Goal: Information Seeking & Learning: Find contact information

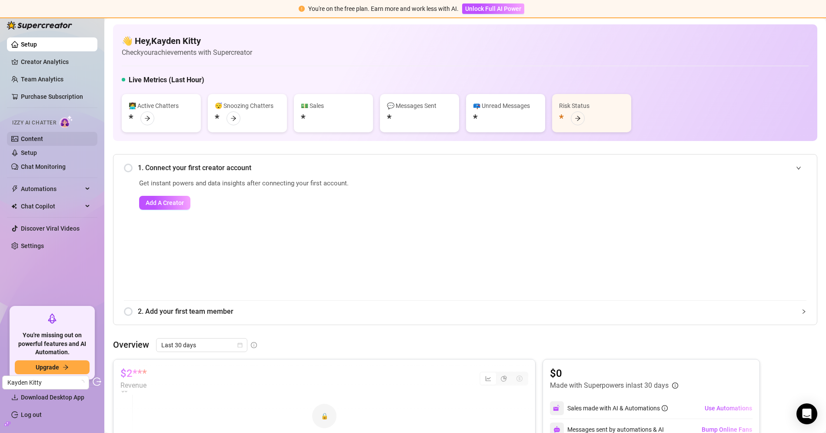
click at [43, 135] on link "Content" at bounding box center [32, 138] width 22 height 7
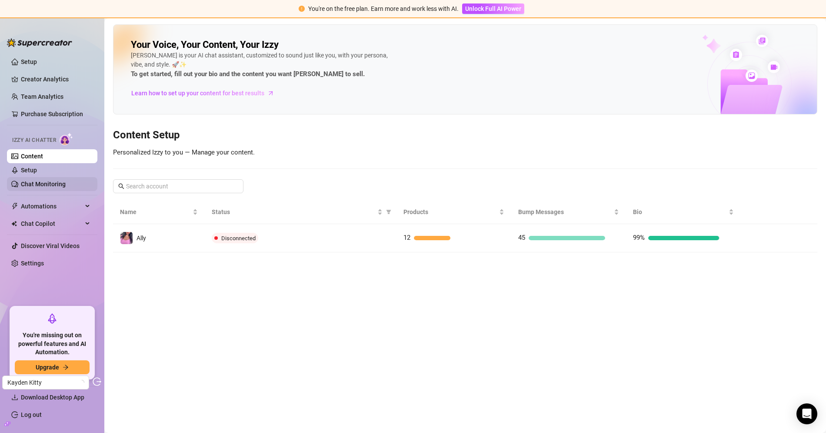
click at [66, 180] on link "Chat Monitoring" at bounding box center [43, 183] width 45 height 7
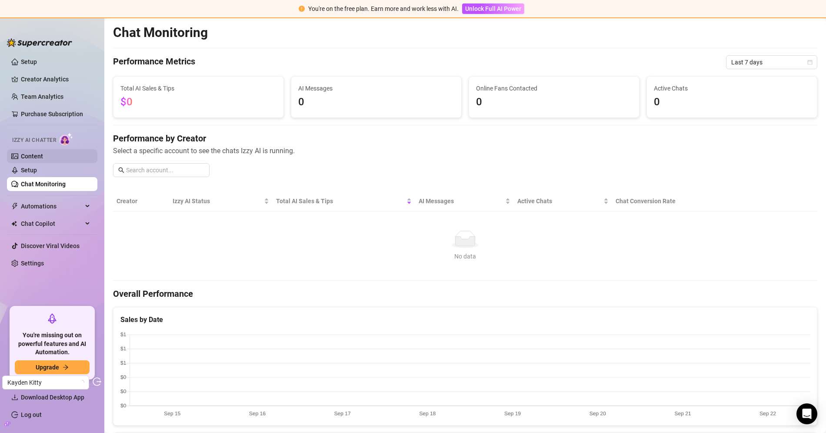
click at [43, 157] on link "Content" at bounding box center [32, 156] width 22 height 7
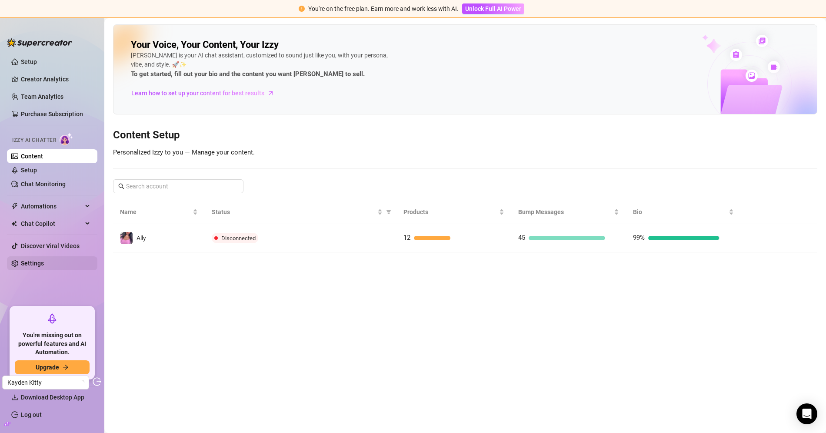
click at [39, 260] on link "Settings" at bounding box center [32, 263] width 23 height 7
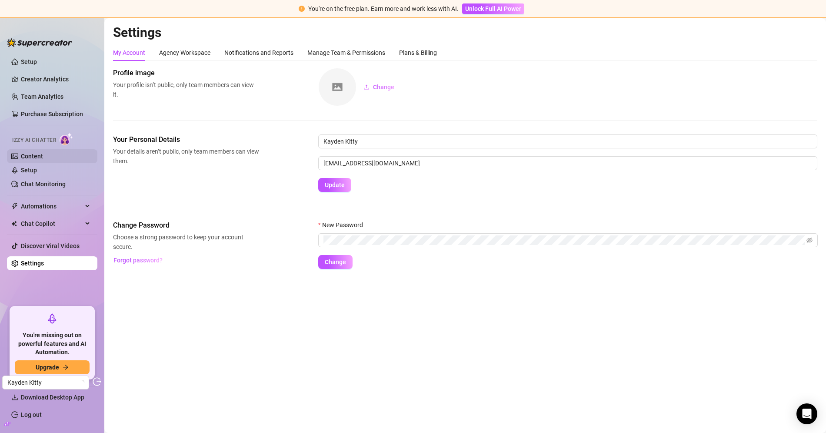
click at [43, 155] on link "Content" at bounding box center [32, 156] width 22 height 7
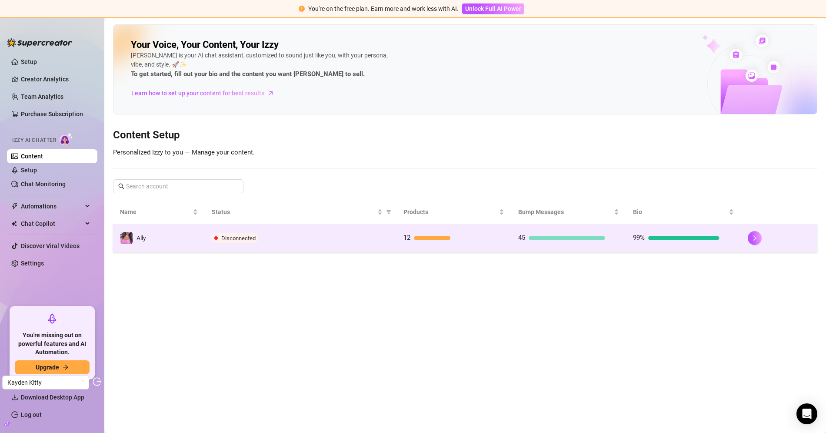
click at [362, 227] on td "Disconnected" at bounding box center [300, 238] width 191 height 28
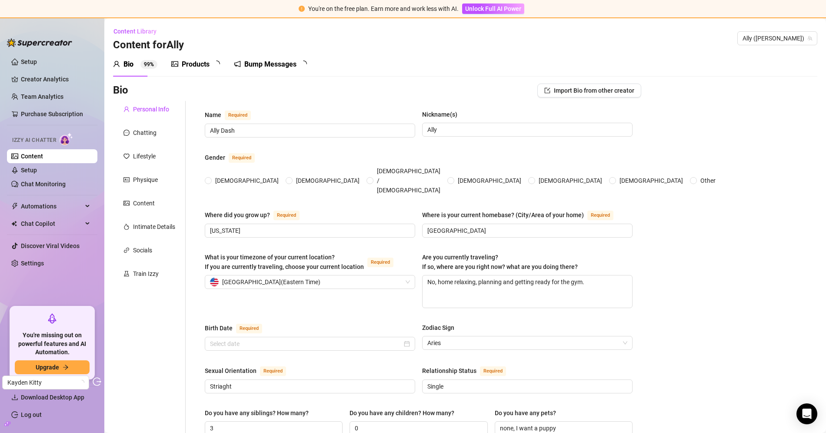
radio input "true"
type input "April 19th, 1997"
click at [157, 269] on div "Train Izzy" at bounding box center [146, 274] width 26 height 10
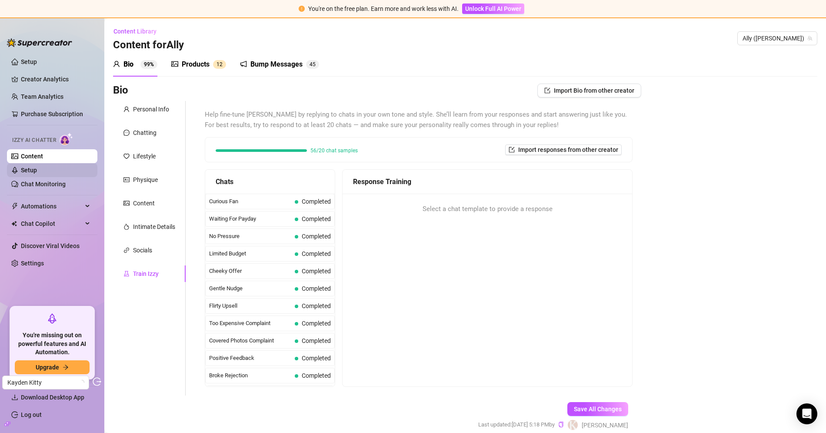
click at [37, 172] on link "Setup" at bounding box center [29, 170] width 16 height 7
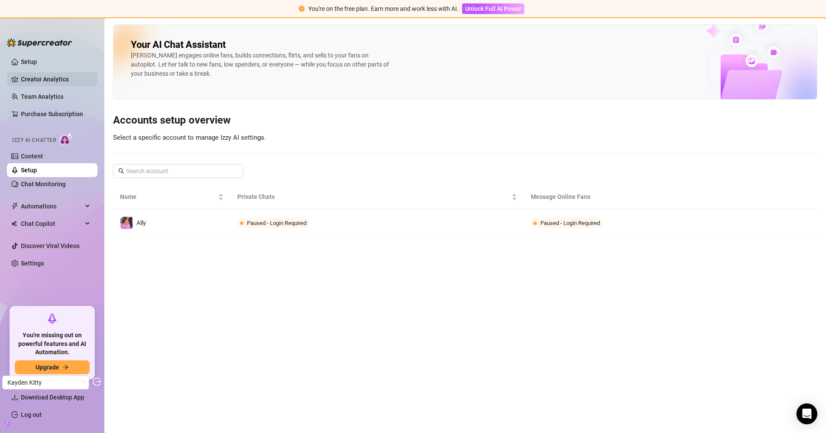
click at [74, 77] on link "Creator Analytics" at bounding box center [56, 79] width 70 height 14
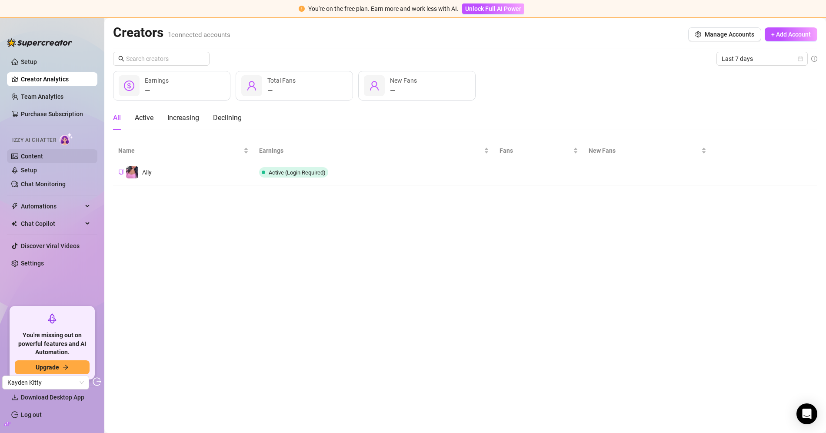
click at [43, 153] on link "Content" at bounding box center [32, 156] width 22 height 7
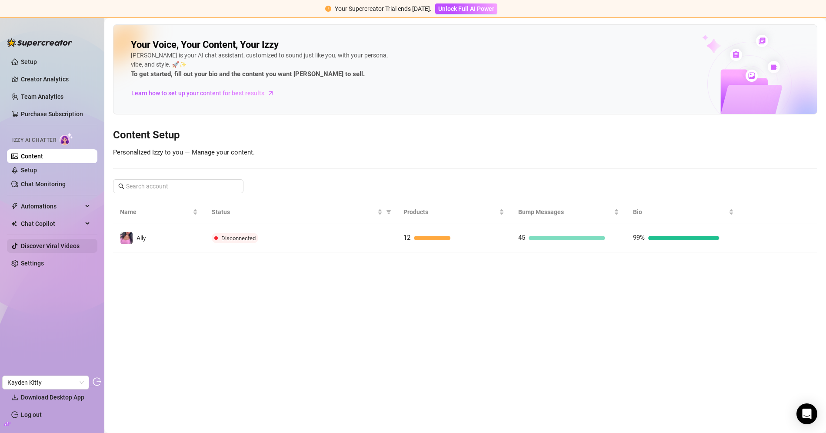
click at [44, 260] on link "Settings" at bounding box center [32, 263] width 23 height 7
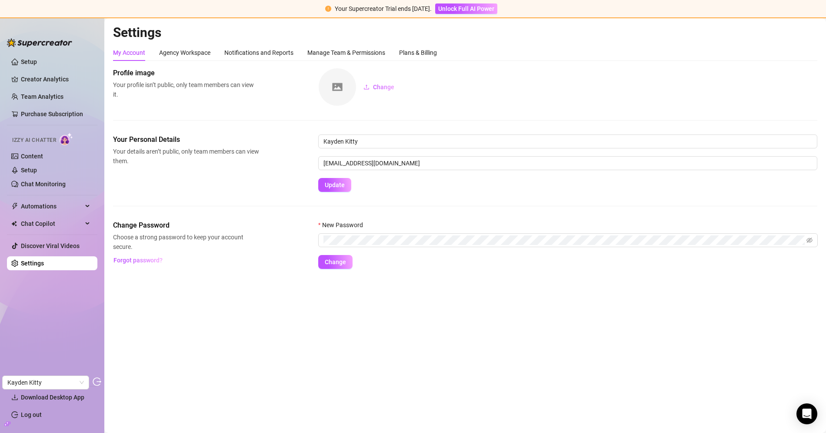
click at [440, 45] on div "My Account Agency Workspace Notifications and Reports Manage Team & Permissions…" at bounding box center [465, 52] width 704 height 17
click at [436, 48] on div "Plans & Billing" at bounding box center [418, 53] width 38 height 10
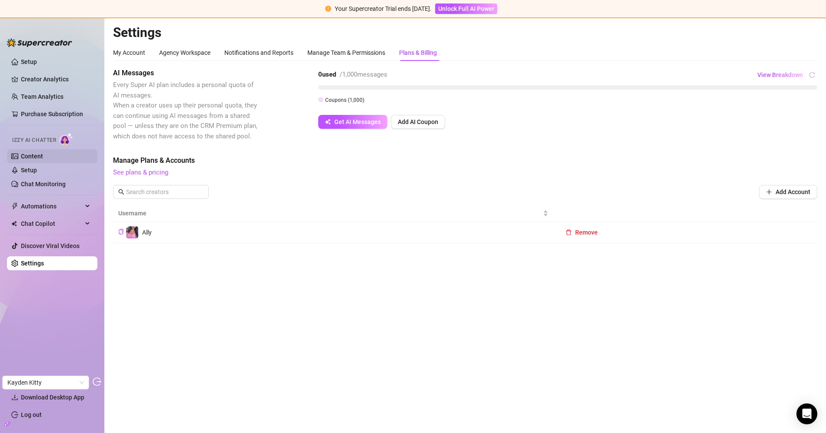
click at [43, 157] on link "Content" at bounding box center [32, 156] width 22 height 7
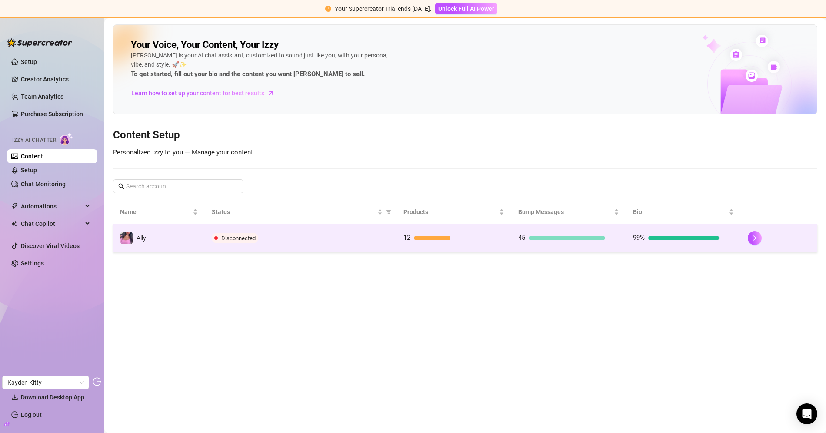
click at [280, 228] on td "Disconnected" at bounding box center [300, 238] width 191 height 28
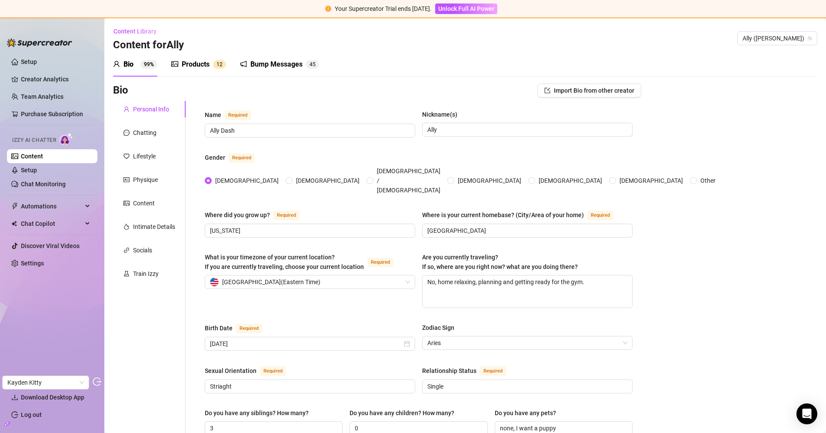
click at [262, 63] on div "Bump Messages" at bounding box center [276, 64] width 52 height 10
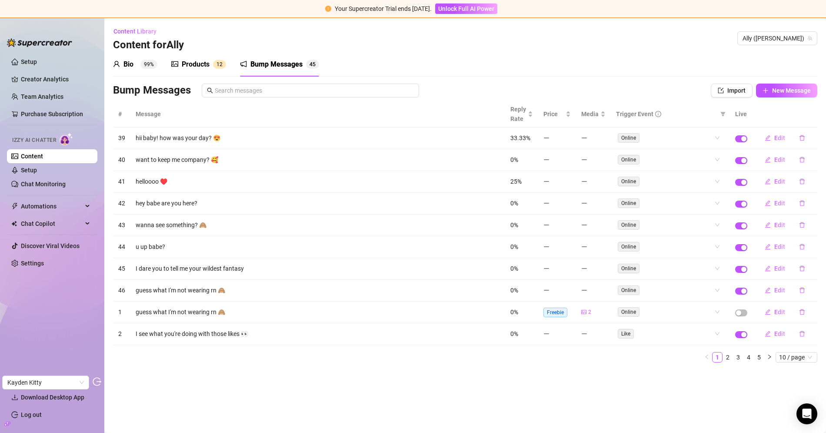
click at [211, 63] on div "Products 1 2" at bounding box center [198, 64] width 55 height 10
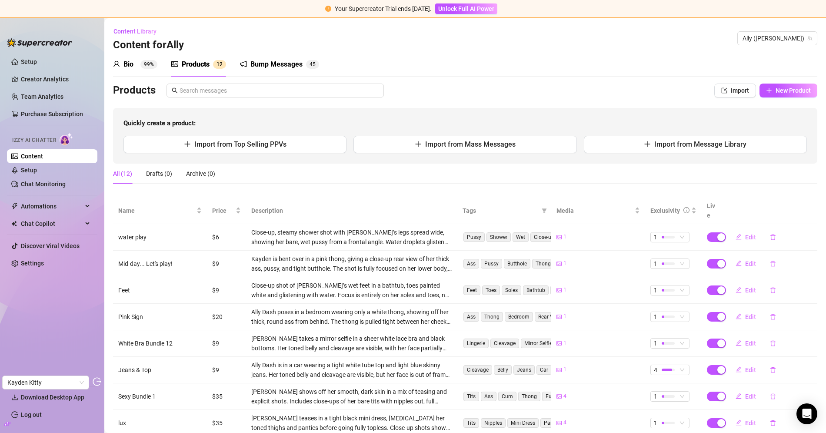
scroll to position [94, 0]
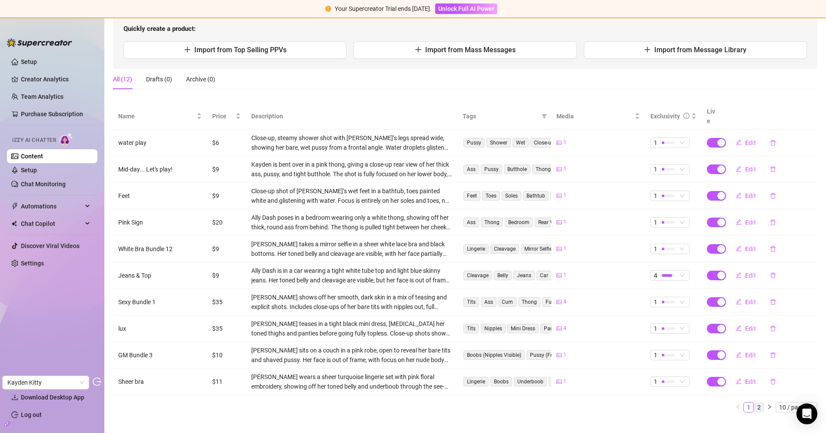
click at [756, 402] on link "2" at bounding box center [759, 407] width 10 height 10
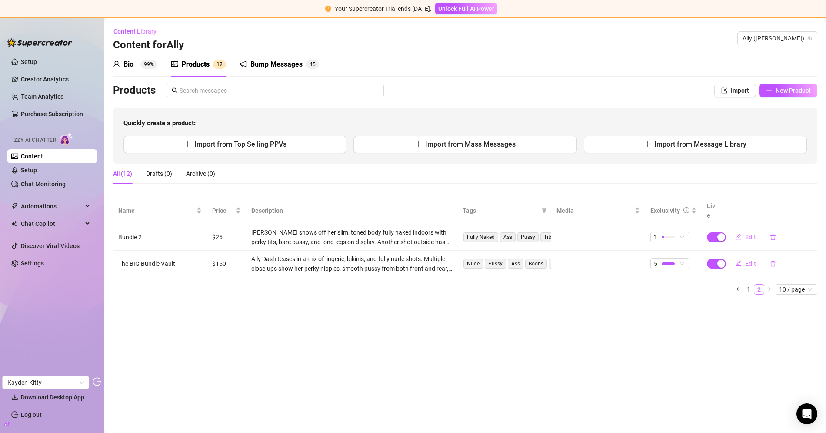
scroll to position [0, 0]
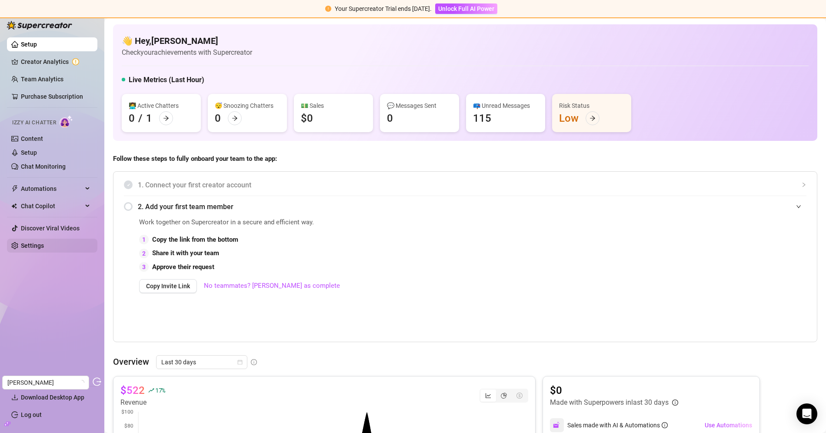
click at [21, 247] on link "Settings" at bounding box center [32, 245] width 23 height 7
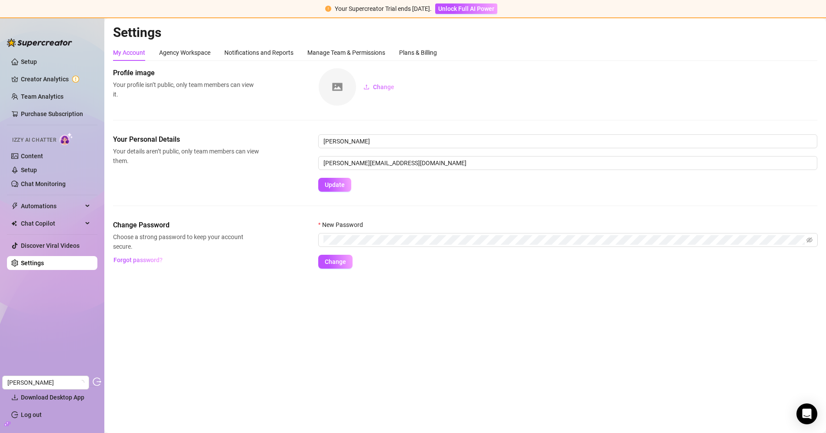
click at [36, 143] on span "Izzy AI Chatter" at bounding box center [34, 140] width 44 height 8
click at [36, 153] on link "Content" at bounding box center [32, 156] width 22 height 7
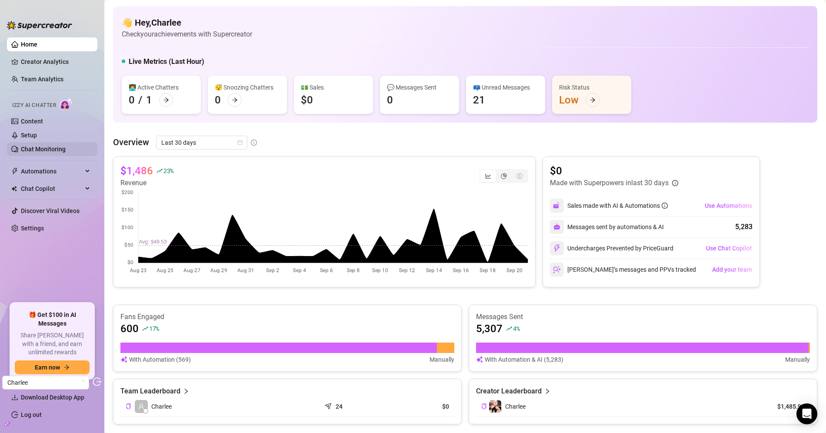
click at [66, 153] on link "Chat Monitoring" at bounding box center [43, 149] width 45 height 7
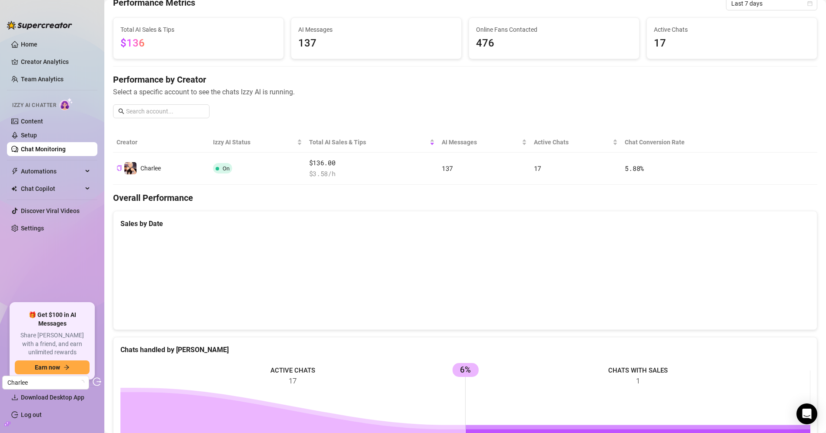
scroll to position [40, 0]
click at [37, 132] on link "Setup" at bounding box center [29, 135] width 16 height 7
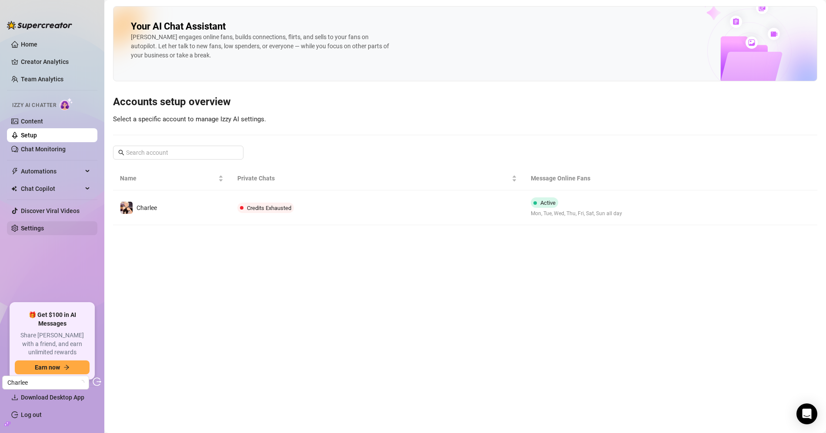
click at [44, 232] on link "Settings" at bounding box center [32, 228] width 23 height 7
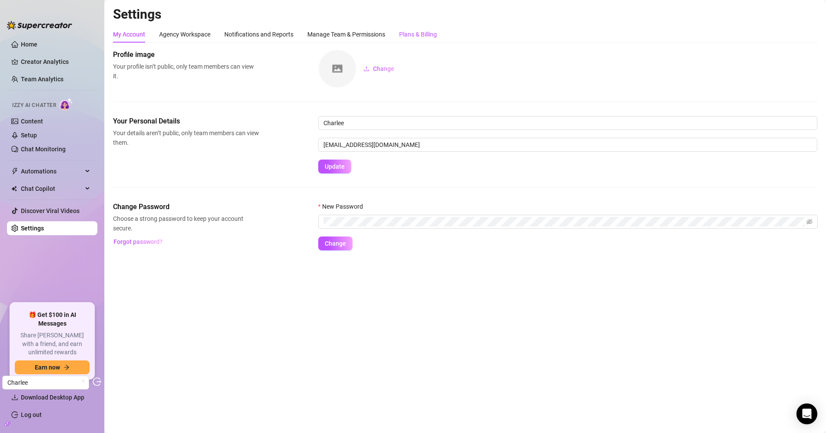
click at [420, 38] on div "Plans & Billing" at bounding box center [418, 35] width 38 height 10
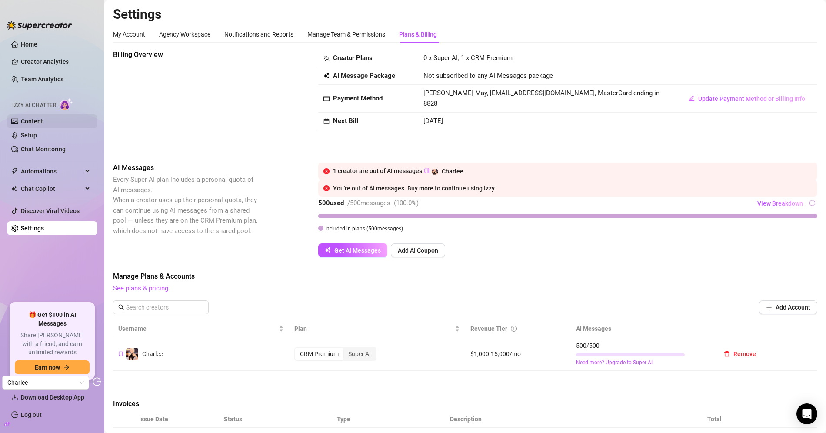
click at [37, 122] on link "Content" at bounding box center [32, 121] width 22 height 7
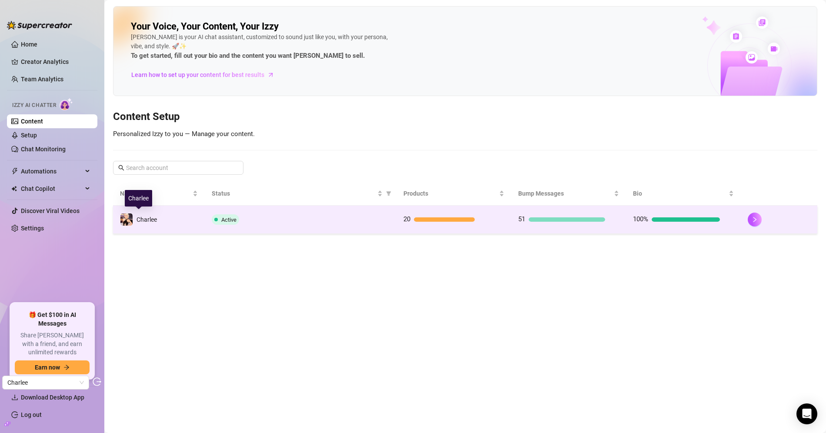
click at [206, 216] on td "Active" at bounding box center [300, 220] width 191 height 28
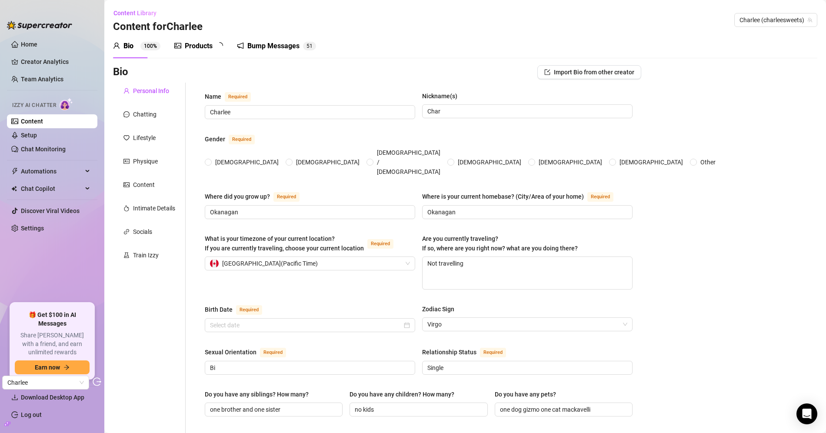
radio input "true"
type input "August 25th, 1990"
click at [138, 234] on div "Socials" at bounding box center [142, 232] width 19 height 10
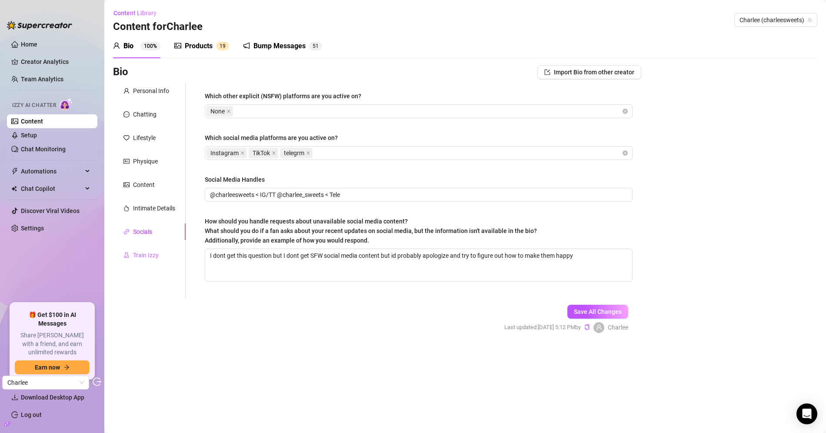
click at [138, 249] on div "Train Izzy" at bounding box center [149, 255] width 73 height 17
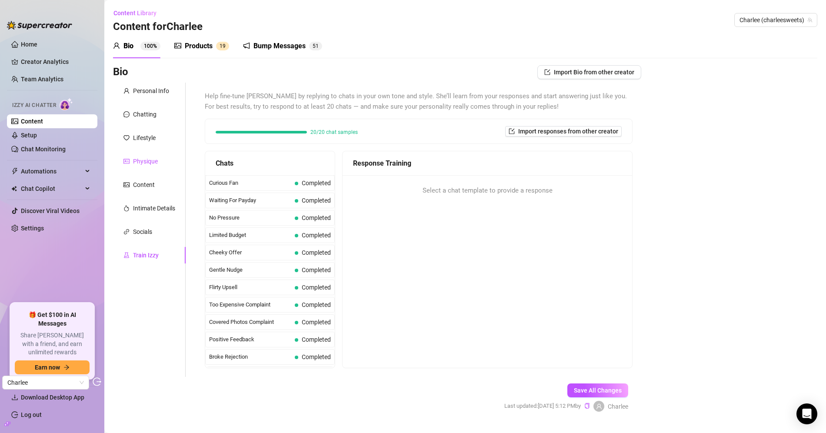
click at [146, 157] on div "Physique" at bounding box center [145, 162] width 25 height 10
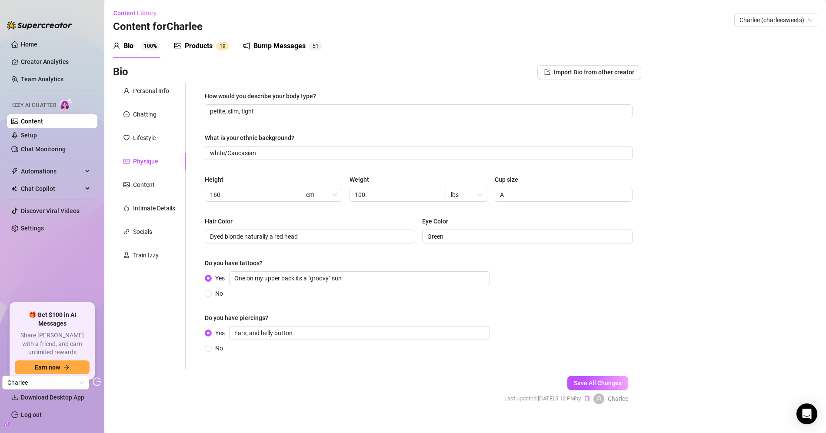
click at [154, 124] on div "Personal Info Chatting Lifestyle Physique Content Intimate Details Socials Trai…" at bounding box center [149, 226] width 73 height 287
click at [155, 118] on div "Chatting" at bounding box center [144, 115] width 23 height 10
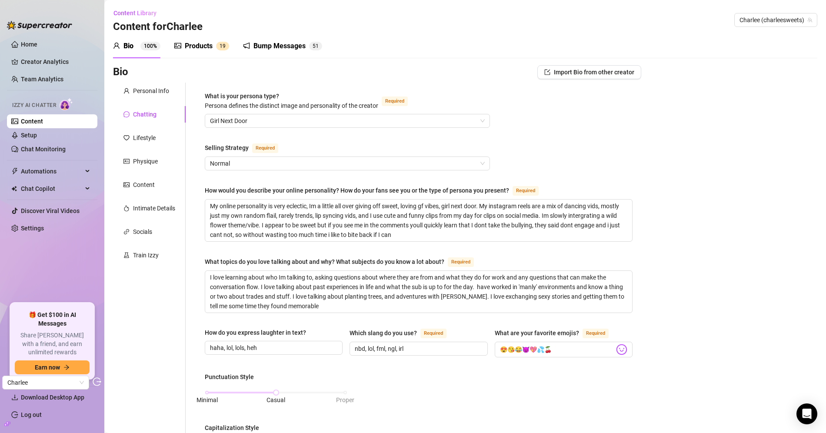
click at [211, 53] on div "Products 1 9" at bounding box center [201, 46] width 55 height 24
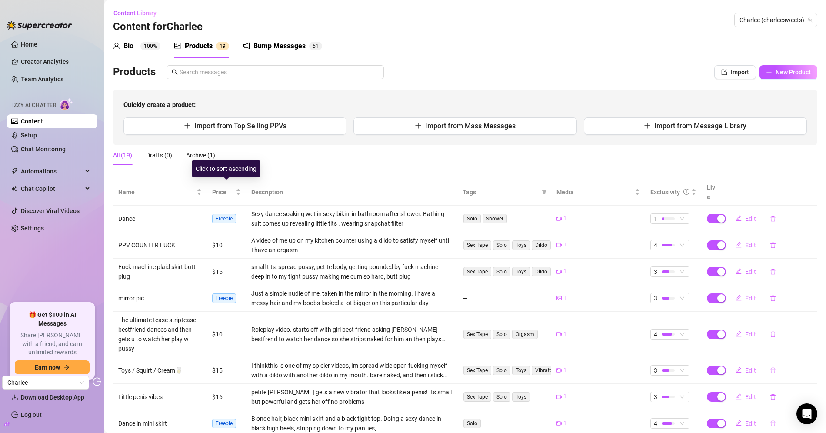
click at [228, 178] on div "Products Import New Product Quickly create a product: Import from Top Selling P…" at bounding box center [465, 289] width 704 height 449
click at [223, 189] on span "Price" at bounding box center [223, 192] width 22 height 10
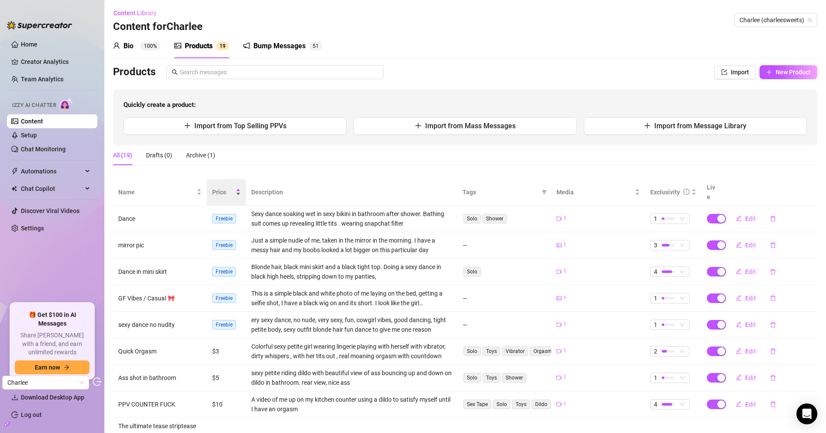
click at [225, 187] on div "Price" at bounding box center [226, 192] width 29 height 10
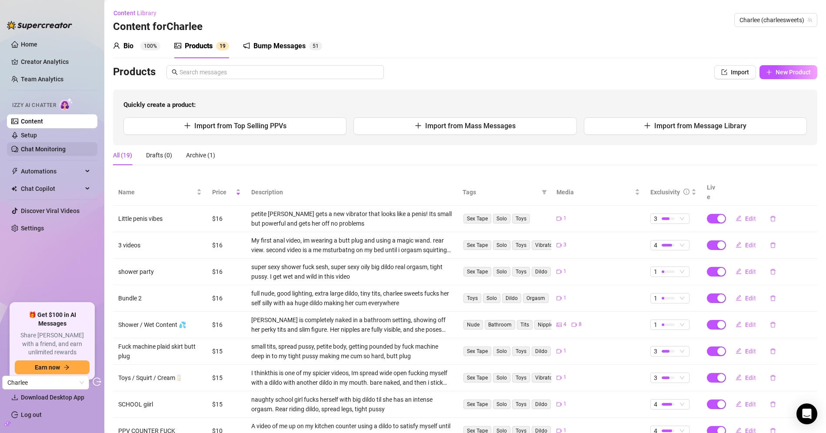
click at [31, 146] on link "Chat Monitoring" at bounding box center [43, 149] width 45 height 7
click at [37, 134] on link "Setup" at bounding box center [29, 135] width 16 height 7
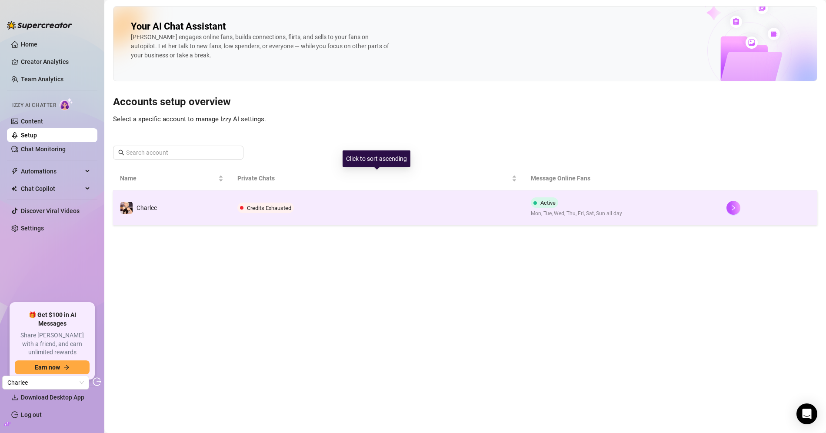
click at [315, 201] on td "Credits Exhausted" at bounding box center [376, 207] width 293 height 35
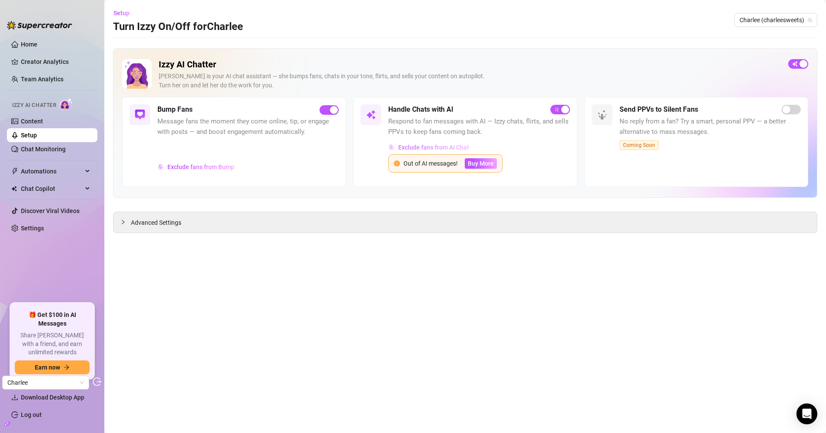
click at [412, 140] on button "Exclude fans from AI Chat" at bounding box center [428, 147] width 81 height 14
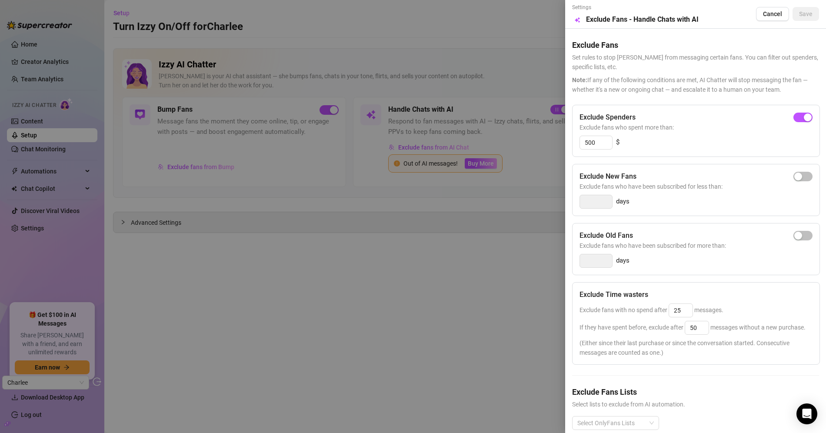
click at [416, 262] on div at bounding box center [413, 216] width 826 height 433
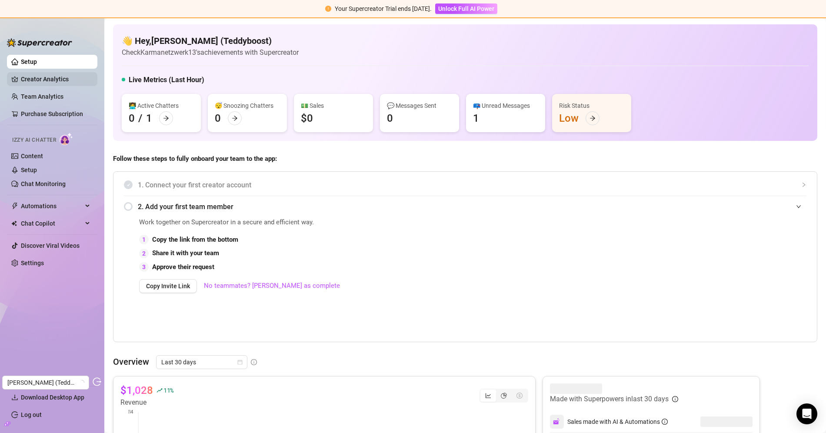
click at [38, 81] on link "Creator Analytics" at bounding box center [56, 79] width 70 height 14
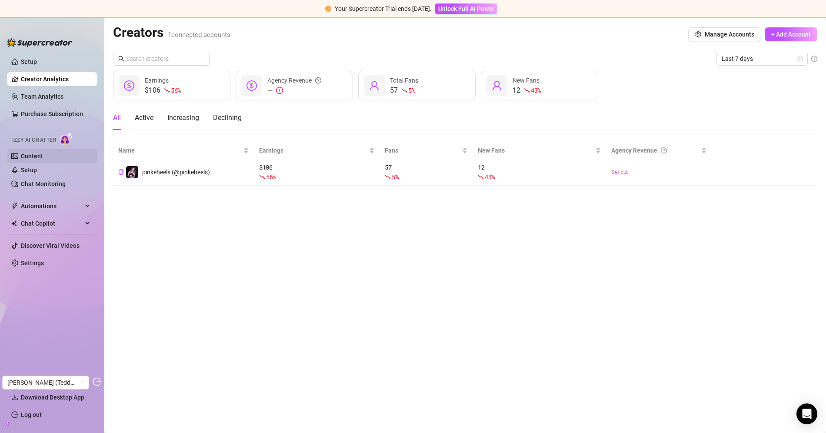
click at [43, 156] on link "Content" at bounding box center [32, 156] width 22 height 7
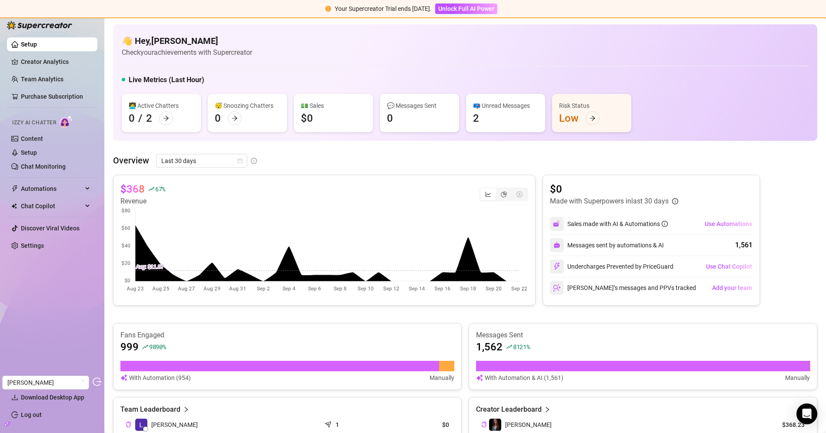
click at [51, 173] on ul "Setup Creator Analytics Team Analytics Purchase Subscription Izzy AI Chatter Co…" at bounding box center [52, 208] width 90 height 348
click at [57, 165] on link "Chat Monitoring" at bounding box center [43, 166] width 45 height 7
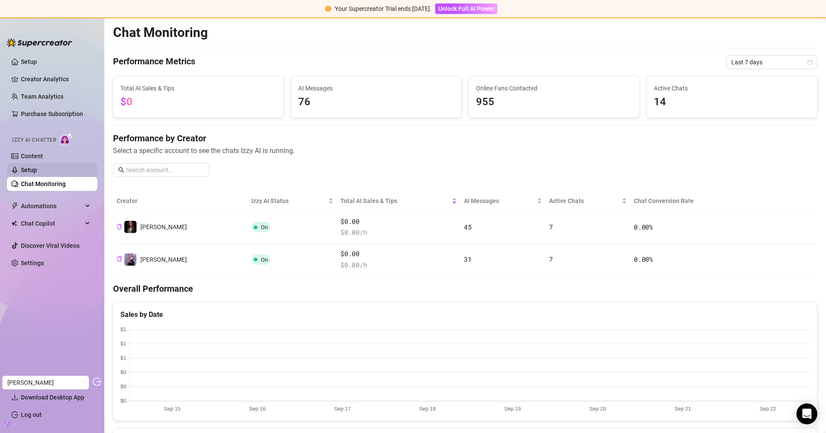
click at [37, 173] on link "Setup" at bounding box center [29, 170] width 16 height 7
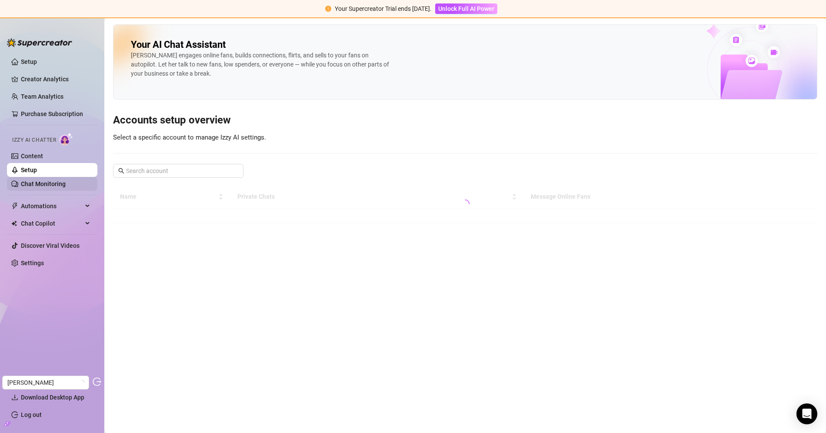
click at [61, 184] on link "Chat Monitoring" at bounding box center [43, 183] width 45 height 7
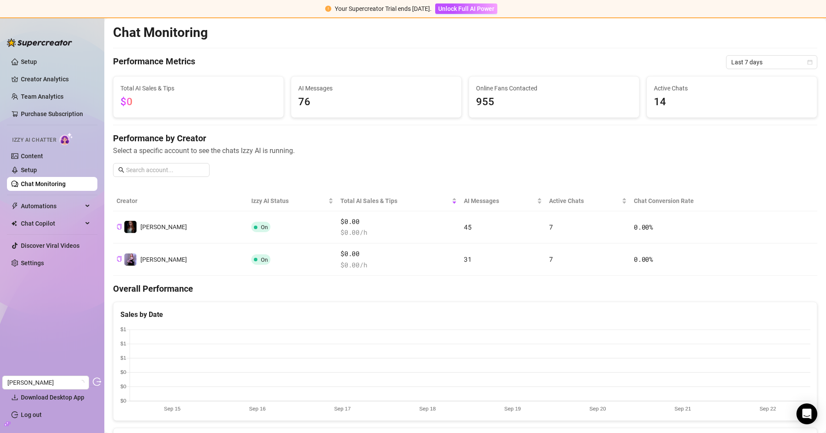
click at [37, 167] on link "Setup" at bounding box center [29, 170] width 16 height 7
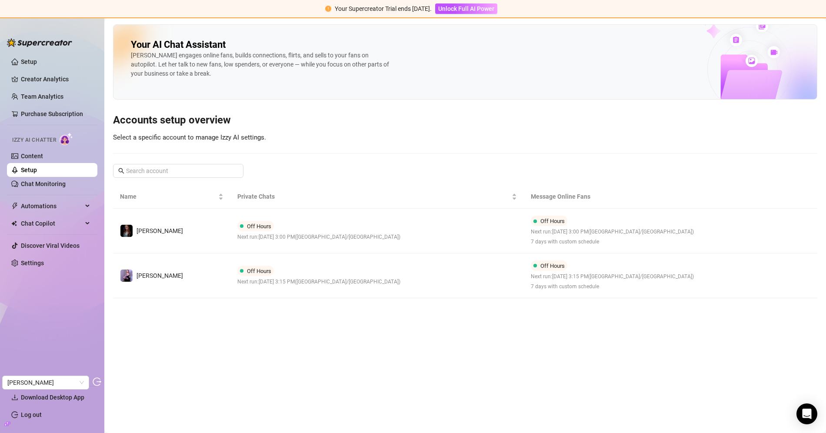
click at [353, 223] on div "Off Hours Next run: September 22, 2025 3:00 PM ( Asia/Jerusalem )" at bounding box center [318, 231] width 163 height 20
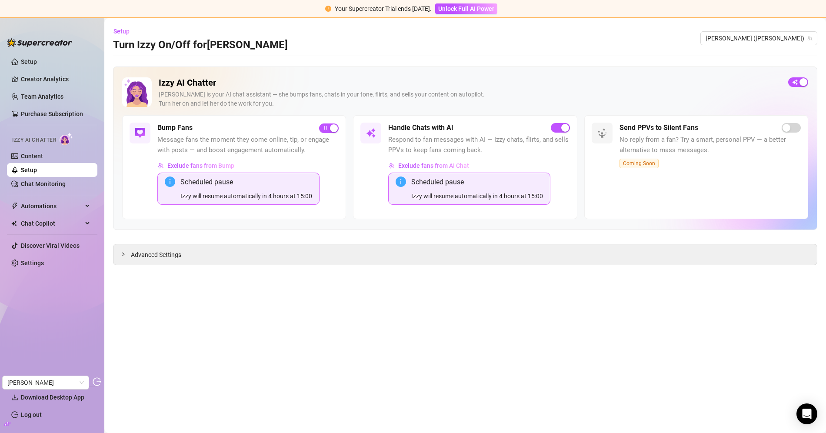
click at [339, 207] on div "Bump Fans Message fans the moment they come online, tip, or engage with posts —…" at bounding box center [234, 166] width 224 height 103
click at [317, 237] on div "Izzy AI Chatter Izzy is your AI chat assistant — she bumps fans, chats in your …" at bounding box center [465, 166] width 704 height 199
click at [177, 258] on div "Advanced Settings" at bounding box center [464, 254] width 703 height 20
click at [140, 250] on span "Advanced Settings" at bounding box center [156, 255] width 50 height 10
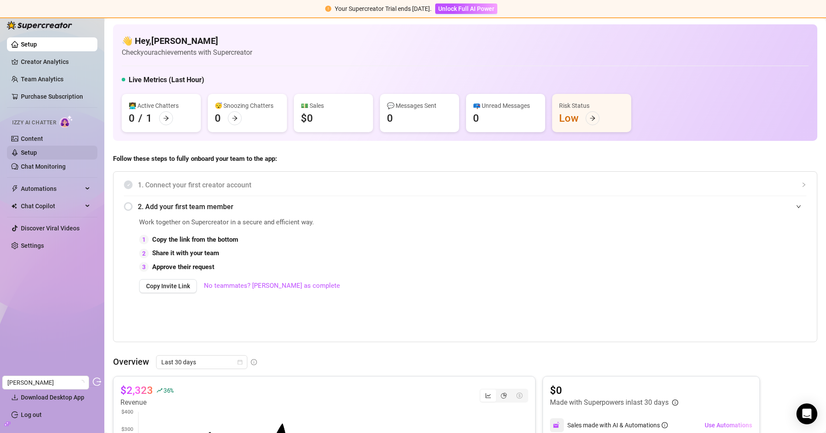
click at [37, 156] on link "Setup" at bounding box center [29, 152] width 16 height 7
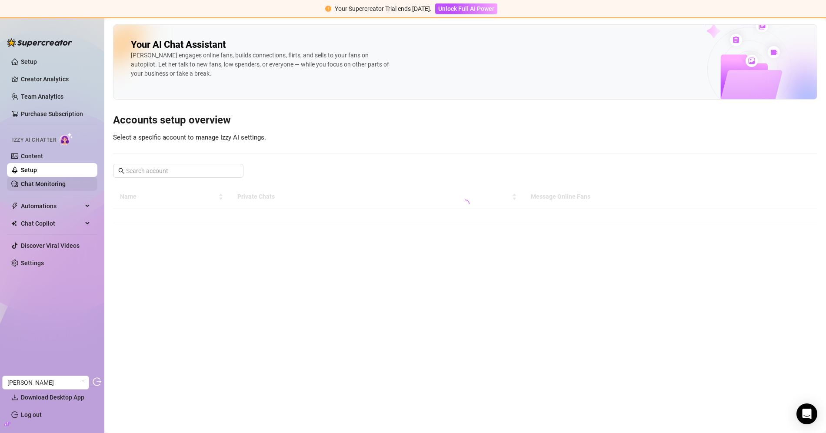
click at [47, 184] on link "Chat Monitoring" at bounding box center [43, 183] width 45 height 7
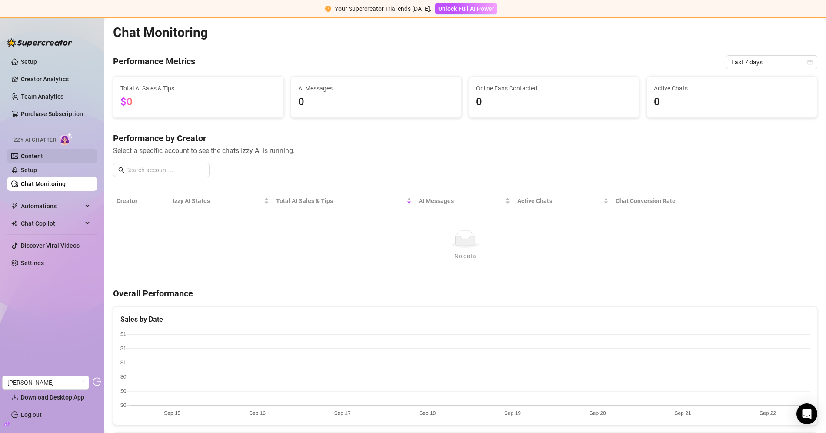
click at [43, 153] on link "Content" at bounding box center [32, 156] width 22 height 7
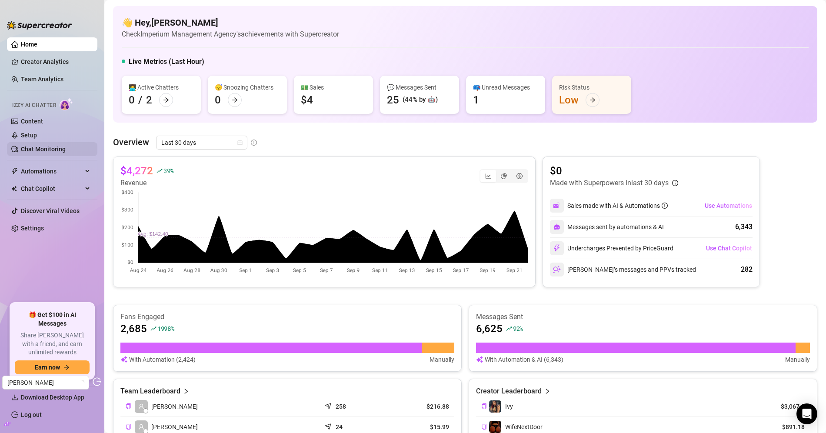
click at [59, 147] on link "Chat Monitoring" at bounding box center [43, 149] width 45 height 7
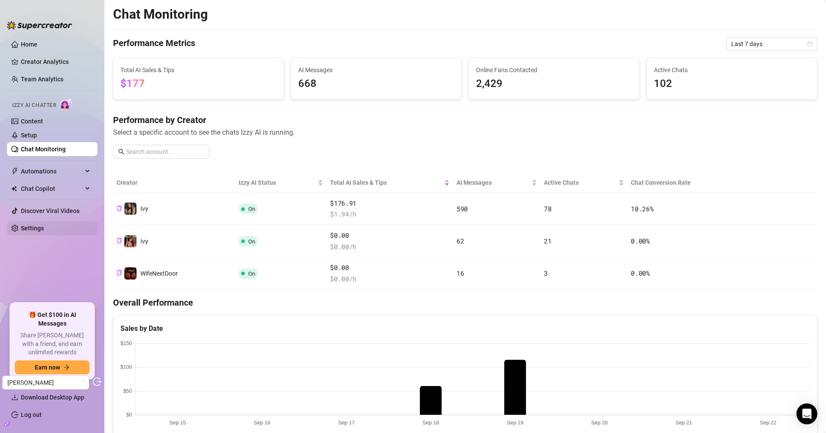
click at [44, 232] on link "Settings" at bounding box center [32, 228] width 23 height 7
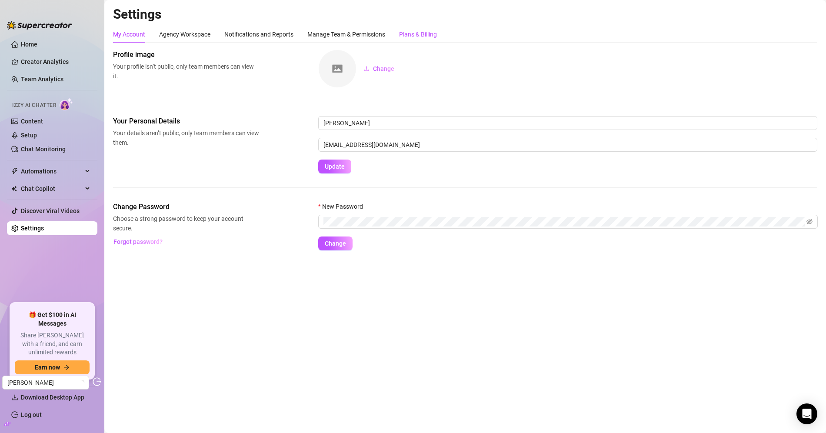
click at [422, 30] on div "Plans & Billing" at bounding box center [418, 35] width 38 height 10
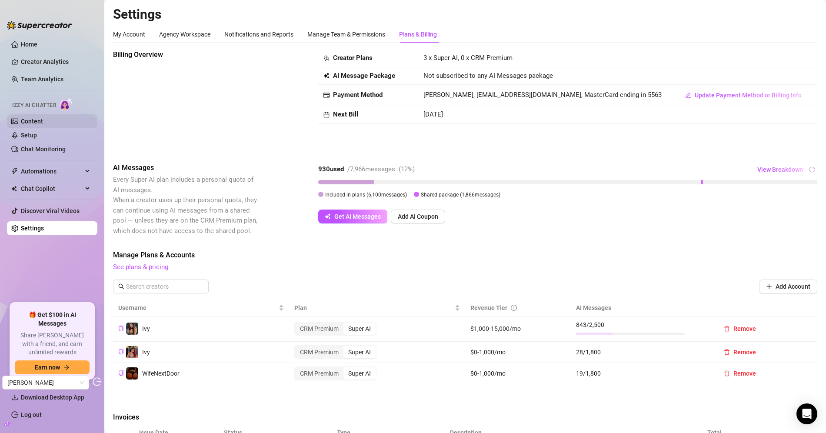
click at [43, 118] on link "Content" at bounding box center [32, 121] width 22 height 7
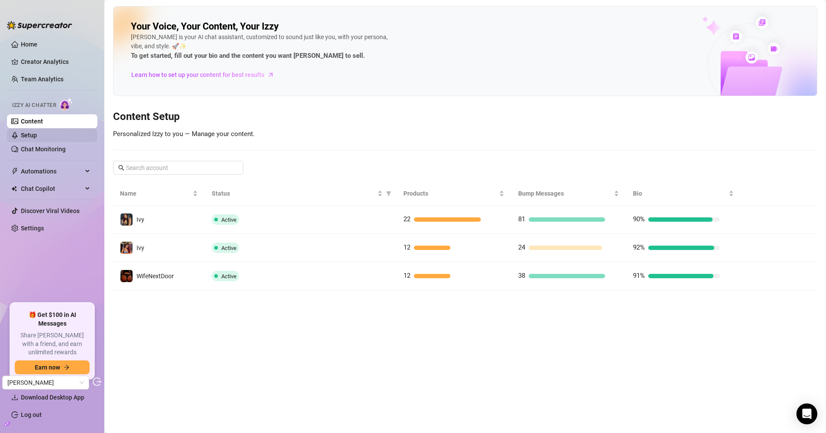
click at [37, 135] on link "Setup" at bounding box center [29, 135] width 16 height 7
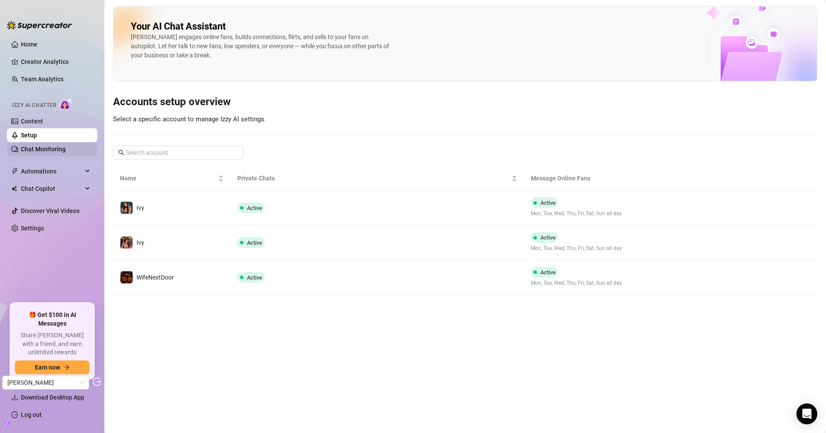
click at [66, 152] on link "Chat Monitoring" at bounding box center [43, 149] width 45 height 7
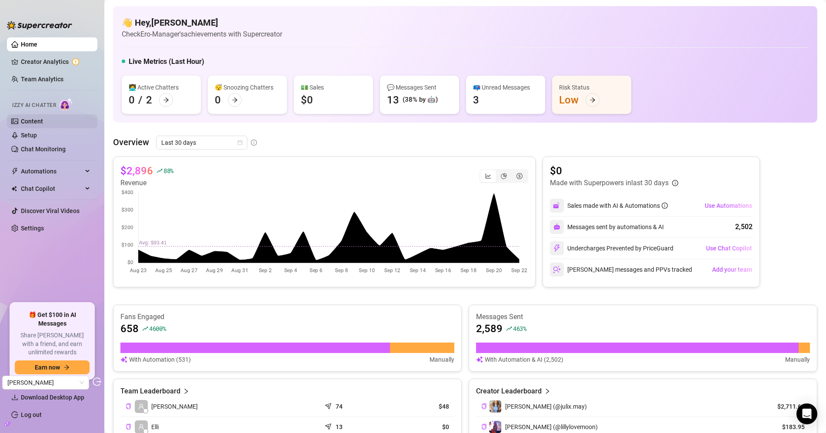
click at [39, 122] on link "Content" at bounding box center [32, 121] width 22 height 7
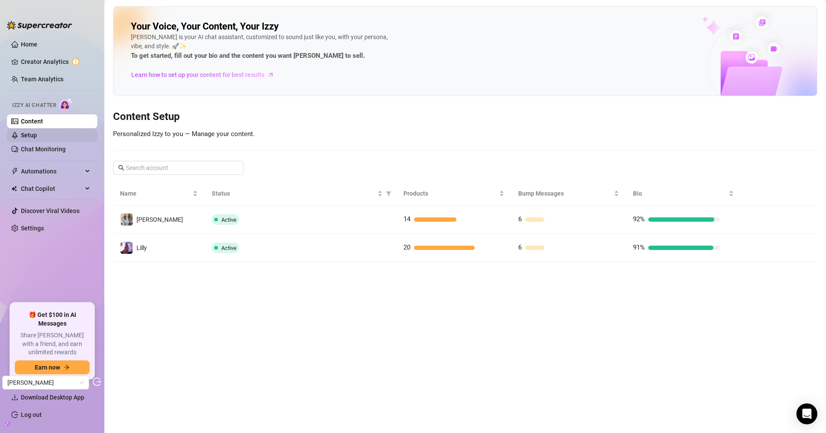
click at [37, 133] on link "Setup" at bounding box center [29, 135] width 16 height 7
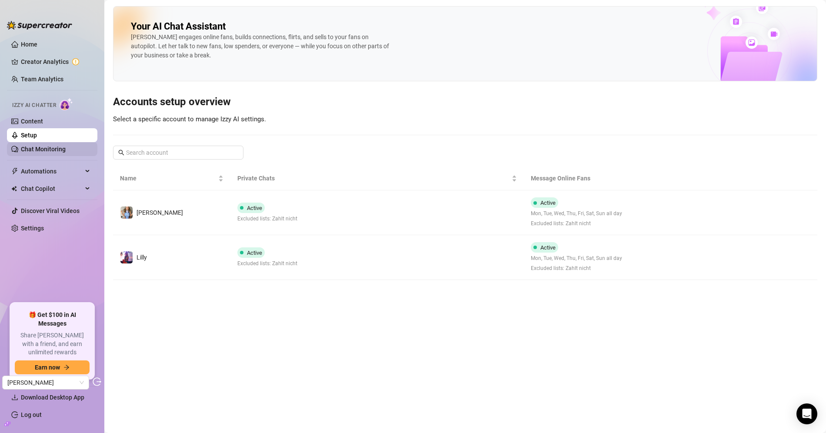
click at [66, 152] on link "Chat Monitoring" at bounding box center [43, 149] width 45 height 7
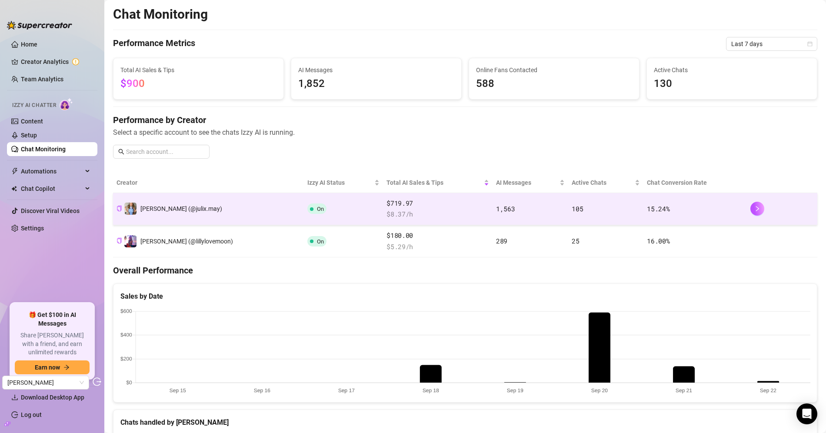
click at [222, 214] on td "[PERSON_NAME] (@julix.may)" at bounding box center [208, 209] width 191 height 32
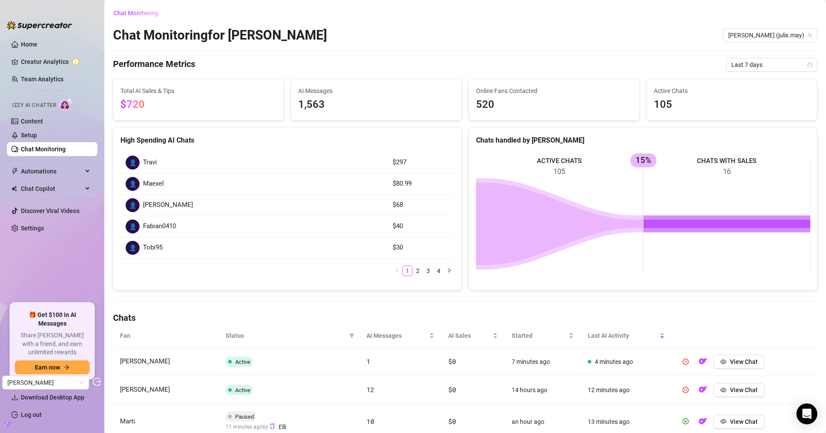
click at [453, 320] on h4 "Chats" at bounding box center [465, 318] width 704 height 12
click at [451, 331] on div "AI Sales" at bounding box center [473, 336] width 50 height 10
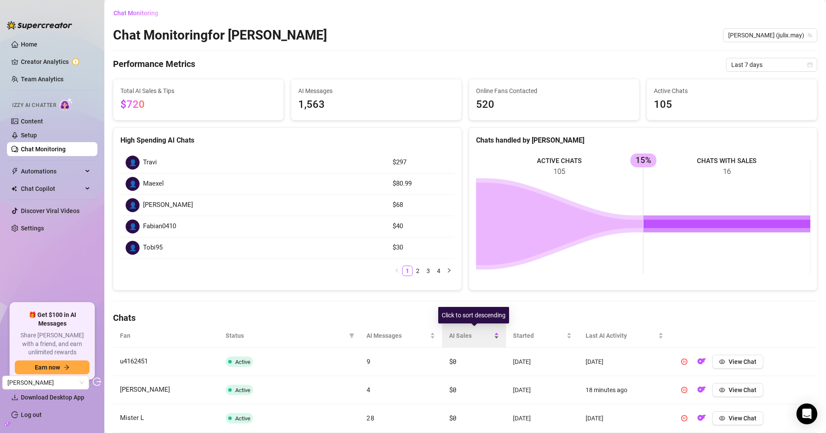
click at [451, 331] on div "AI Sales" at bounding box center [474, 336] width 50 height 10
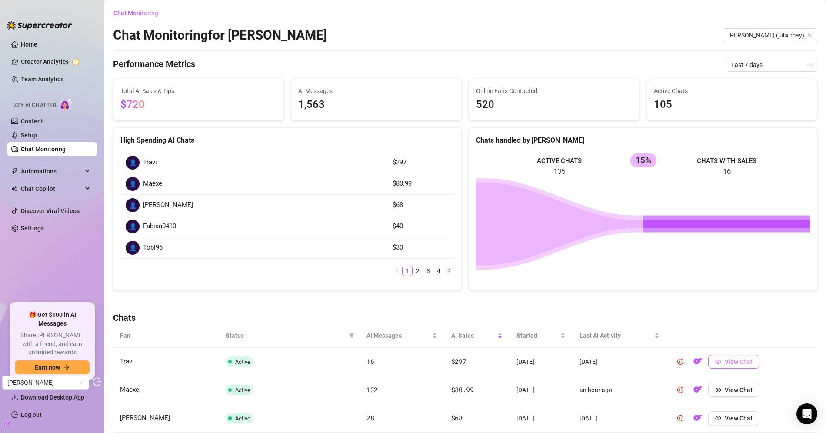
click at [737, 355] on button "View Chat" at bounding box center [733, 362] width 51 height 14
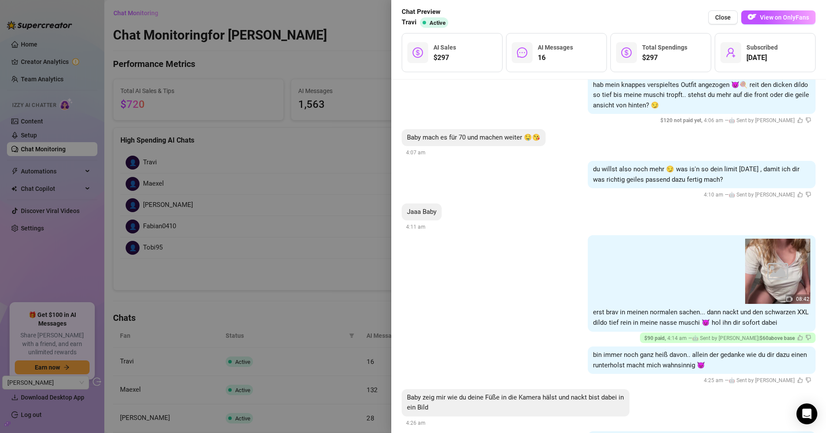
scroll to position [1504, 0]
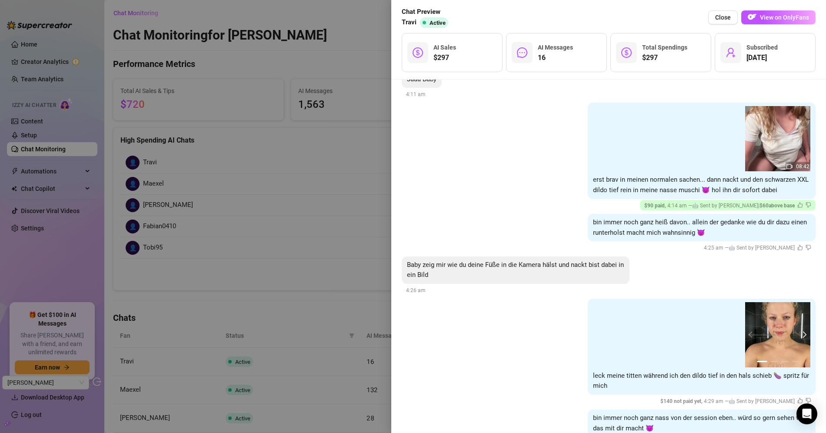
click at [803, 331] on button "next" at bounding box center [803, 334] width 7 height 7
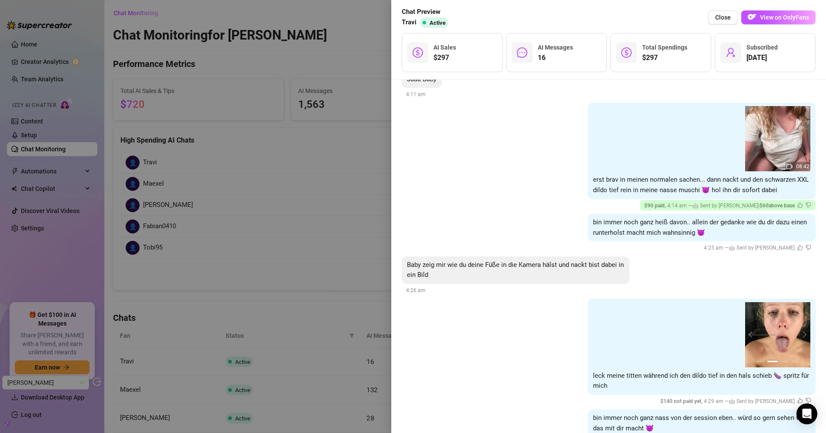
click at [343, 220] on div at bounding box center [413, 216] width 826 height 433
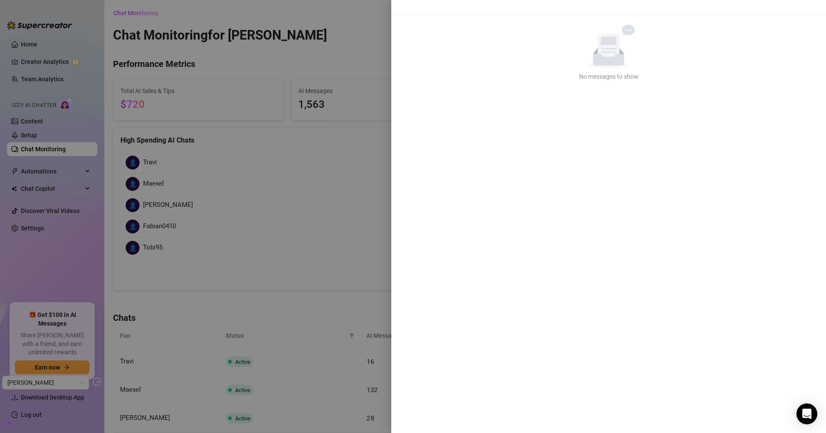
scroll to position [0, 0]
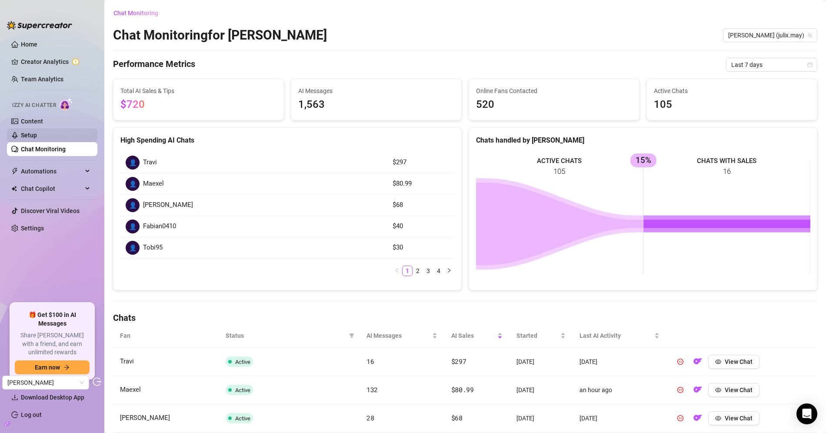
click at [43, 125] on link "Content" at bounding box center [32, 121] width 22 height 7
click at [37, 134] on link "Setup" at bounding box center [29, 135] width 16 height 7
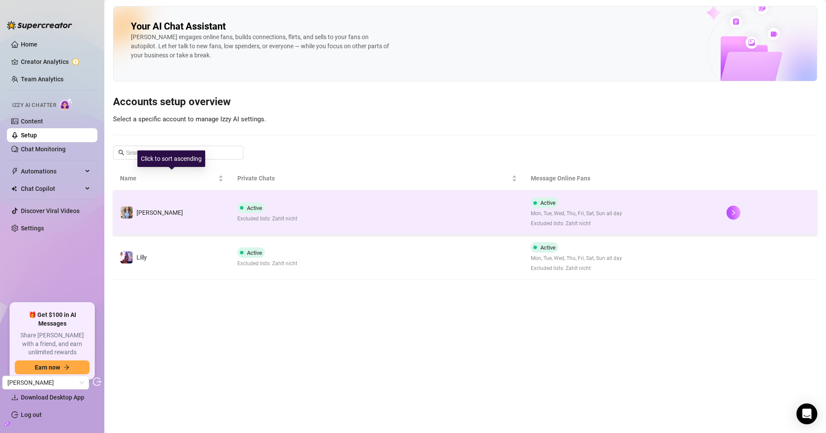
click at [225, 209] on td "[PERSON_NAME]" at bounding box center [171, 212] width 117 height 45
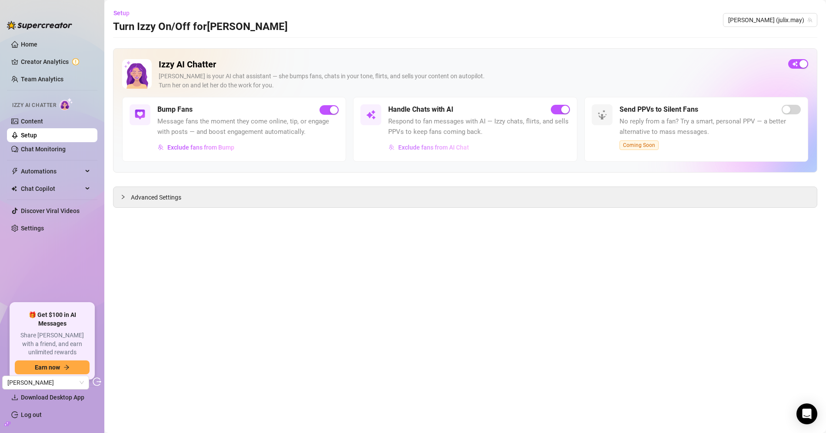
click at [422, 151] on button "Exclude fans from AI Chat" at bounding box center [428, 147] width 81 height 14
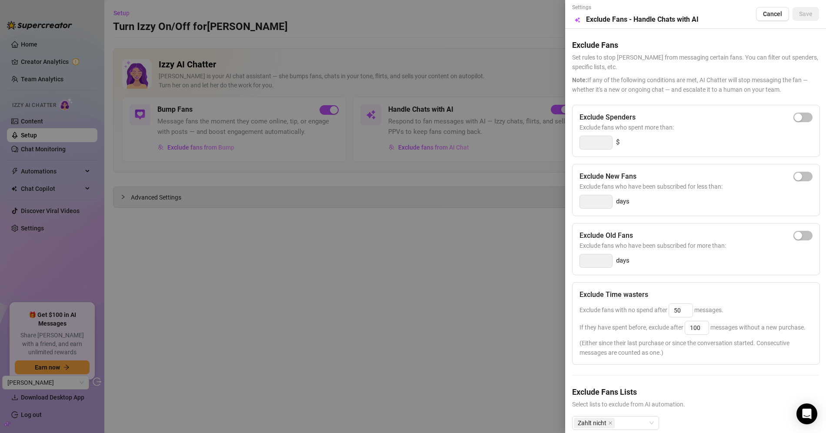
click at [414, 83] on div at bounding box center [413, 216] width 826 height 433
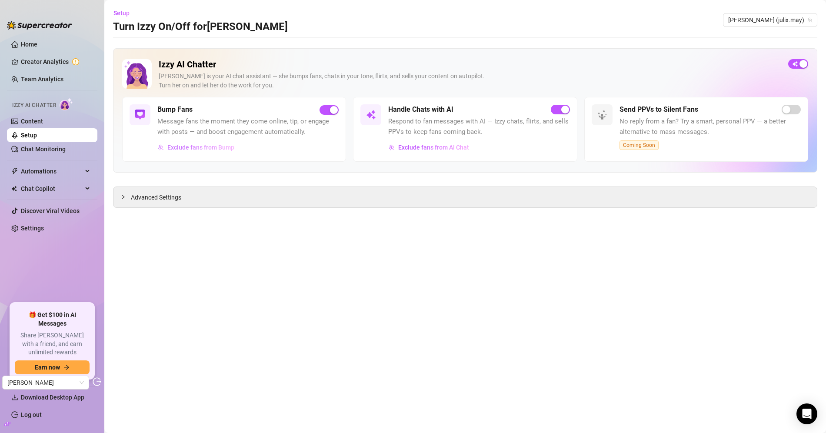
click at [212, 145] on span "Exclude fans from Bump" at bounding box center [200, 147] width 67 height 7
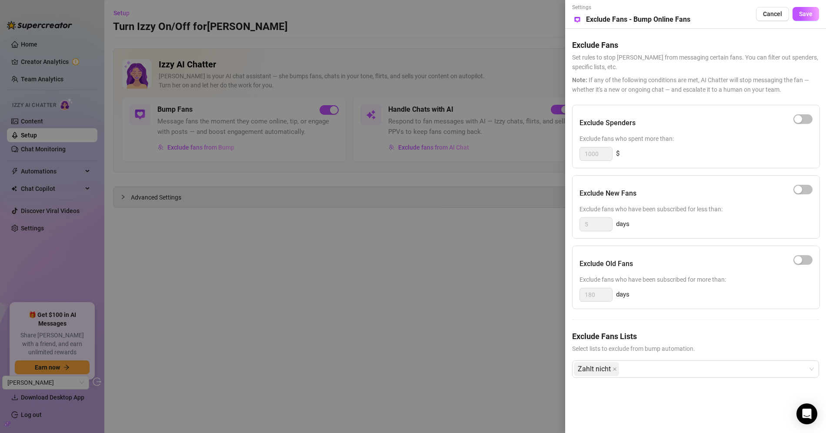
click at [398, 106] on div at bounding box center [413, 216] width 826 height 433
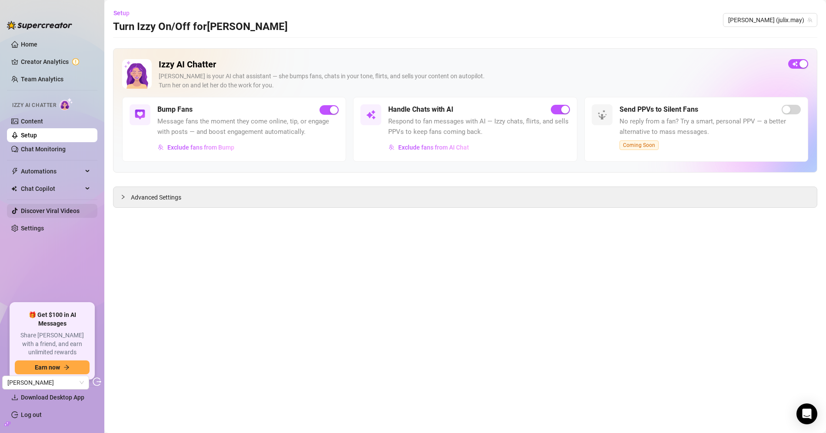
click at [42, 230] on link "Settings" at bounding box center [32, 228] width 23 height 7
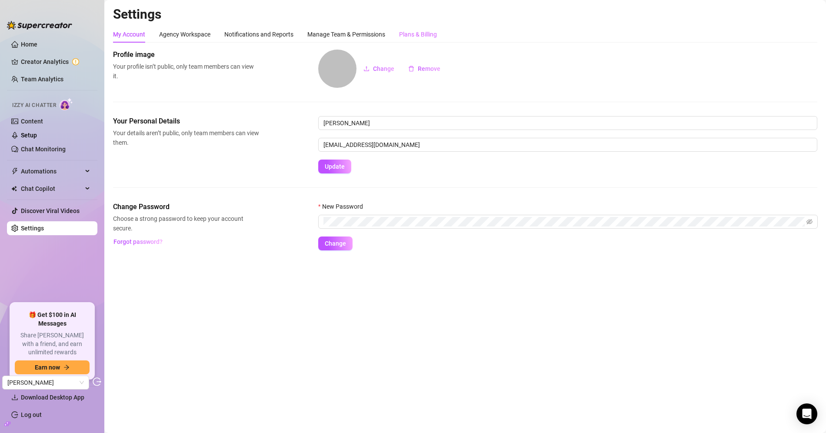
click at [430, 40] on div "Plans & Billing" at bounding box center [418, 34] width 38 height 17
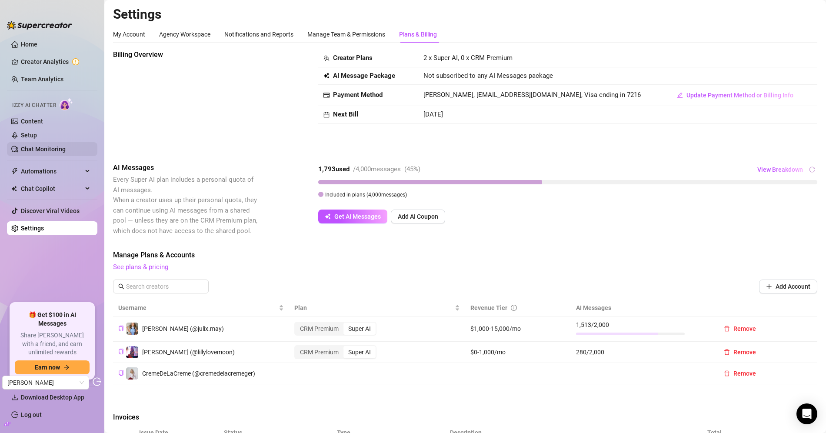
click at [55, 146] on link "Chat Monitoring" at bounding box center [43, 149] width 45 height 7
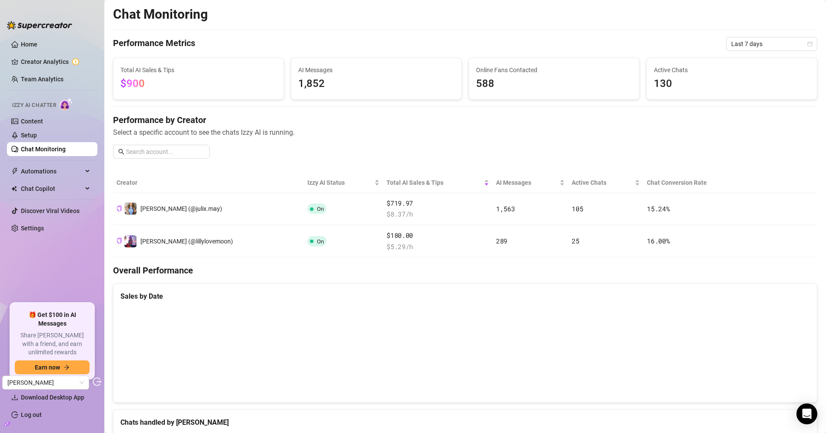
click at [43, 121] on link "Content" at bounding box center [32, 121] width 22 height 7
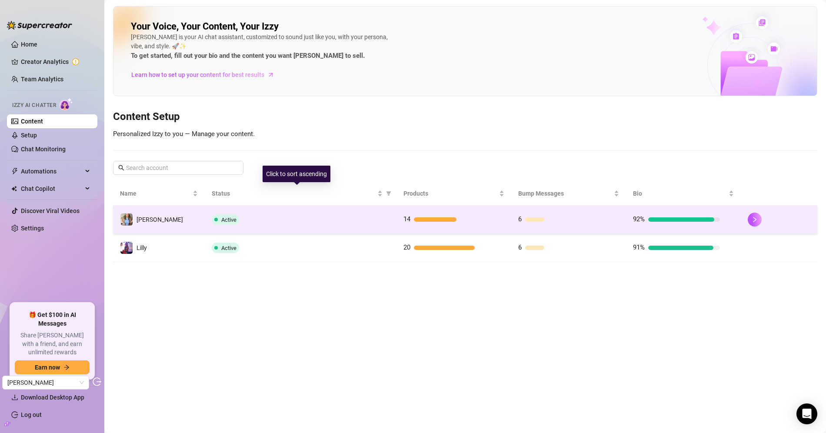
click at [299, 220] on div "Active" at bounding box center [300, 219] width 177 height 10
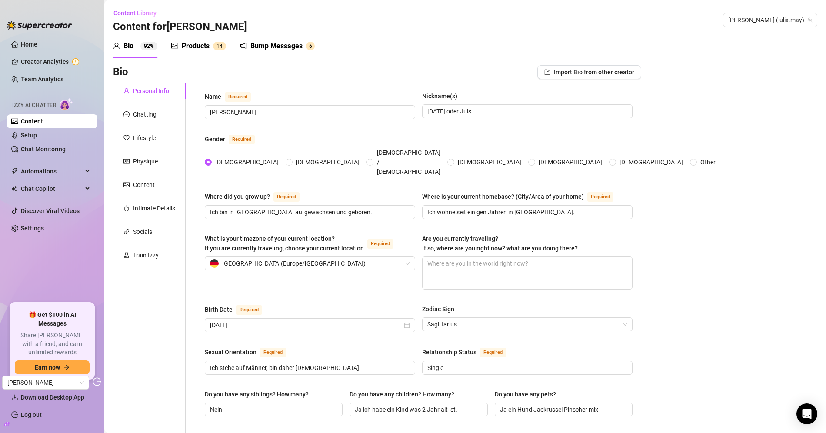
click at [183, 48] on div "Products" at bounding box center [196, 46] width 28 height 10
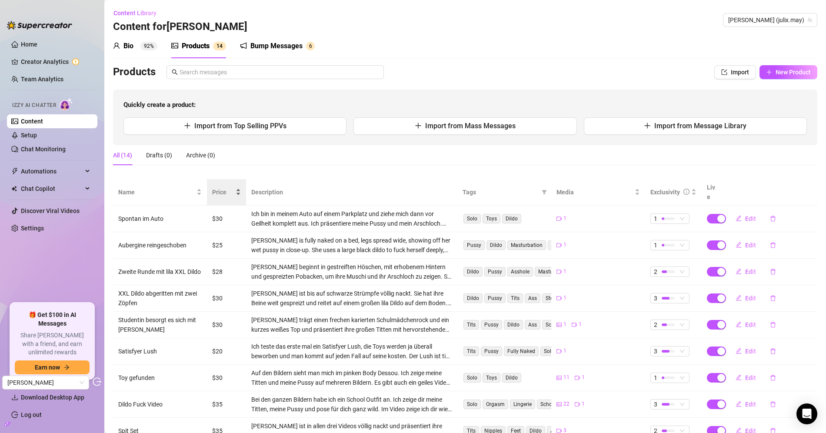
click at [212, 194] on div "Price" at bounding box center [226, 192] width 29 height 10
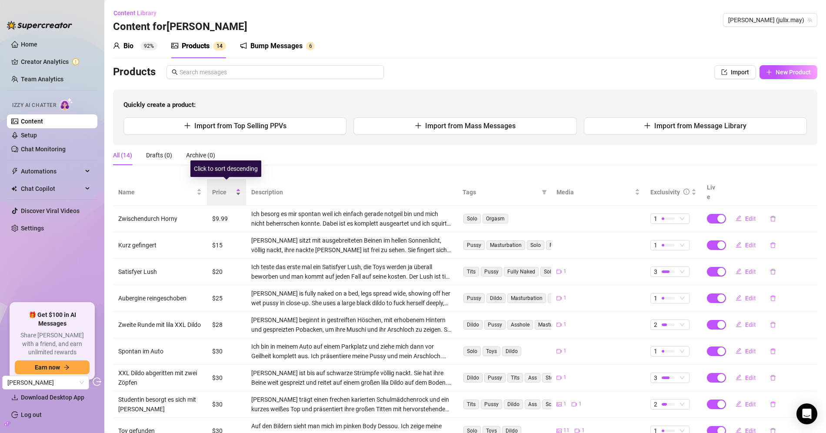
click at [219, 191] on span "Price" at bounding box center [223, 192] width 22 height 10
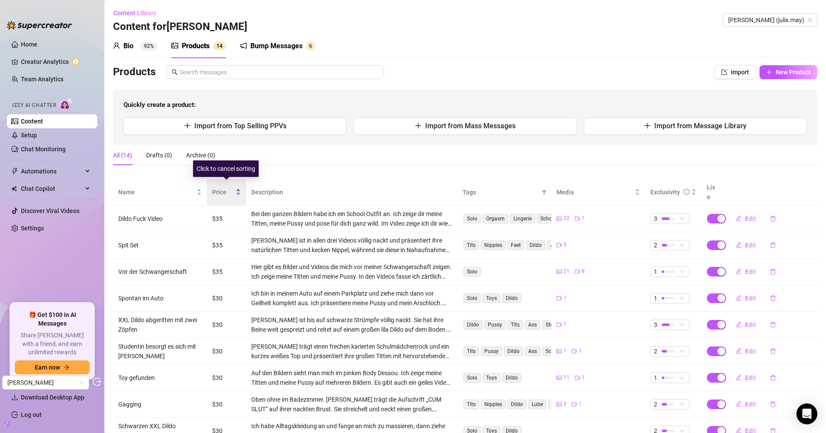
click at [219, 191] on span "Price" at bounding box center [223, 192] width 22 height 10
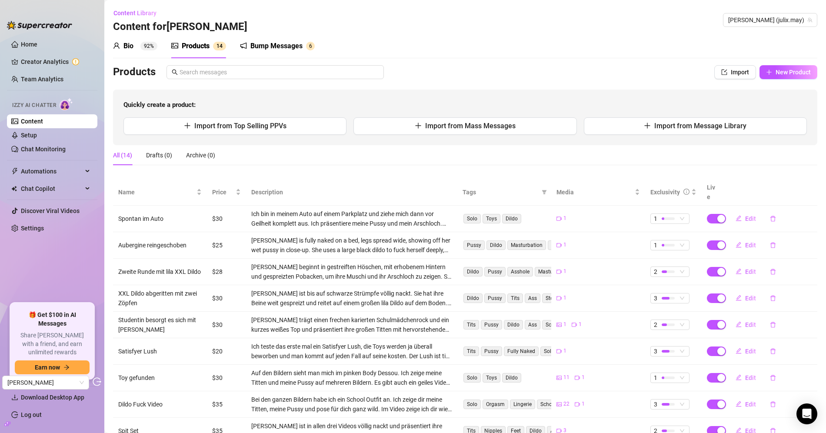
click at [150, 52] on div "Bio 92%" at bounding box center [135, 46] width 44 height 24
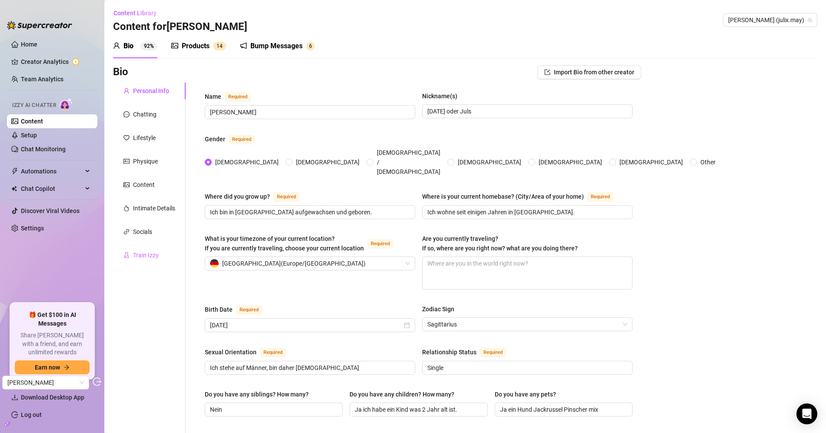
click at [160, 255] on div "Train Izzy" at bounding box center [149, 255] width 73 height 17
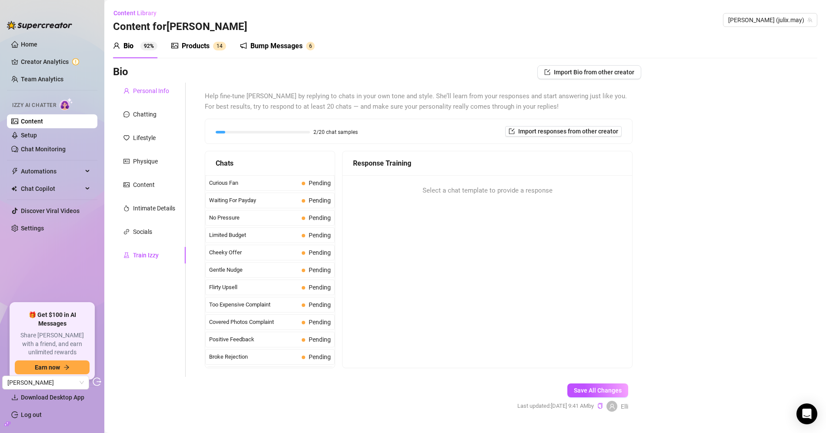
click at [161, 90] on div "Personal Info" at bounding box center [151, 91] width 36 height 10
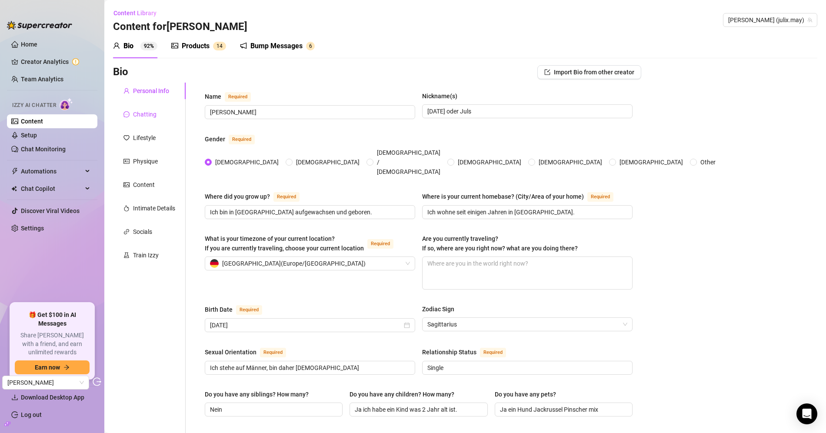
click at [153, 113] on div "Chatting" at bounding box center [144, 115] width 23 height 10
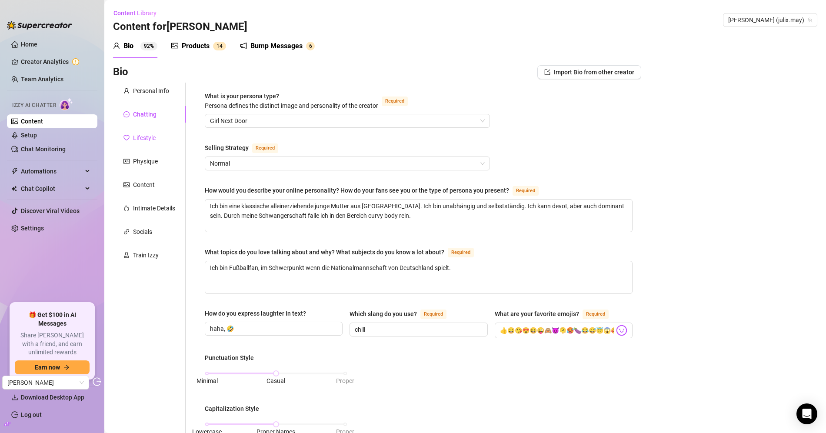
click at [150, 135] on div "Lifestyle" at bounding box center [144, 138] width 23 height 10
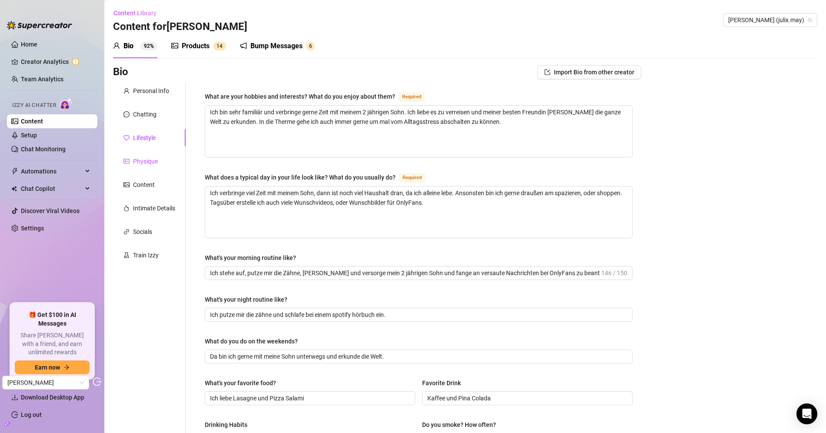
click at [145, 157] on div "Physique" at bounding box center [145, 162] width 25 height 10
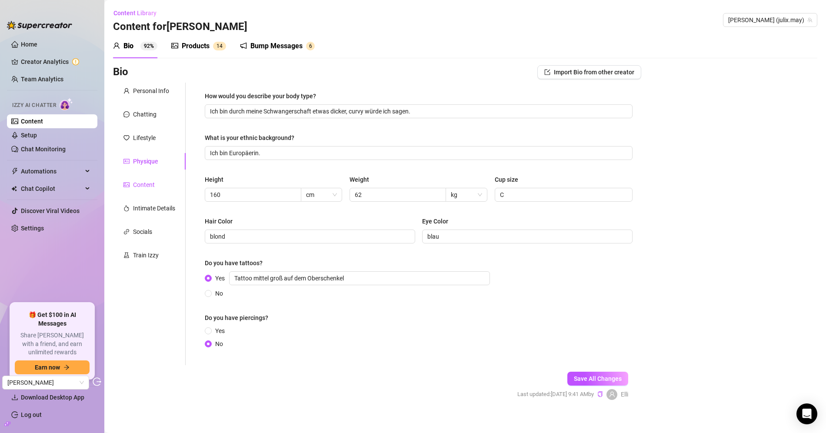
click at [145, 183] on div "Content" at bounding box center [144, 185] width 22 height 10
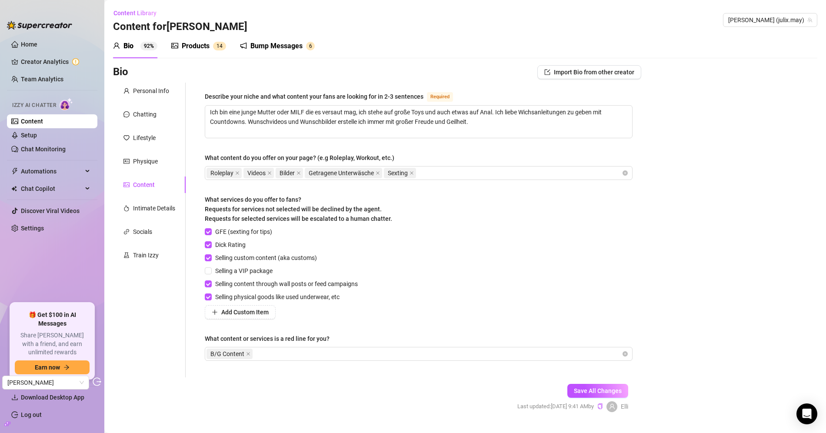
drag, startPoint x: 209, startPoint y: 47, endPoint x: 224, endPoint y: 56, distance: 18.0
click at [209, 47] on div "Products" at bounding box center [196, 46] width 28 height 10
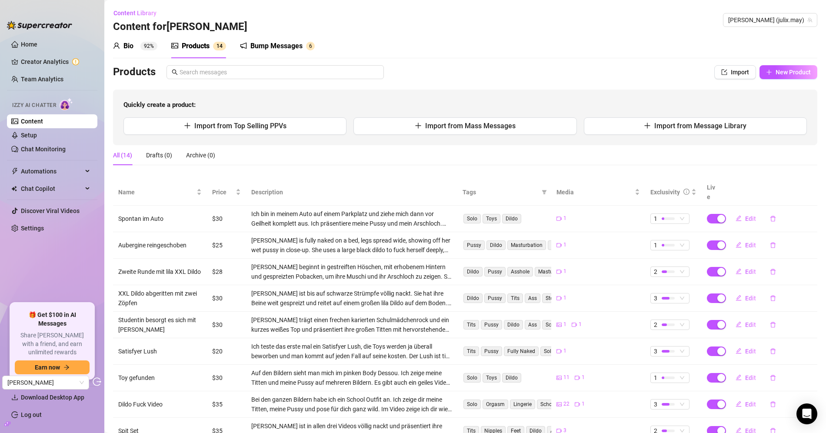
click at [43, 119] on link "Content" at bounding box center [32, 121] width 22 height 7
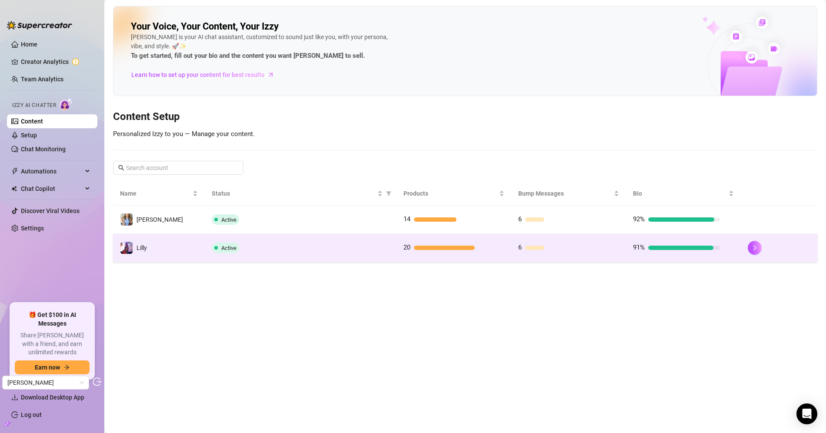
click at [174, 250] on td "Lilly" at bounding box center [159, 248] width 92 height 28
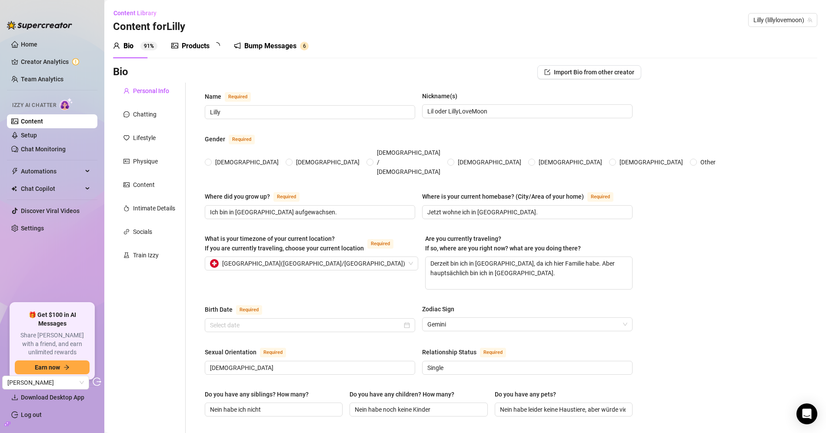
radio input "true"
type input "May 30th, 2007"
click at [194, 43] on div "Products" at bounding box center [196, 46] width 28 height 10
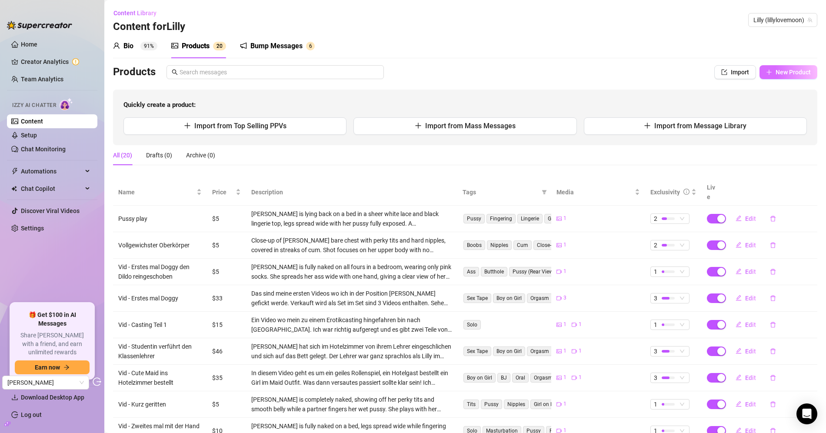
click at [775, 75] on button "New Product" at bounding box center [789, 72] width 58 height 14
type textarea "Type your message here..."
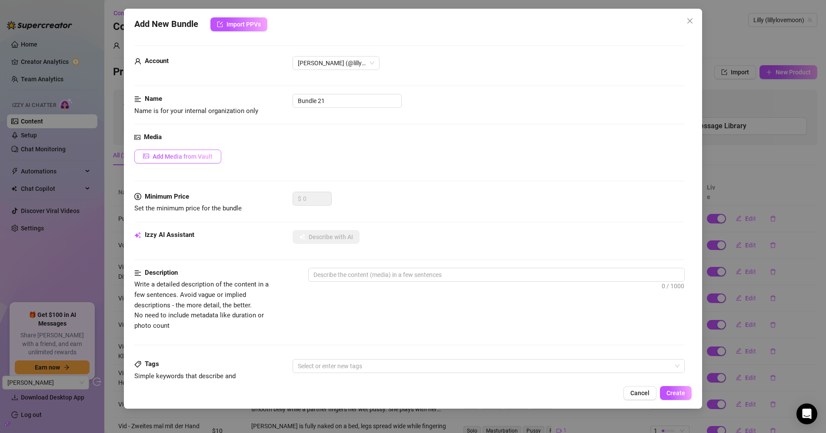
click at [205, 153] on span "Add Media from Vault" at bounding box center [183, 156] width 60 height 7
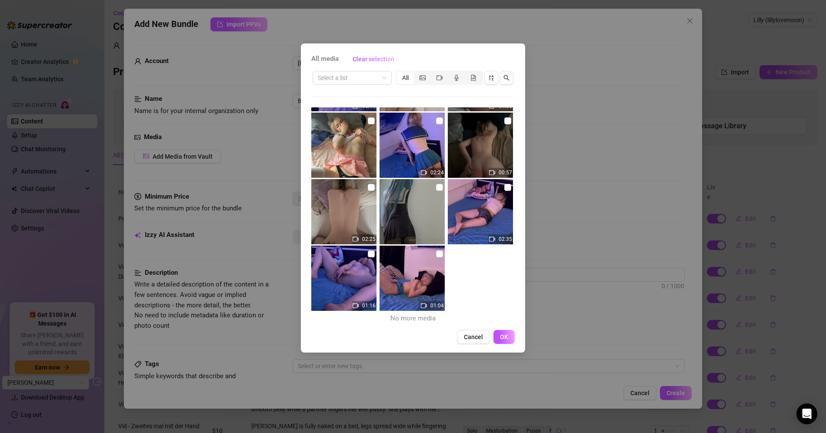
scroll to position [405, 0]
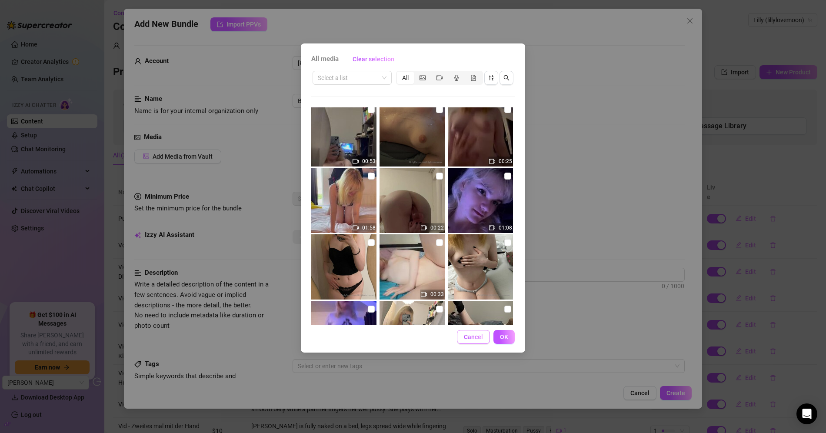
click at [463, 336] on button "Cancel" at bounding box center [473, 337] width 33 height 14
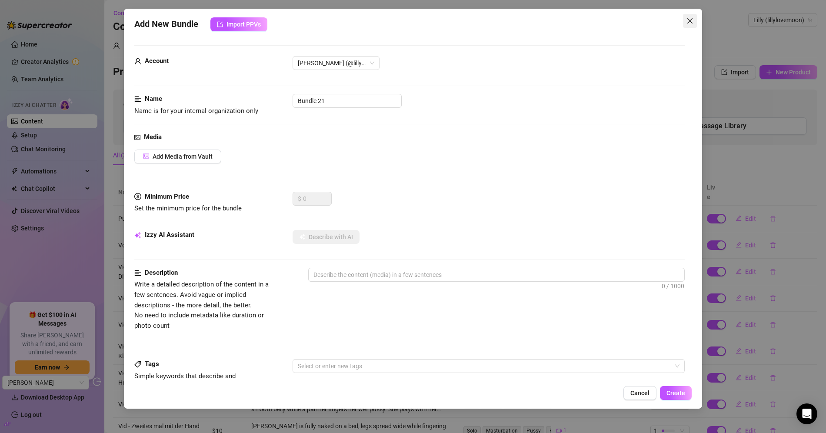
click at [685, 21] on span "Close" at bounding box center [690, 20] width 14 height 7
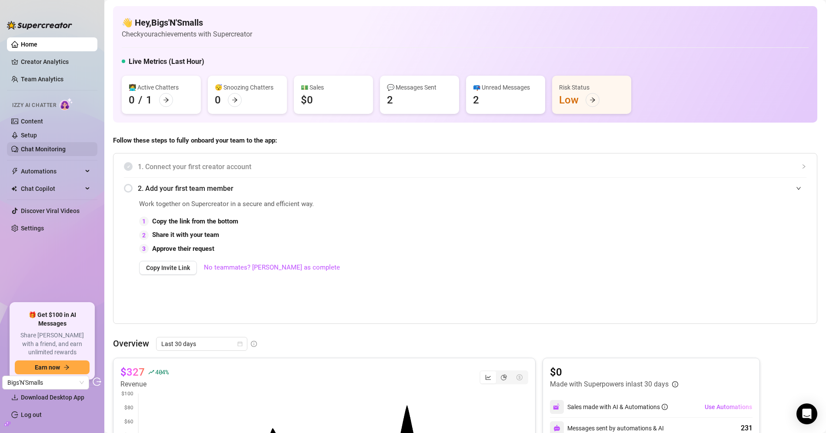
click at [48, 152] on link "Chat Monitoring" at bounding box center [43, 149] width 45 height 7
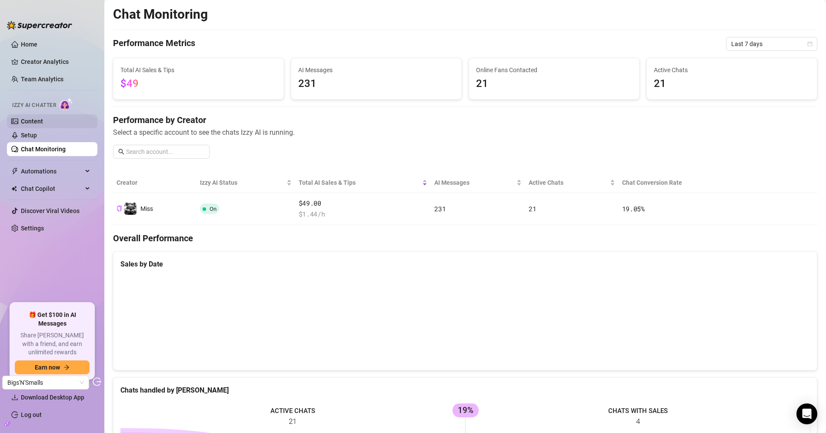
click at [37, 125] on link "Content" at bounding box center [32, 121] width 22 height 7
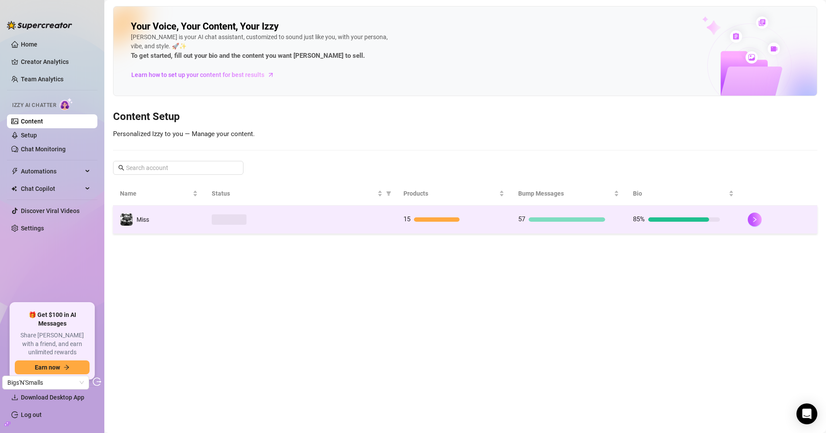
click at [378, 218] on div at bounding box center [300, 219] width 177 height 10
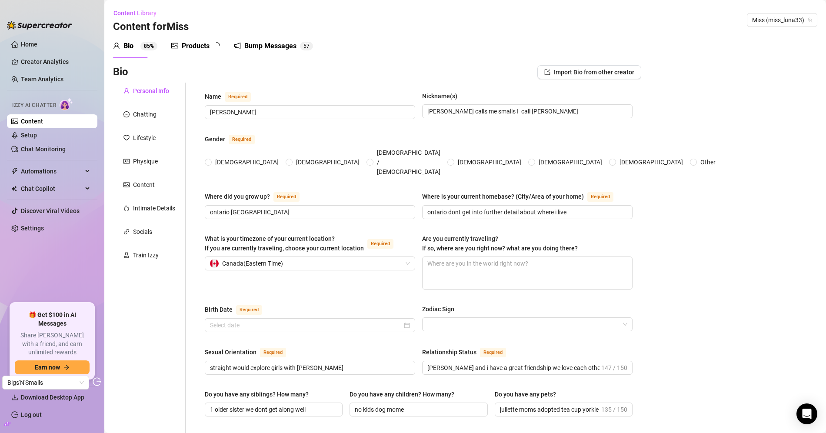
radio input "true"
type input "[DATE]"
click at [154, 110] on div "Chatting" at bounding box center [144, 115] width 23 height 10
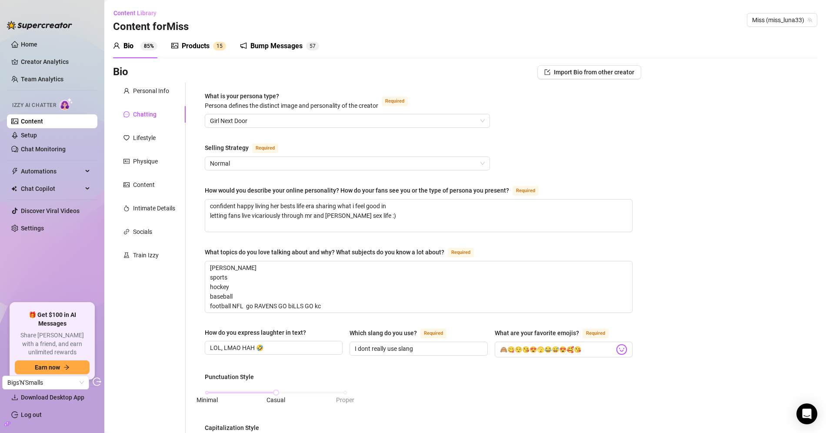
click at [140, 146] on div "Personal Info Chatting Lifestyle Physique Content Intimate Details Socials Trai…" at bounding box center [149, 417] width 73 height 668
click at [144, 145] on div "Lifestyle" at bounding box center [149, 138] width 73 height 17
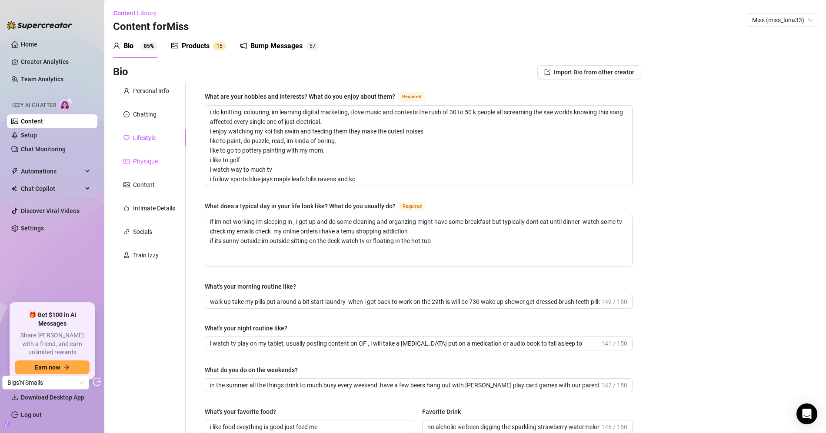
click at [178, 163] on div "Physique" at bounding box center [149, 161] width 73 height 17
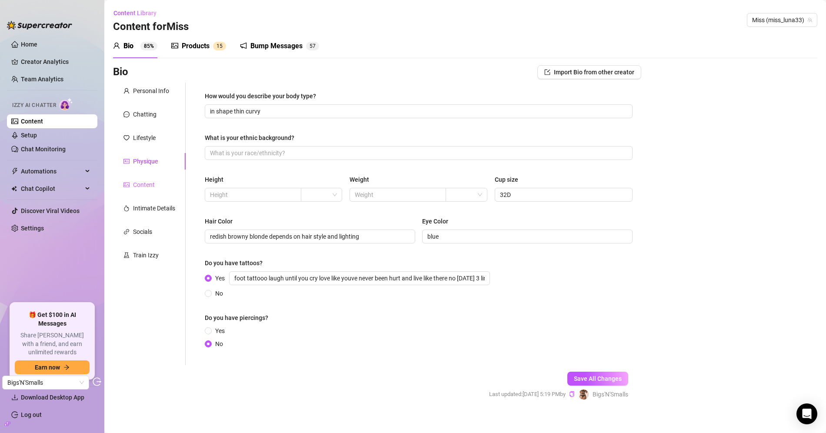
click at [156, 186] on div "Content" at bounding box center [149, 185] width 73 height 17
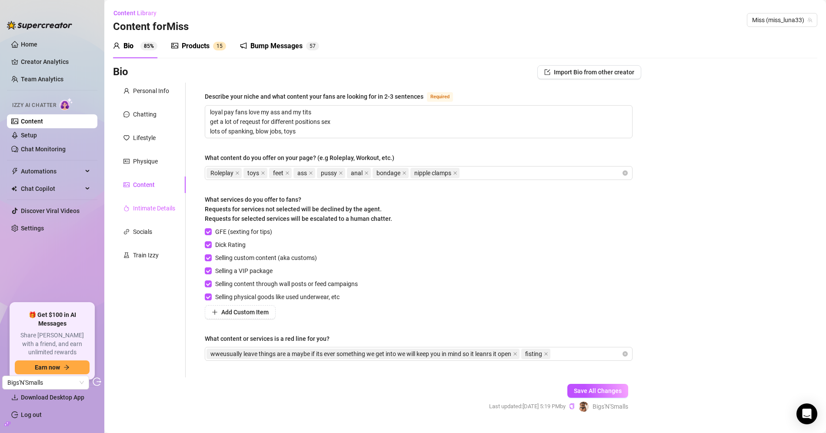
click at [160, 214] on div "Intimate Details" at bounding box center [149, 208] width 73 height 17
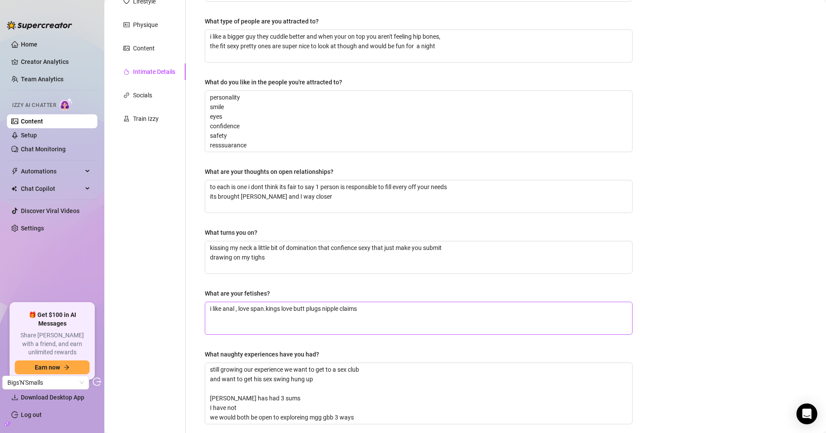
scroll to position [136, 0]
click at [150, 100] on div "Socials" at bounding box center [149, 95] width 73 height 17
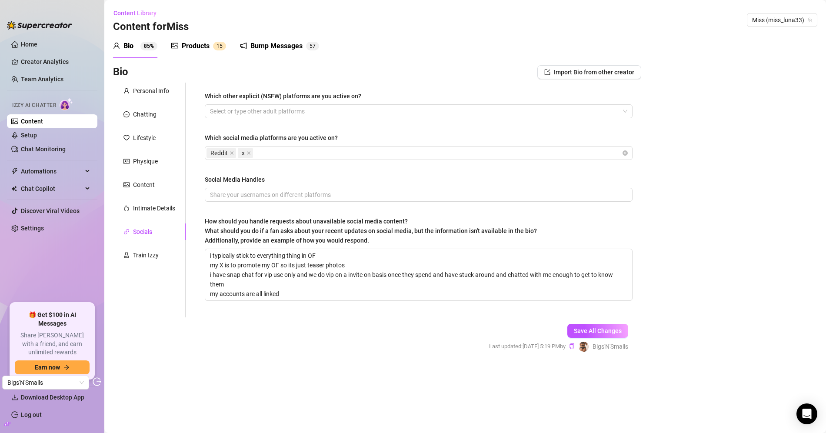
scroll to position [0, 0]
click at [146, 111] on div "Chatting" at bounding box center [144, 115] width 23 height 10
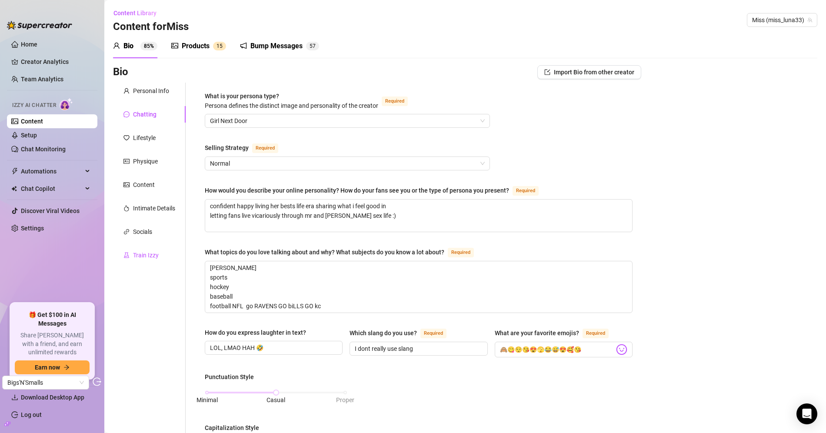
click at [138, 257] on div "Train Izzy" at bounding box center [146, 255] width 26 height 10
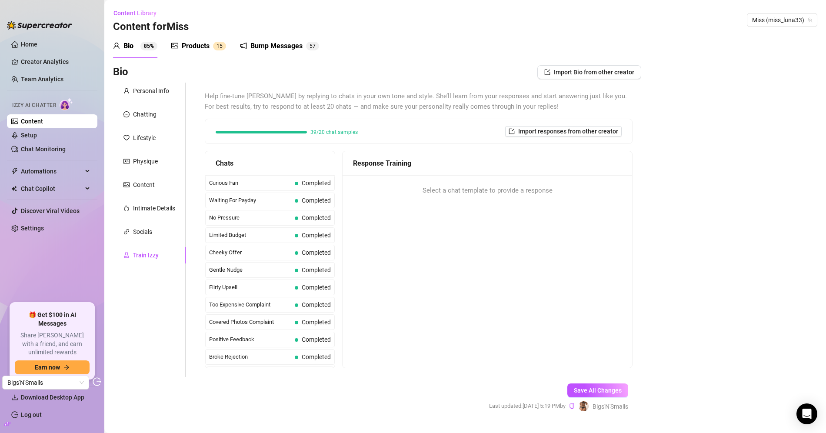
click at [183, 38] on div "Products 1 5" at bounding box center [198, 46] width 55 height 24
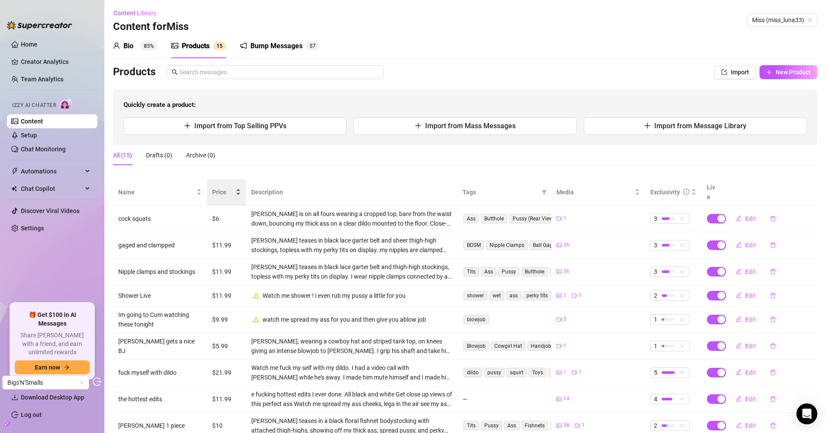
click at [223, 189] on span "Price" at bounding box center [223, 192] width 22 height 10
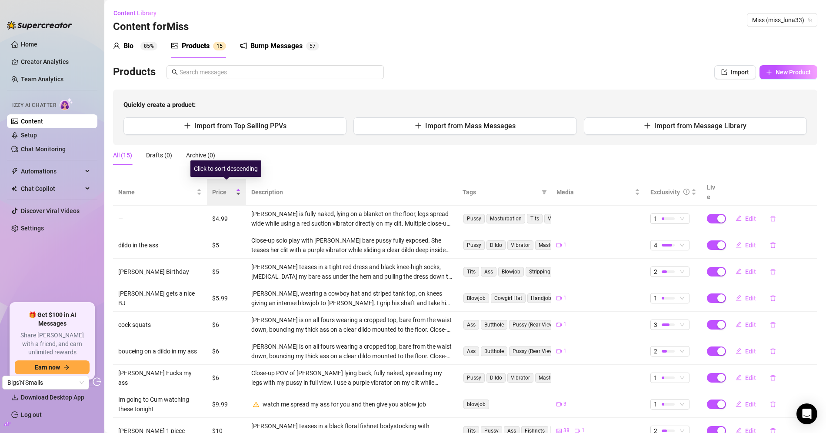
click at [225, 187] on span "Price" at bounding box center [223, 192] width 22 height 10
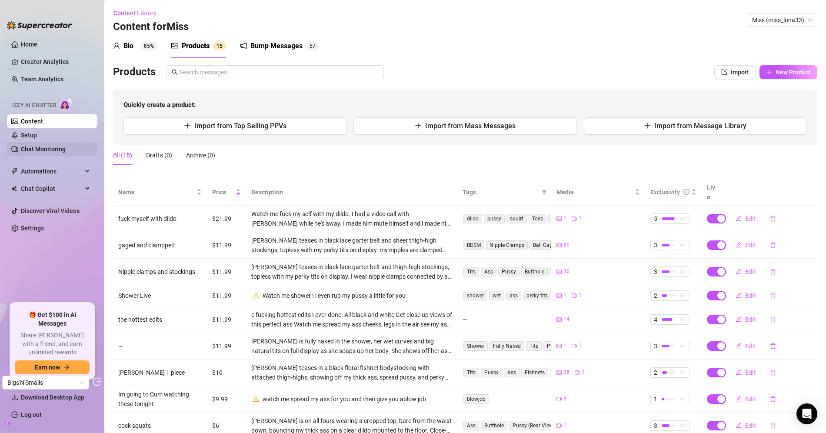
click at [57, 146] on link "Chat Monitoring" at bounding box center [43, 149] width 45 height 7
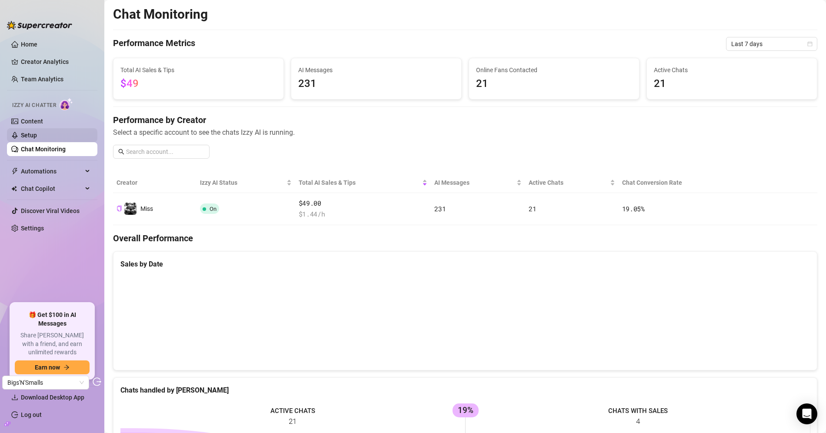
click at [37, 137] on link "Setup" at bounding box center [29, 135] width 16 height 7
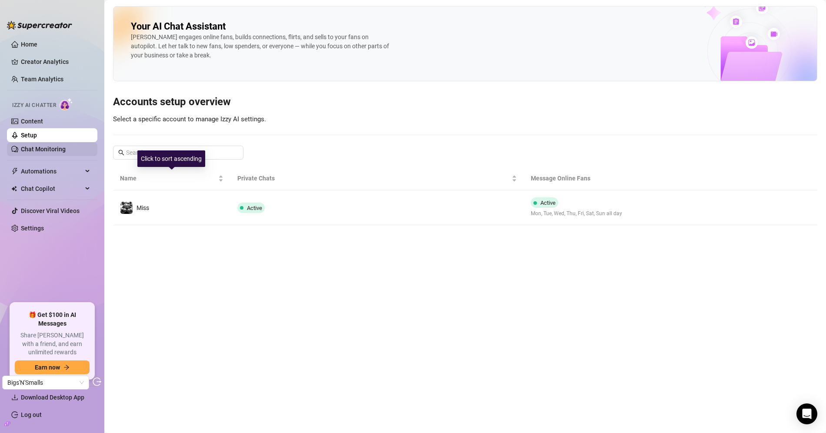
click at [66, 151] on link "Chat Monitoring" at bounding box center [43, 149] width 45 height 7
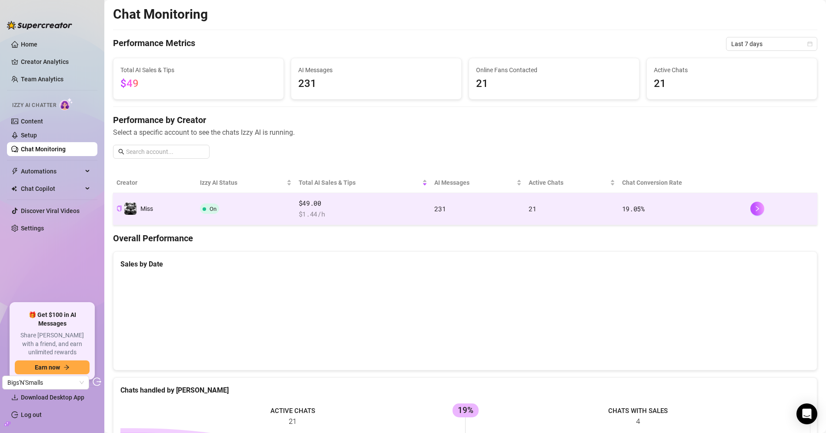
click at [260, 197] on td "On" at bounding box center [246, 209] width 98 height 32
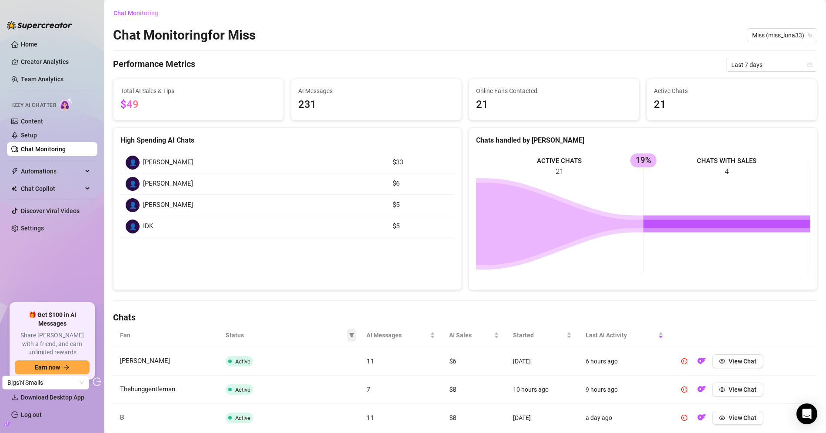
click at [353, 333] on icon "filter" at bounding box center [351, 335] width 5 height 5
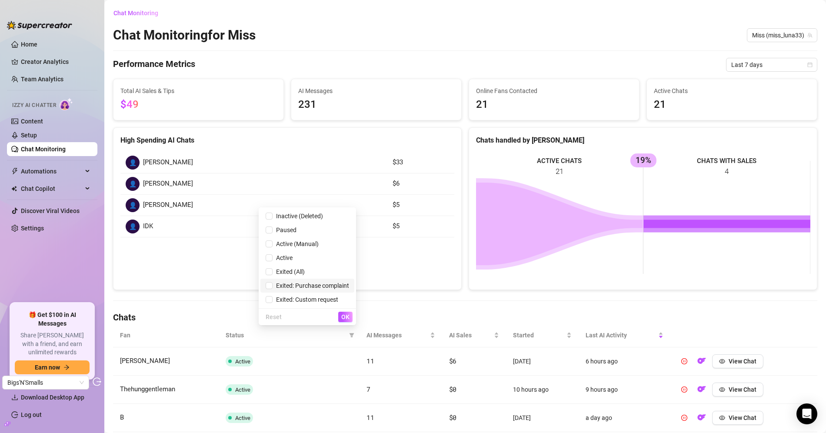
click at [299, 289] on span "Exited: Purchase complaint" at bounding box center [311, 285] width 77 height 7
click at [352, 317] on button "OK" at bounding box center [345, 317] width 14 height 10
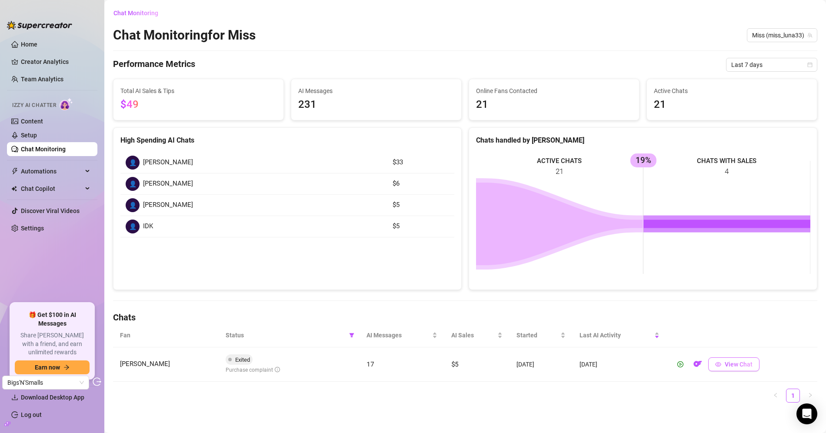
click at [731, 367] on button "View Chat" at bounding box center [733, 364] width 51 height 14
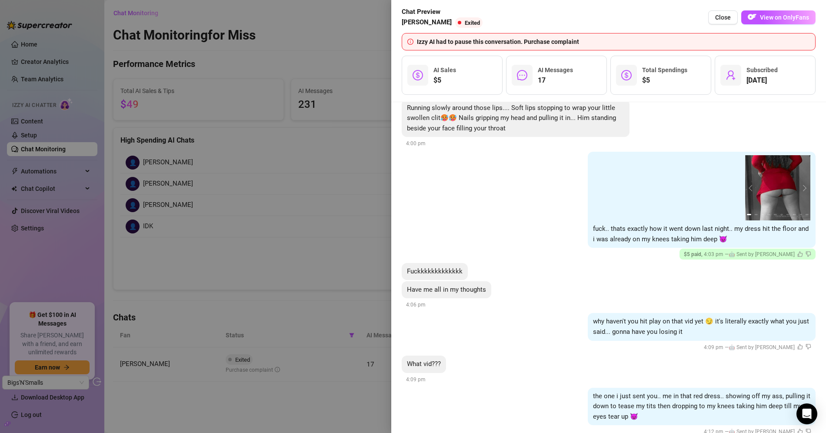
scroll to position [1220, 0]
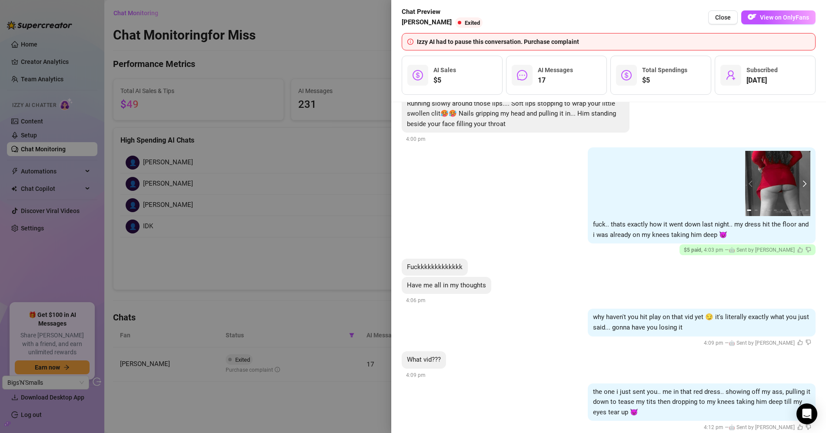
click at [802, 183] on button "next" at bounding box center [803, 183] width 7 height 7
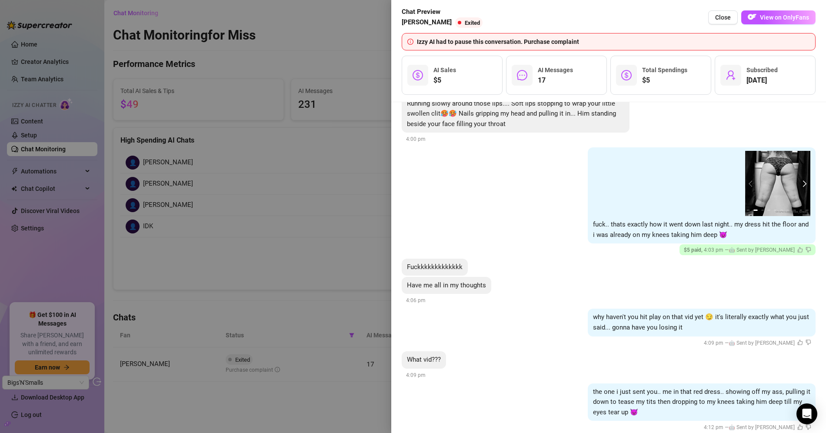
click at [805, 183] on button "next" at bounding box center [803, 183] width 7 height 7
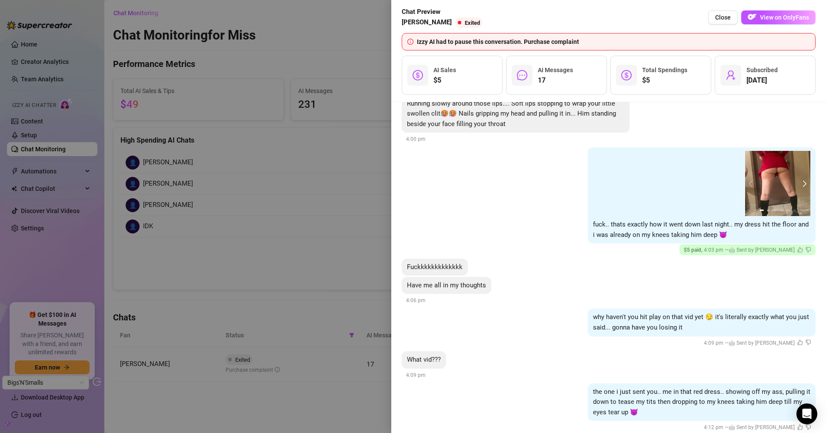
click at [805, 183] on button "next" at bounding box center [803, 183] width 7 height 7
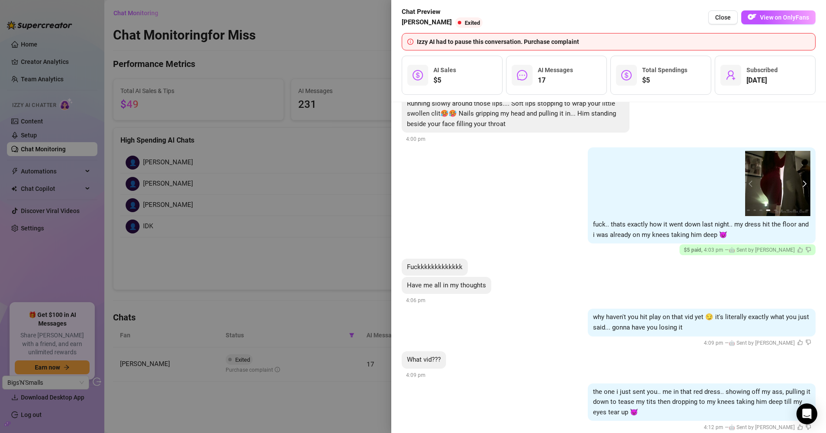
click at [805, 183] on button "next" at bounding box center [803, 183] width 7 height 7
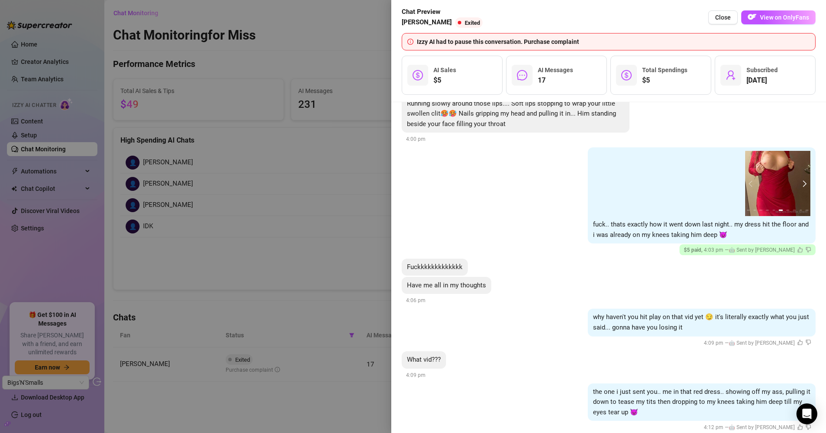
click at [805, 183] on button "next" at bounding box center [803, 183] width 7 height 7
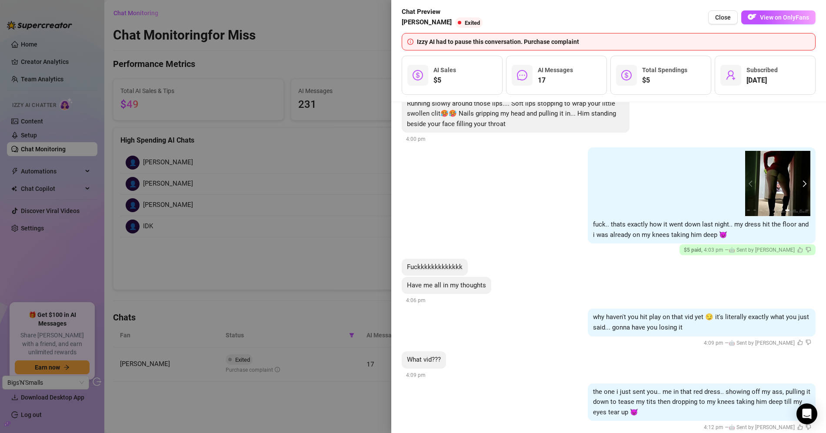
click at [805, 183] on button "next" at bounding box center [803, 183] width 7 height 7
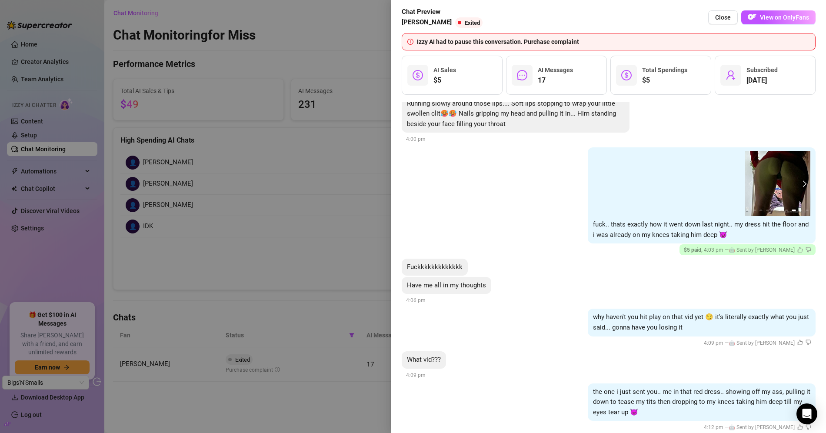
click at [805, 183] on button "next" at bounding box center [803, 183] width 7 height 7
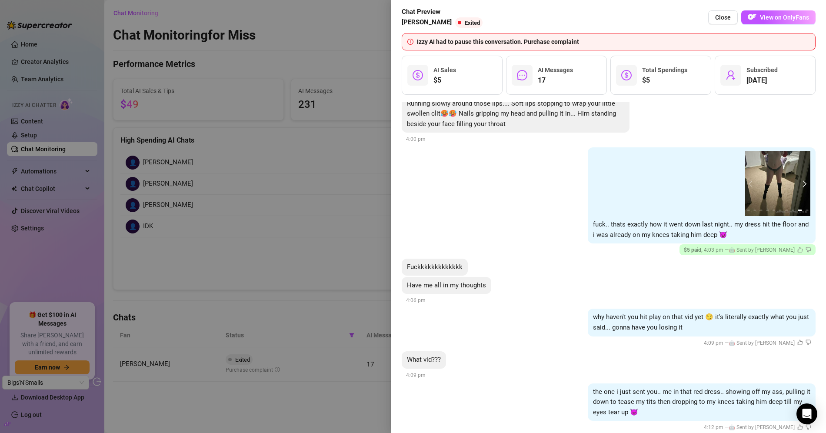
click at [805, 183] on button "next" at bounding box center [803, 183] width 7 height 7
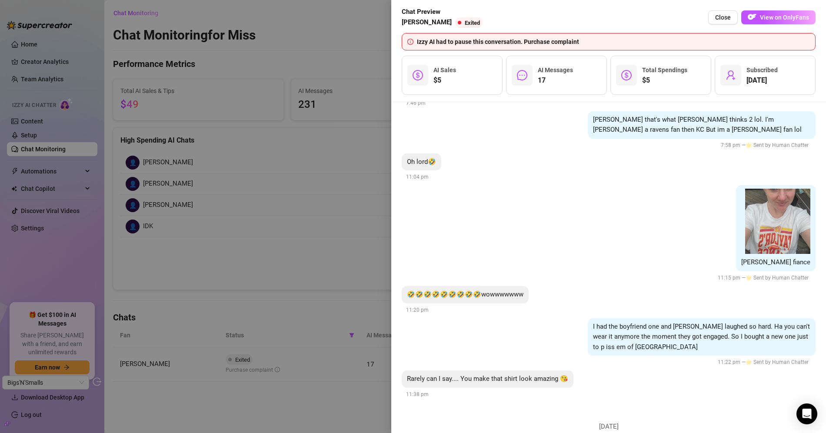
scroll to position [2537, 0]
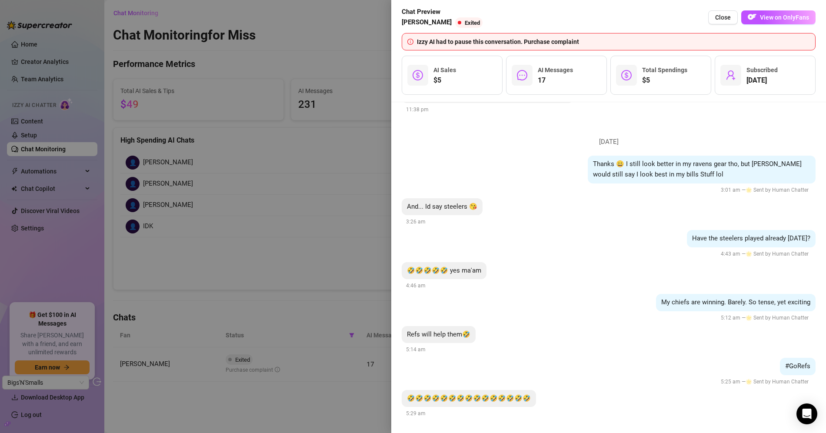
click at [333, 149] on div at bounding box center [413, 216] width 826 height 433
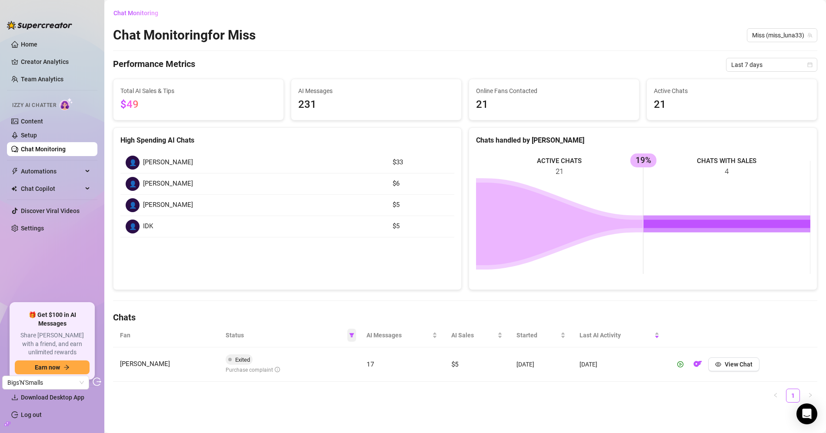
click at [351, 336] on icon "filter" at bounding box center [351, 335] width 5 height 5
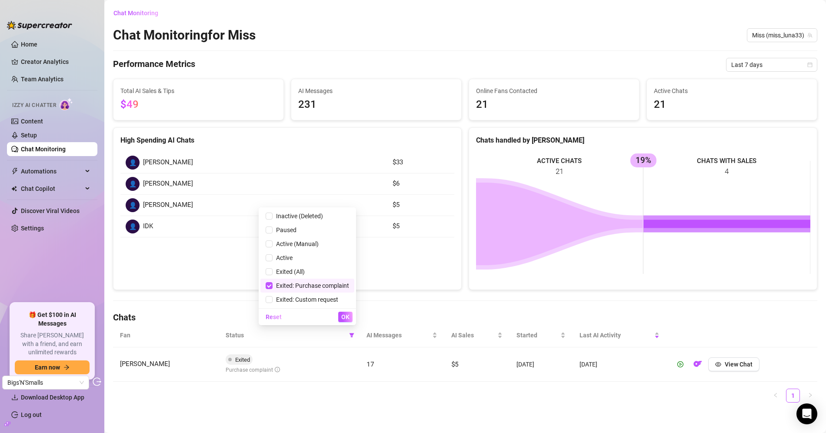
click at [307, 286] on span "Exited: Purchase complaint" at bounding box center [311, 285] width 77 height 7
checkbox input "false"
click at [307, 297] on span "Exited: Custom request" at bounding box center [306, 299] width 66 height 7
checkbox input "true"
click at [343, 318] on span "OK" at bounding box center [345, 316] width 8 height 7
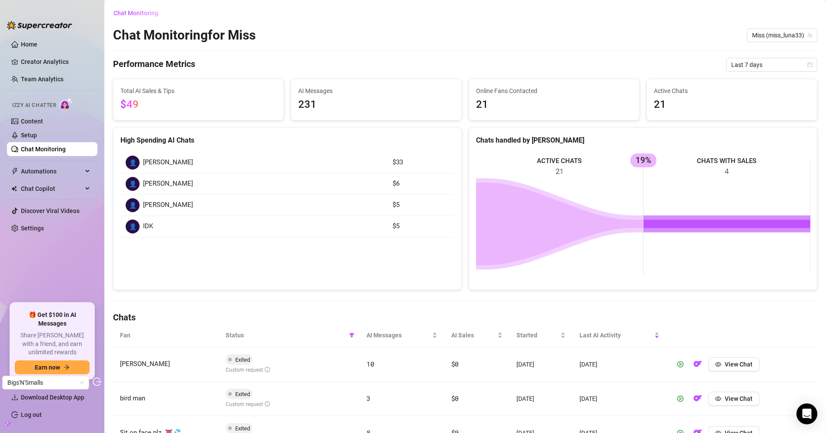
scroll to position [69, 0]
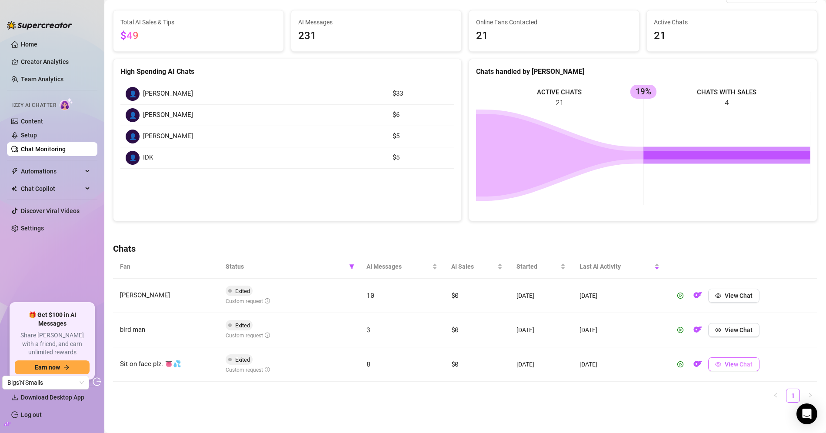
click at [740, 361] on span "View Chat" at bounding box center [739, 364] width 28 height 7
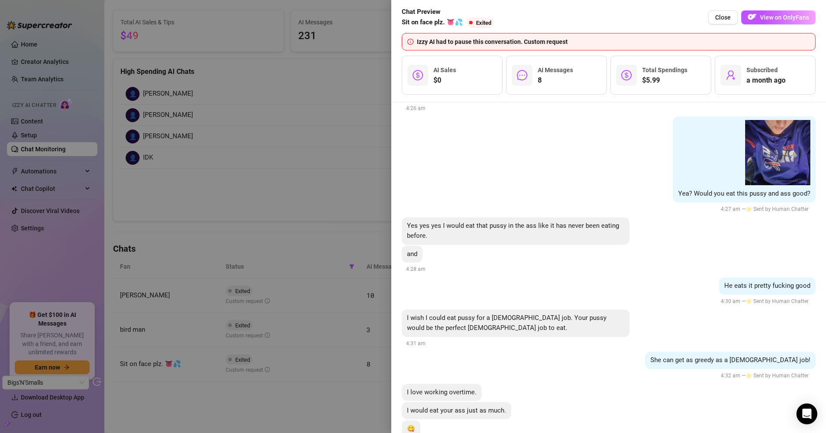
scroll to position [3049, 0]
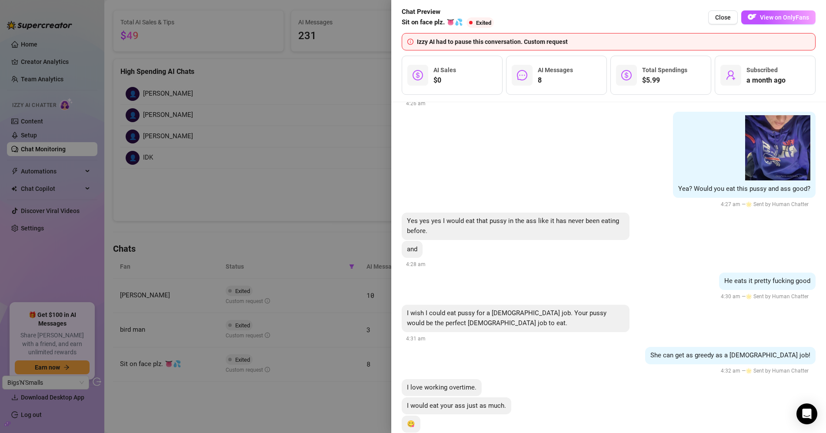
click at [345, 178] on div at bounding box center [413, 216] width 826 height 433
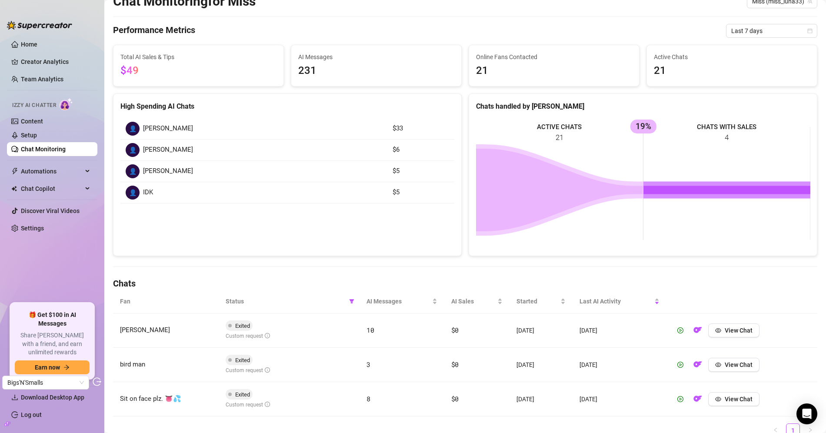
scroll to position [37, 0]
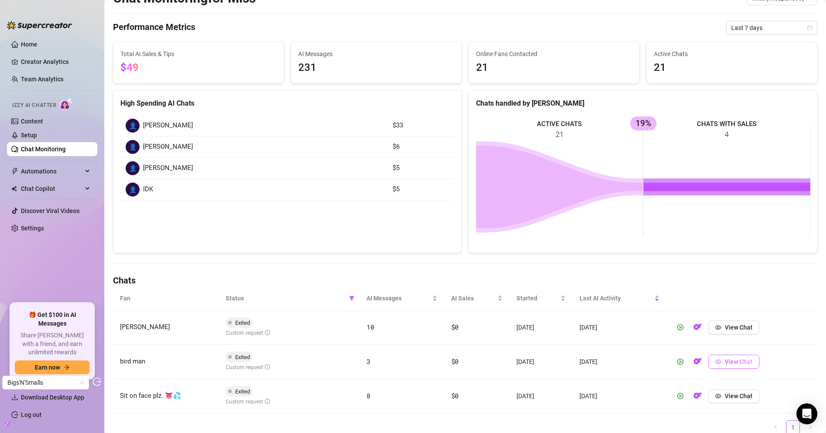
click at [727, 361] on span "View Chat" at bounding box center [739, 361] width 28 height 7
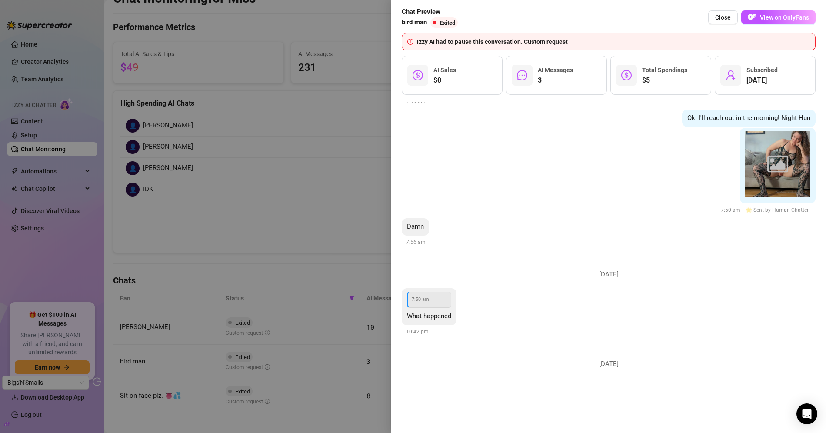
scroll to position [1830, 0]
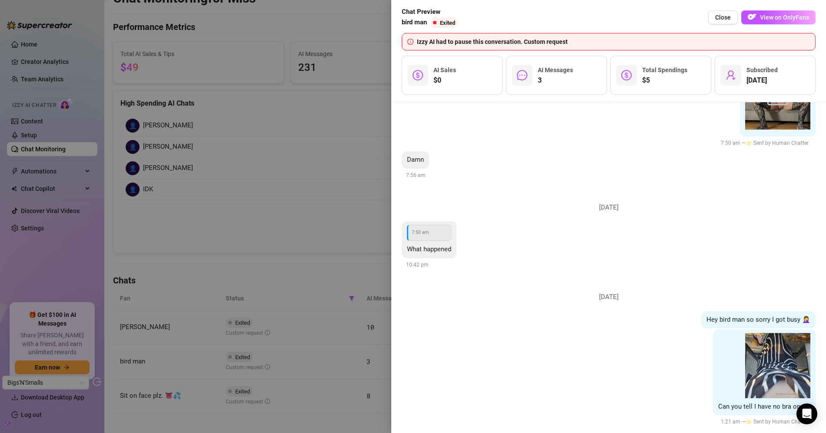
click at [273, 171] on div at bounding box center [413, 216] width 826 height 433
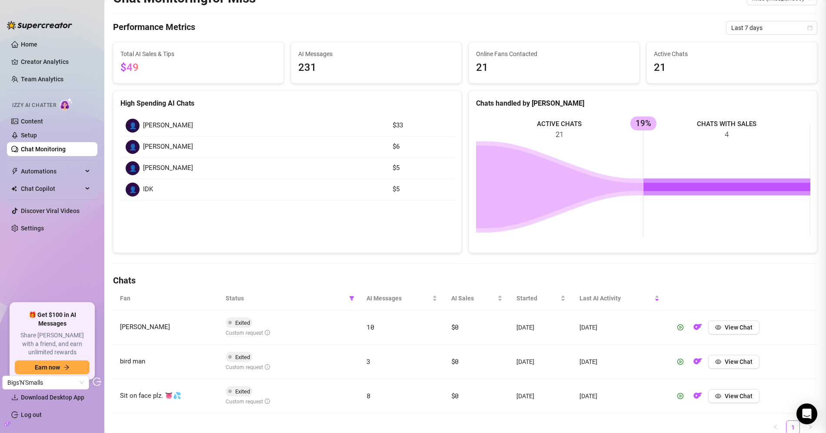
scroll to position [0, 0]
click at [37, 132] on link "Setup" at bounding box center [29, 135] width 16 height 7
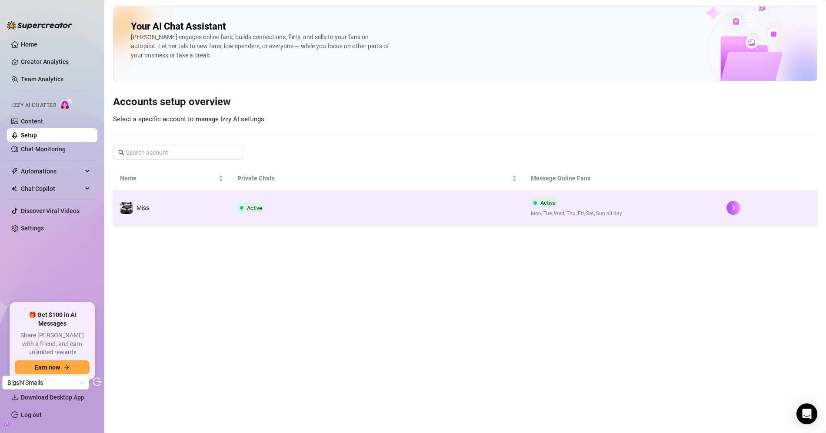
click at [261, 190] on td "Active" at bounding box center [376, 207] width 293 height 35
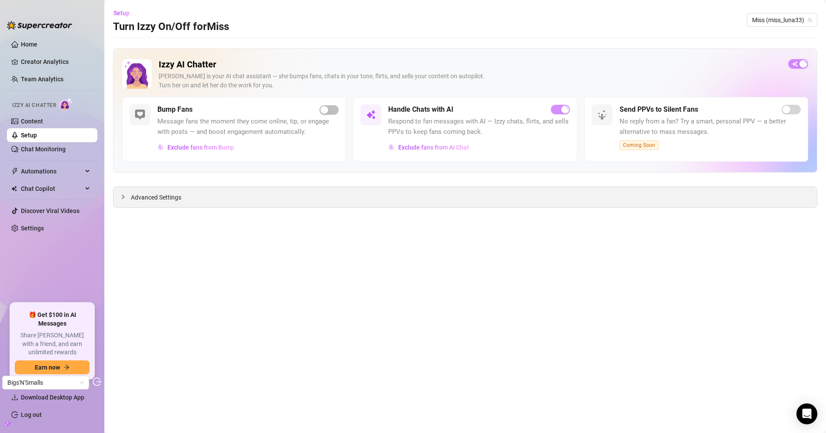
click at [142, 198] on span "Advanced Settings" at bounding box center [156, 198] width 50 height 10
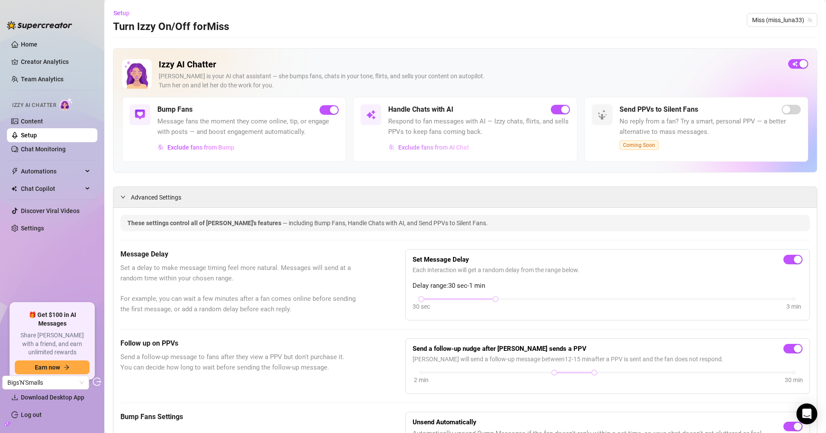
click at [427, 149] on span "Exclude fans from AI Chat" at bounding box center [433, 147] width 71 height 7
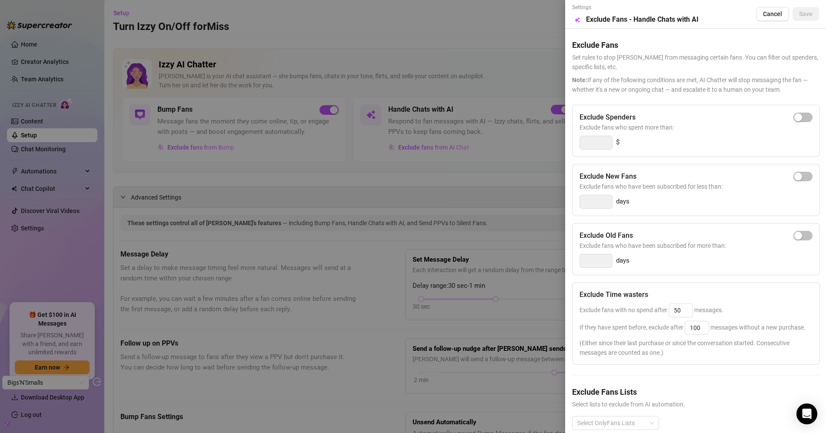
click at [369, 68] on div at bounding box center [413, 216] width 826 height 433
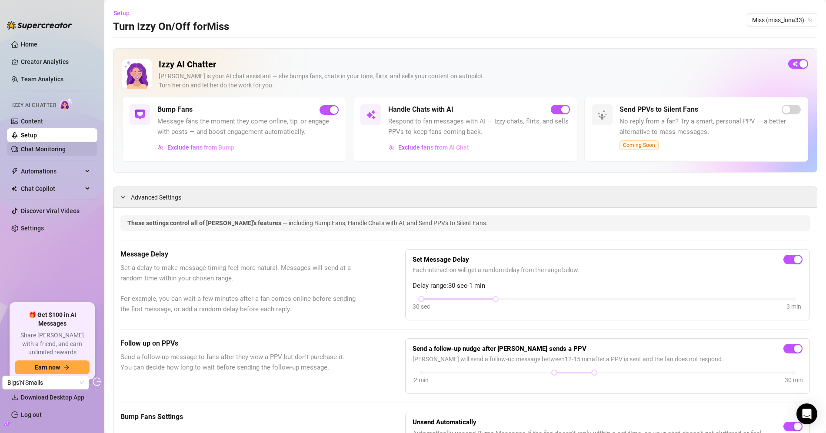
click at [64, 146] on link "Chat Monitoring" at bounding box center [43, 149] width 45 height 7
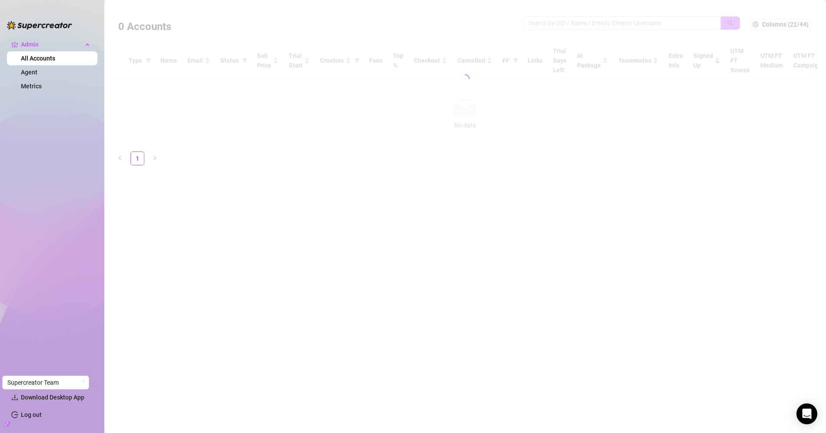
click at [584, 31] on div at bounding box center [465, 78] width 704 height 145
click at [584, 29] on div at bounding box center [465, 78] width 704 height 145
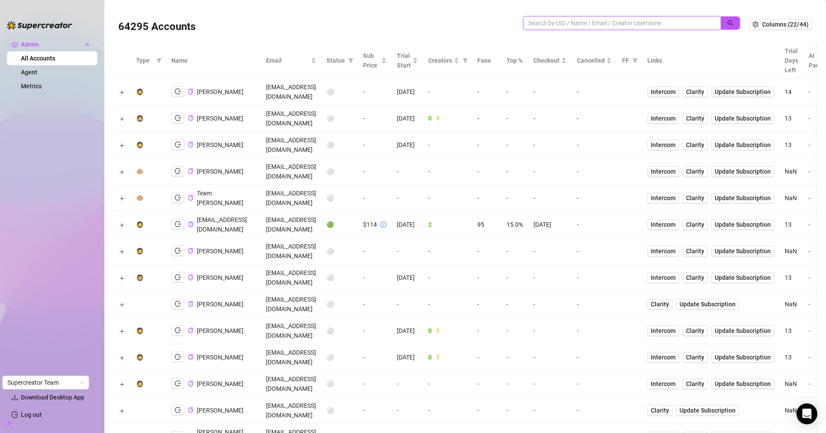
click at [587, 21] on input "search" at bounding box center [618, 23] width 180 height 10
paste input "FGXQ1NOF8zMZjITgESP5N5LZxMT2"
type input "FGXQ1NOF8zMZjITgESP5N5LZxMT2"
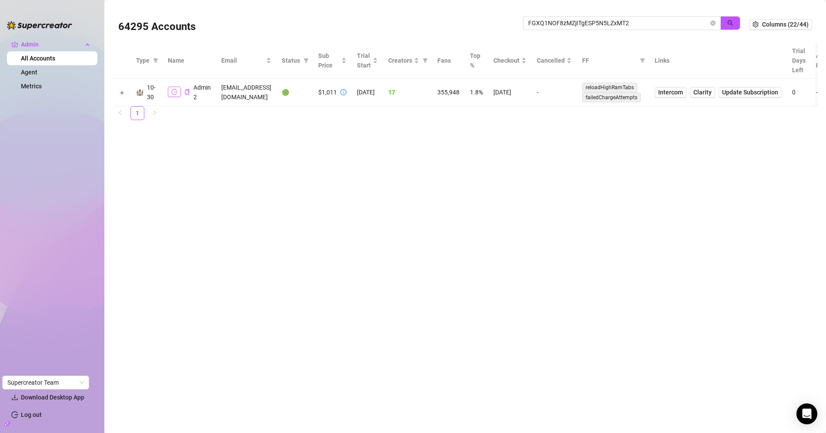
click at [173, 93] on icon "logout" at bounding box center [174, 92] width 6 height 6
click at [123, 93] on button "Expand row" at bounding box center [122, 92] width 7 height 7
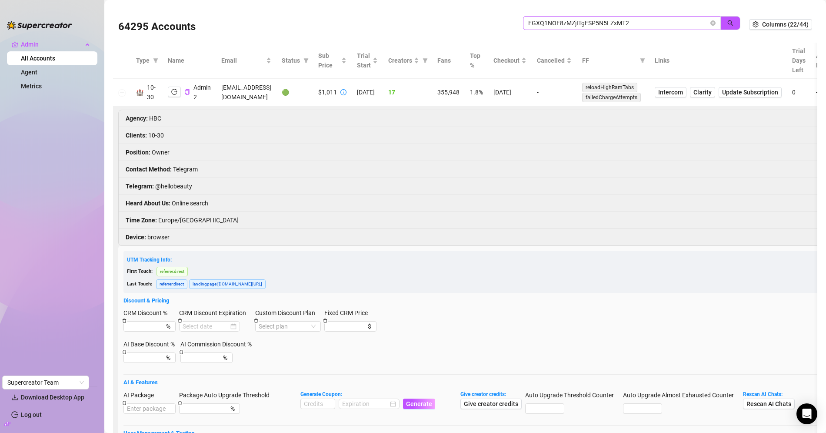
click at [537, 28] on span "FGXQ1NOF8zMZjITgESP5N5LZxMT2" at bounding box center [622, 23] width 198 height 14
click at [539, 23] on input "FGXQ1NOF8zMZjITgESP5N5LZxMT2" at bounding box center [618, 23] width 180 height 10
paste input ""5456bFJVE3OWOdOZKlKMcZzbRoX2 ""
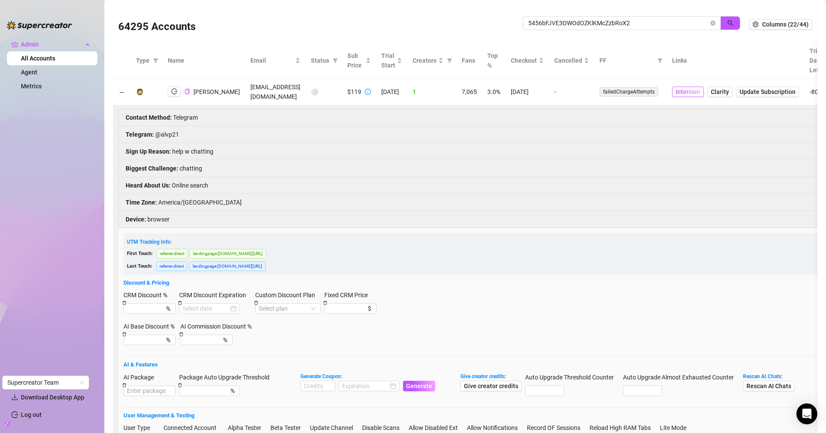
click at [676, 87] on span "Intercom" at bounding box center [688, 92] width 25 height 10
click at [173, 88] on icon "logout" at bounding box center [174, 91] width 6 height 6
click at [573, 21] on input "5456bFJVE3OWOdOZKlKMcZzbRoX2" at bounding box center [618, 23] width 180 height 10
paste input ""3aViVf7M8cWYTJbMBAEKDw9iVKM2 ""
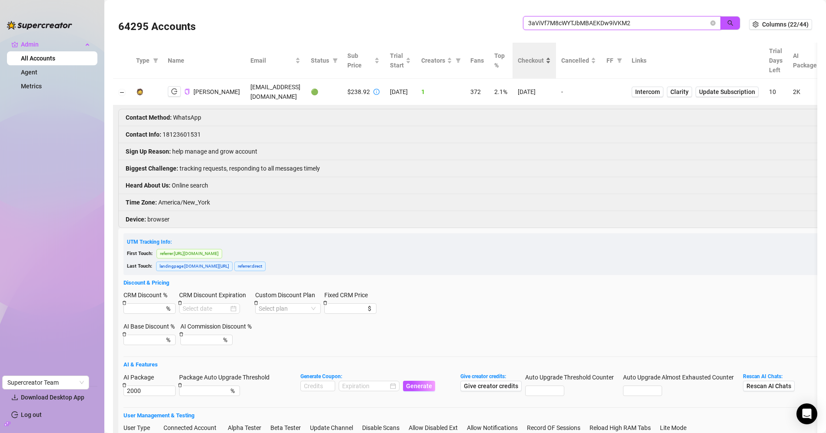
drag, startPoint x: 573, startPoint y: 21, endPoint x: 560, endPoint y: 70, distance: 51.5
click at [560, 70] on div "64295 Accounts 3aViVf7M8cWYTJbMBAEKDw9iVKM2 Columns (22/44) Type Name Email Sta…" at bounding box center [465, 267] width 704 height 523
click at [170, 89] on button "button" at bounding box center [174, 91] width 13 height 10
click at [578, 17] on span "3aViVf7M8cWYTJbMBAEKDw9iVKM2" at bounding box center [622, 23] width 198 height 14
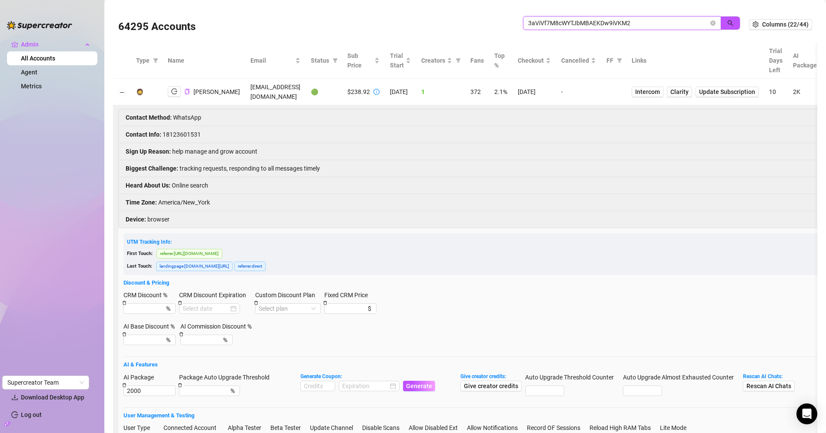
click at [574, 23] on input "3aViVf7M8cWYTJbMBAEKDw9iVKM2" at bounding box center [618, 23] width 180 height 10
click at [640, 91] on td "Intercom Clarity Update Subscription" at bounding box center [695, 92] width 137 height 27
click at [650, 91] on span "Intercom" at bounding box center [647, 92] width 25 height 10
click at [181, 131] on li "Contact Info : [PHONE_NUMBER]" at bounding box center [599, 134] width 960 height 17
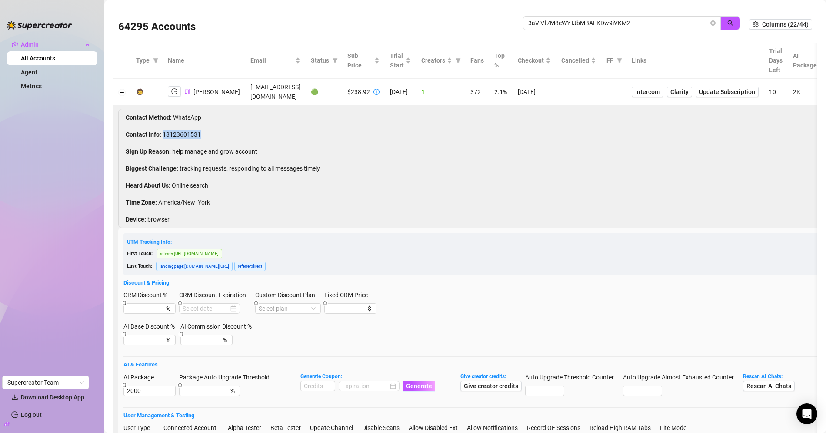
click at [181, 131] on li "Contact Info : [PHONE_NUMBER]" at bounding box center [599, 134] width 960 height 17
copy li "18123601531"
click at [276, 95] on td "[EMAIL_ADDRESS][DOMAIN_NAME]" at bounding box center [275, 92] width 60 height 27
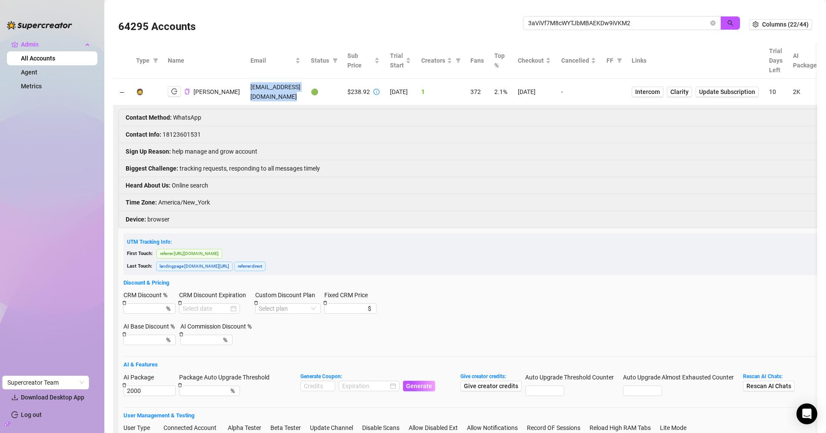
copy td "[EMAIL_ADDRESS][DOMAIN_NAME]"
click at [557, 22] on input "3aViVf7M8cWYTJbMBAEKDw9iVKM2" at bounding box center [618, 23] width 180 height 10
paste input "9P3TBfEqDsa0PAhQWuJlIMqGiIB3"
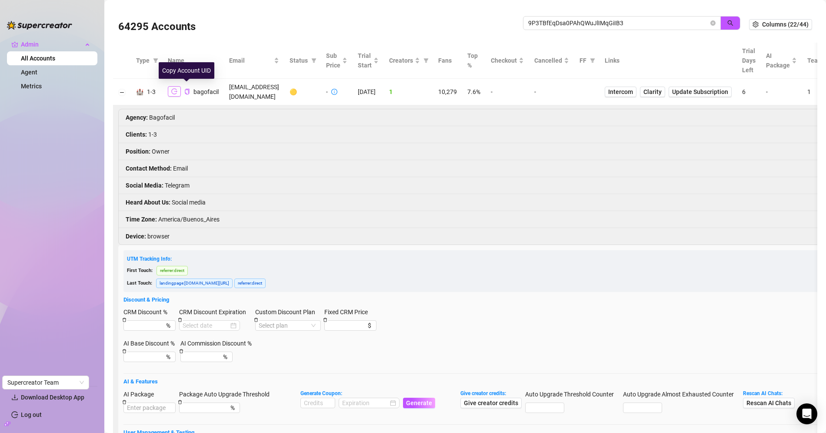
click at [178, 87] on button "button" at bounding box center [174, 91] width 13 height 10
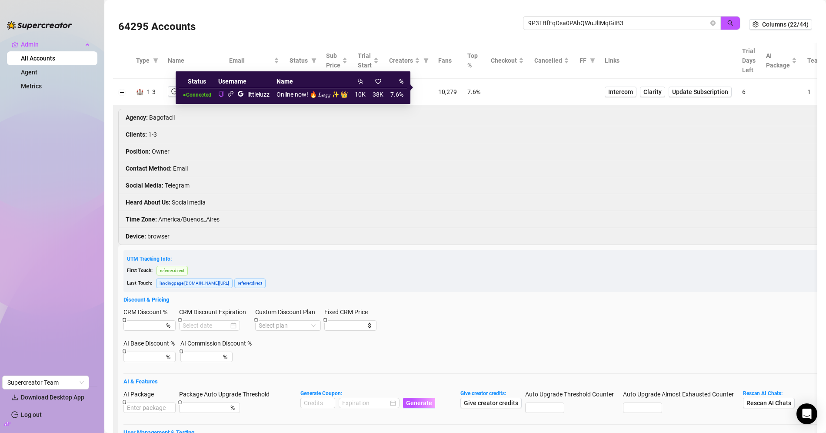
click at [231, 94] on icon "link" at bounding box center [230, 93] width 7 height 7
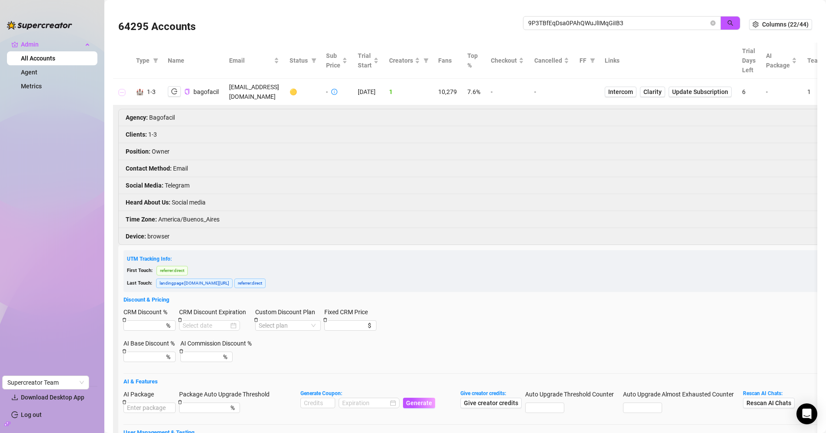
click at [123, 89] on button "Collapse row" at bounding box center [122, 92] width 7 height 7
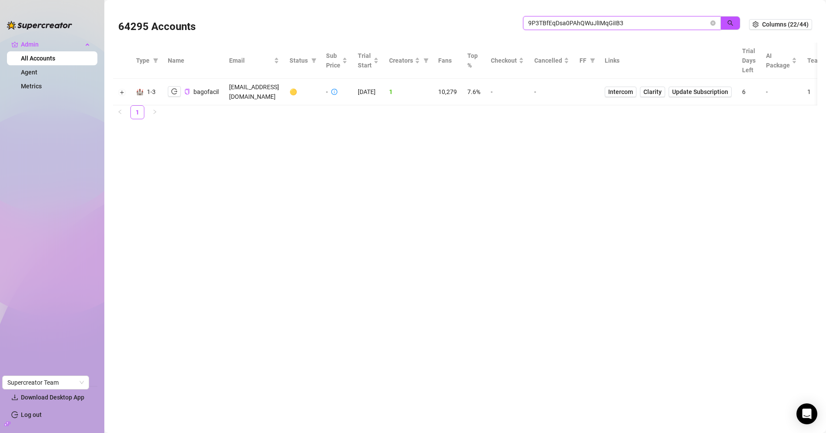
click at [555, 26] on input "9P3TBfEqDsa0PAhQWuJlIMqGiIB3" at bounding box center [618, 23] width 180 height 10
paste input "0caWBvQy3lf5ahsTogosOucezNg1"
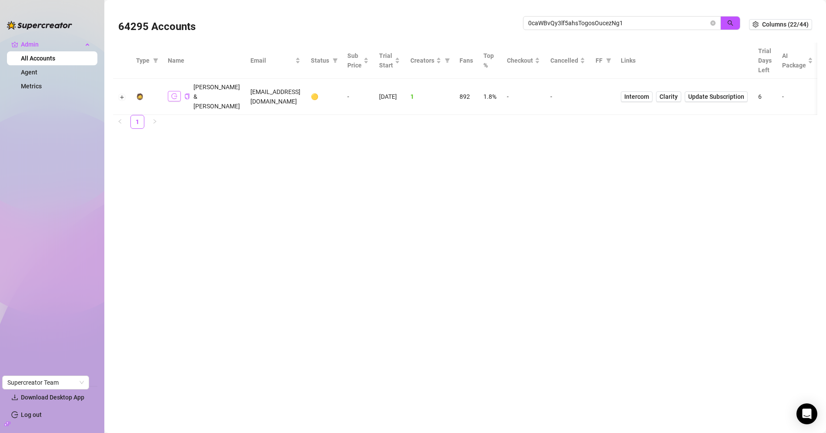
click at [172, 93] on icon "logout" at bounding box center [174, 96] width 6 height 6
click at [121, 93] on button "Expand row" at bounding box center [122, 96] width 7 height 7
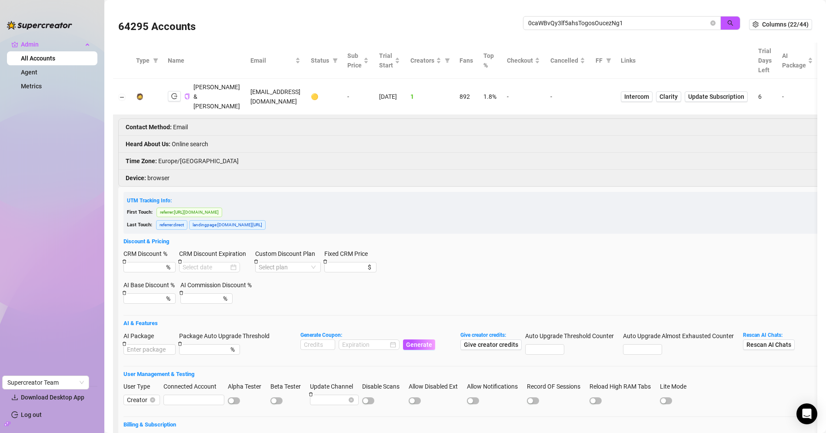
click at [245, 83] on td "[EMAIL_ADDRESS][DOMAIN_NAME]" at bounding box center [275, 97] width 60 height 36
click at [245, 91] on td "[EMAIL_ADDRESS][DOMAIN_NAME]" at bounding box center [275, 97] width 60 height 36
copy td "[EMAIL_ADDRESS][DOMAIN_NAME]"
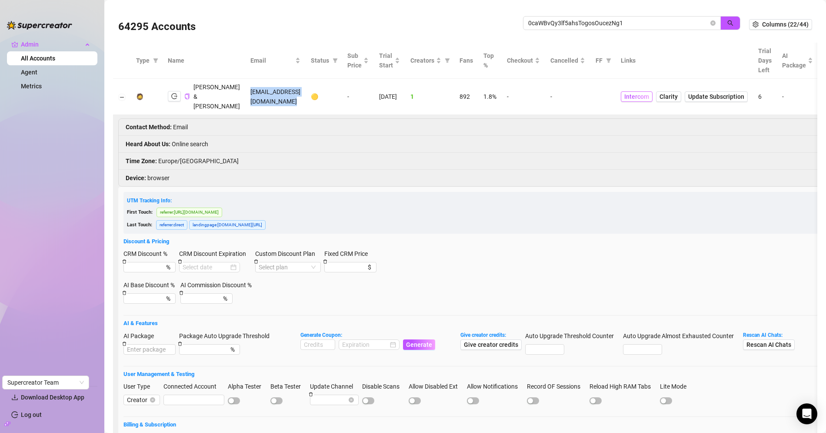
click at [634, 96] on span "Intercom" at bounding box center [636, 97] width 25 height 10
click at [247, 86] on td "[EMAIL_ADDRESS][DOMAIN_NAME]" at bounding box center [275, 97] width 60 height 36
click at [246, 97] on td "[EMAIL_ADDRESS][DOMAIN_NAME]" at bounding box center [275, 97] width 60 height 36
click at [251, 91] on td "[EMAIL_ADDRESS][DOMAIN_NAME]" at bounding box center [275, 97] width 60 height 36
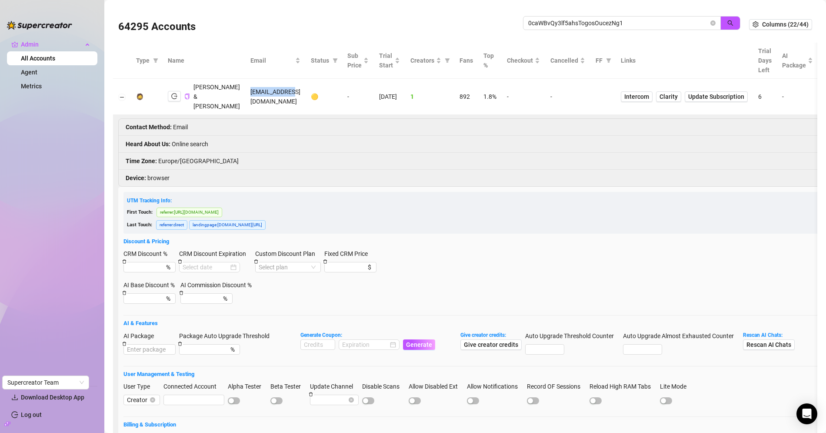
click at [251, 91] on td "[EMAIL_ADDRESS][DOMAIN_NAME]" at bounding box center [275, 97] width 60 height 36
copy td "[EMAIL_ADDRESS][DOMAIN_NAME]"
click at [587, 26] on input "0caWBvQy3lf5ahsTogosOucezNg1" at bounding box center [618, 23] width 180 height 10
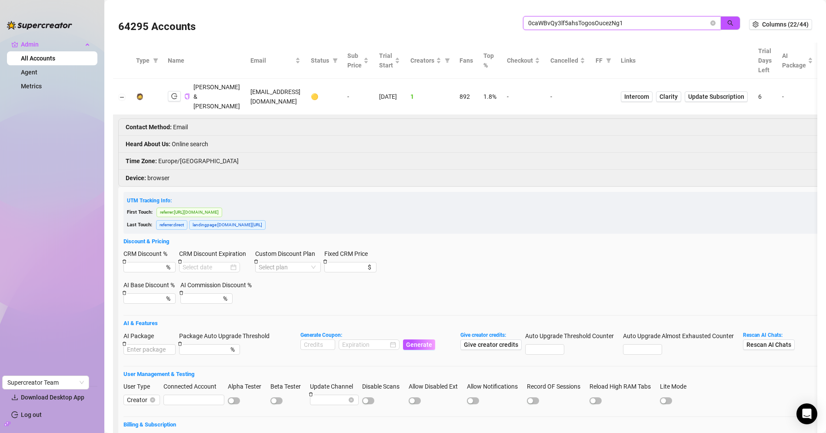
click at [587, 26] on input "0caWBvQy3lf5ahsTogosOucezNg1" at bounding box center [618, 23] width 180 height 10
paste input "VnIVnUEUOPQkqirwWuzkGKqN0D92"
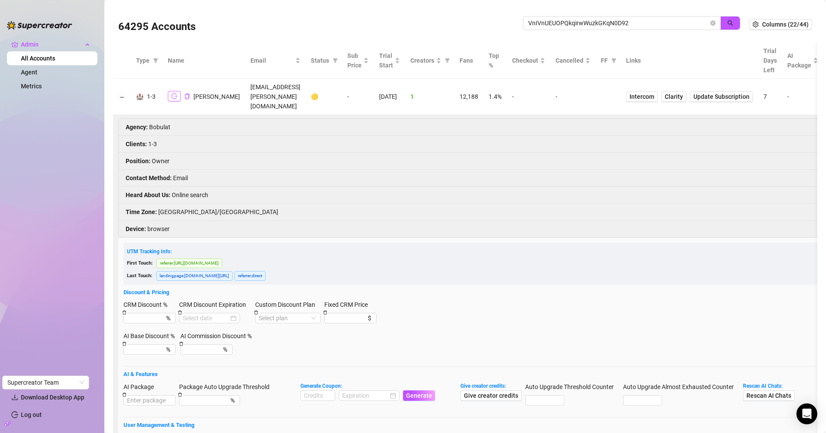
click at [174, 100] on button "button" at bounding box center [174, 96] width 13 height 10
click at [638, 93] on span "Intercom" at bounding box center [642, 97] width 25 height 10
click at [245, 94] on td "[EMAIL_ADDRESS][PERSON_NAME][DOMAIN_NAME]" at bounding box center [275, 97] width 60 height 36
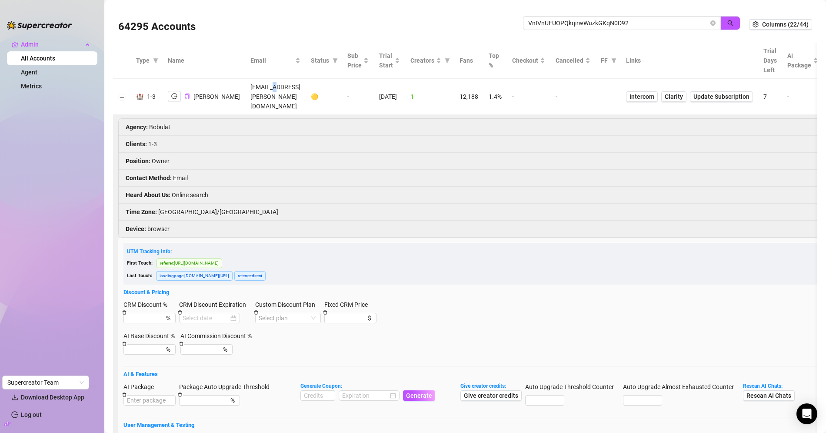
click at [245, 94] on td "[EMAIL_ADDRESS][PERSON_NAME][DOMAIN_NAME]" at bounding box center [275, 97] width 60 height 36
click at [553, 13] on div "64295 Accounts VnIVnUEUOPQkqirwWuzkGKqN0D92" at bounding box center [433, 25] width 631 height 30
click at [553, 15] on div "64295 Accounts VnIVnUEUOPQkqirwWuzkGKqN0D92" at bounding box center [433, 25] width 631 height 30
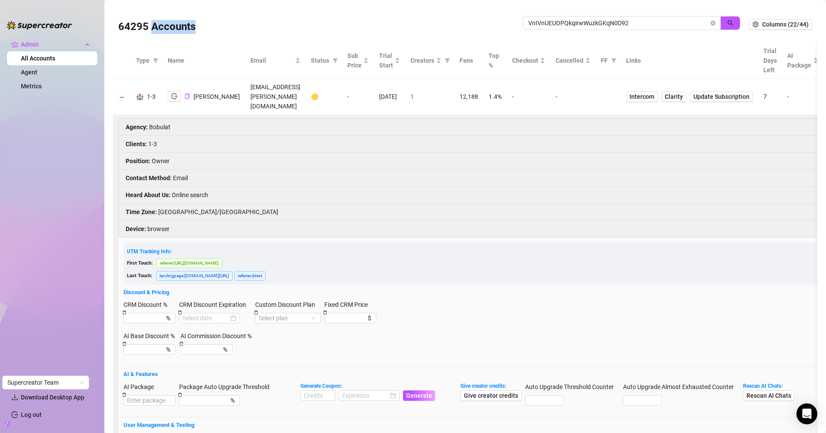
click at [553, 15] on div "64295 Accounts VnIVnUEUOPQkqirwWuzkGKqN0D92" at bounding box center [433, 25] width 631 height 30
click at [549, 21] on input "VnIVnUEUOPQkqirwWuzkGKqN0D92" at bounding box center [618, 23] width 180 height 10
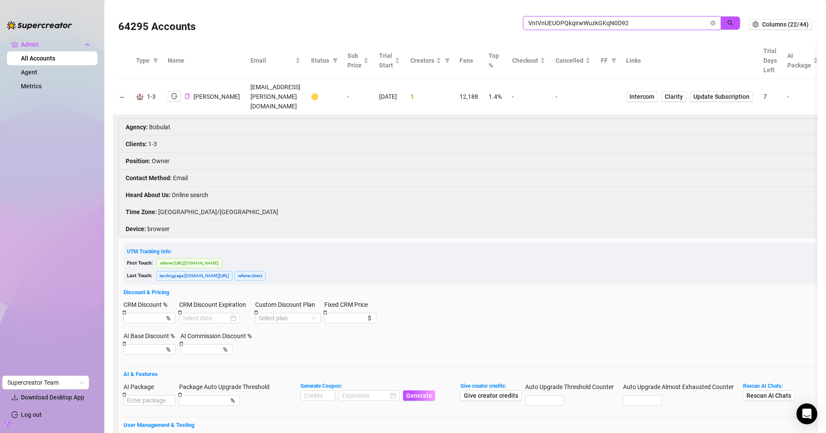
paste input "OgVdS8NFkAMDifs31c60Hnr1aOn"
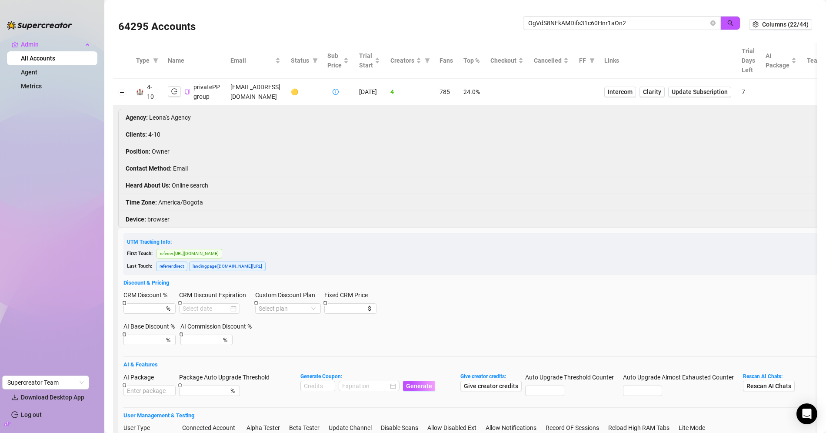
click at [641, 97] on td "Intercom Clarity Update Subscription" at bounding box center [667, 92] width 137 height 27
click at [633, 95] on span "Intercom" at bounding box center [620, 92] width 25 height 10
click at [174, 89] on icon "logout" at bounding box center [174, 92] width 6 height 6
click at [254, 99] on td "[EMAIL_ADDRESS][DOMAIN_NAME]" at bounding box center [255, 92] width 60 height 27
click at [256, 97] on td "[EMAIL_ADDRESS][DOMAIN_NAME]" at bounding box center [255, 92] width 60 height 27
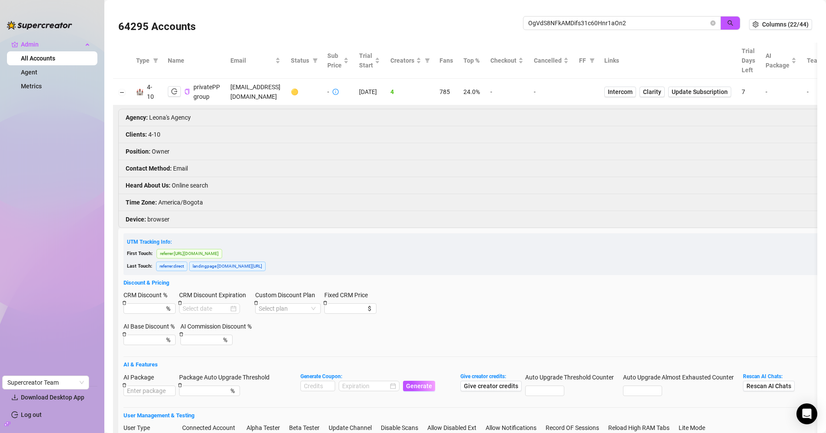
click at [256, 95] on td "[EMAIL_ADDRESS][DOMAIN_NAME]" at bounding box center [255, 92] width 60 height 27
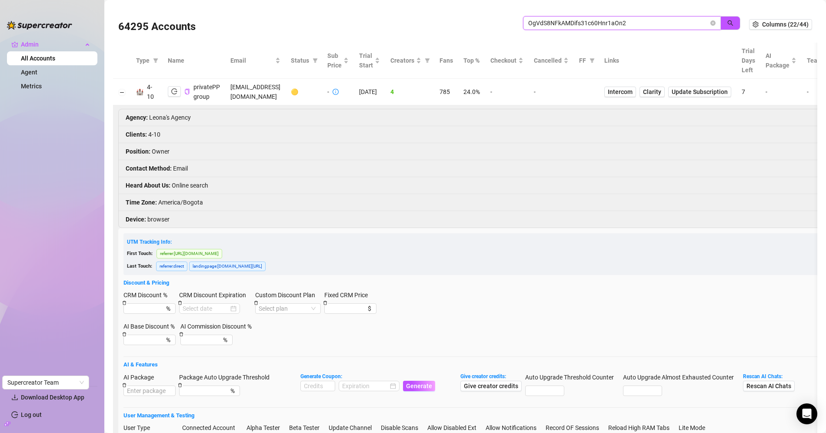
click at [573, 20] on input "OgVdS8NFkAMDifs31c60Hnr1aOn2" at bounding box center [618, 23] width 180 height 10
paste input "VupIYF8ObOZe8nI68e1eVsprzYp1"
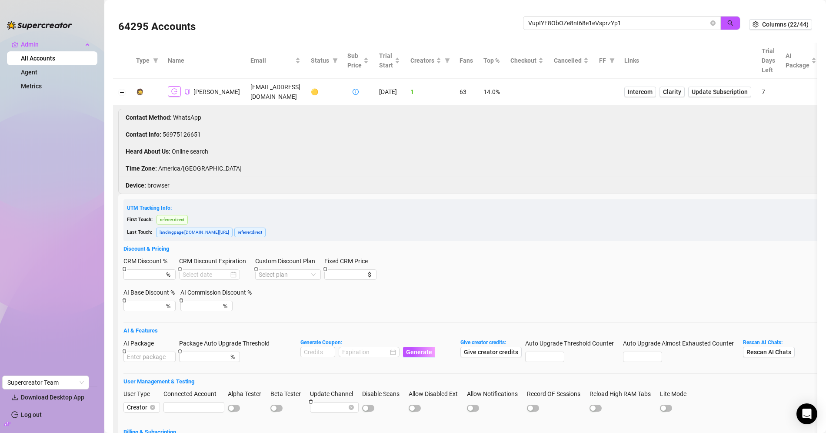
click at [178, 91] on button "button" at bounding box center [174, 91] width 13 height 10
click at [633, 92] on span "Intercom" at bounding box center [640, 92] width 25 height 10
click at [186, 129] on li "Contact Info : [PHONE_NUMBER]" at bounding box center [595, 134] width 953 height 17
copy li "56975126651"
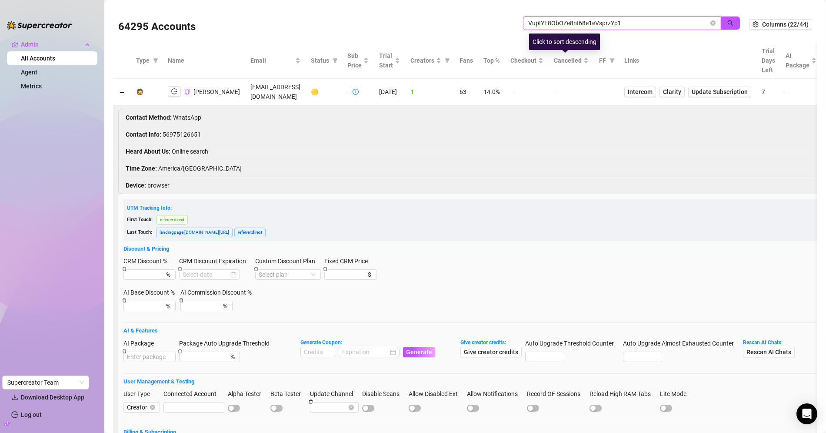
click at [571, 23] on input "VupIYF8ObOZe8nI68e1eVsprzYp1" at bounding box center [618, 23] width 180 height 10
paste input "vEyvKek6ALTMVcu5SK6IPA37sL23"
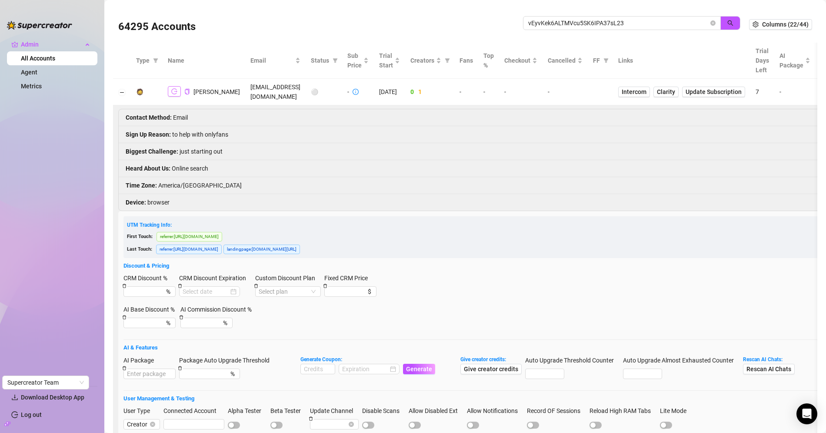
click at [173, 87] on button "button" at bounding box center [174, 91] width 13 height 10
click at [535, 21] on input "vEyvKek6ALTMVcu5SK6IPA37sL23" at bounding box center [618, 23] width 180 height 10
paste input "appsEE8bM8fddttZtCCquBfmBdK2"
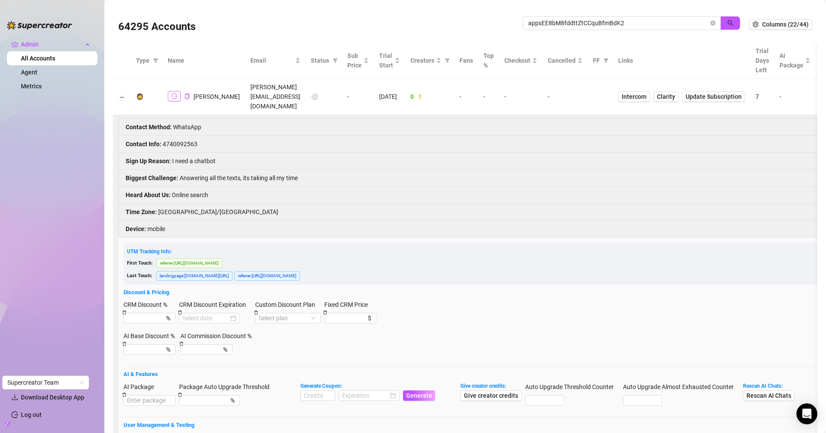
click at [174, 93] on icon "logout" at bounding box center [174, 96] width 6 height 6
click at [179, 136] on li "Contact Info : 4740092563" at bounding box center [592, 144] width 947 height 17
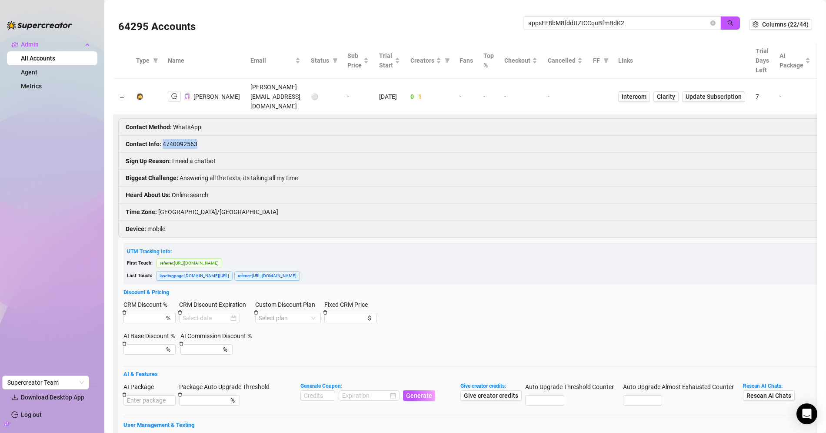
click at [179, 136] on li "Contact Info : 4740092563" at bounding box center [592, 144] width 947 height 17
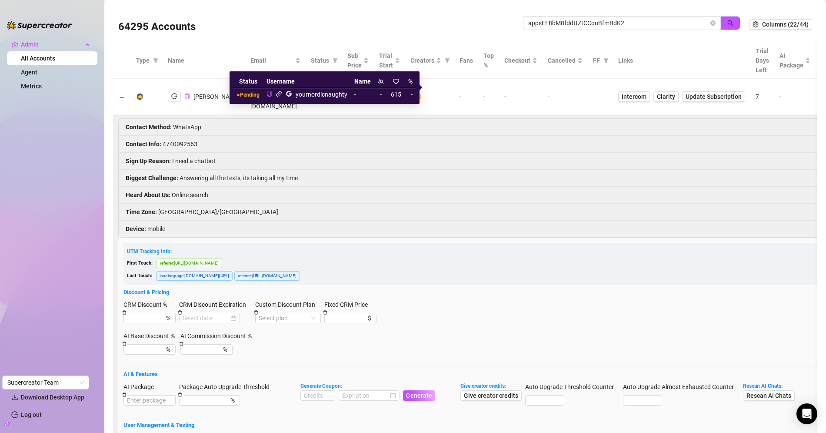
click at [282, 92] on icon "link" at bounding box center [279, 93] width 7 height 7
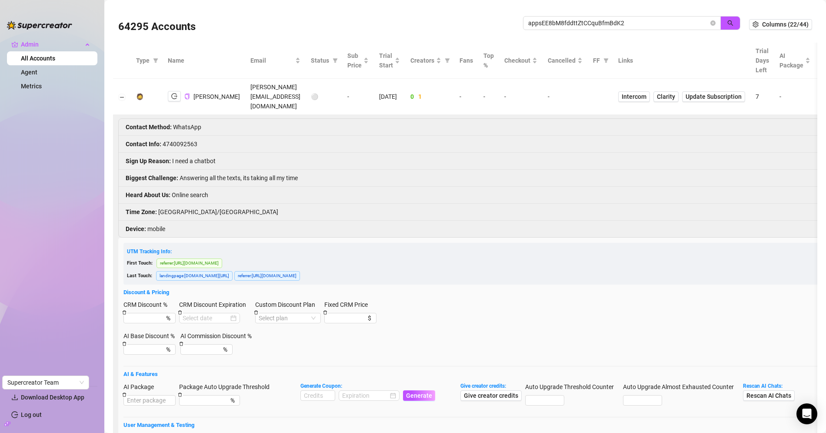
click at [260, 84] on td "amanda.fjeld567@icloud.com" at bounding box center [275, 97] width 60 height 36
copy td "amanda.fjeld567@icloud.com"
click at [543, 15] on div "64295 Accounts appsEE8bM8fddttZtCCquBfmBdK2" at bounding box center [433, 25] width 631 height 30
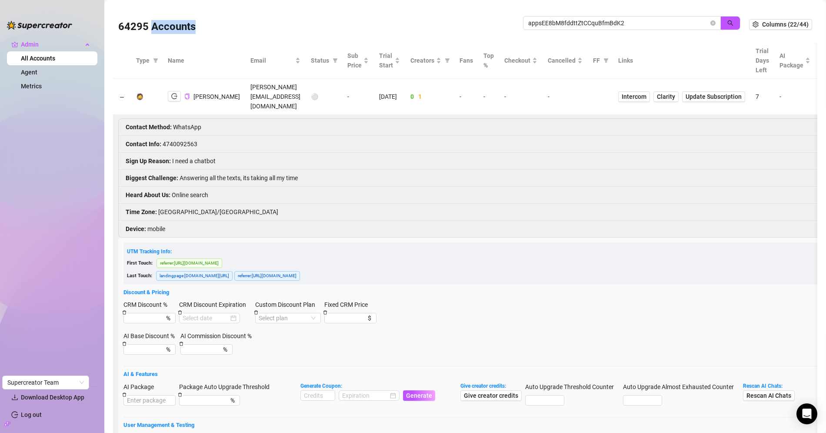
click at [543, 15] on div "64295 Accounts appsEE8bM8fddttZtCCquBfmBdK2" at bounding box center [433, 25] width 631 height 30
click at [543, 17] on span "appsEE8bM8fddttZtCCquBfmBdK2" at bounding box center [622, 23] width 198 height 14
click at [543, 27] on input "appsEE8bM8fddttZtCCquBfmBdK2" at bounding box center [618, 23] width 180 height 10
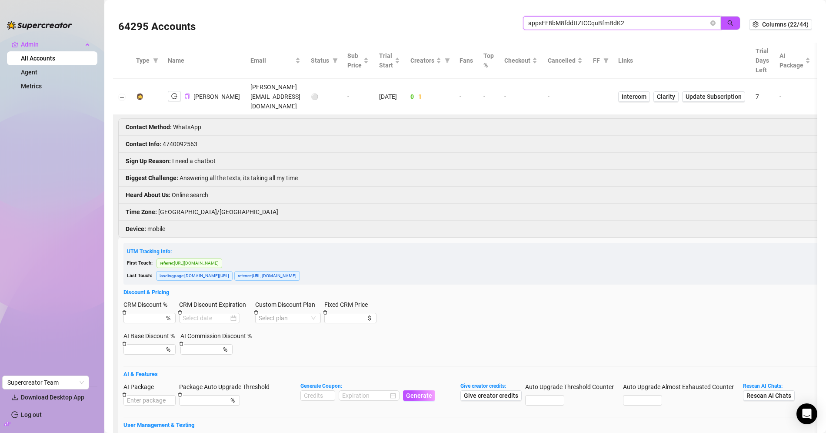
click at [543, 27] on input "appsEE8bM8fddttZtCCquBfmBdK2" at bounding box center [618, 23] width 180 height 10
paste input "ccUdeVCsLtUEBnEEDQOrh9rjuRF"
type input "ccUdeVCsLtUEBnEEDQOrh9rjuRF2"
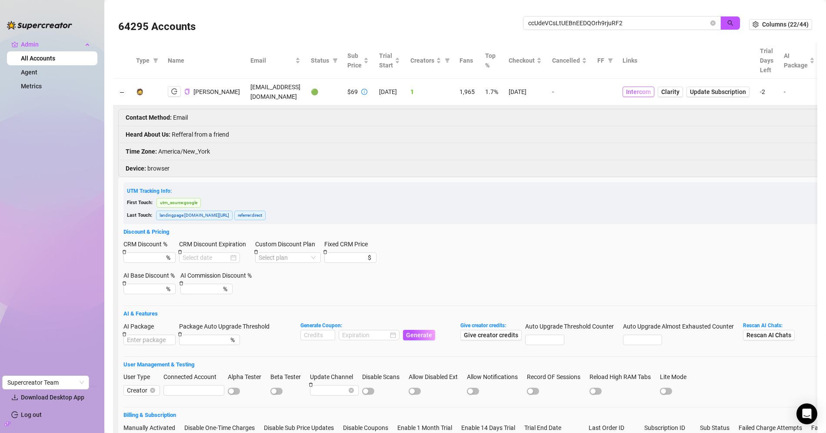
click at [628, 90] on span "Intercom" at bounding box center [638, 92] width 25 height 10
click at [176, 91] on icon "logout" at bounding box center [174, 92] width 6 height 6
click at [245, 88] on td "msobrandllc@gmail.com" at bounding box center [275, 92] width 60 height 27
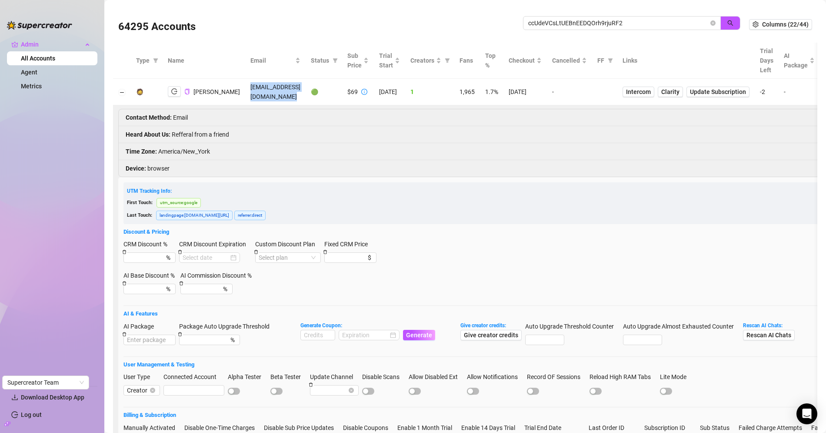
copy td "msobrandllc@gmail.com"
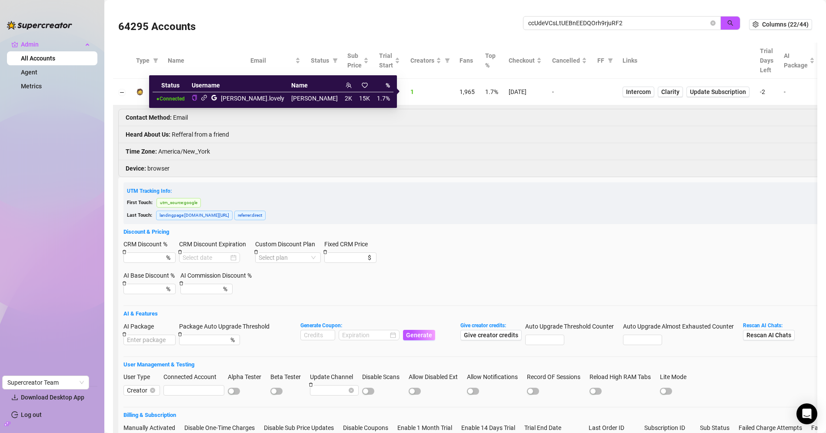
click at [207, 97] on icon "link" at bounding box center [204, 97] width 7 height 7
click at [207, 96] on icon "link" at bounding box center [204, 97] width 7 height 7
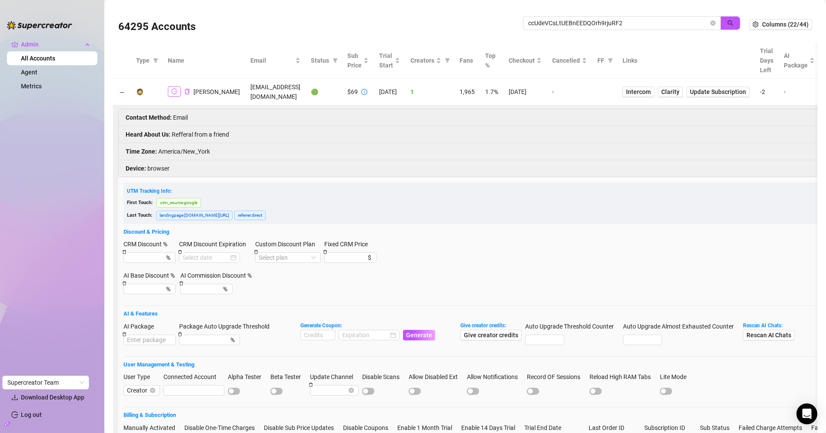
click at [173, 91] on icon "logout" at bounding box center [174, 91] width 6 height 6
click at [714, 24] on icon "close-circle" at bounding box center [712, 22] width 5 height 5
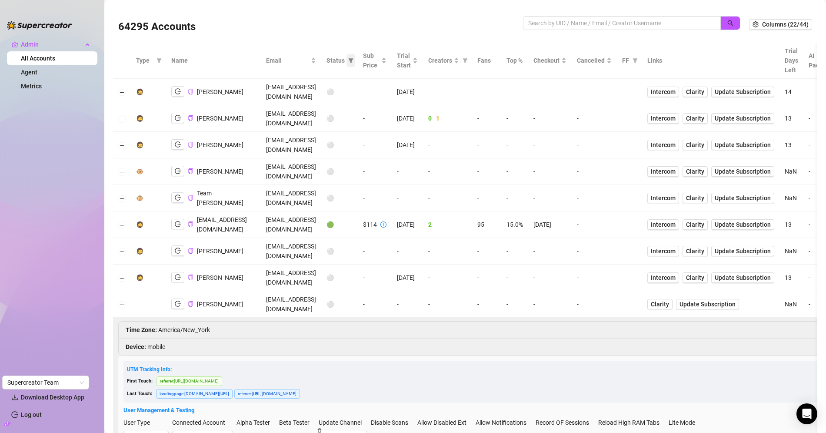
click at [353, 62] on icon "filter" at bounding box center [350, 60] width 5 height 5
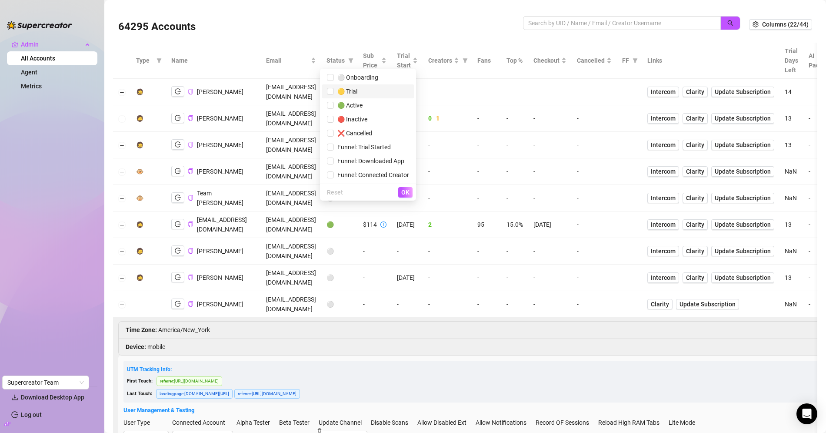
click at [355, 87] on span "🟡 Trial" at bounding box center [368, 92] width 82 height 10
checkbox input "true"
click at [406, 187] on button "OK" at bounding box center [405, 192] width 14 height 10
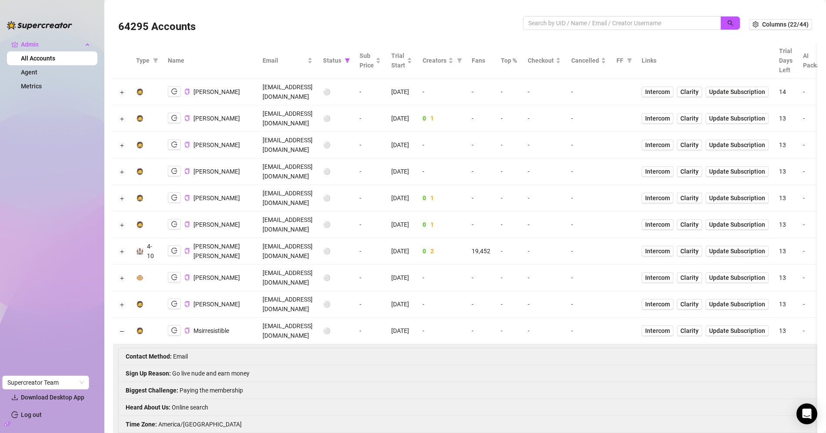
click at [125, 317] on td at bounding box center [122, 330] width 18 height 27
click at [125, 327] on button "Collapse row" at bounding box center [122, 330] width 7 height 7
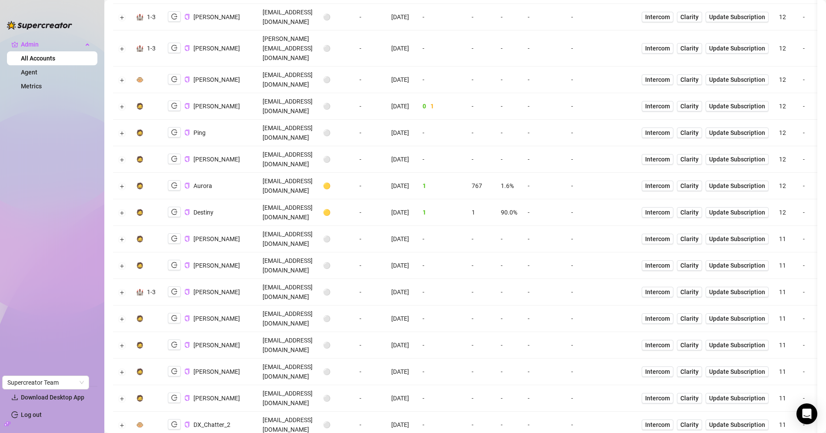
scroll to position [1350, 0]
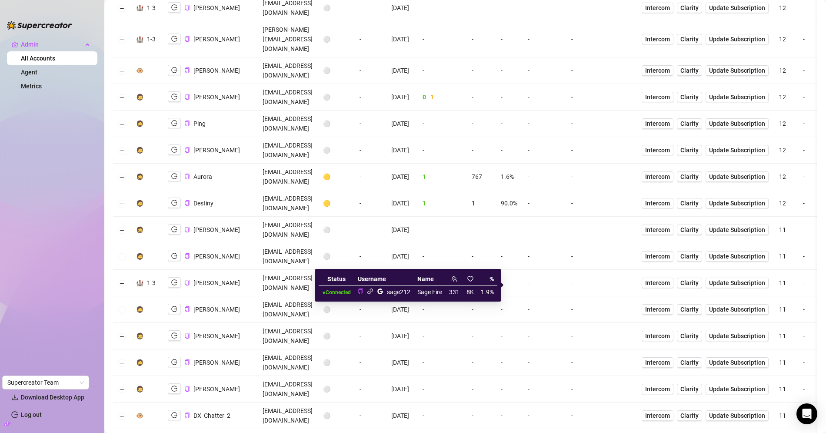
click at [369, 293] on icon "link" at bounding box center [370, 291] width 7 height 7
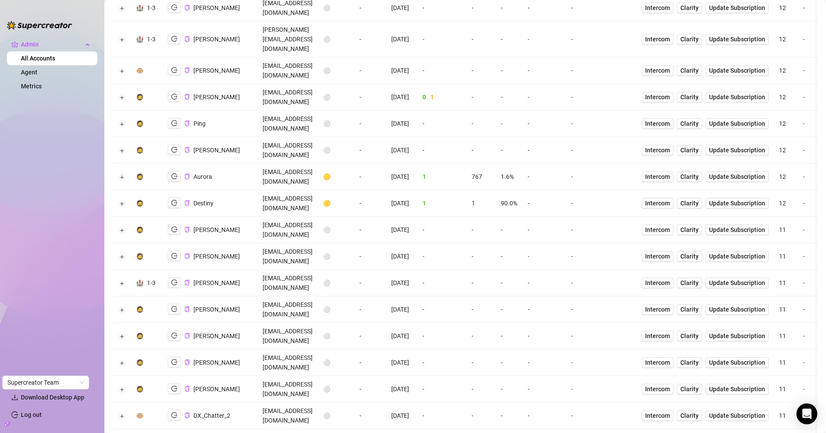
copy li "61460015447"
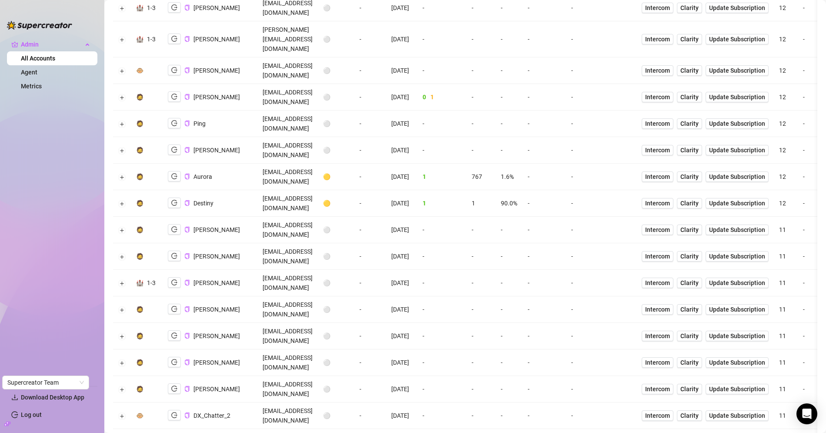
copy td "charlottexklord@gmail.com"
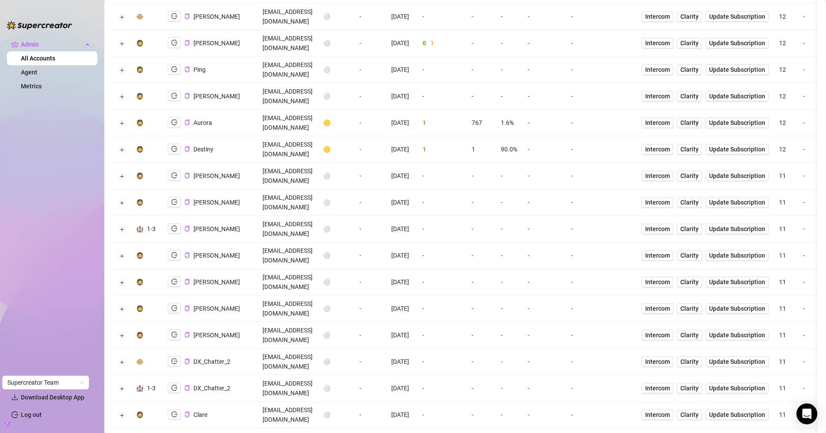
scroll to position [1402, 0]
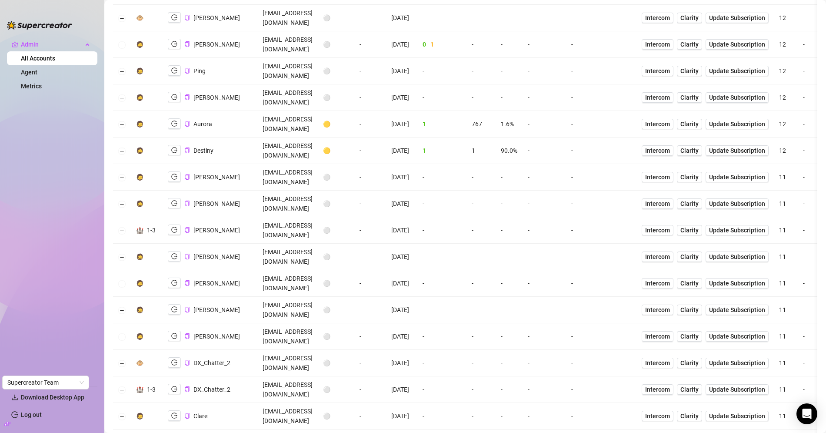
scroll to position [1319, 0]
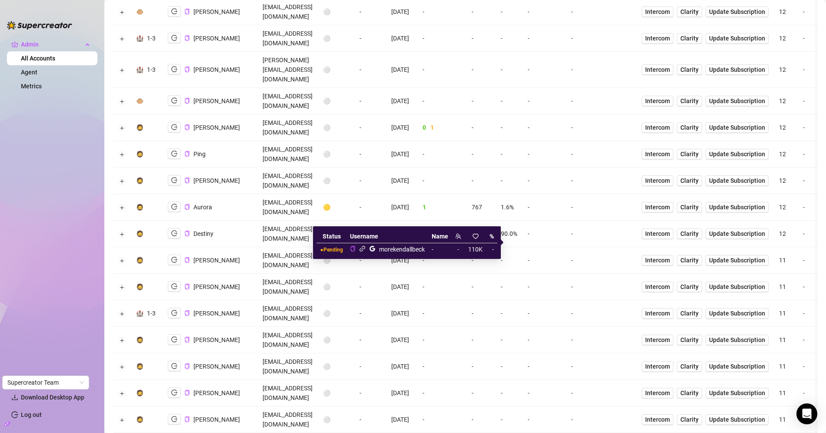
click at [363, 248] on icon "link" at bounding box center [363, 249] width 6 height 6
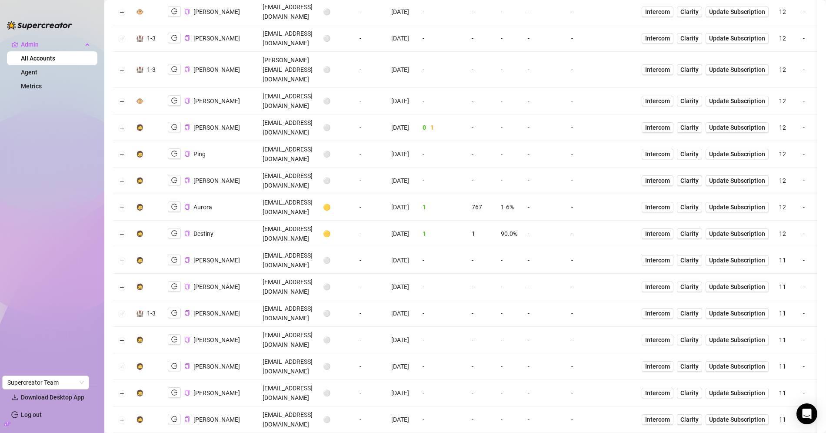
copy td "kendallbeckwashere@gmail.com"
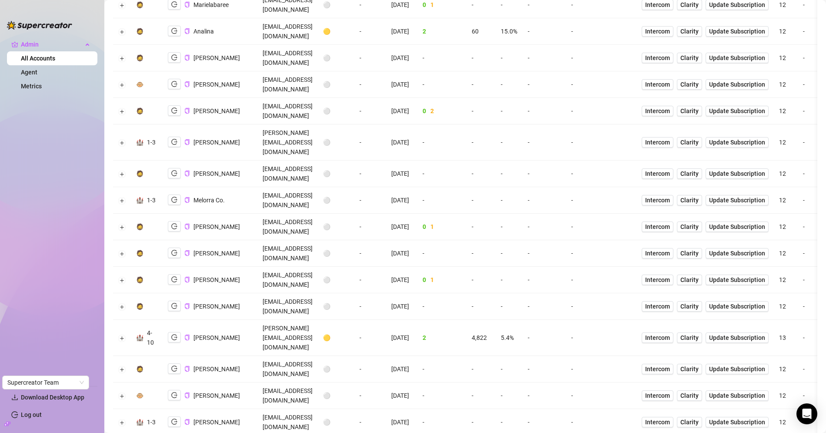
scroll to position [922, 0]
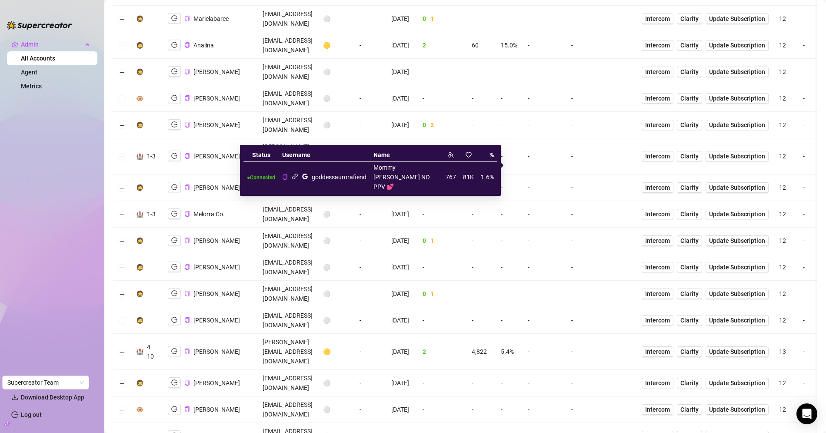
click at [296, 173] on icon "link" at bounding box center [295, 176] width 7 height 7
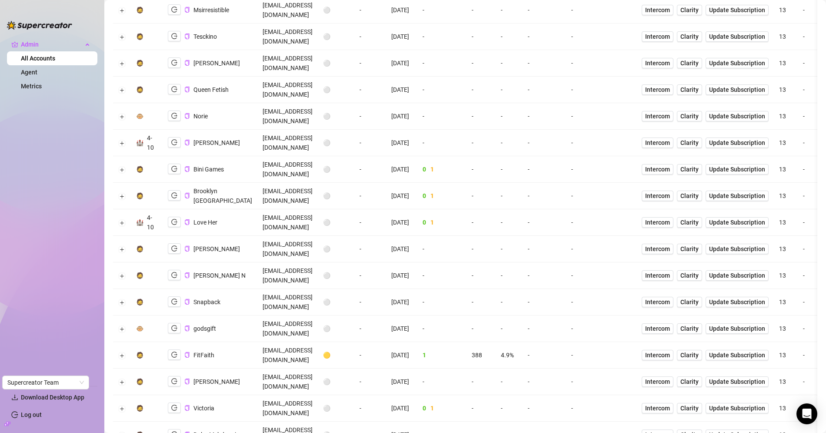
scroll to position [0, 0]
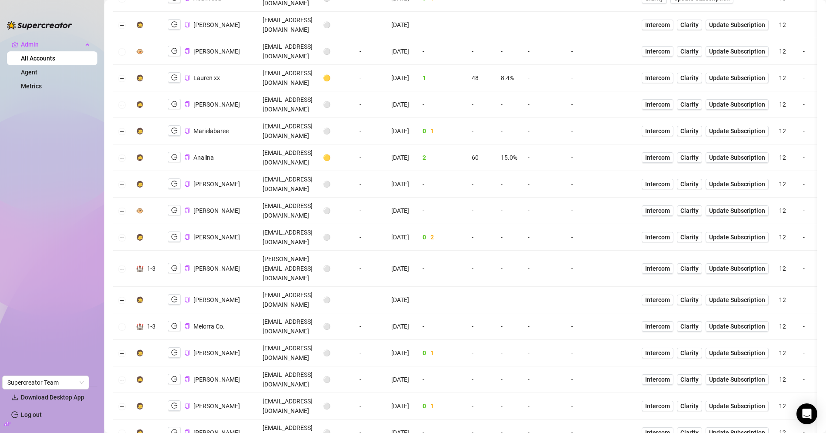
scroll to position [810, 0]
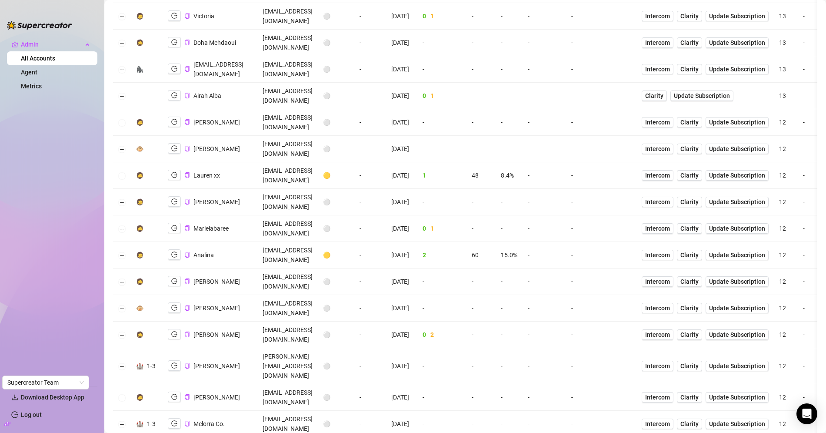
scroll to position [709, 0]
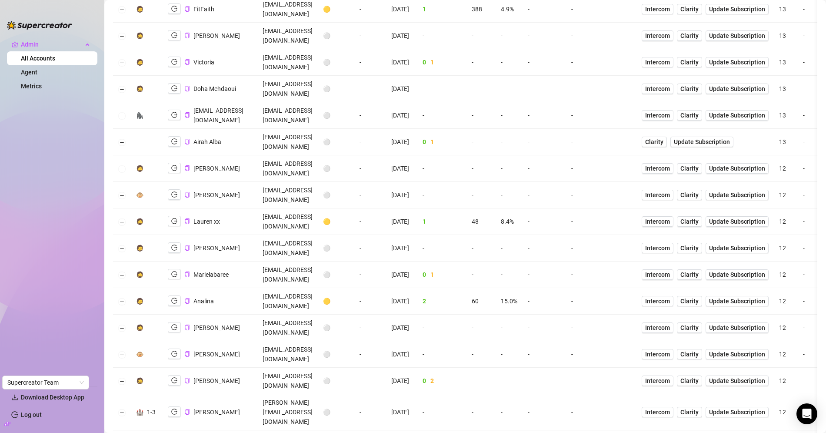
scroll to position [657, 0]
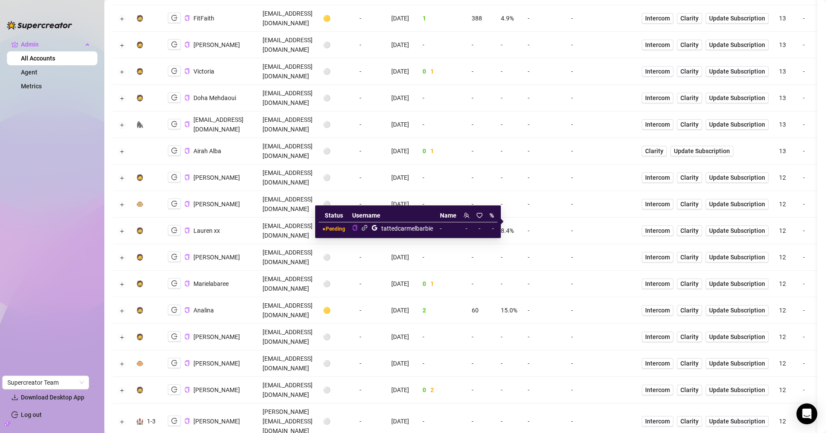
click at [366, 228] on icon "link" at bounding box center [365, 228] width 6 height 6
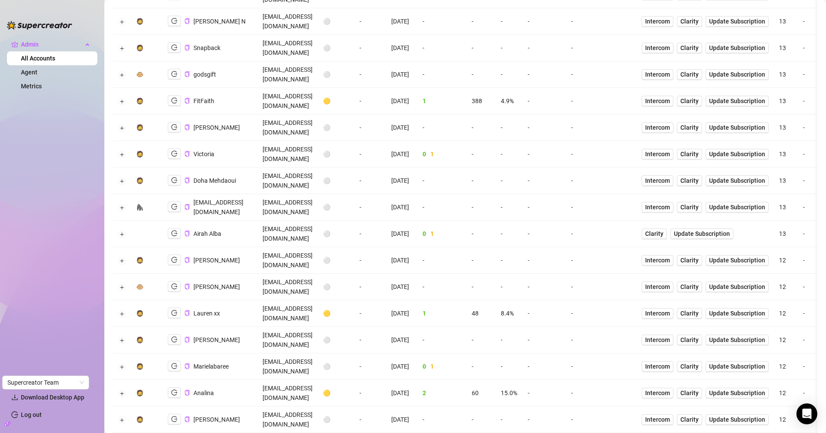
scroll to position [573, 0]
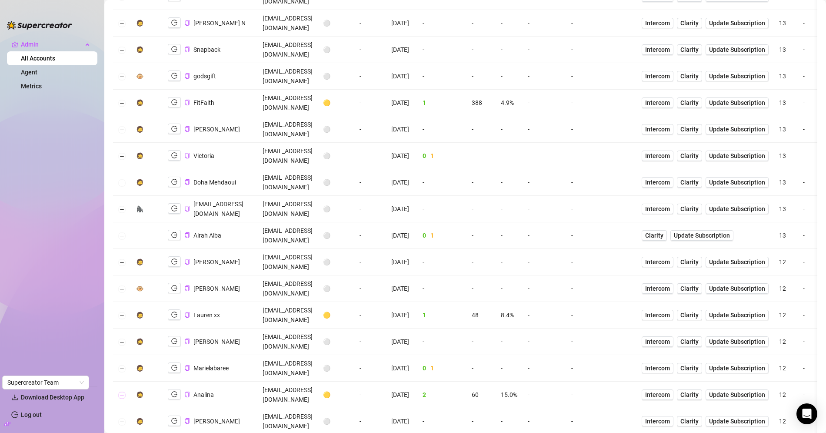
click at [123, 391] on button "Expand row" at bounding box center [122, 394] width 7 height 7
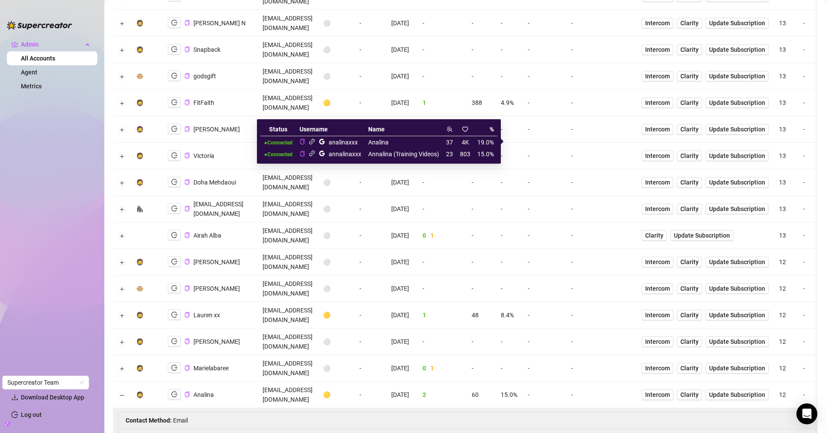
click at [312, 142] on icon "link" at bounding box center [312, 141] width 7 height 7
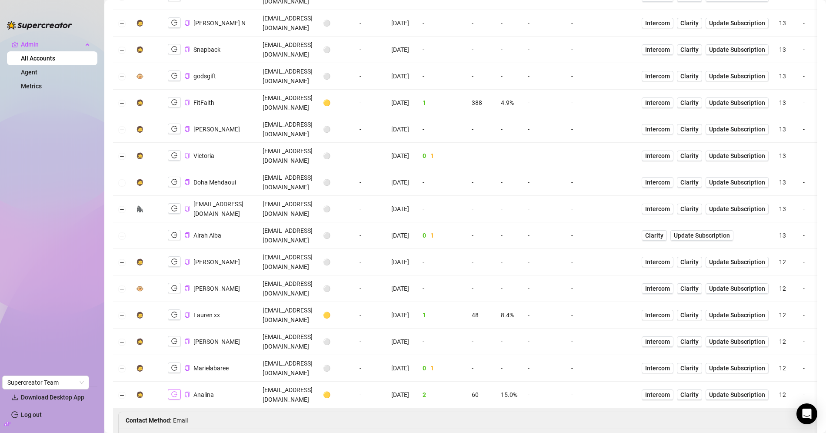
click at [176, 391] on icon "logout" at bounding box center [174, 394] width 6 height 6
click at [187, 391] on icon "copy" at bounding box center [187, 394] width 6 height 6
click at [298, 381] on td "analina@arcane.net" at bounding box center [287, 394] width 60 height 27
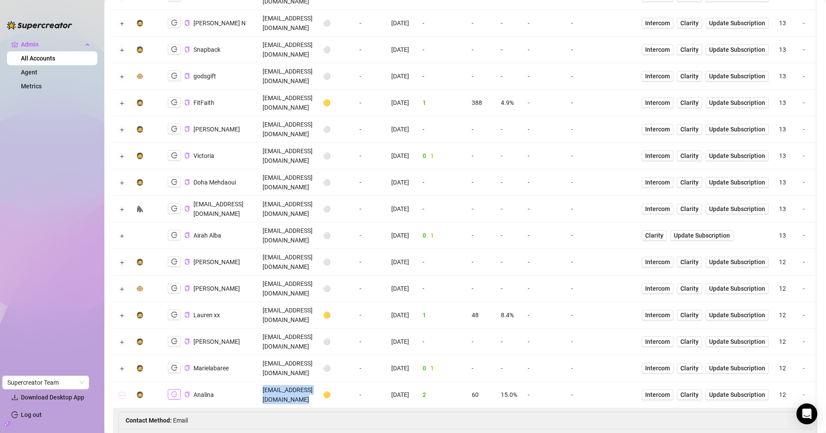
drag, startPoint x: 119, startPoint y: 143, endPoint x: 178, endPoint y: 143, distance: 59.1
click at [119, 391] on button "Collapse row" at bounding box center [122, 394] width 7 height 7
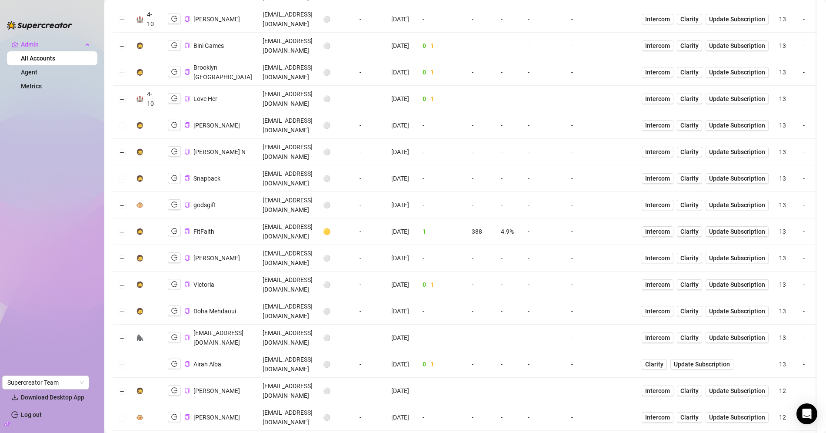
scroll to position [403, 0]
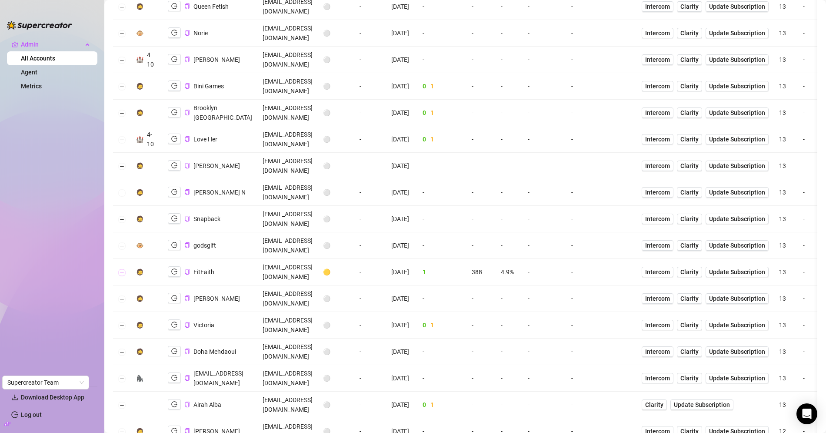
click at [123, 269] on button "Expand row" at bounding box center [122, 272] width 7 height 7
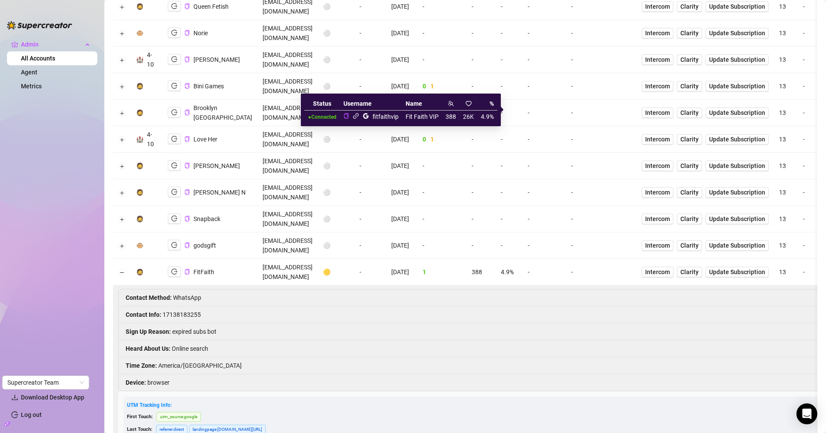
click at [357, 115] on icon "link" at bounding box center [356, 116] width 7 height 7
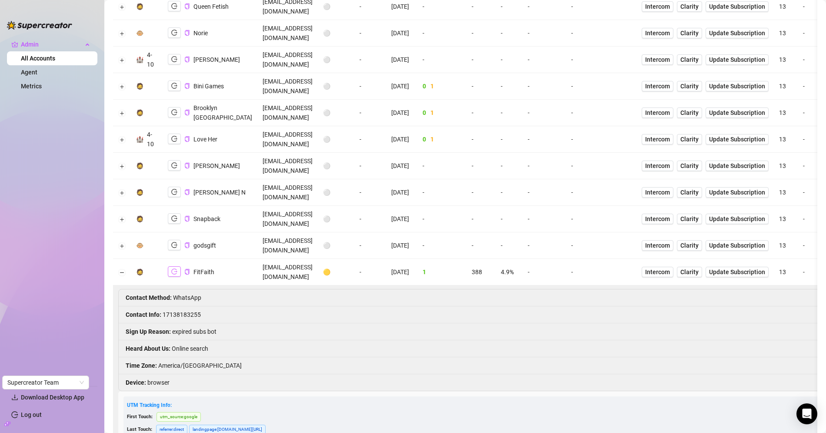
click at [176, 268] on icon "logout" at bounding box center [174, 271] width 6 height 6
click at [186, 269] on icon "copy" at bounding box center [187, 272] width 6 height 6
click at [318, 259] on td "fitfaithnyc@yahoo.com" at bounding box center [287, 272] width 60 height 27
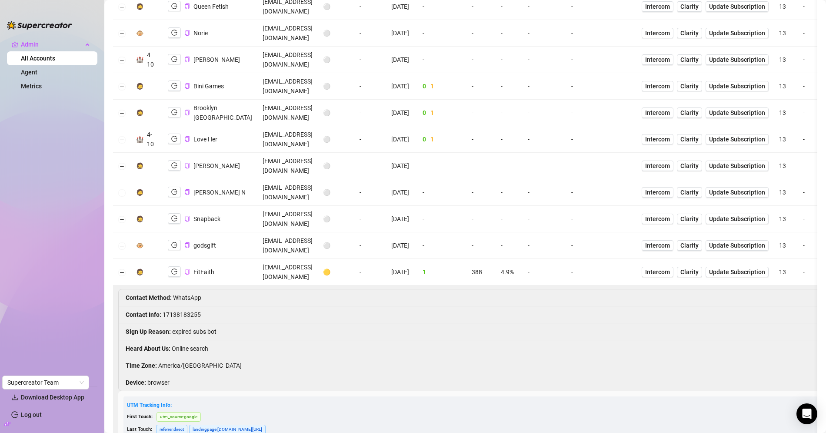
click at [190, 306] on li "Contact Info : 17138183255" at bounding box center [604, 314] width 970 height 17
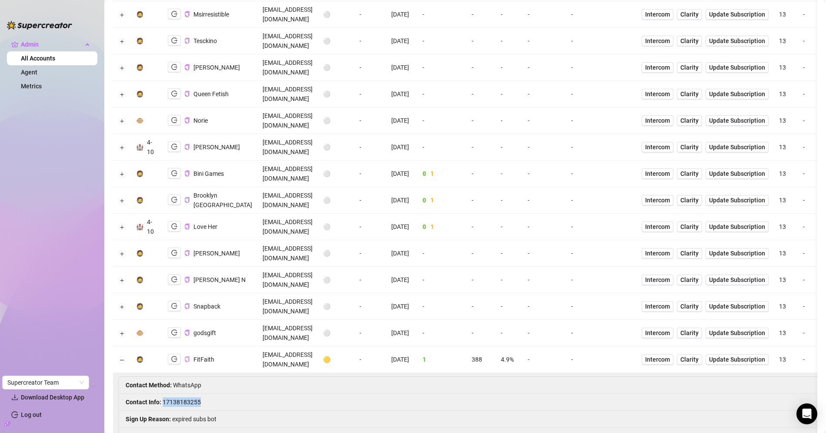
scroll to position [316, 0]
click at [123, 357] on button "Collapse row" at bounding box center [122, 360] width 7 height 7
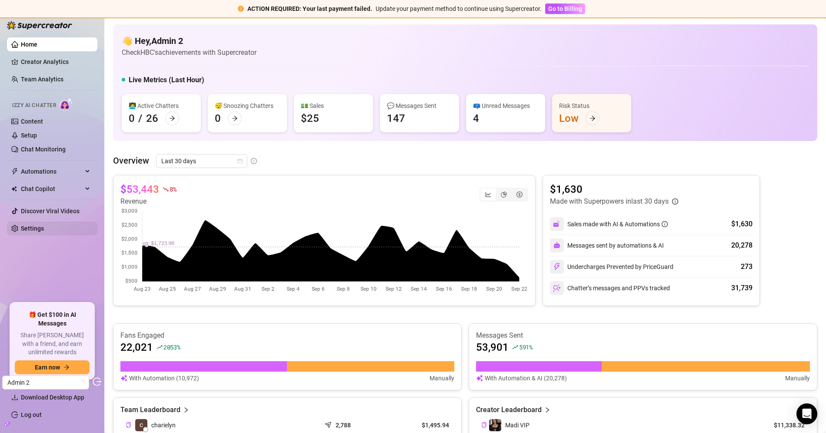
click at [44, 228] on link "Settings" at bounding box center [32, 228] width 23 height 7
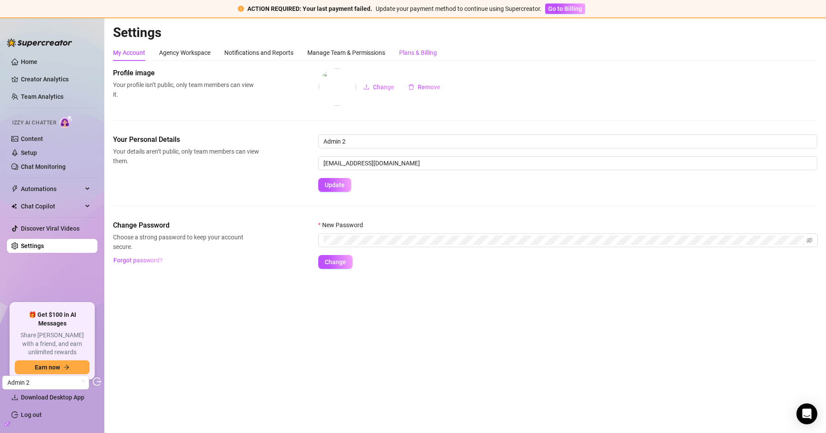
click at [404, 49] on div "Plans & Billing" at bounding box center [418, 53] width 38 height 10
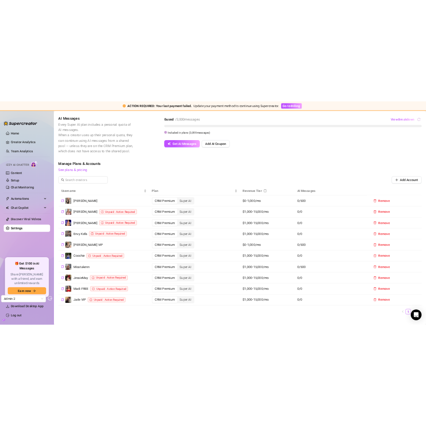
scroll to position [255, 0]
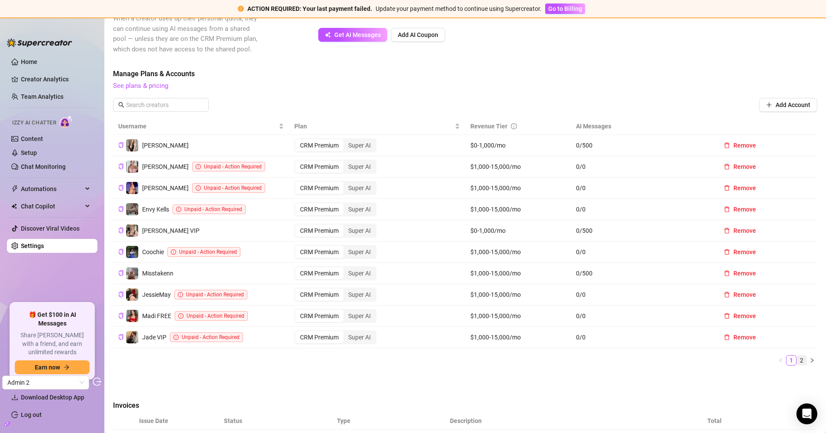
click at [801, 357] on link "2" at bounding box center [802, 360] width 10 height 10
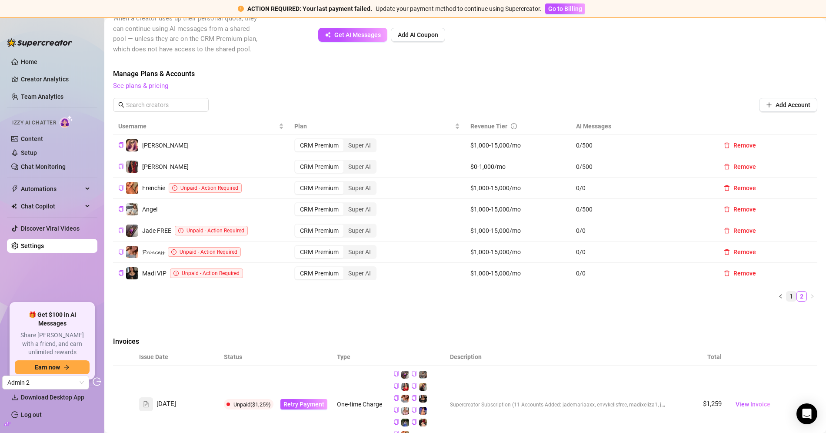
click at [789, 296] on link "1" at bounding box center [792, 296] width 10 height 10
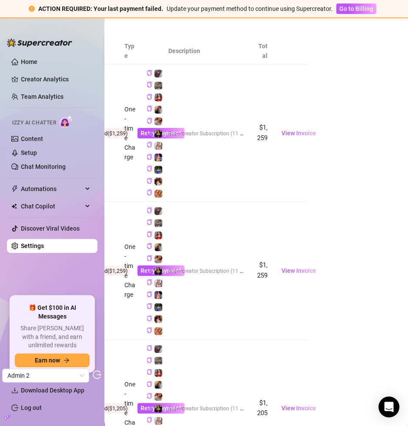
scroll to position [1920, 91]
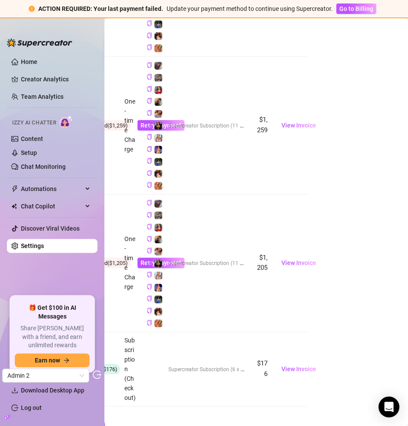
scroll to position [1920, 0]
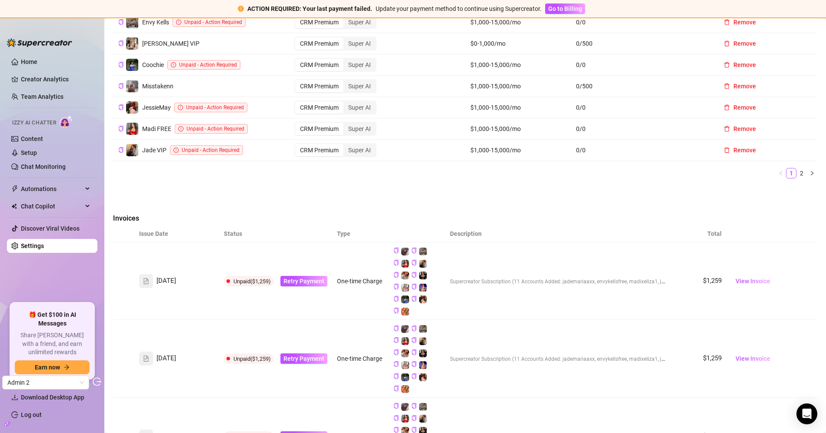
scroll to position [405, 0]
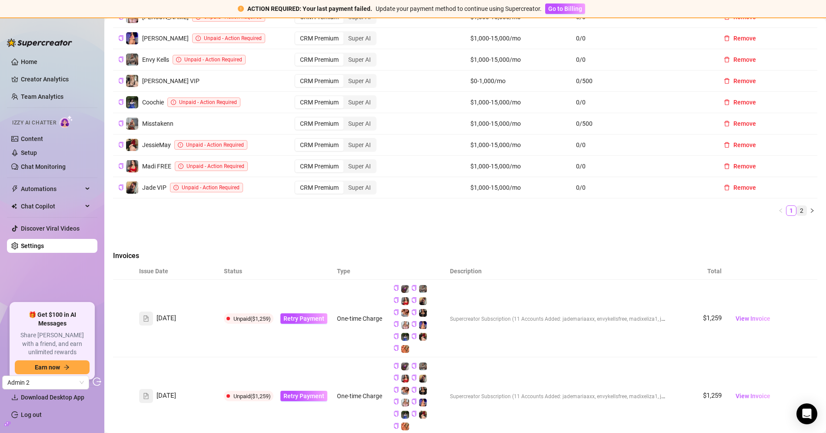
click at [804, 208] on link "2" at bounding box center [802, 211] width 10 height 10
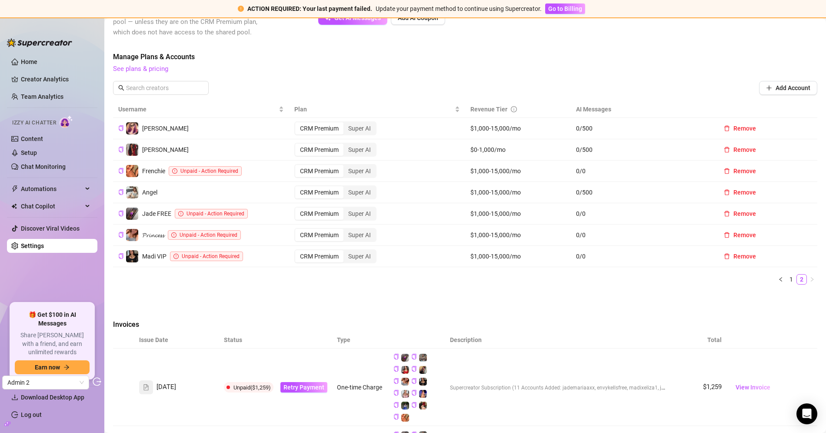
scroll to position [265, 0]
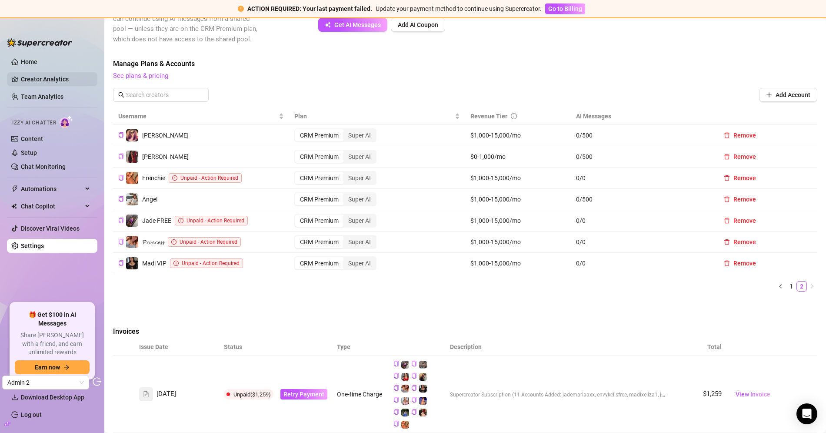
click at [52, 81] on link "Creator Analytics" at bounding box center [56, 79] width 70 height 14
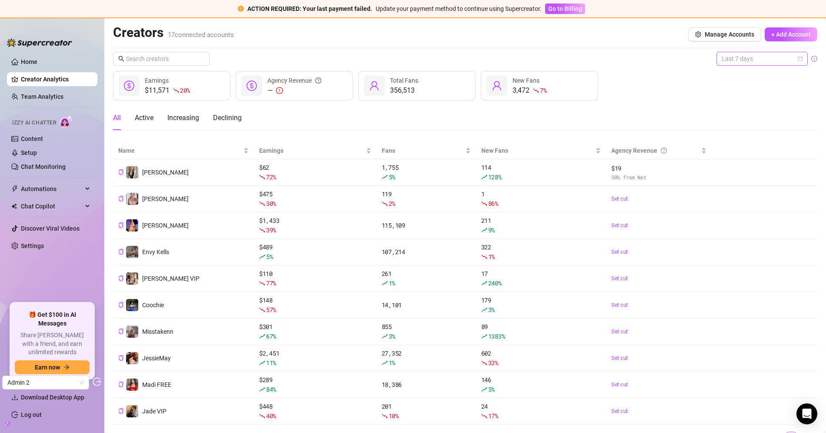
click at [780, 58] on span "Last 7 days" at bounding box center [762, 58] width 81 height 13
click at [747, 101] on div "Last 30 days" at bounding box center [761, 104] width 77 height 10
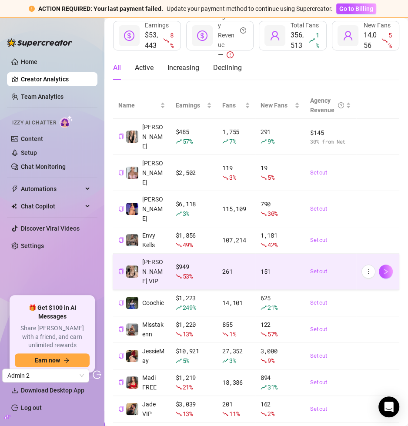
scroll to position [56, 0]
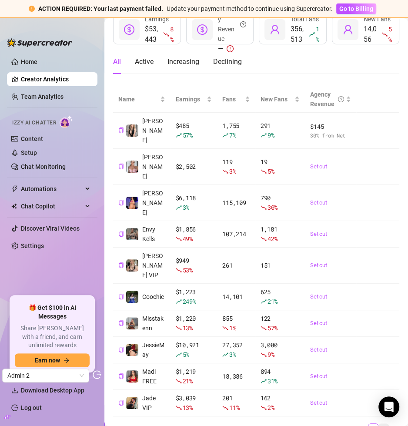
click at [384, 423] on link "2" at bounding box center [384, 428] width 10 height 10
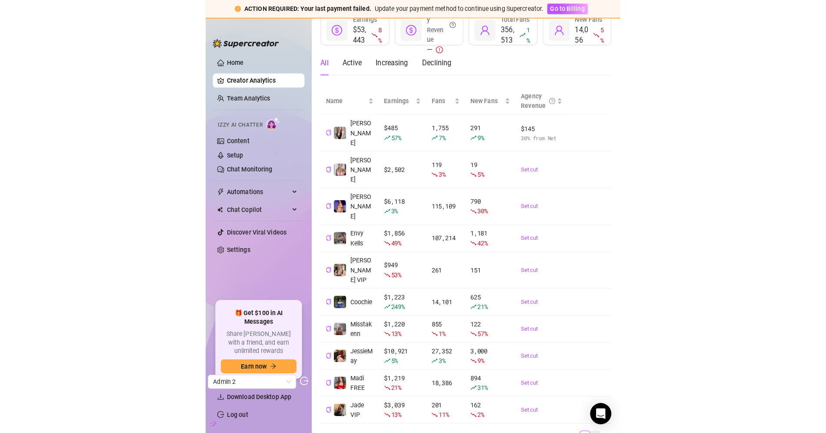
scroll to position [0, 0]
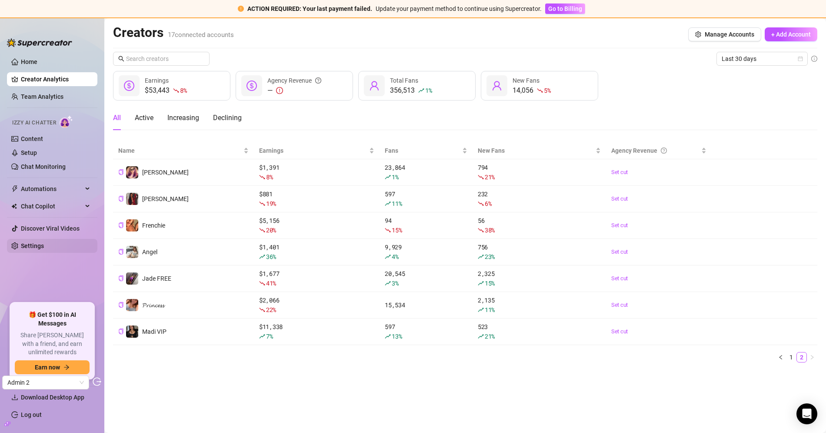
click at [42, 243] on link "Settings" at bounding box center [32, 245] width 23 height 7
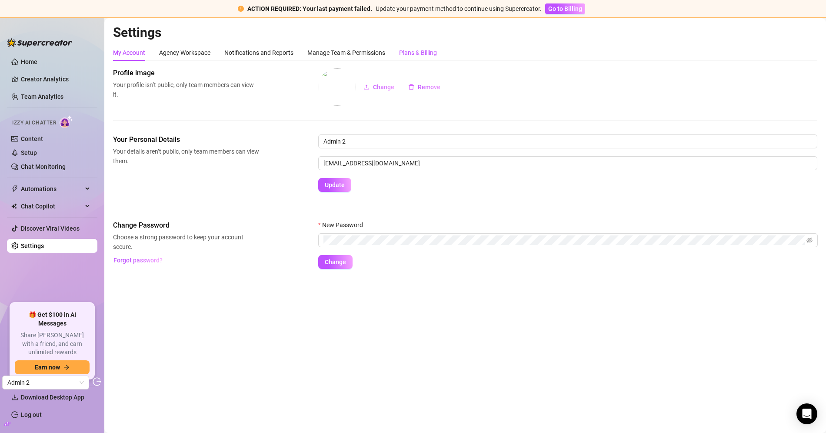
click at [418, 53] on div "Plans & Billing" at bounding box center [418, 53] width 38 height 10
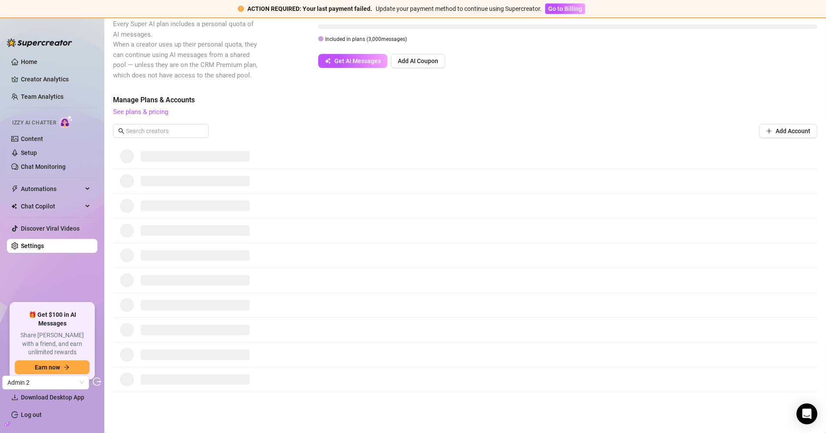
scroll to position [233, 0]
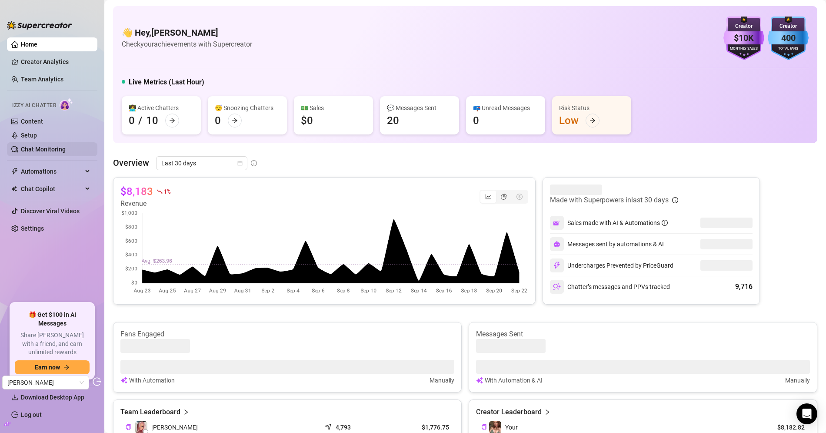
click at [48, 146] on link "Chat Monitoring" at bounding box center [43, 149] width 45 height 7
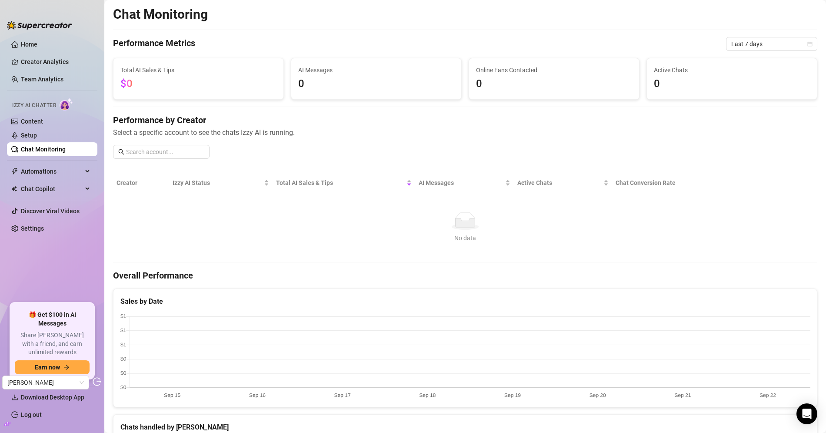
click at [47, 58] on link "Creator Analytics" at bounding box center [56, 62] width 70 height 14
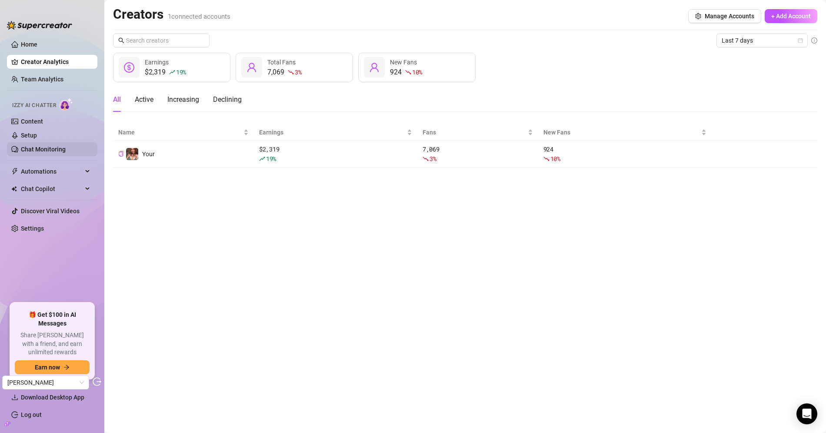
click at [50, 149] on link "Chat Monitoring" at bounding box center [43, 149] width 45 height 7
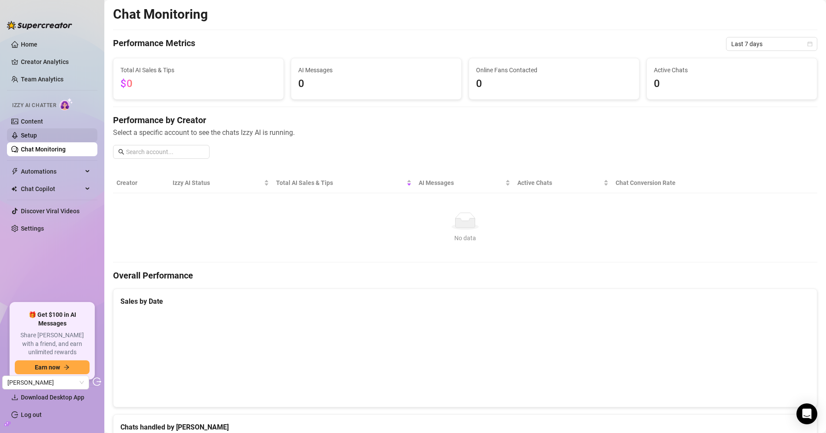
click at [37, 132] on link "Setup" at bounding box center [29, 135] width 16 height 7
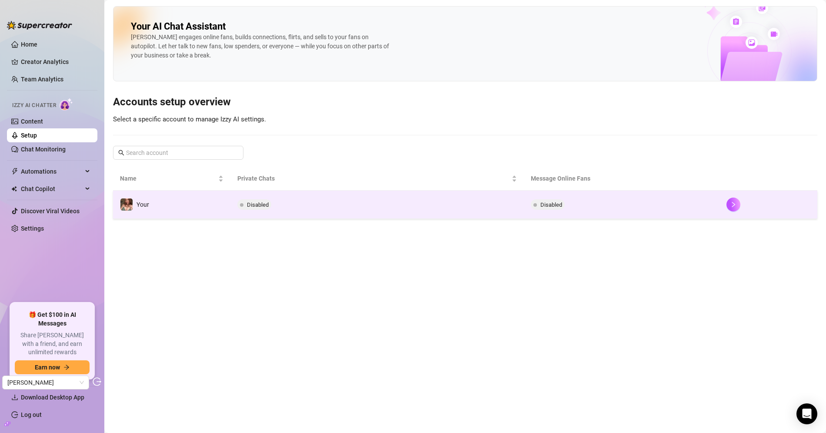
click at [193, 203] on td "Your" at bounding box center [171, 204] width 117 height 28
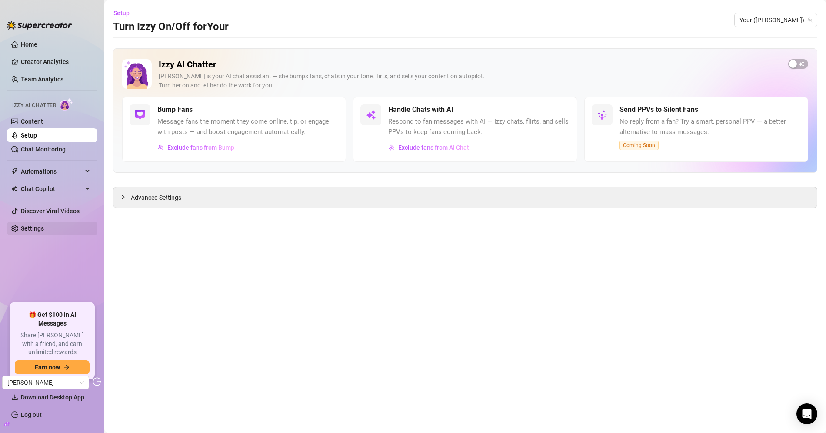
click at [44, 228] on link "Settings" at bounding box center [32, 228] width 23 height 7
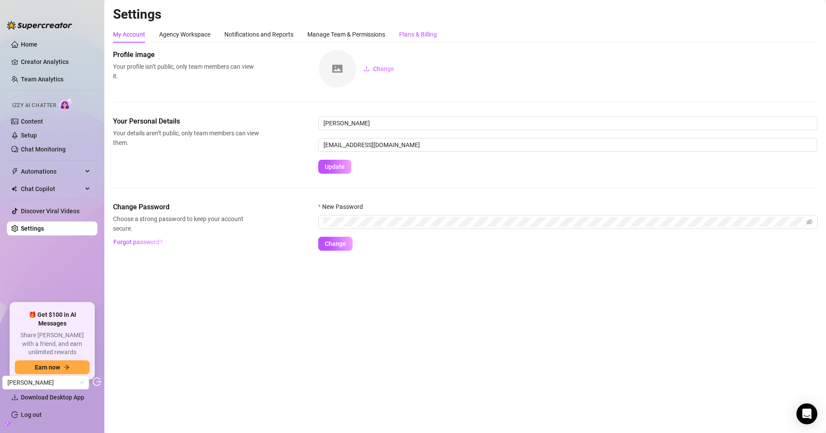
click at [423, 30] on div "Plans & Billing" at bounding box center [418, 35] width 38 height 10
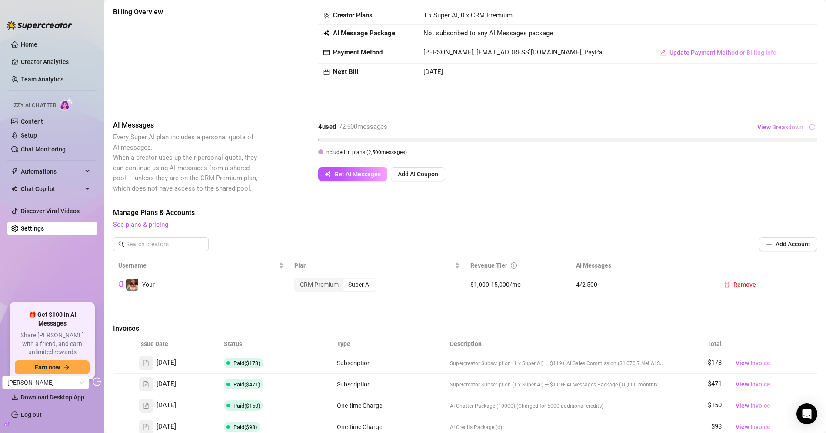
scroll to position [40, 0]
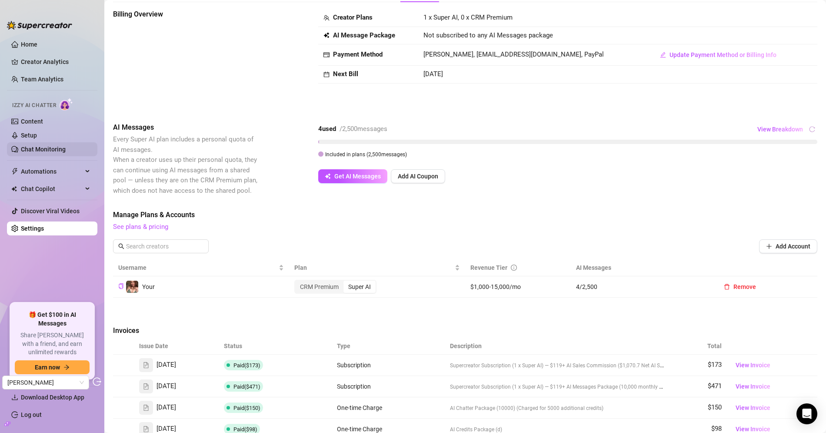
click at [63, 147] on link "Chat Monitoring" at bounding box center [43, 149] width 45 height 7
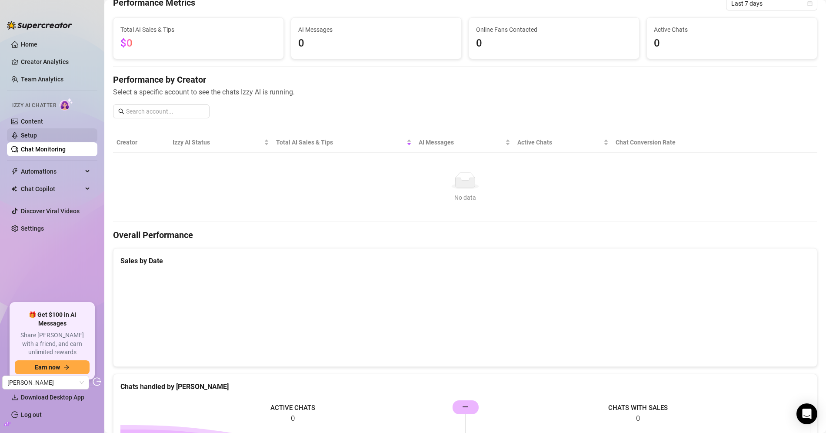
click at [37, 133] on link "Setup" at bounding box center [29, 135] width 16 height 7
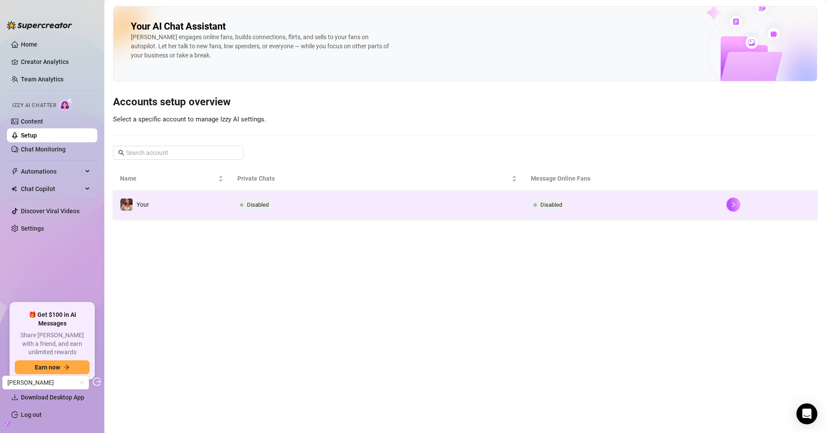
click at [254, 213] on td "Disabled" at bounding box center [376, 204] width 293 height 28
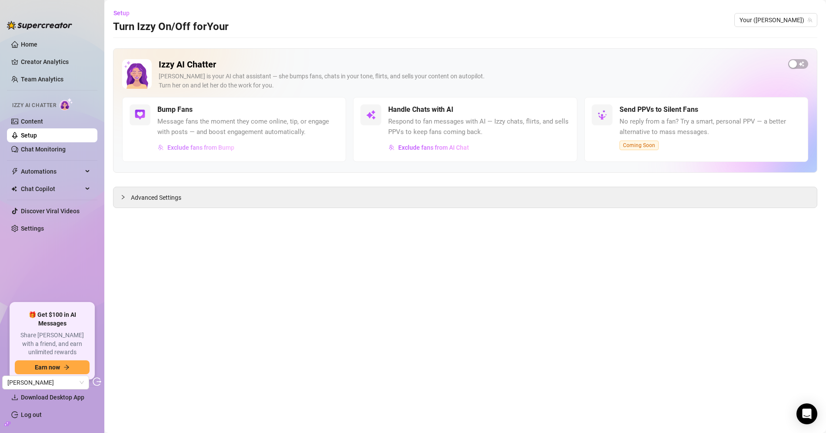
click at [228, 143] on button "Exclude fans from Bump" at bounding box center [195, 147] width 77 height 14
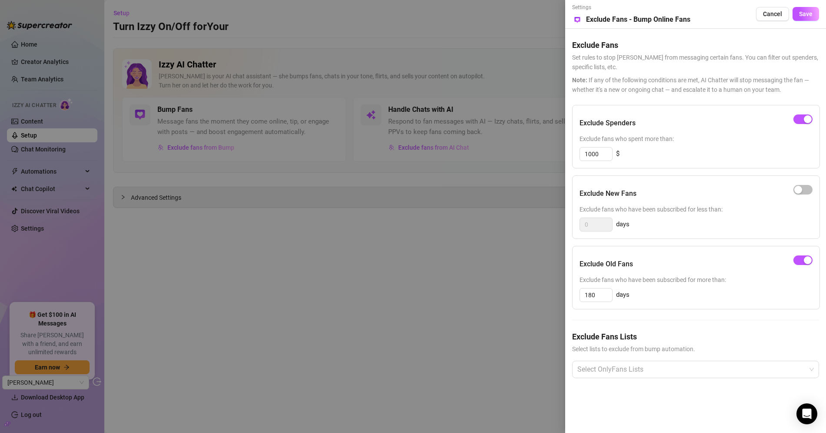
click at [529, 48] on div at bounding box center [413, 216] width 826 height 433
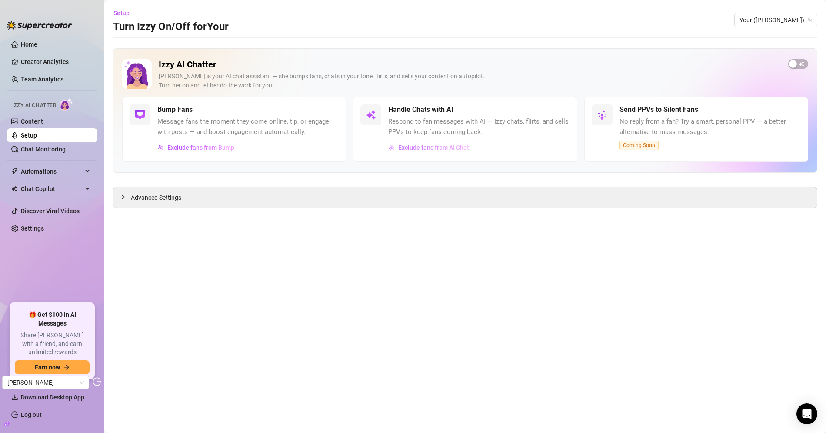
click at [451, 140] on button "Exclude fans from AI Chat" at bounding box center [428, 147] width 81 height 14
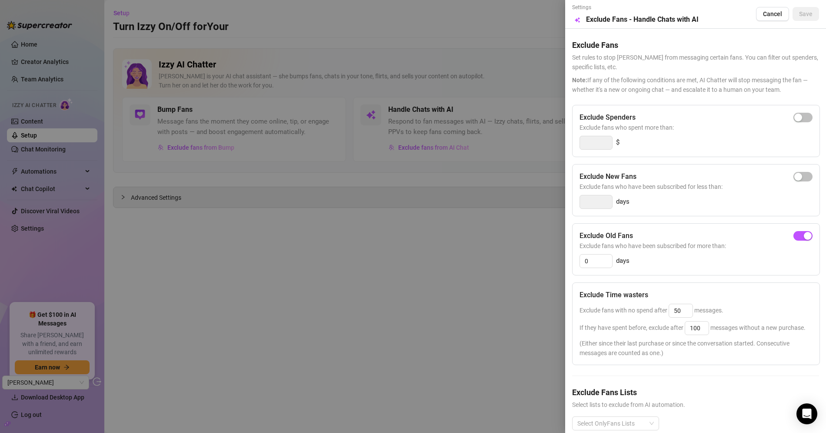
click at [452, 245] on div at bounding box center [413, 216] width 826 height 433
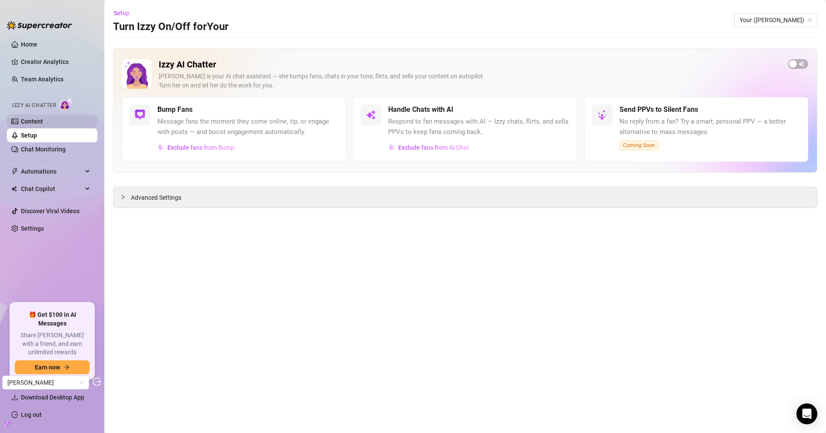
click at [43, 124] on link "Content" at bounding box center [32, 121] width 22 height 7
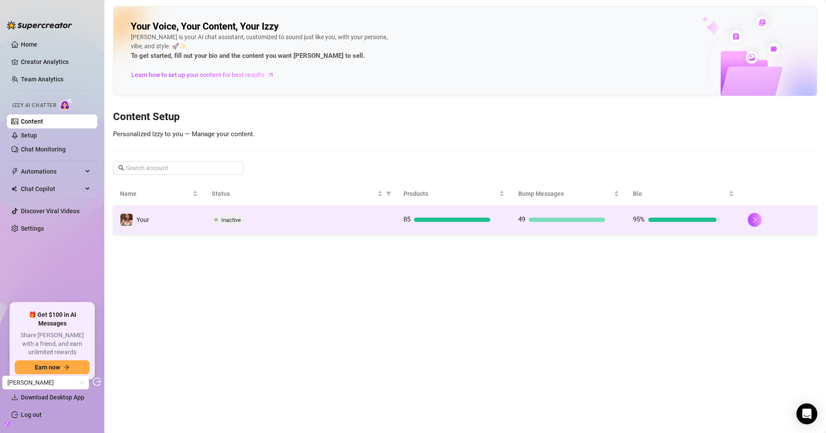
click at [286, 208] on td "Inactive" at bounding box center [300, 220] width 191 height 28
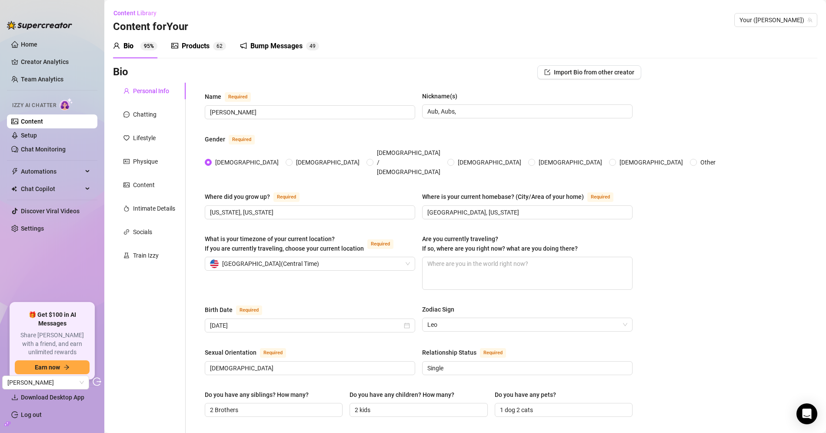
click at [209, 45] on div "Products" at bounding box center [196, 46] width 28 height 10
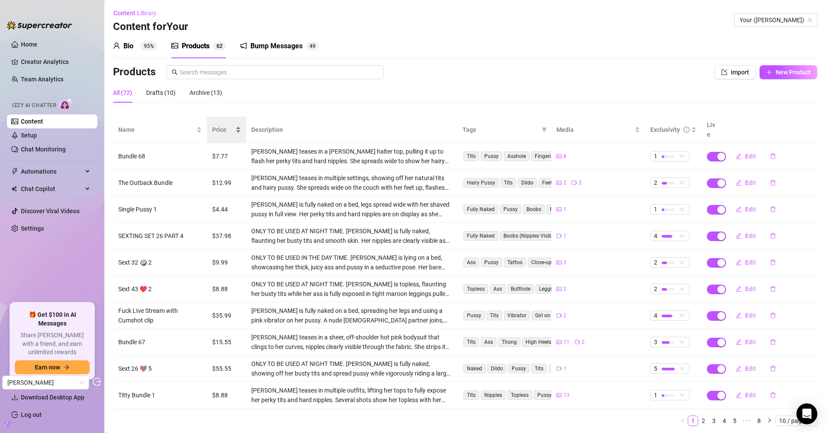
click at [212, 125] on div "Price" at bounding box center [226, 130] width 29 height 10
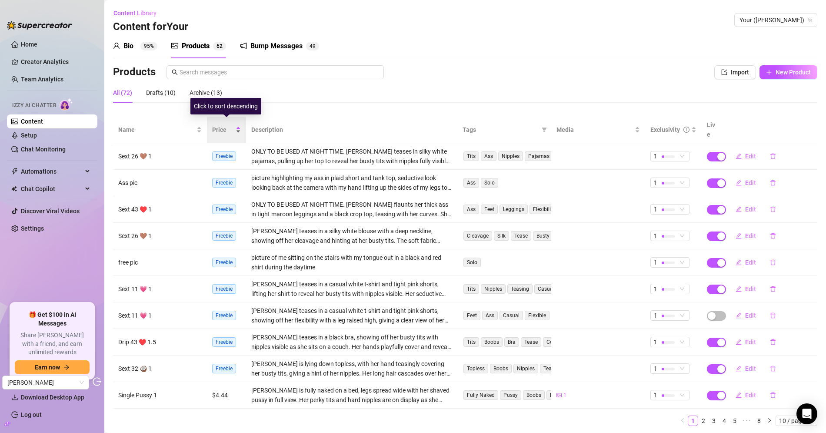
click at [216, 125] on span "Price" at bounding box center [223, 130] width 22 height 10
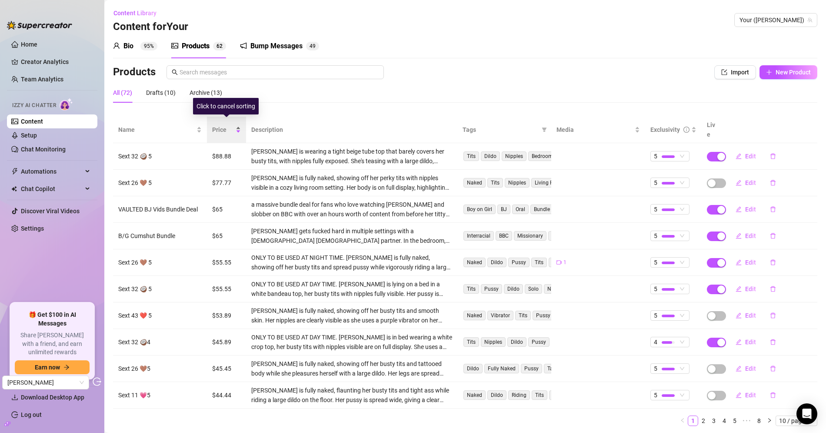
click at [216, 125] on span "Price" at bounding box center [223, 130] width 22 height 10
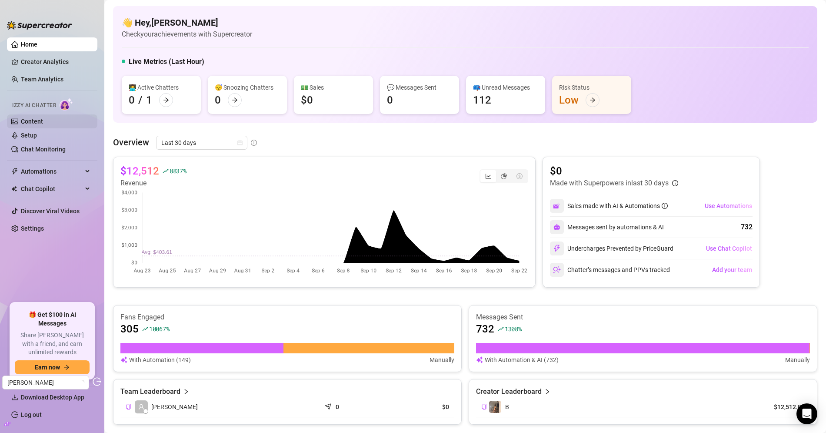
click at [43, 118] on link "Content" at bounding box center [32, 121] width 22 height 7
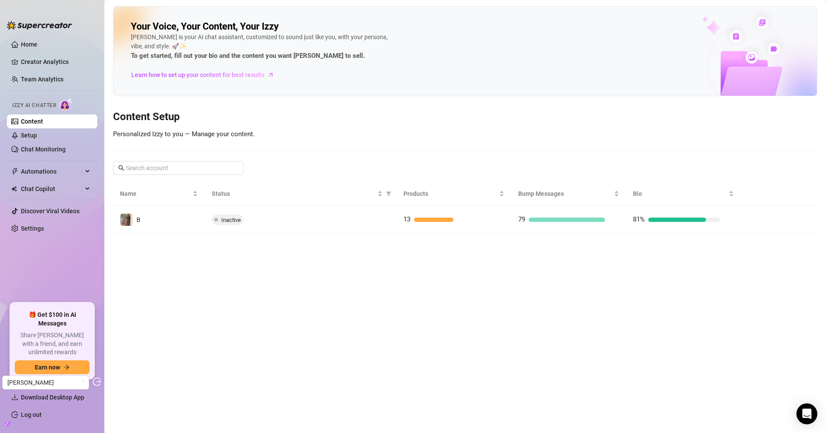
click at [32, 238] on ul "Home Creator Analytics Team Analytics Izzy AI Chatter Content Setup Chat Monito…" at bounding box center [52, 166] width 90 height 265
click at [33, 236] on ul "Home Creator Analytics Team Analytics Izzy AI Chatter Content Setup Chat Monito…" at bounding box center [52, 166] width 90 height 265
click at [34, 235] on ul "Home Creator Analytics Team Analytics Izzy AI Chatter Content Setup Chat Monito…" at bounding box center [52, 166] width 90 height 265
click at [41, 230] on link "Settings" at bounding box center [32, 228] width 23 height 7
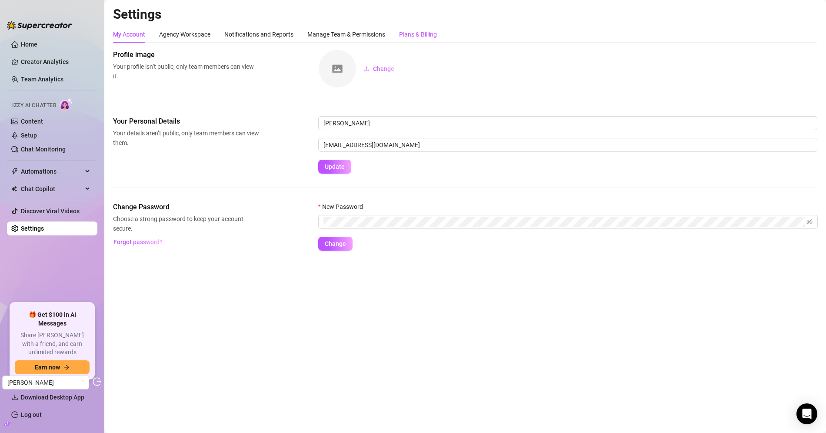
click at [427, 33] on div "Plans & Billing" at bounding box center [418, 35] width 38 height 10
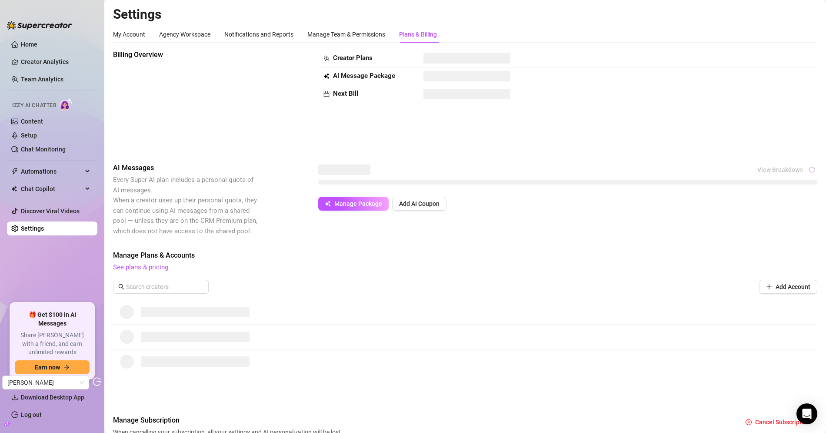
click at [423, 33] on div "Plans & Billing" at bounding box center [418, 35] width 38 height 10
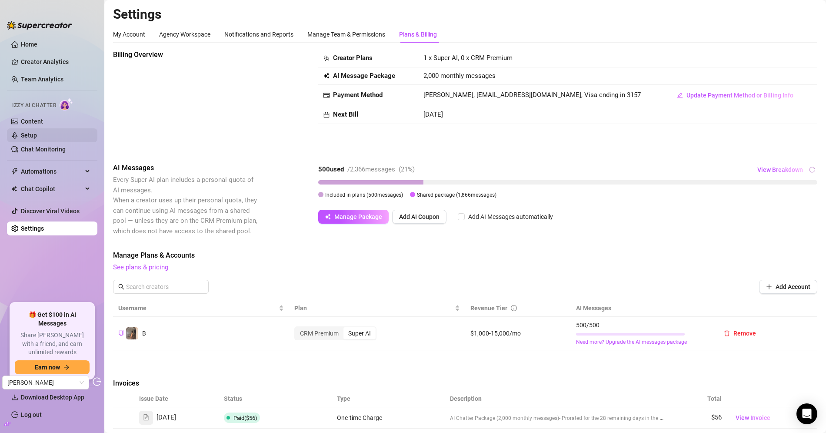
click at [28, 139] on link "Setup" at bounding box center [29, 135] width 16 height 7
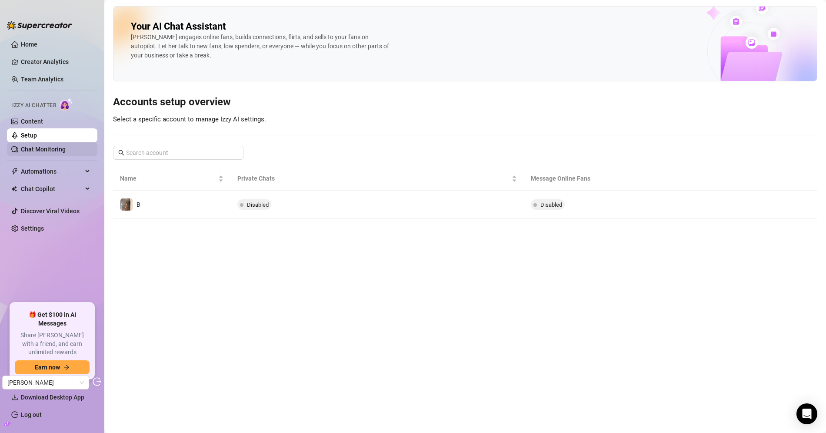
click at [66, 150] on link "Chat Monitoring" at bounding box center [43, 149] width 45 height 7
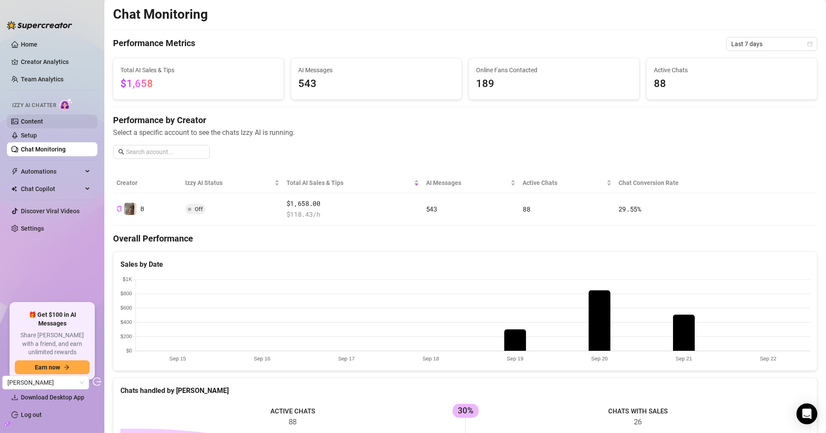
click at [43, 118] on link "Content" at bounding box center [32, 121] width 22 height 7
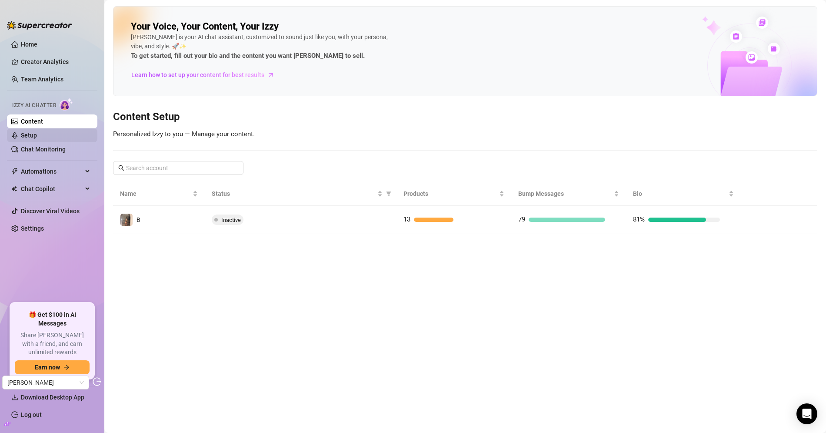
click at [37, 139] on link "Setup" at bounding box center [29, 135] width 16 height 7
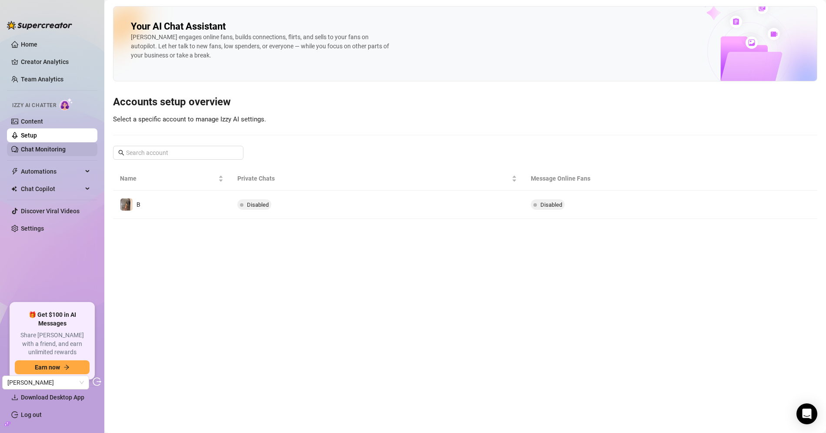
click at [66, 152] on link "Chat Monitoring" at bounding box center [43, 149] width 45 height 7
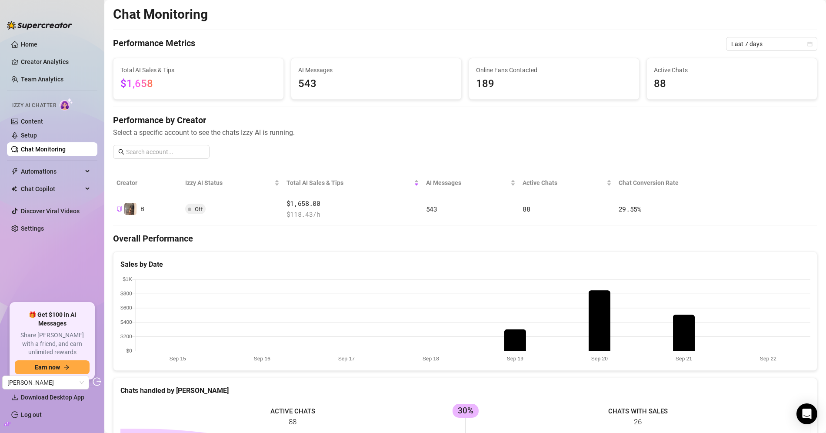
drag, startPoint x: 61, startPoint y: 134, endPoint x: 105, endPoint y: 139, distance: 43.7
click at [37, 134] on link "Setup" at bounding box center [29, 135] width 16 height 7
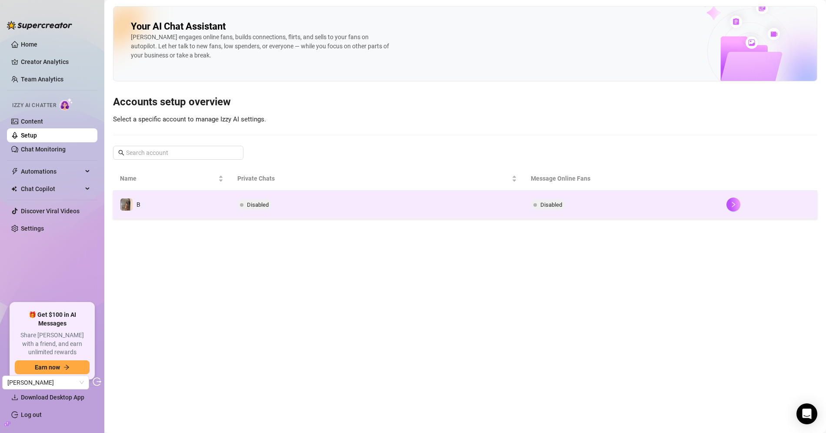
click at [219, 197] on td "B" at bounding box center [171, 204] width 117 height 28
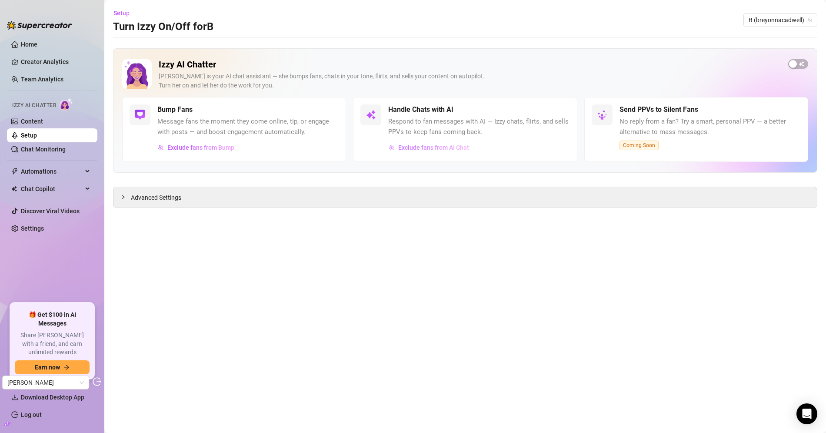
click at [414, 147] on span "Exclude fans from AI Chat" at bounding box center [433, 147] width 71 height 7
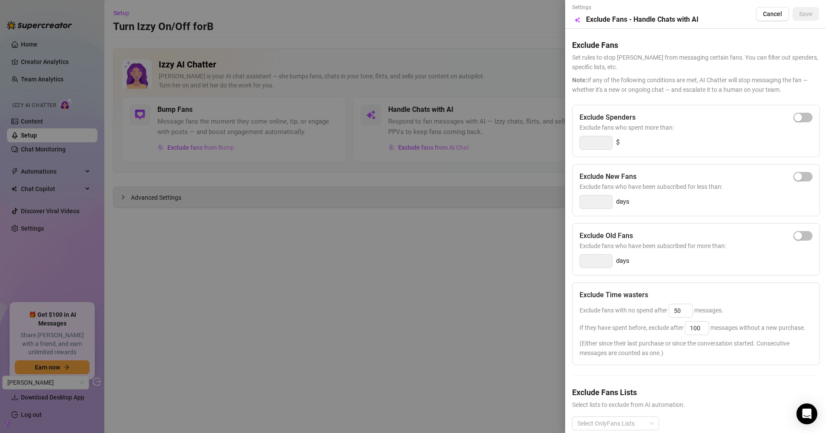
click at [359, 243] on div at bounding box center [413, 216] width 826 height 433
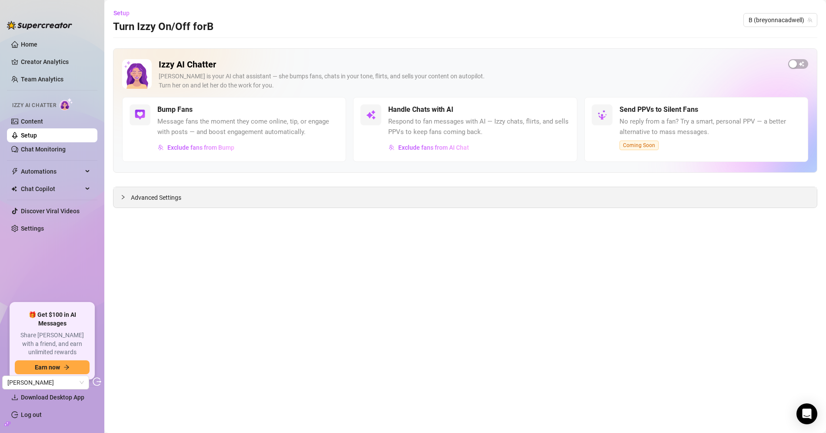
click at [151, 190] on div "Advanced Settings" at bounding box center [464, 197] width 703 height 20
click at [146, 198] on span "Advanced Settings" at bounding box center [156, 198] width 50 height 10
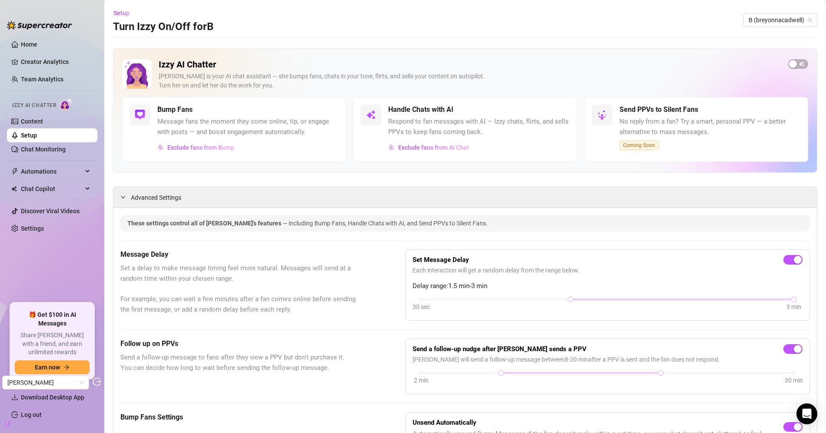
click at [37, 133] on link "Setup" at bounding box center [29, 135] width 16 height 7
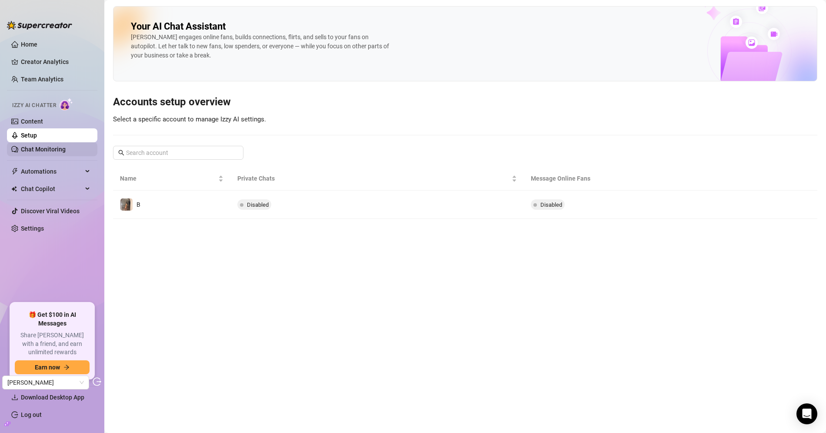
click at [63, 150] on link "Chat Monitoring" at bounding box center [43, 149] width 45 height 7
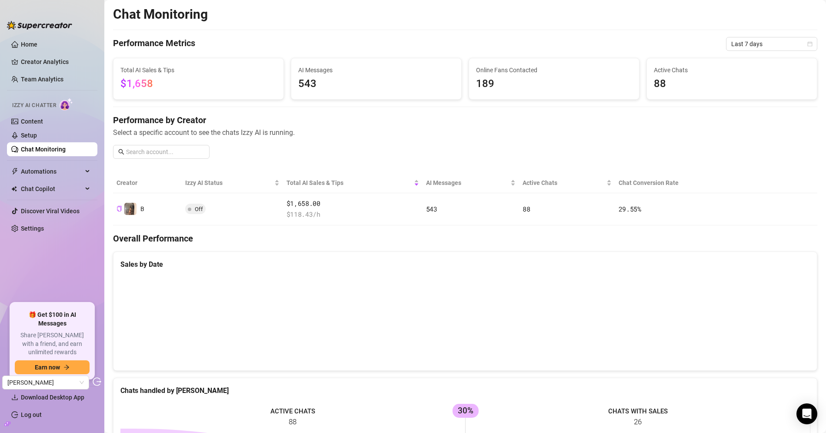
click at [37, 225] on link "Settings" at bounding box center [32, 228] width 23 height 7
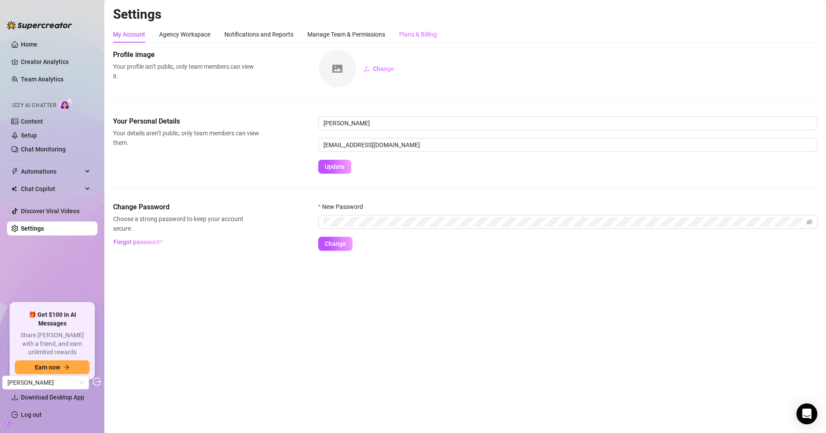
click at [418, 40] on div "Plans & Billing" at bounding box center [418, 34] width 38 height 17
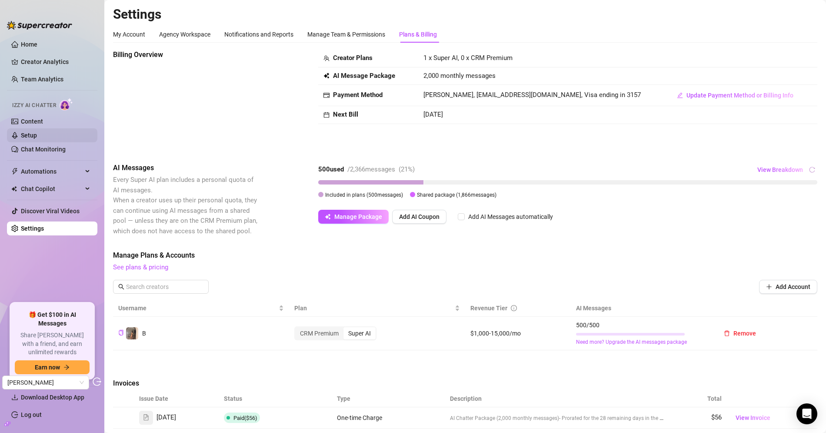
click at [37, 135] on link "Setup" at bounding box center [29, 135] width 16 height 7
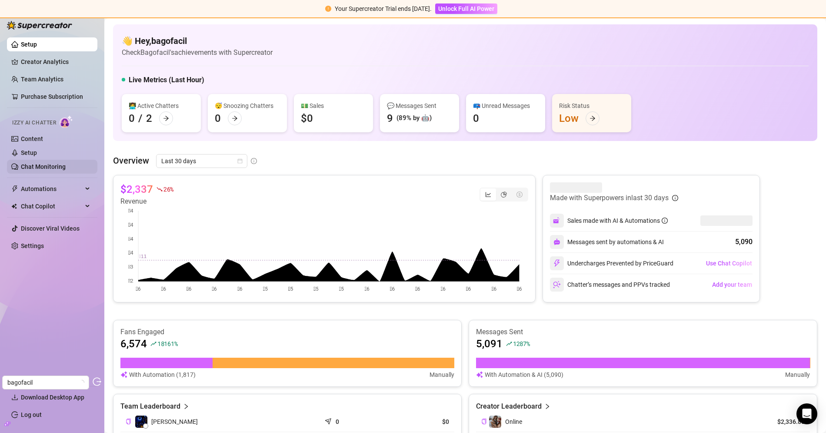
click at [58, 166] on link "Chat Monitoring" at bounding box center [43, 166] width 45 height 7
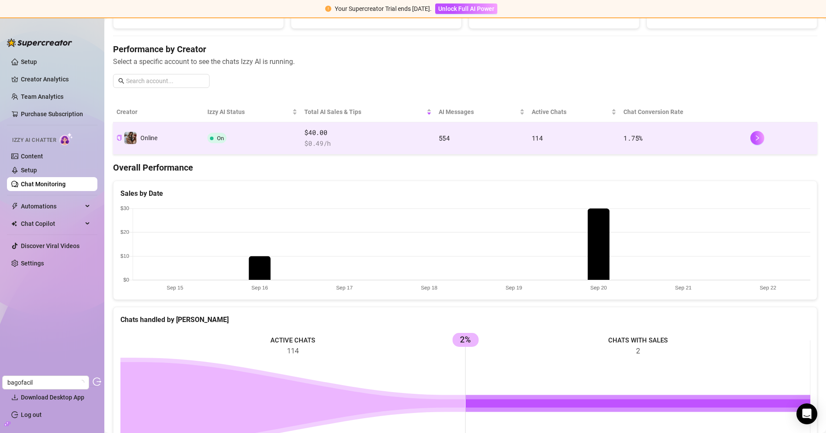
scroll to position [89, 0]
click at [337, 139] on span "$ 0.49 /h" at bounding box center [367, 144] width 127 height 10
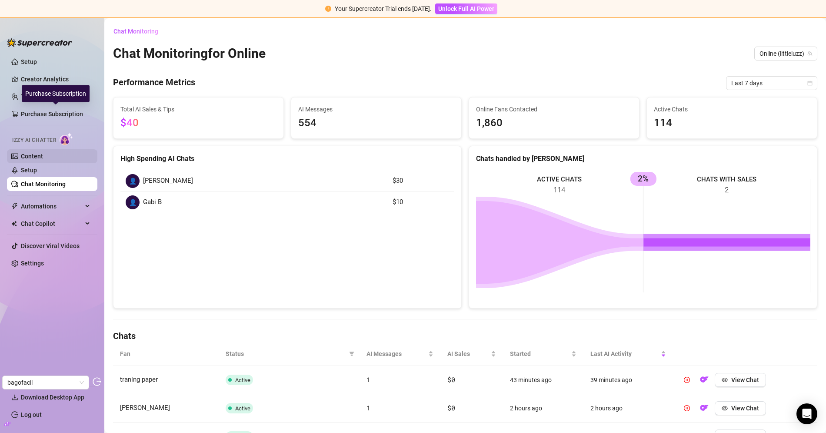
click at [39, 153] on link "Content" at bounding box center [32, 156] width 22 height 7
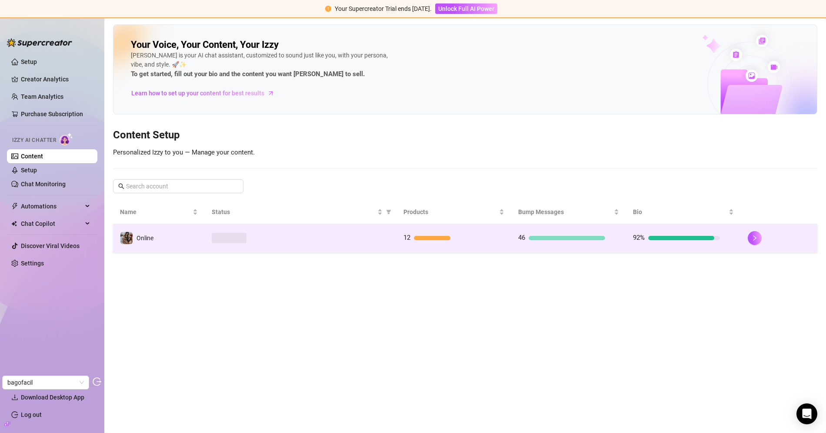
click at [194, 243] on td "Online" at bounding box center [159, 238] width 92 height 28
click at [194, 243] on main "Your Voice, Your Content, Your Izzy Izzy is your AI chat assistant, customized …" at bounding box center [465, 225] width 722 height 414
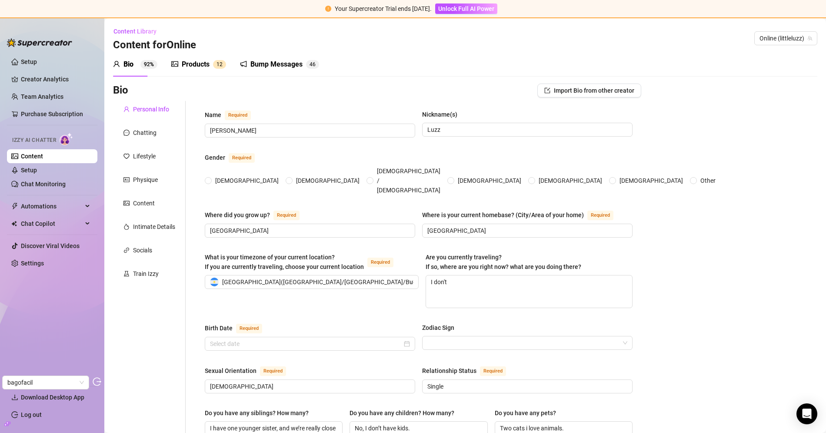
radio input "true"
type input "September 14th, 2000"
click at [198, 63] on div "Products" at bounding box center [196, 64] width 28 height 10
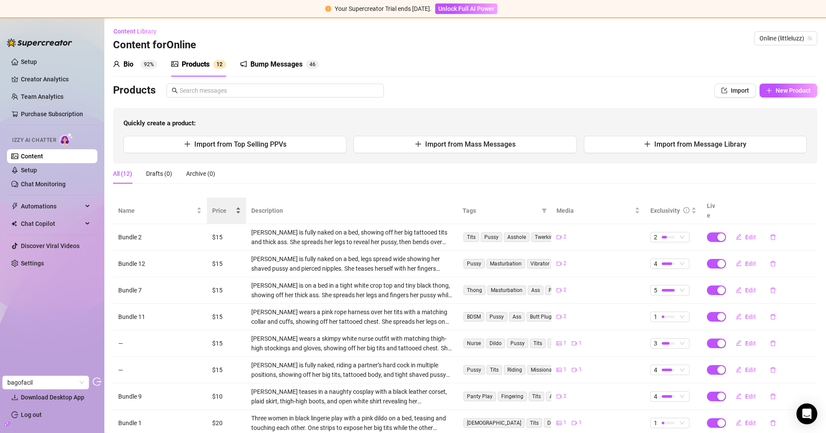
click at [215, 206] on span "Price" at bounding box center [223, 211] width 22 height 10
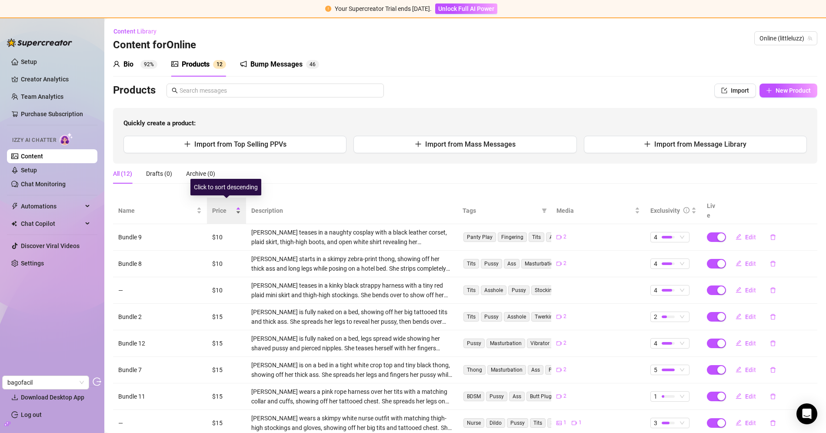
click at [215, 206] on span "Price" at bounding box center [223, 211] width 22 height 10
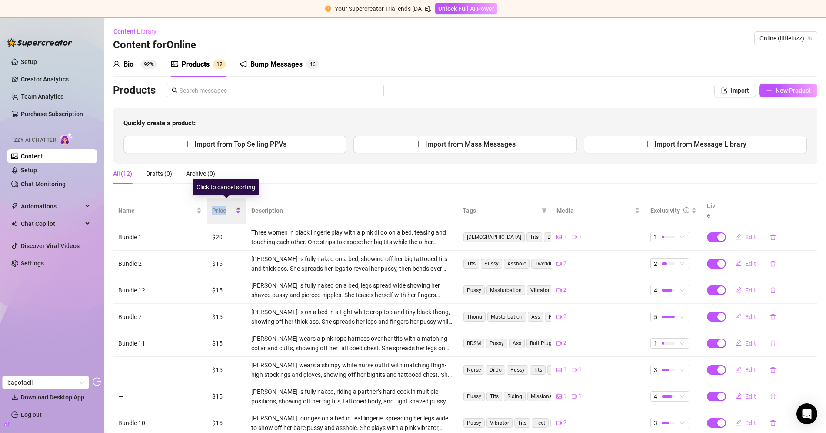
click at [215, 206] on span "Price" at bounding box center [223, 211] width 22 height 10
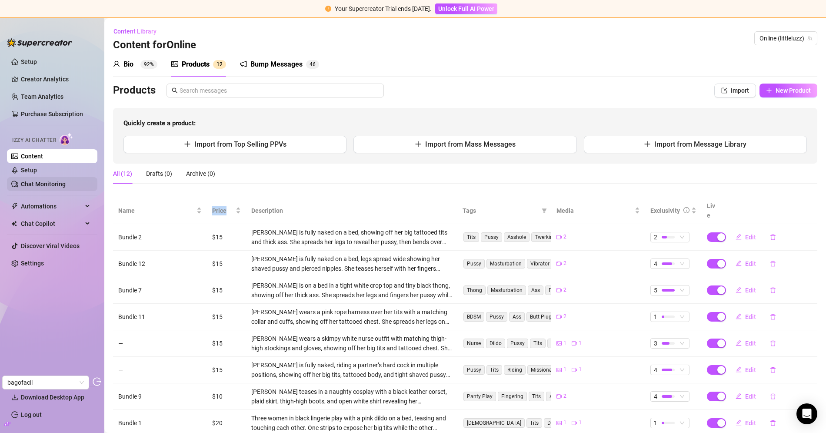
click at [42, 180] on link "Chat Monitoring" at bounding box center [43, 183] width 45 height 7
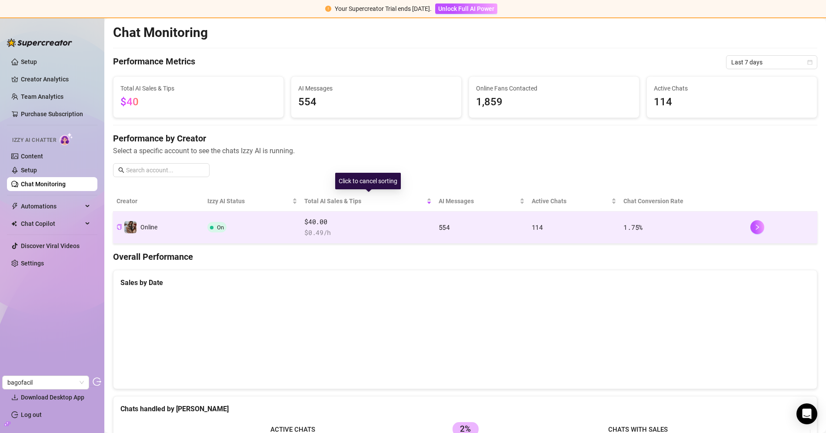
click at [337, 218] on span "$40.00" at bounding box center [367, 222] width 127 height 10
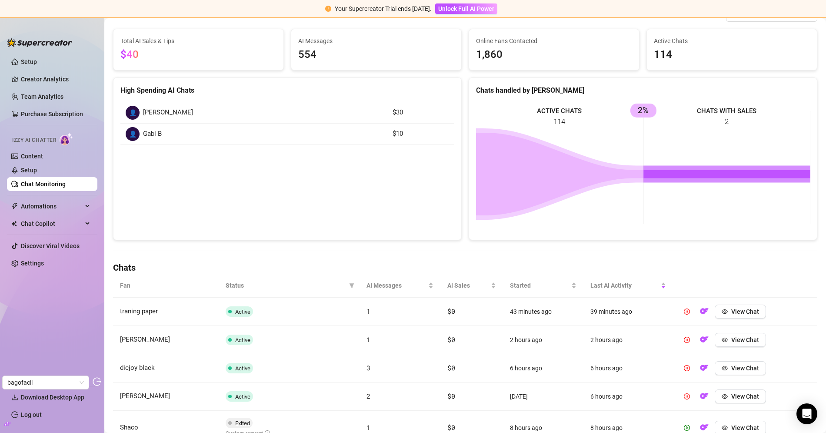
scroll to position [83, 0]
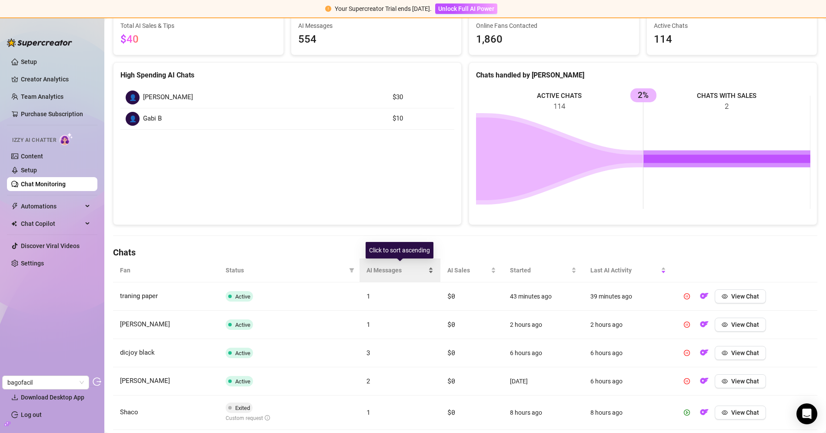
click at [382, 272] on span "AI Messages" at bounding box center [397, 270] width 60 height 10
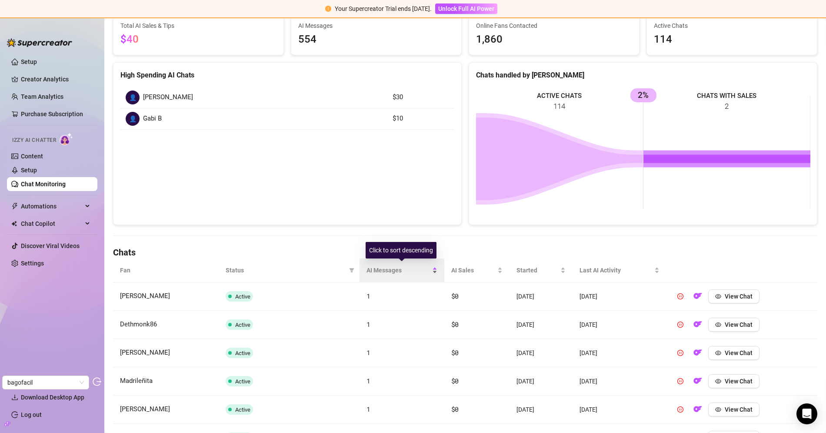
click at [383, 269] on span "AI Messages" at bounding box center [399, 270] width 64 height 10
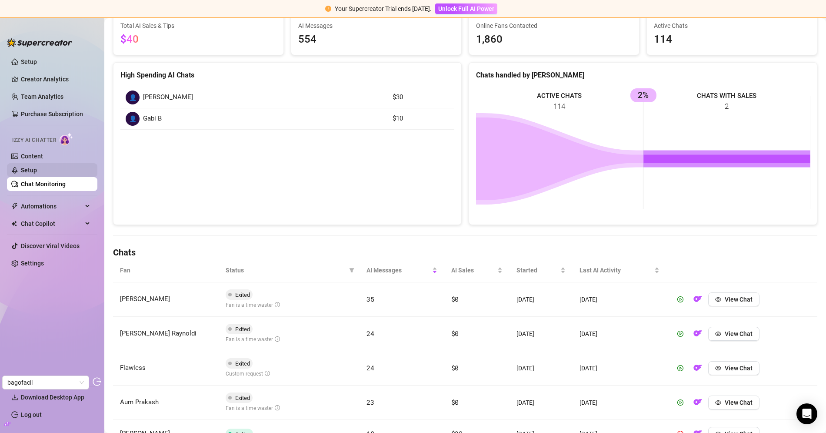
click at [37, 167] on link "Setup" at bounding box center [29, 170] width 16 height 7
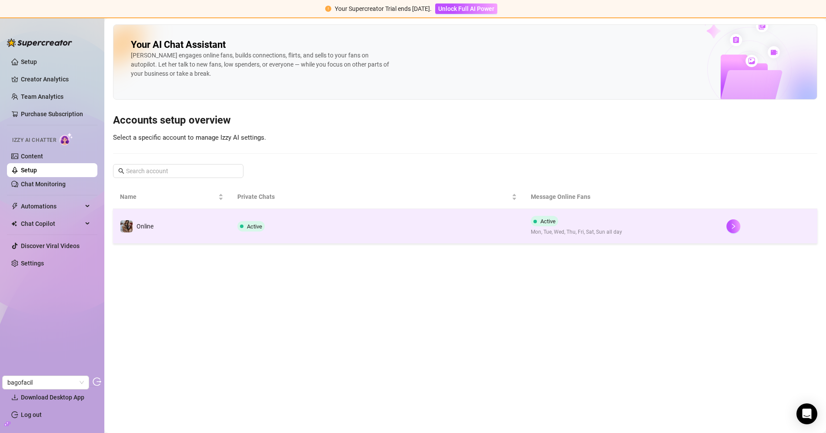
click at [168, 240] on td "Online" at bounding box center [171, 226] width 117 height 35
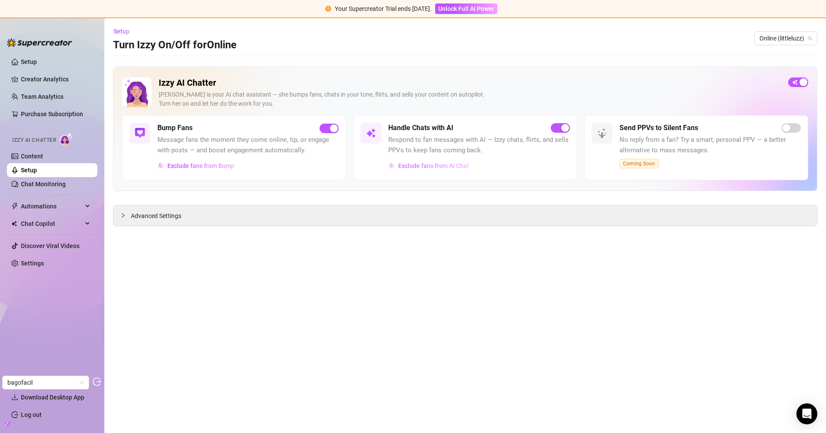
click at [404, 163] on span "Exclude fans from AI Chat" at bounding box center [433, 165] width 71 height 7
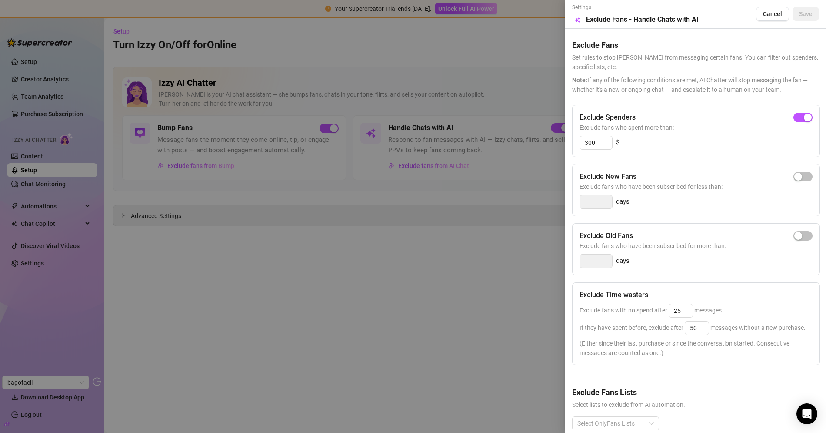
scroll to position [12, 0]
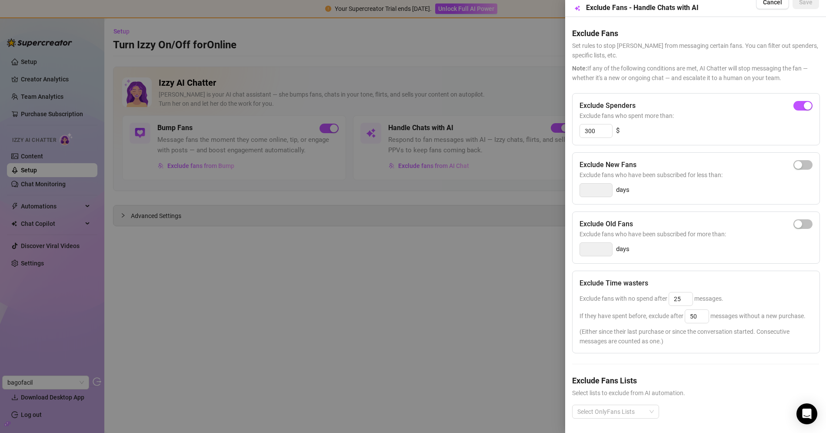
click at [440, 280] on div at bounding box center [413, 216] width 826 height 433
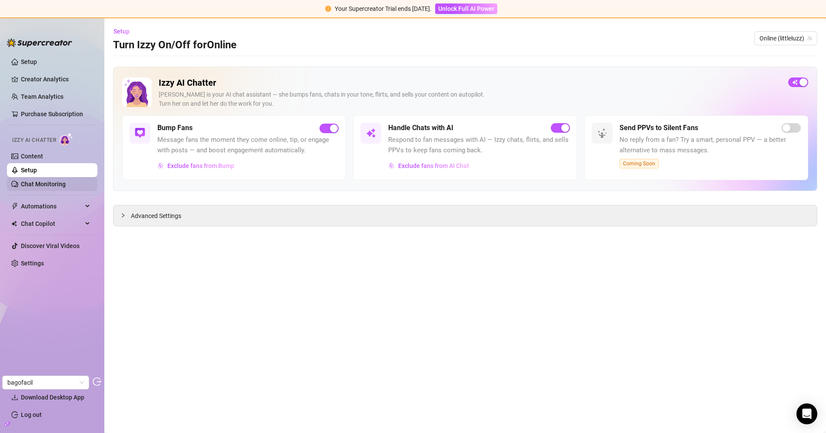
click at [60, 184] on link "Chat Monitoring" at bounding box center [43, 183] width 45 height 7
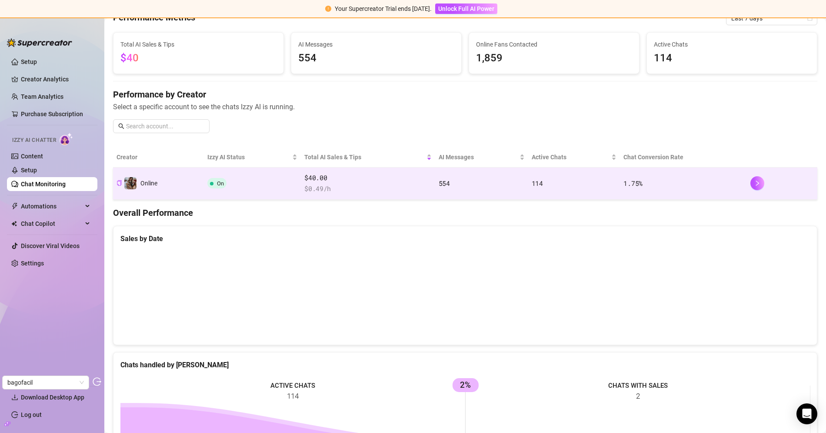
scroll to position [44, 0]
click at [335, 186] on span "$ 0.49 /h" at bounding box center [367, 188] width 127 height 10
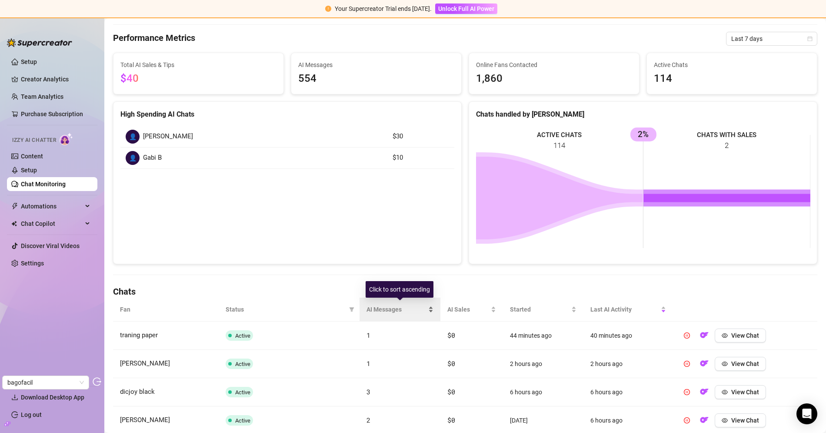
click at [389, 304] on span "AI Messages" at bounding box center [397, 309] width 60 height 10
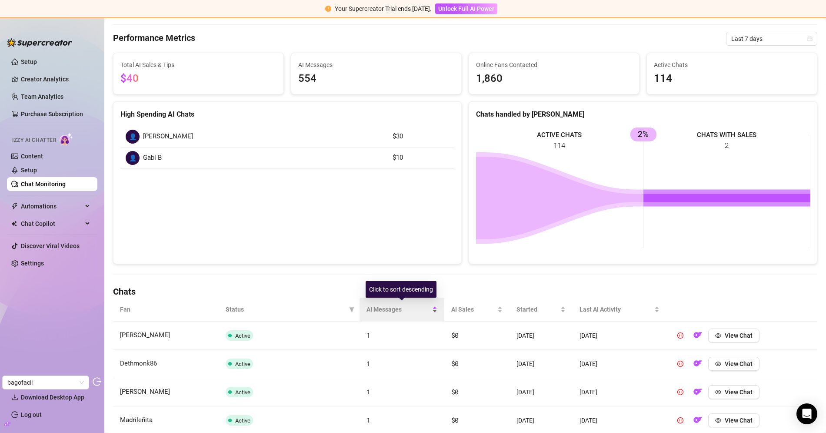
click at [389, 304] on span "AI Messages" at bounding box center [399, 309] width 64 height 10
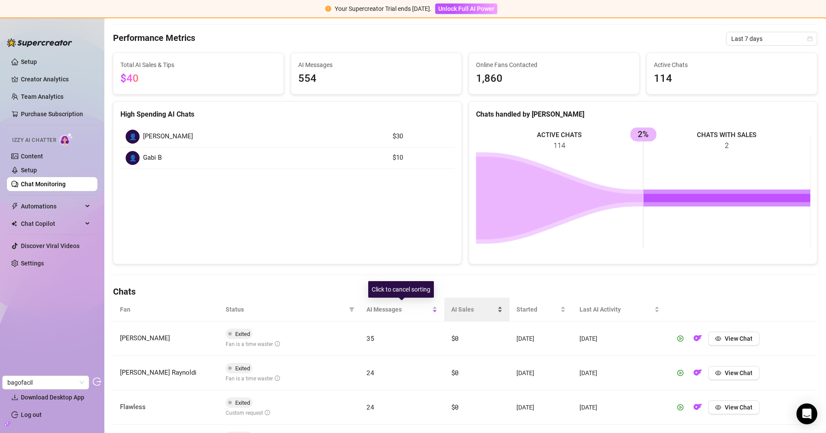
click at [451, 304] on div "AI Sales" at bounding box center [477, 309] width 52 height 10
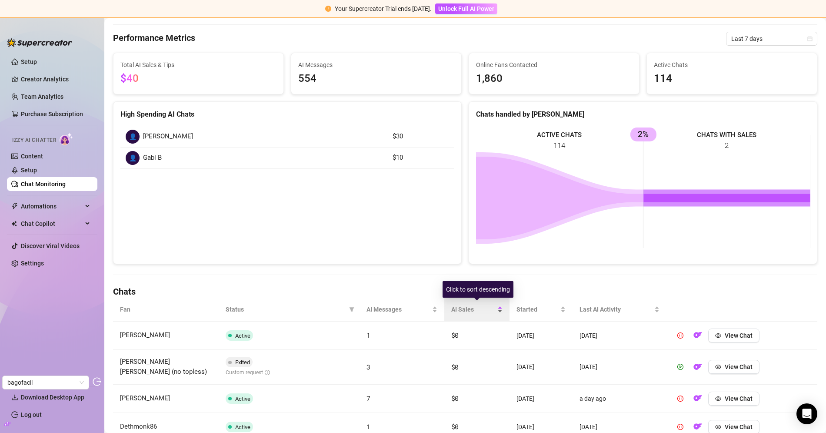
click at [451, 304] on div "AI Sales" at bounding box center [477, 309] width 52 height 10
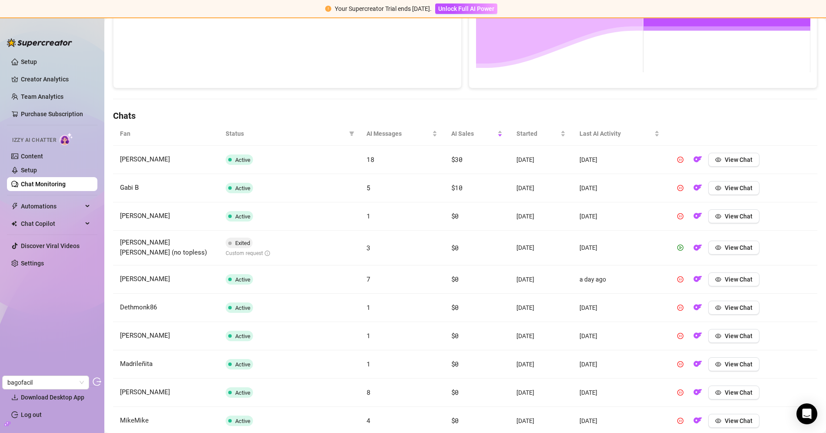
scroll to position [272, 0]
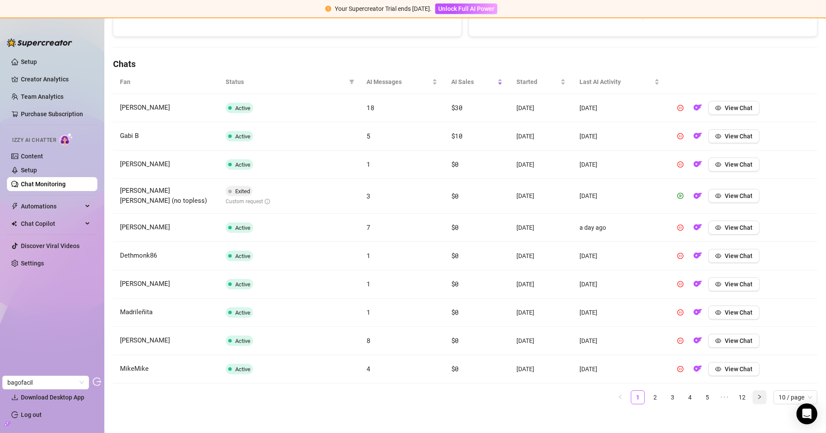
click at [759, 390] on button "button" at bounding box center [760, 397] width 14 height 14
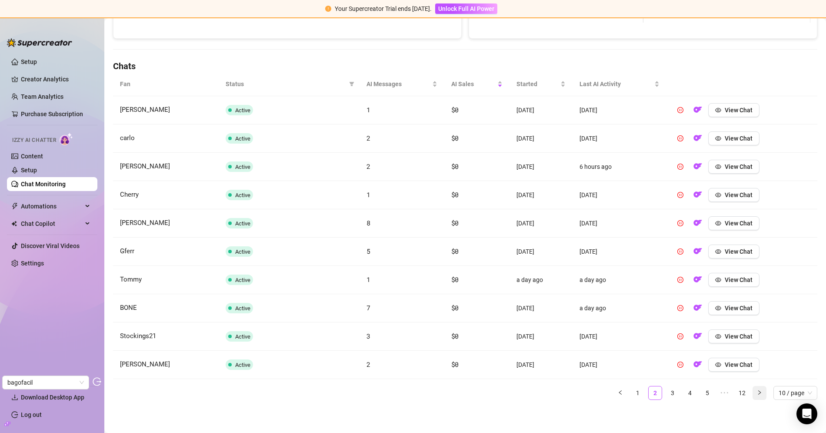
scroll to position [266, 0]
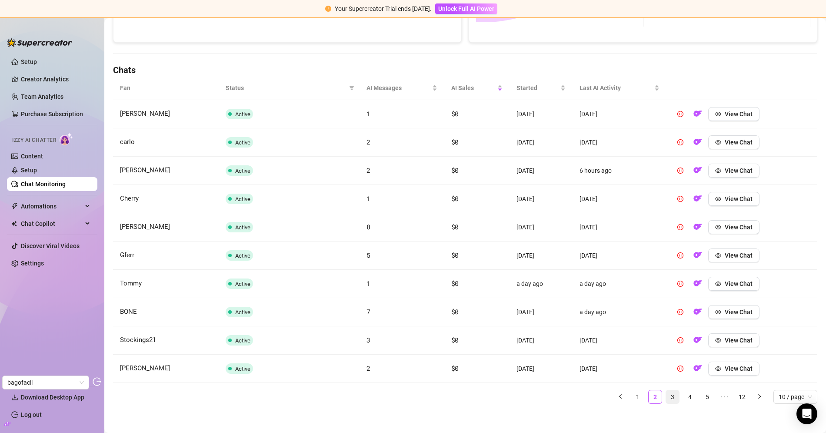
click at [667, 392] on link "3" at bounding box center [672, 396] width 13 height 13
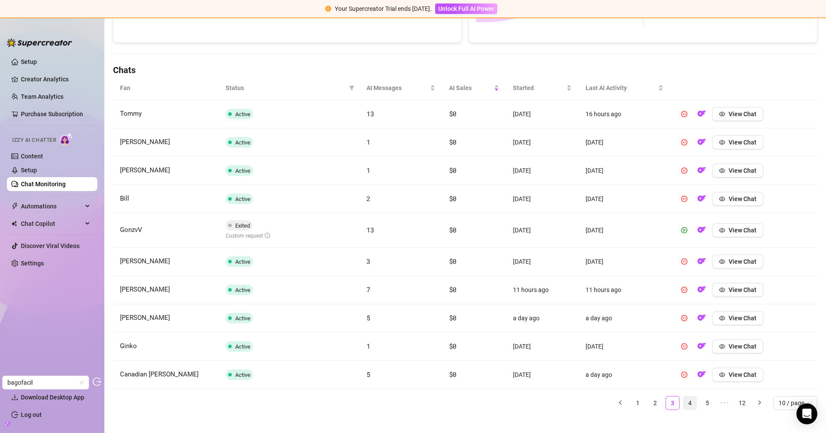
click at [690, 396] on link "4" at bounding box center [689, 402] width 13 height 13
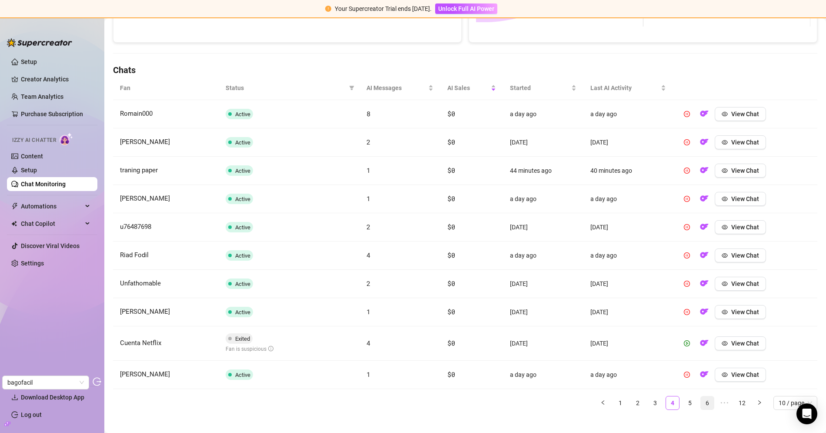
click at [704, 397] on link "6" at bounding box center [707, 402] width 13 height 13
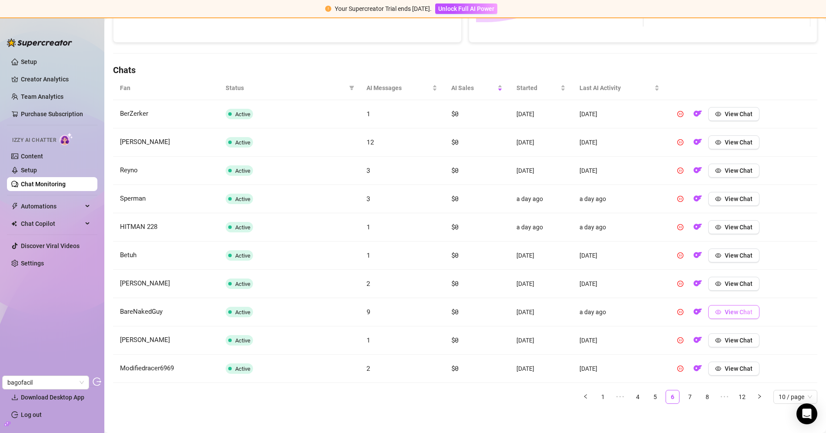
click at [730, 311] on span "View Chat" at bounding box center [739, 311] width 28 height 7
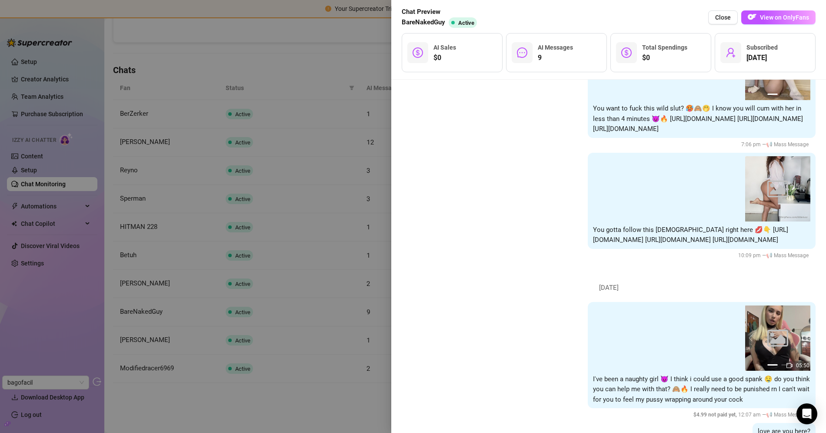
scroll to position [3873, 0]
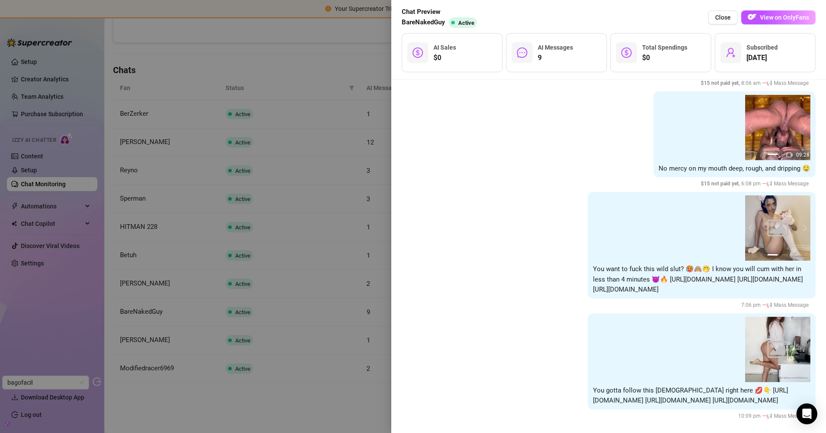
click at [324, 125] on div at bounding box center [413, 216] width 826 height 433
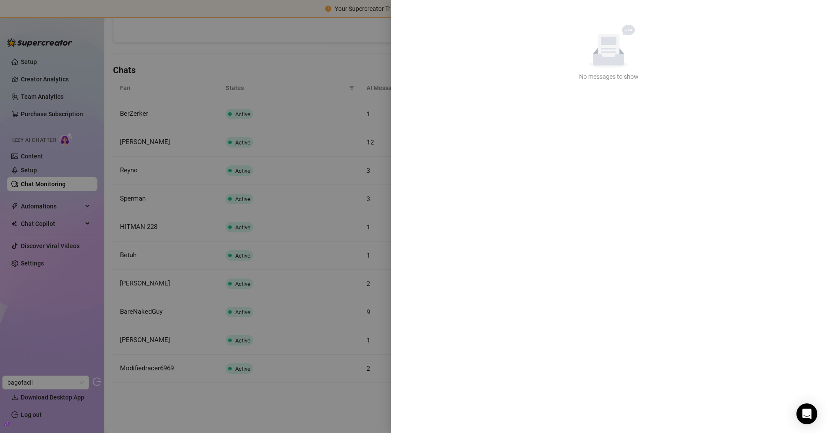
scroll to position [0, 0]
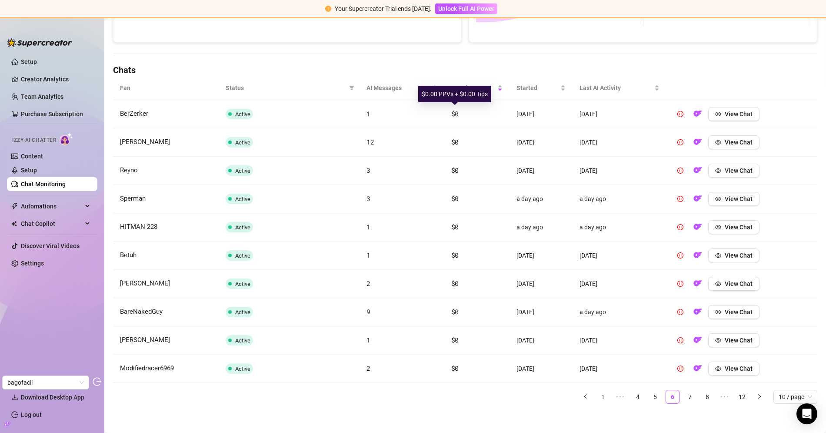
click at [457, 87] on div "$0.00 PPVs + $0.00 Tips" at bounding box center [454, 94] width 73 height 17
click at [603, 397] on link "1" at bounding box center [603, 396] width 13 height 13
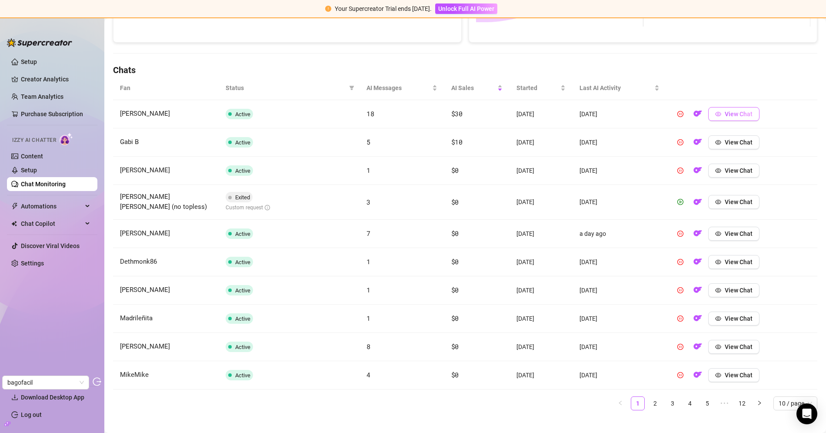
click at [726, 107] on button "View Chat" at bounding box center [733, 114] width 51 height 14
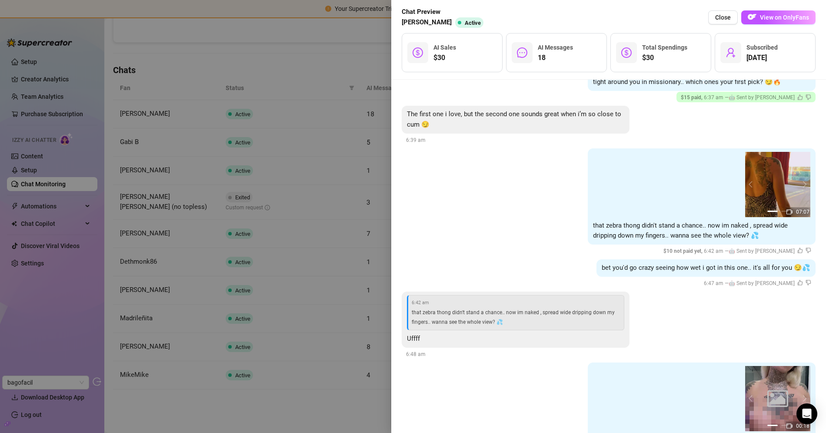
scroll to position [4055, 0]
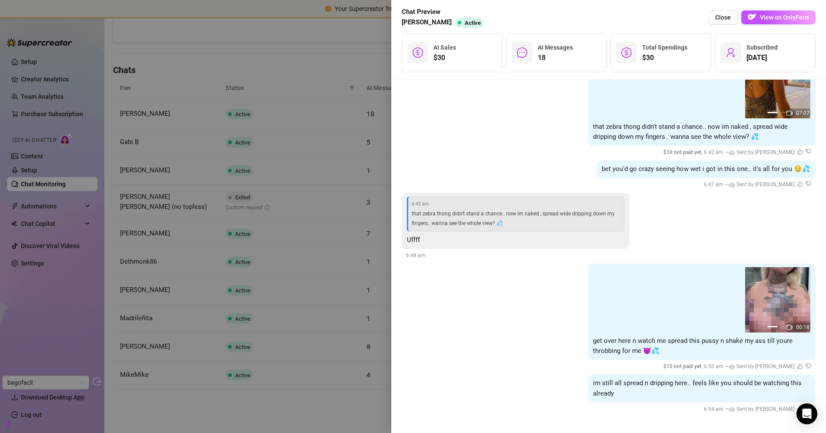
click at [355, 114] on div at bounding box center [413, 216] width 826 height 433
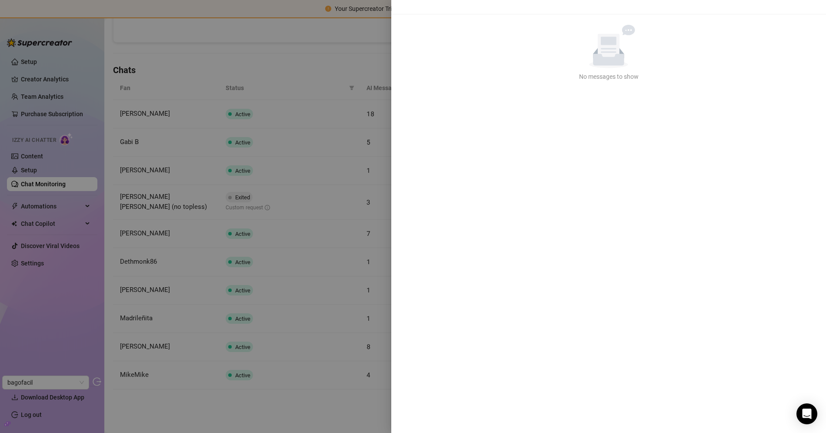
scroll to position [0, 0]
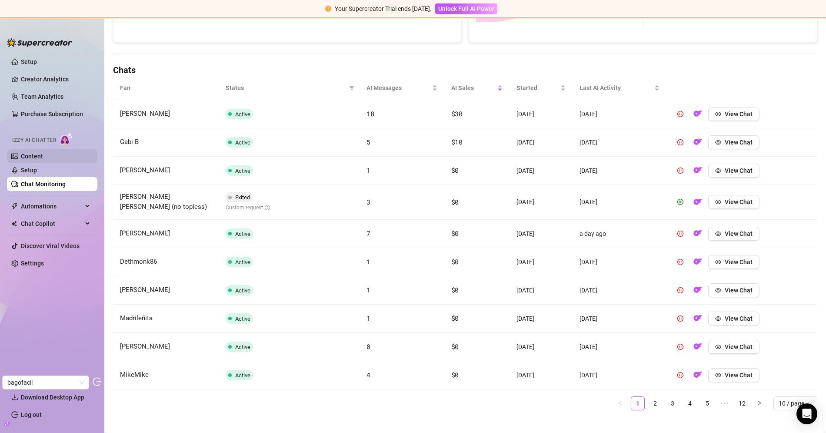
click at [31, 155] on link "Content" at bounding box center [32, 156] width 22 height 7
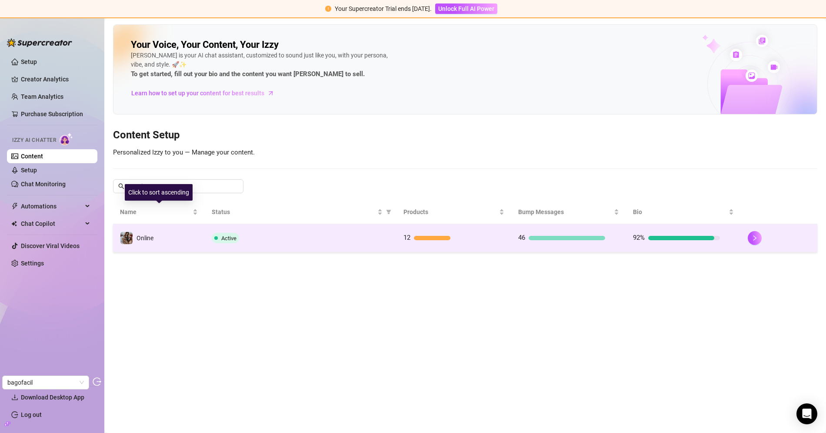
click at [198, 230] on td "Online" at bounding box center [159, 238] width 92 height 28
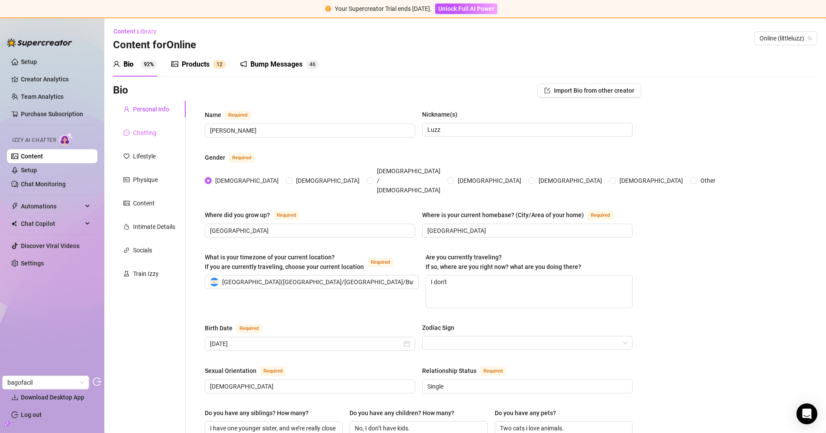
click at [173, 133] on div "Chatting" at bounding box center [149, 132] width 73 height 17
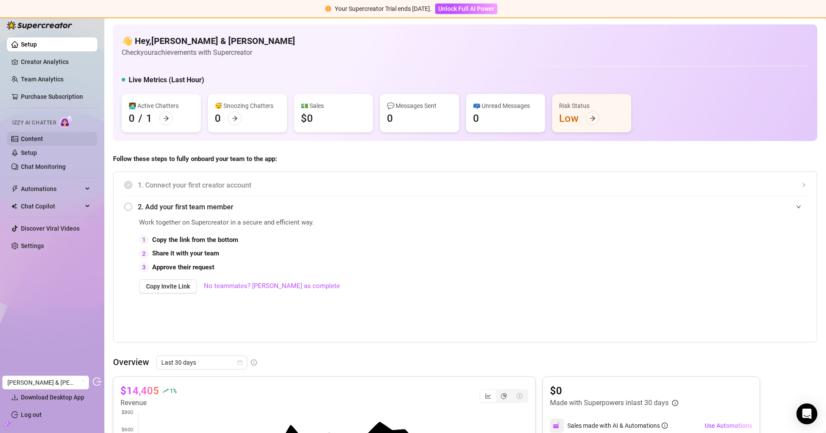
click at [42, 137] on link "Content" at bounding box center [32, 138] width 22 height 7
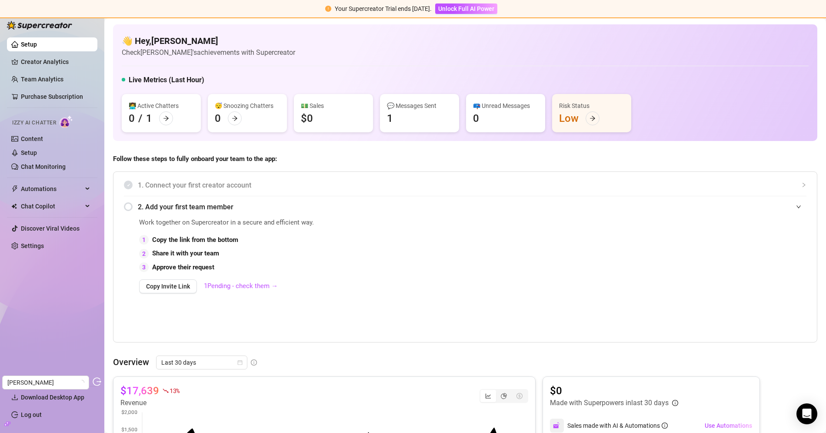
click at [19, 130] on div "Izzy AI Chatter" at bounding box center [51, 122] width 92 height 20
click at [23, 136] on link "Content" at bounding box center [32, 138] width 22 height 7
click at [43, 136] on link "Content" at bounding box center [32, 138] width 22 height 7
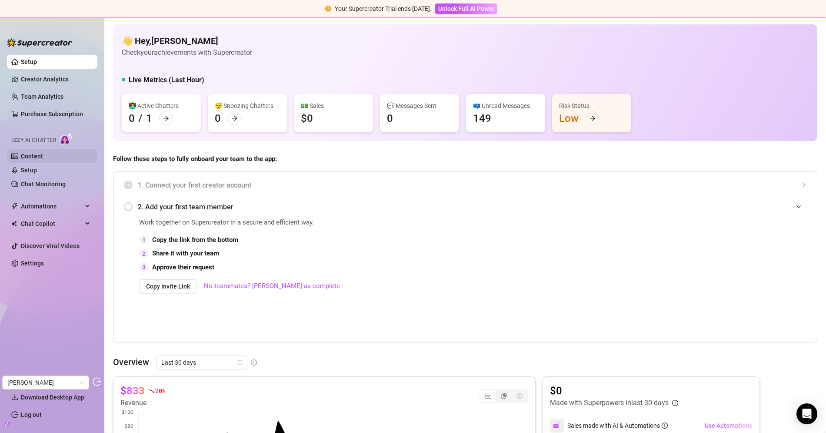
click at [43, 155] on link "Content" at bounding box center [32, 156] width 22 height 7
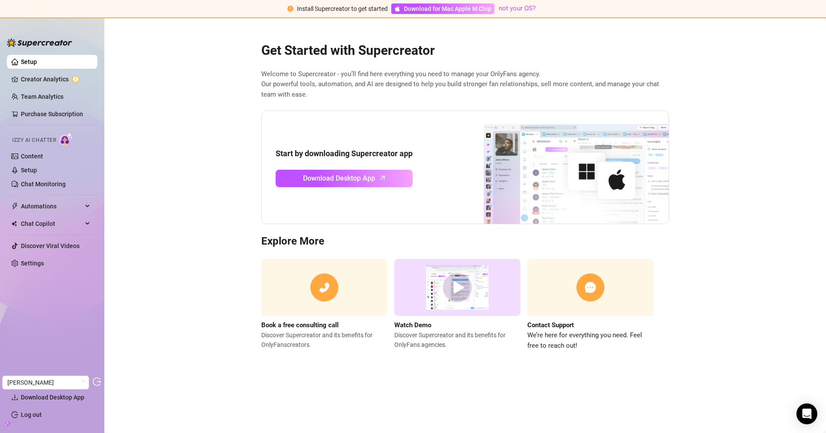
click at [60, 72] on ul "Setup Creator Analytics Team Analytics Purchase Subscription Izzy AI Chatter Co…" at bounding box center [52, 216] width 90 height 330
click at [58, 78] on link "Creator Analytics" at bounding box center [56, 79] width 70 height 14
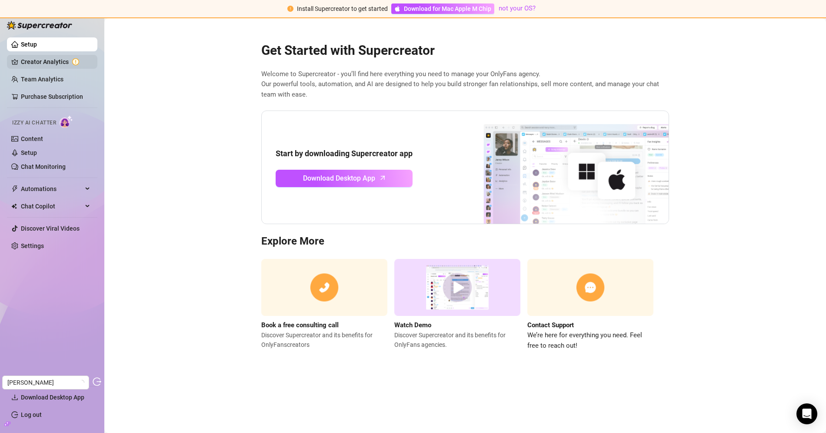
click at [64, 61] on link "Creator Analytics" at bounding box center [56, 62] width 70 height 14
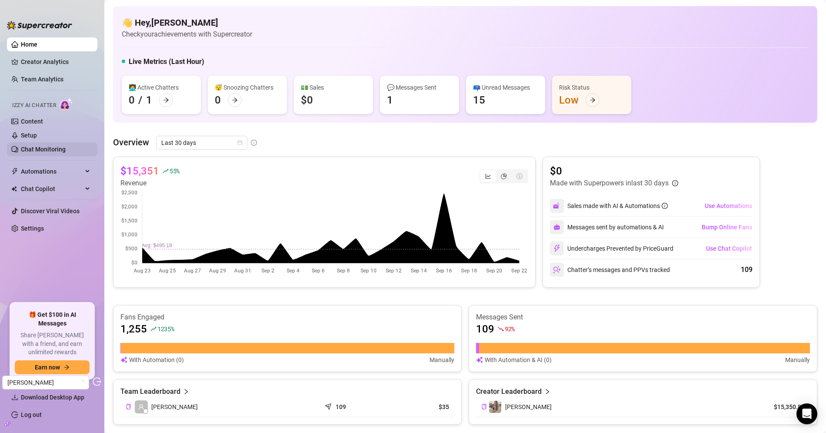
click at [46, 151] on link "Chat Monitoring" at bounding box center [43, 149] width 45 height 7
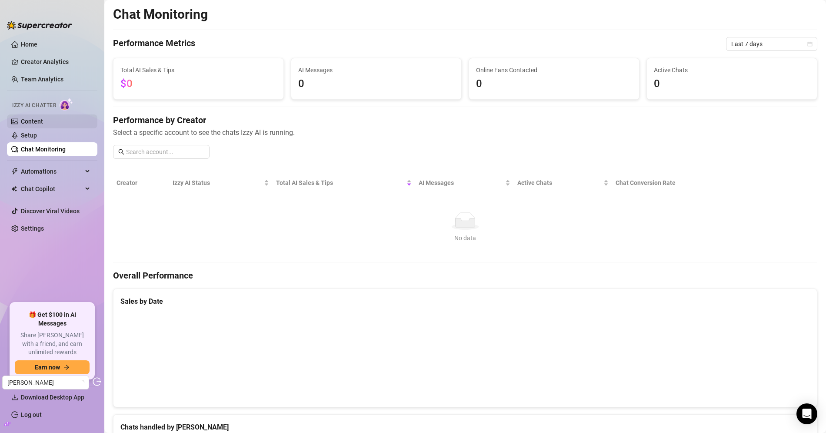
click at [43, 119] on link "Content" at bounding box center [32, 121] width 22 height 7
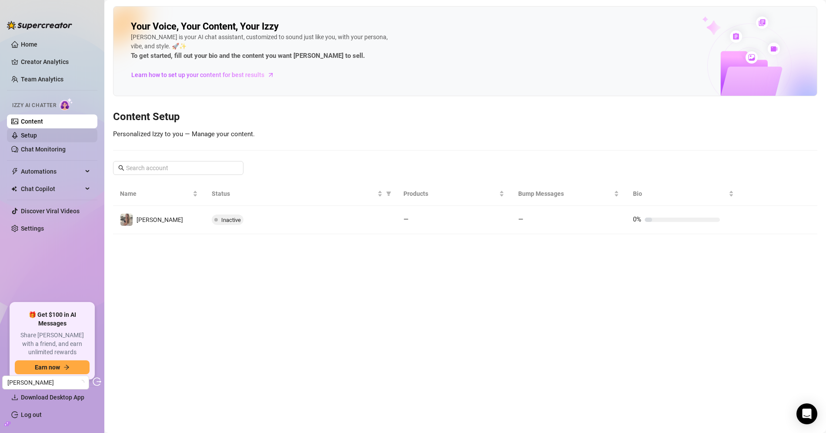
click at [37, 139] on link "Setup" at bounding box center [29, 135] width 16 height 7
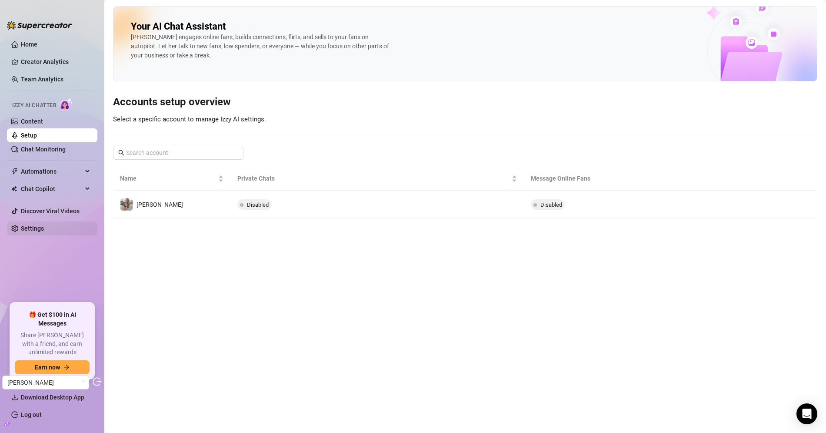
click at [38, 228] on link "Settings" at bounding box center [32, 228] width 23 height 7
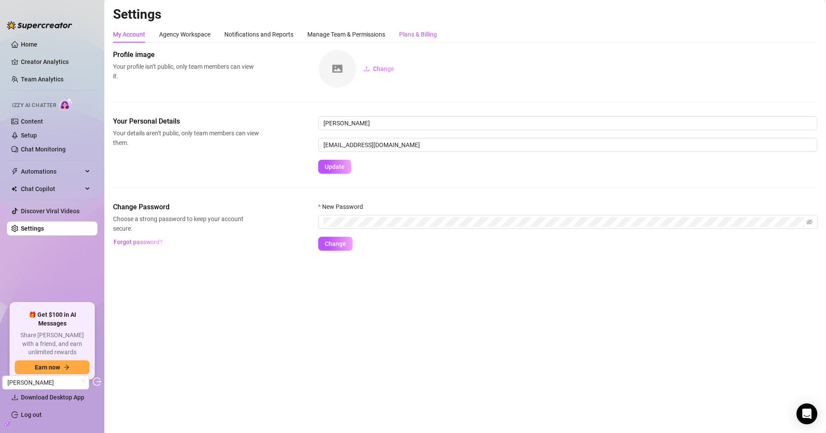
click at [437, 38] on div "Plans & Billing" at bounding box center [418, 35] width 38 height 10
click at [432, 38] on div "Plans & Billing" at bounding box center [418, 35] width 38 height 10
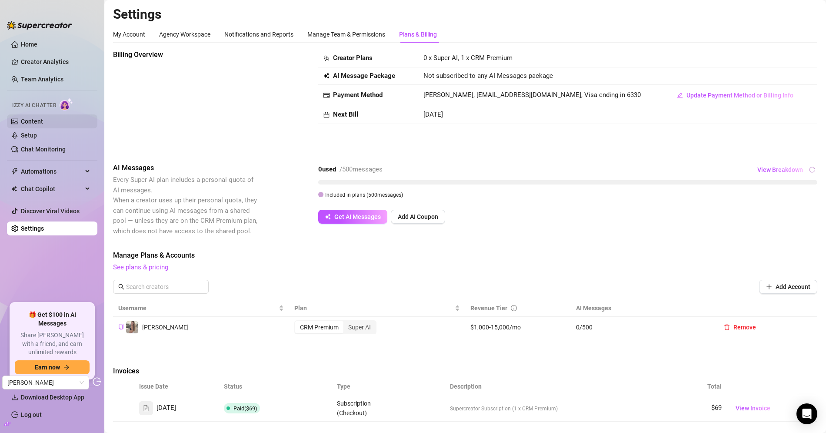
click at [40, 121] on link "Content" at bounding box center [32, 121] width 22 height 7
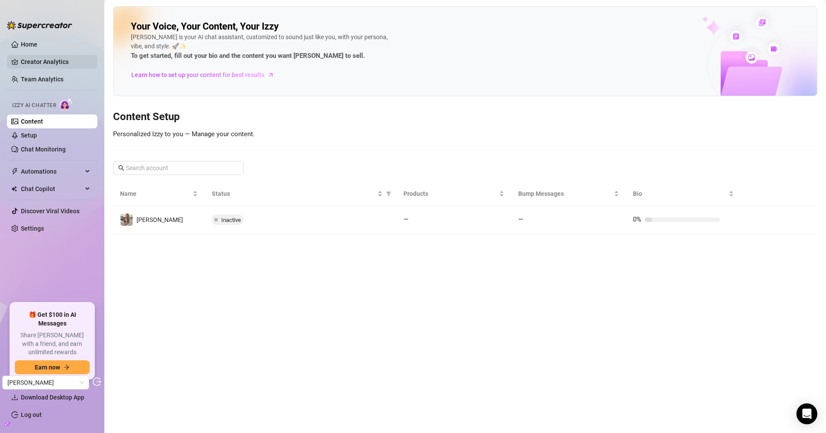
click at [43, 60] on link "Creator Analytics" at bounding box center [56, 62] width 70 height 14
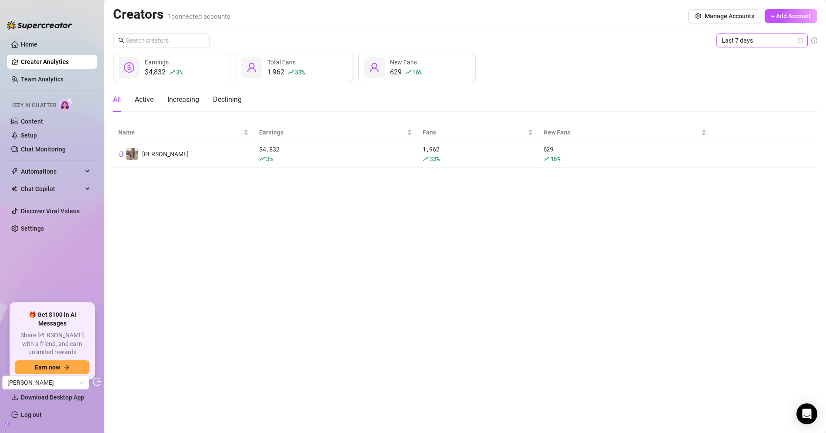
click at [757, 41] on span "Last 7 days" at bounding box center [762, 40] width 81 height 13
click at [744, 81] on div "Last 30 days" at bounding box center [761, 86] width 77 height 10
click at [303, 171] on main "Creators 1 connected accounts Manage Accounts + Add Account Last 30 days Last 3…" at bounding box center [465, 216] width 722 height 433
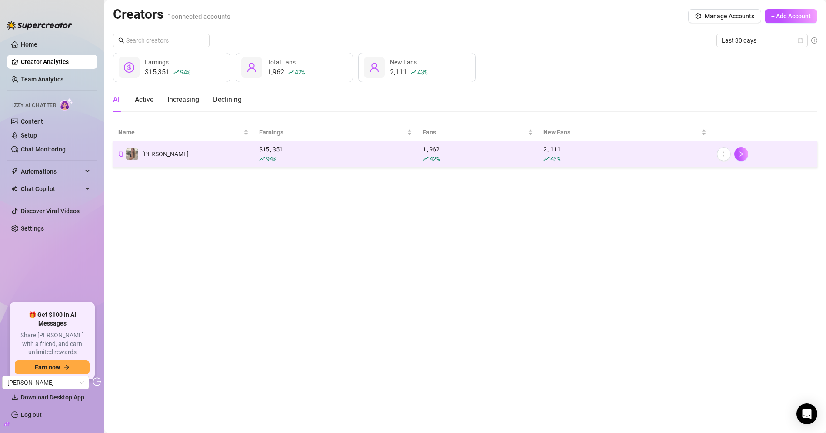
click at [313, 151] on div "$ 15,351 94 %" at bounding box center [335, 153] width 153 height 19
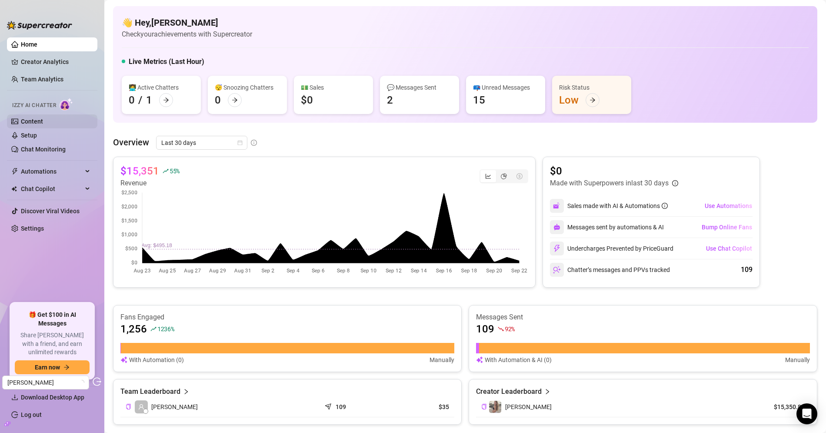
click at [43, 119] on link "Content" at bounding box center [32, 121] width 22 height 7
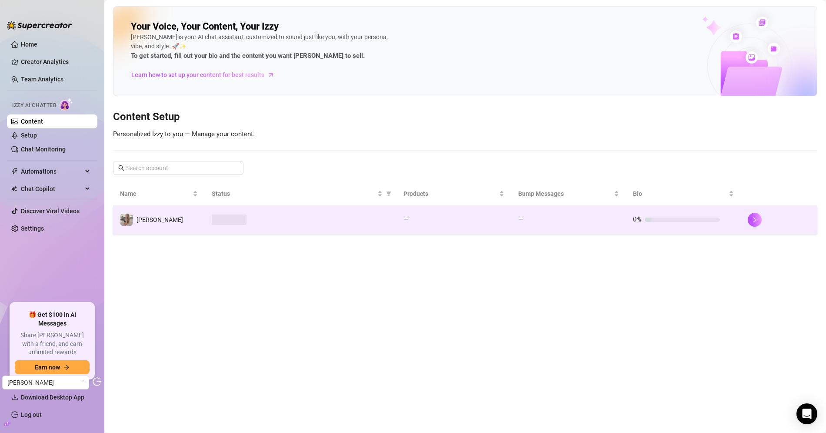
click at [232, 218] on span at bounding box center [229, 219] width 35 height 10
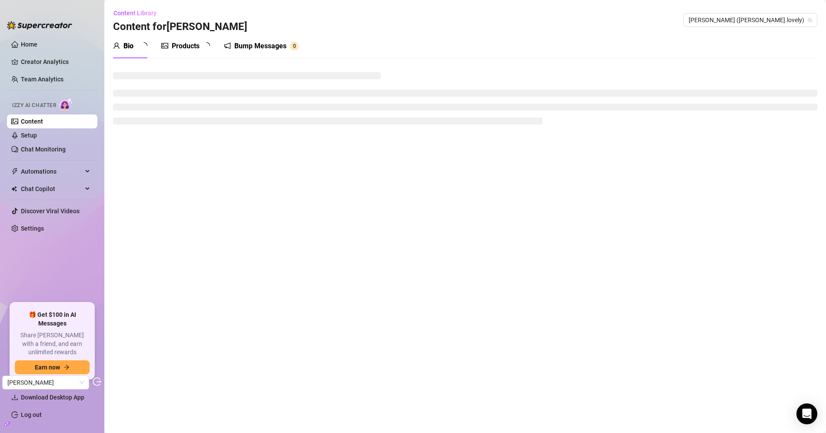
click at [184, 50] on div "Products" at bounding box center [186, 46] width 28 height 10
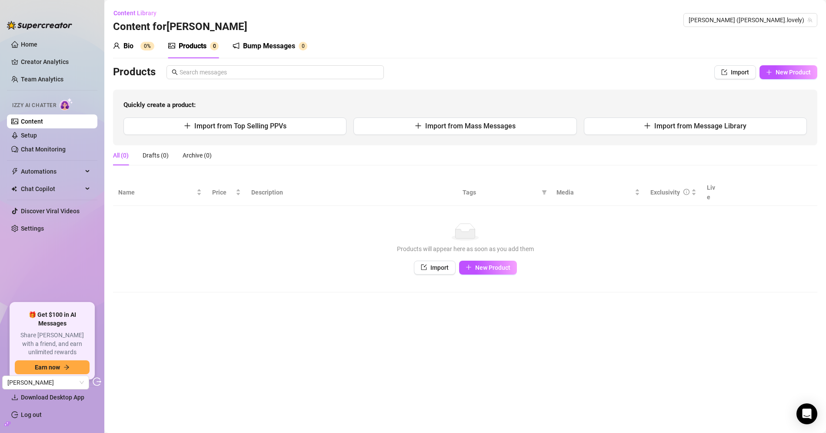
click at [476, 265] on td "No data Products will appear here as soon as you add them Import New Product" at bounding box center [465, 249] width 704 height 87
click at [480, 264] on span "New Product" at bounding box center [492, 267] width 35 height 7
type textarea "Type your message here..."
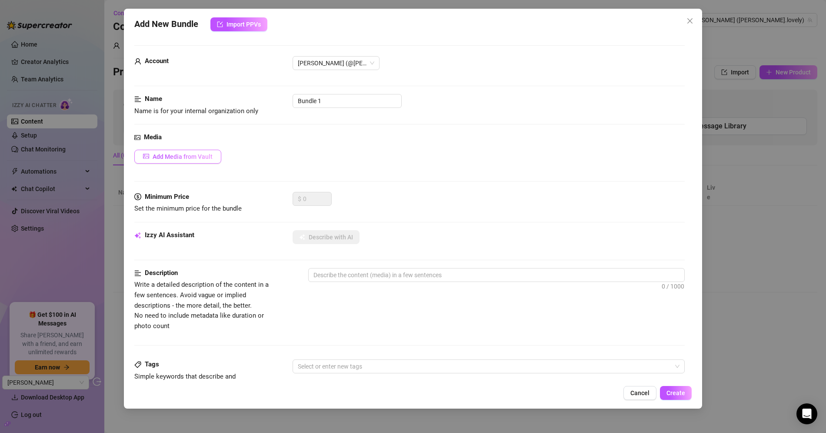
click at [186, 152] on button "Add Media from Vault" at bounding box center [177, 157] width 87 height 14
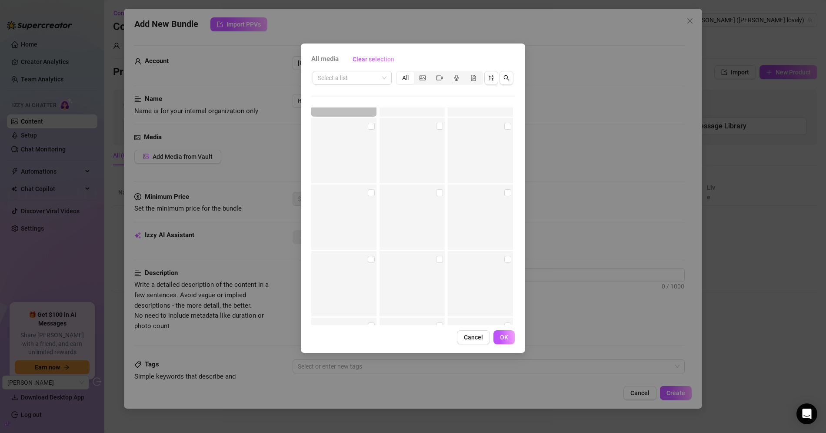
scroll to position [6181, 0]
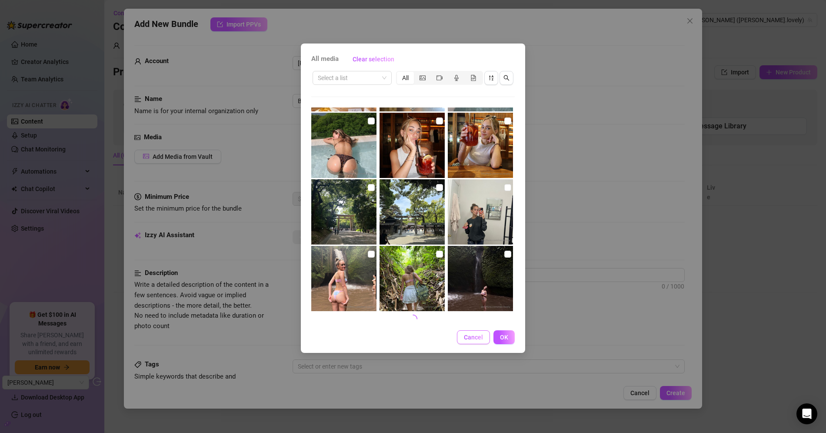
click at [470, 334] on span "Cancel" at bounding box center [473, 336] width 19 height 7
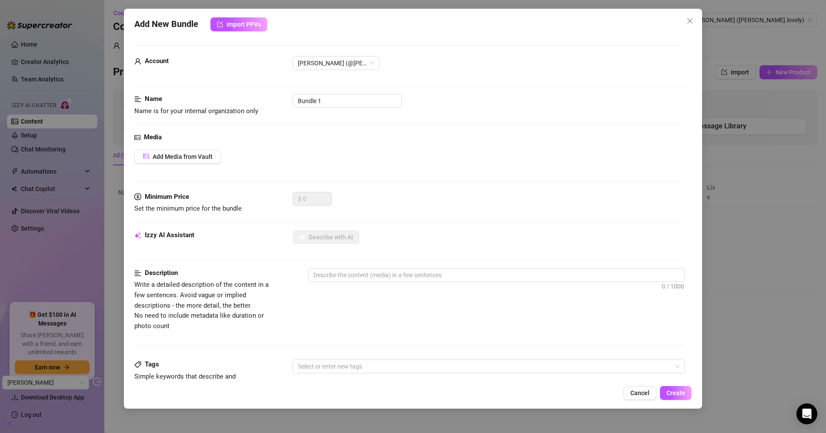
click at [691, 12] on div "Add New Bundle Import PPVs Account Mel (@mel.lovely) Name Name is for your inte…" at bounding box center [413, 209] width 578 height 400
click at [691, 23] on icon "close" at bounding box center [690, 20] width 7 height 7
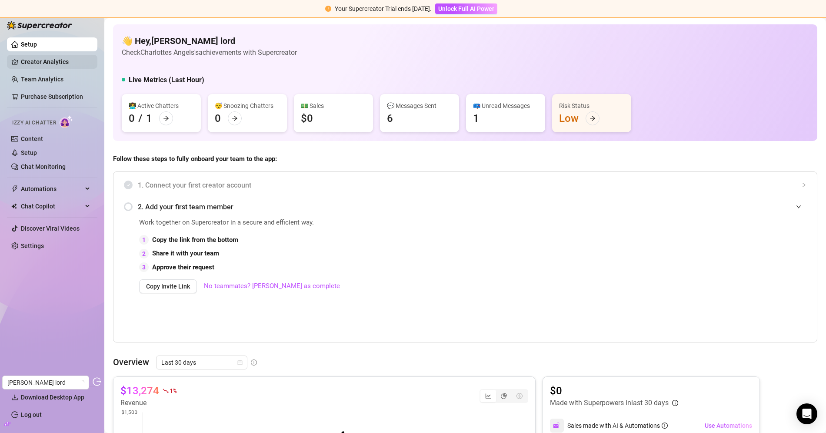
click at [59, 60] on link "Creator Analytics" at bounding box center [56, 62] width 70 height 14
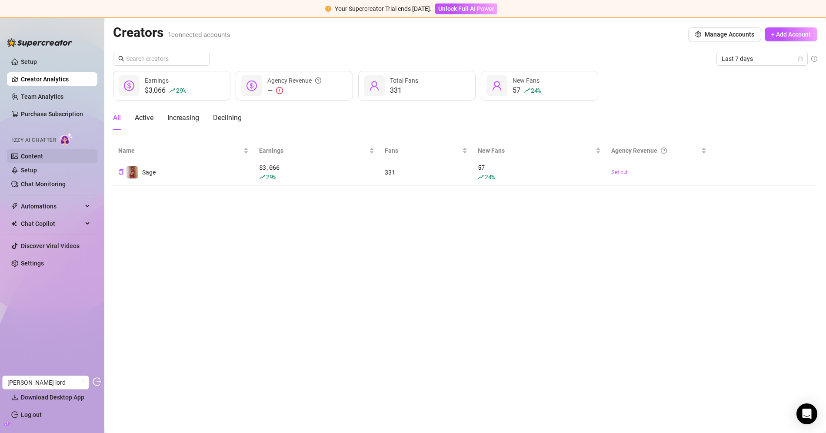
click at [43, 157] on link "Content" at bounding box center [32, 156] width 22 height 7
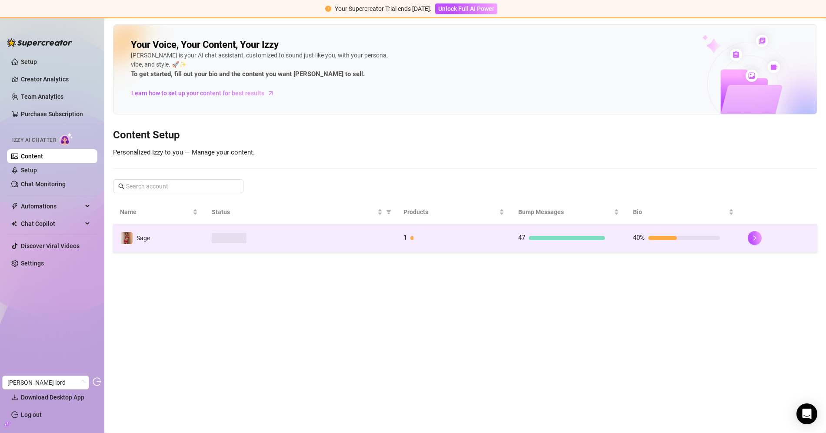
click at [280, 234] on div at bounding box center [300, 238] width 177 height 10
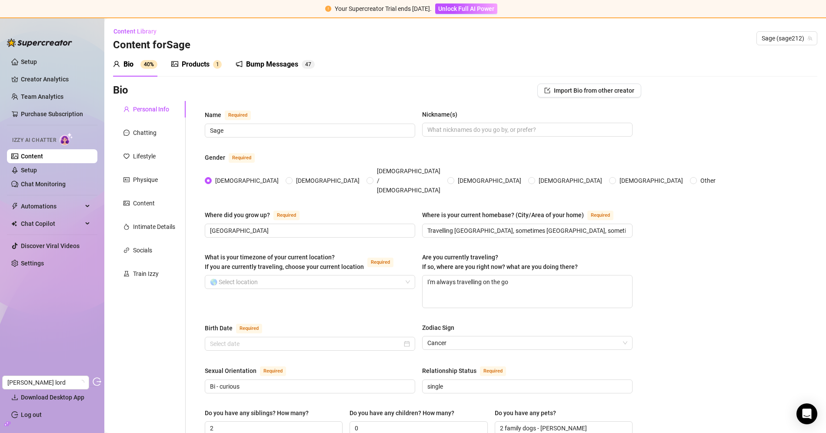
type input "[DATE]"
click at [191, 69] on div "Products" at bounding box center [196, 64] width 28 height 10
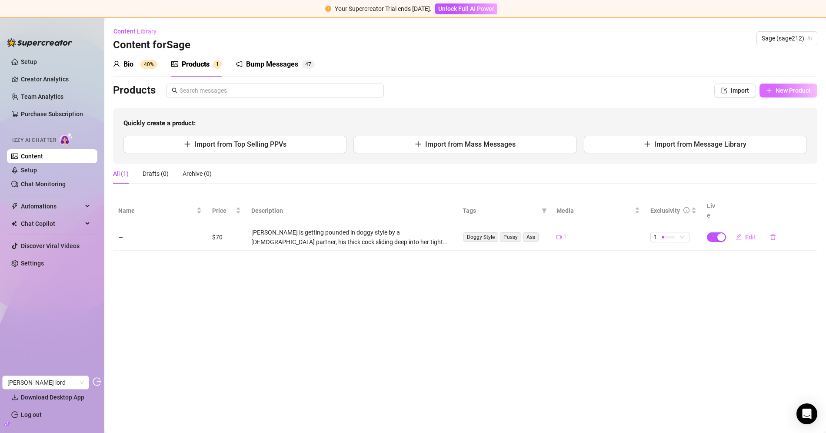
click at [778, 90] on span "New Product" at bounding box center [793, 90] width 35 height 7
type textarea "Type your message here..."
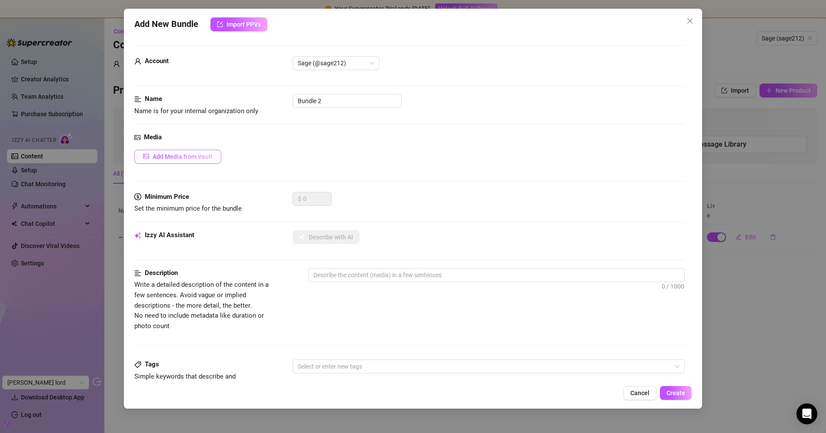
click at [203, 157] on span "Add Media from Vault" at bounding box center [183, 156] width 60 height 7
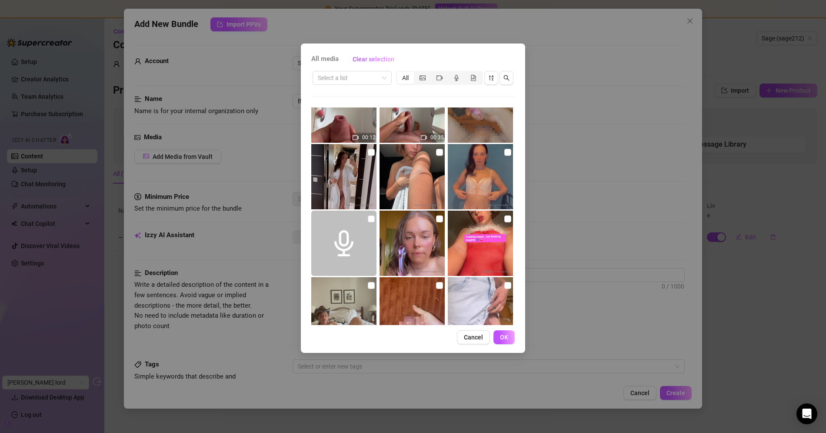
scroll to position [327, 0]
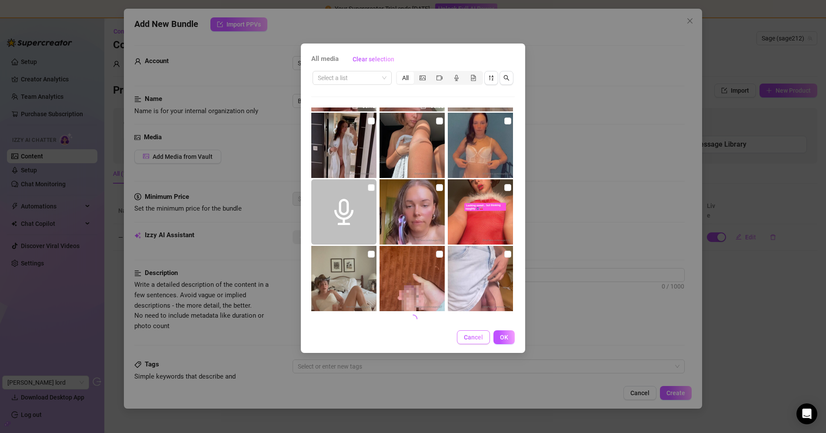
click at [473, 337] on span "Cancel" at bounding box center [473, 336] width 19 height 7
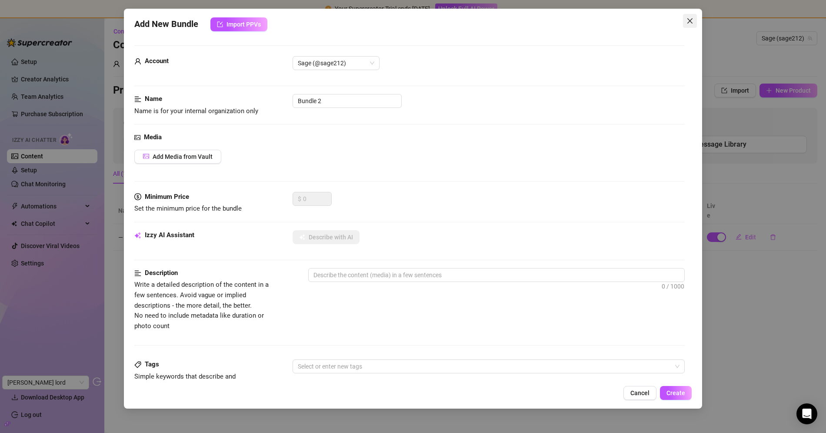
click at [690, 18] on icon "close" at bounding box center [690, 20] width 7 height 7
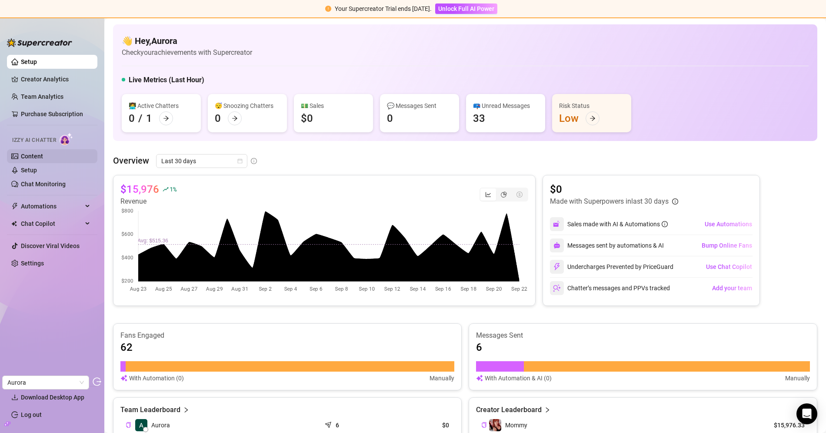
click at [43, 153] on link "Content" at bounding box center [32, 156] width 22 height 7
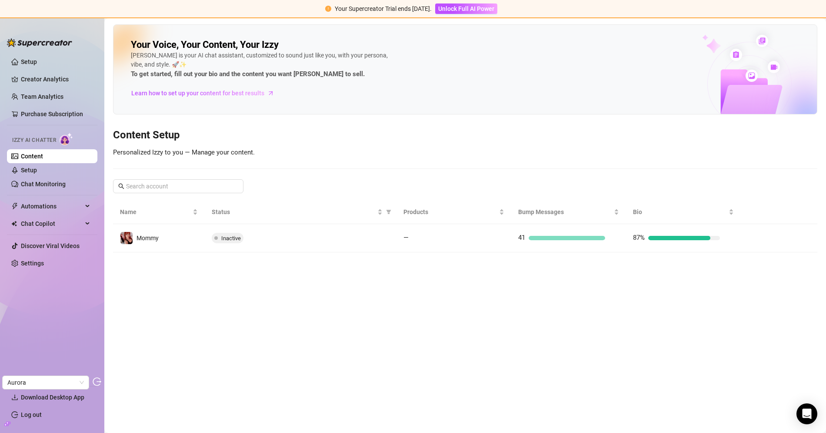
drag, startPoint x: 47, startPoint y: 73, endPoint x: 132, endPoint y: 22, distance: 99.3
click at [47, 73] on link "Creator Analytics" at bounding box center [56, 79] width 70 height 14
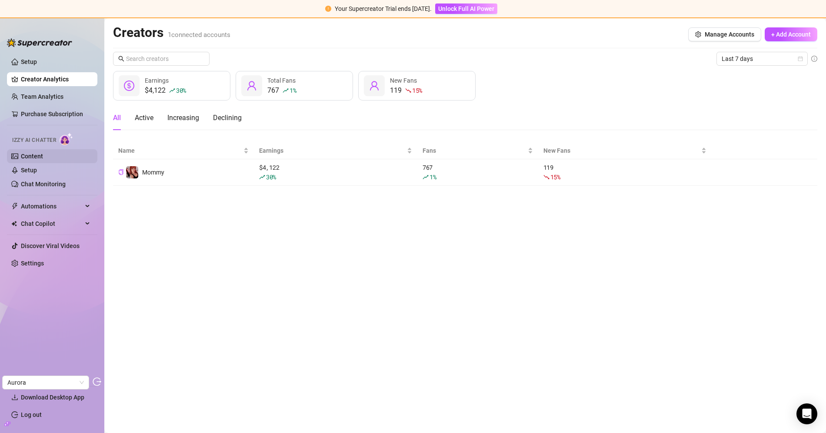
click at [26, 154] on link "Content" at bounding box center [32, 156] width 22 height 7
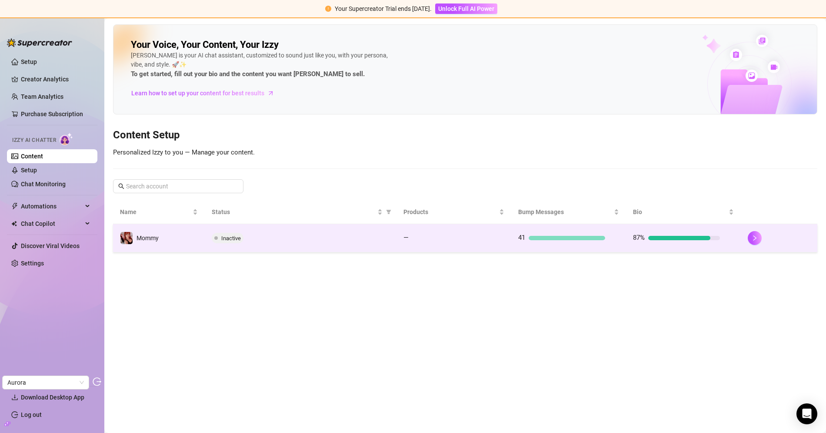
click at [267, 238] on div "Inactive" at bounding box center [300, 238] width 177 height 10
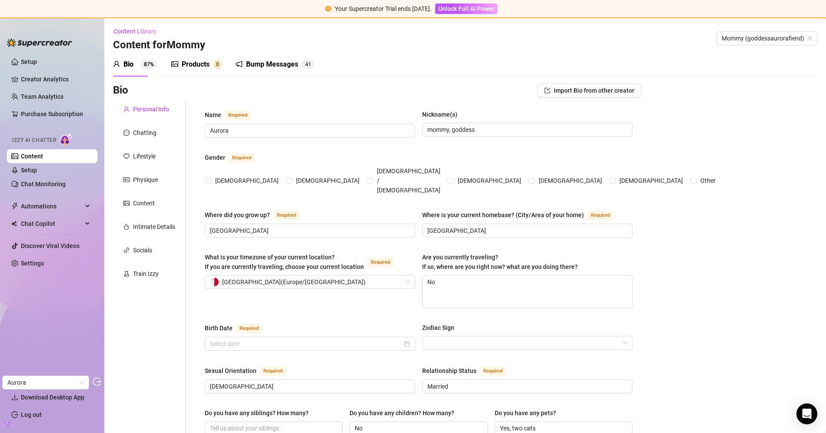
radio input "true"
type input "[DATE]"
click at [205, 63] on div "Products" at bounding box center [196, 64] width 28 height 10
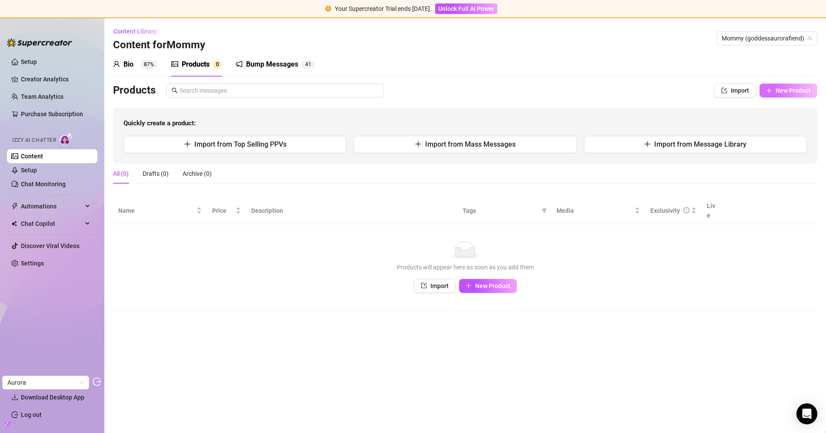
click at [800, 89] on span "New Product" at bounding box center [793, 90] width 35 height 7
type textarea "Type your message here..."
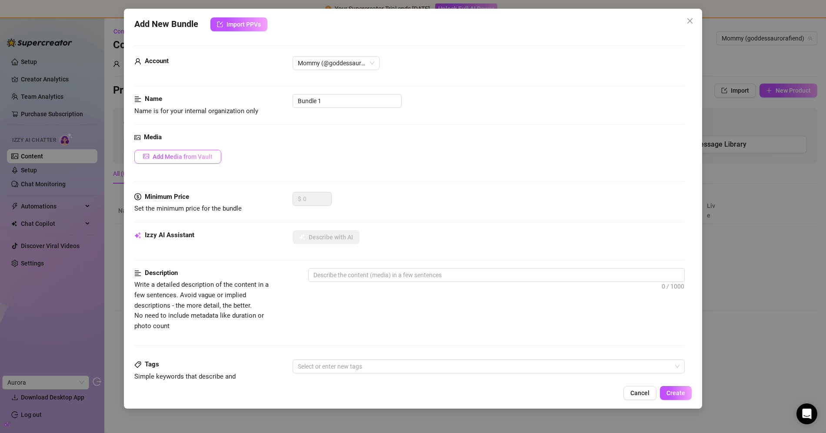
click at [155, 158] on span "Add Media from Vault" at bounding box center [183, 156] width 60 height 7
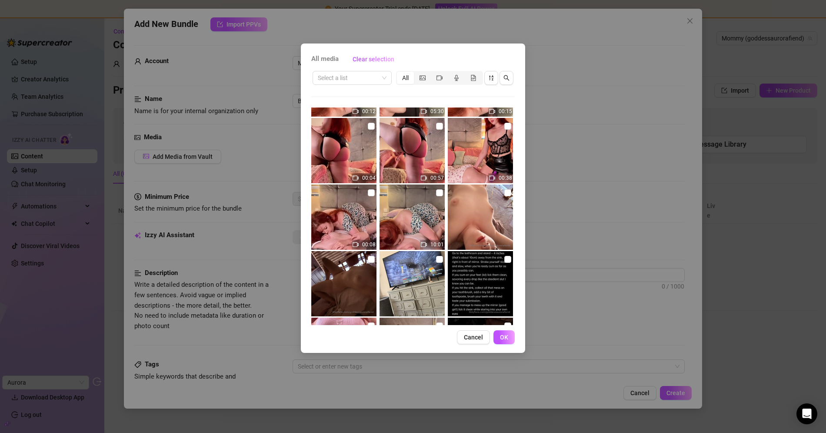
scroll to position [857, 0]
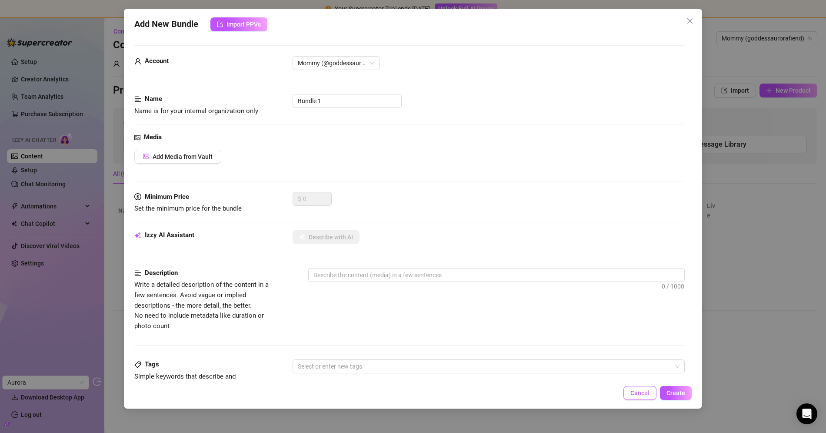
click at [635, 391] on span "Cancel" at bounding box center [639, 392] width 19 height 7
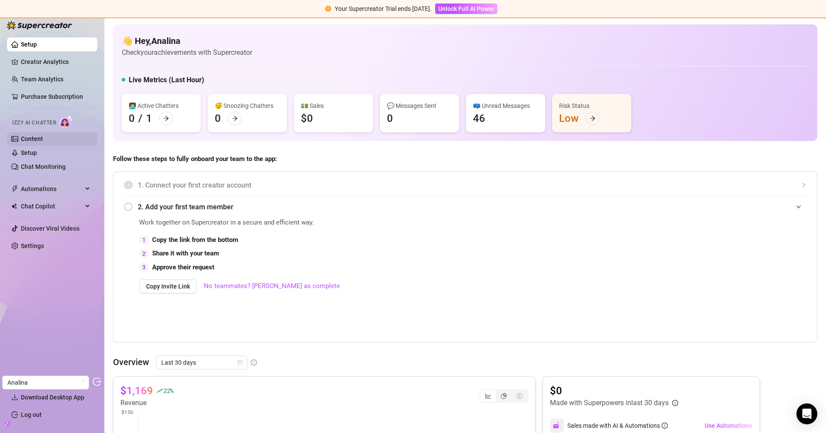
click at [43, 138] on link "Content" at bounding box center [32, 138] width 22 height 7
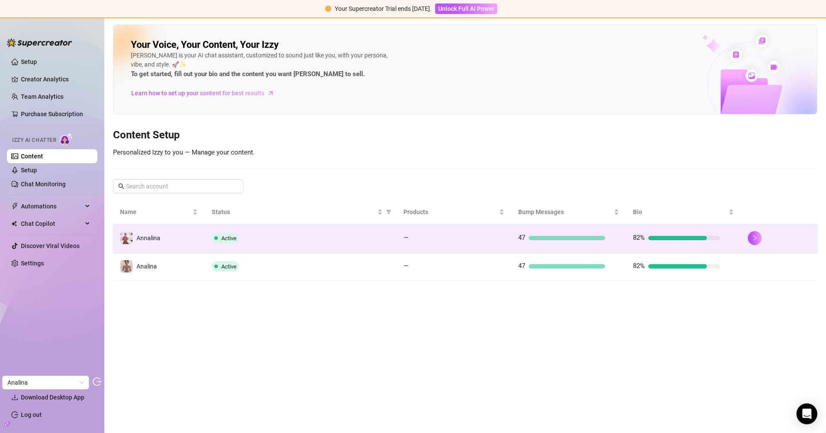
click at [246, 240] on div "Active" at bounding box center [300, 238] width 177 height 10
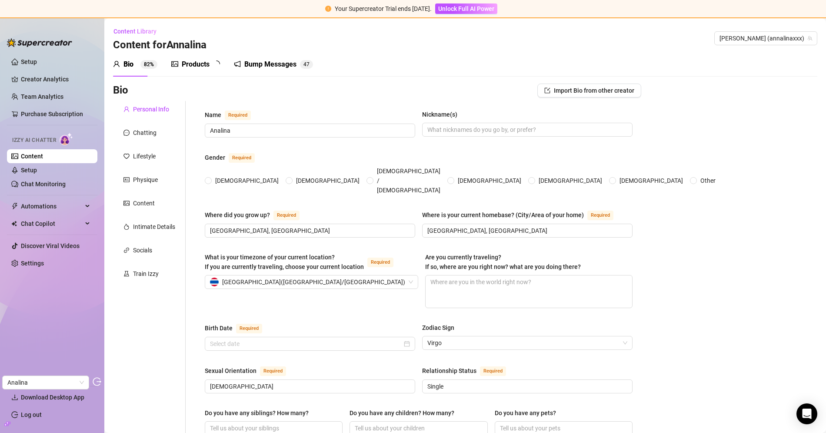
radio input "true"
type input "[DATE]"
click at [207, 63] on div "Products" at bounding box center [196, 64] width 28 height 10
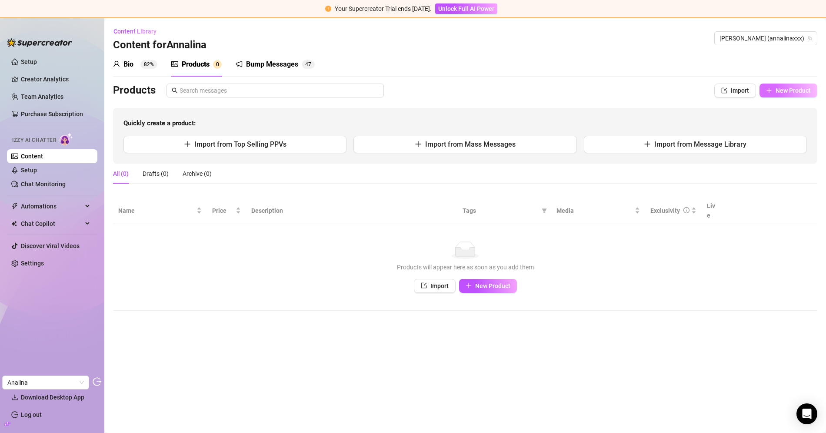
click at [797, 92] on span "New Product" at bounding box center [793, 90] width 35 height 7
type textarea "Type your message here..."
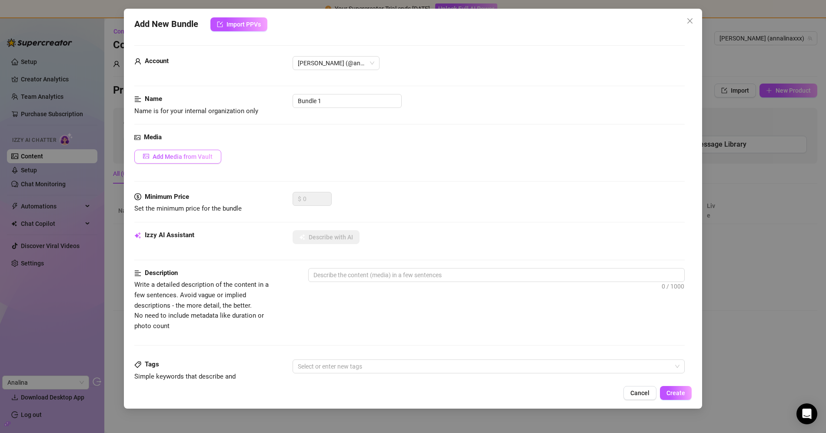
click at [207, 152] on button "Add Media from Vault" at bounding box center [177, 157] width 87 height 14
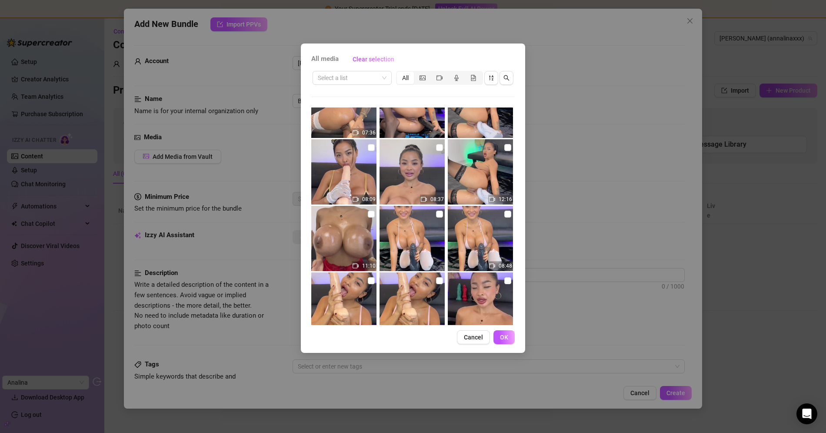
scroll to position [327, 0]
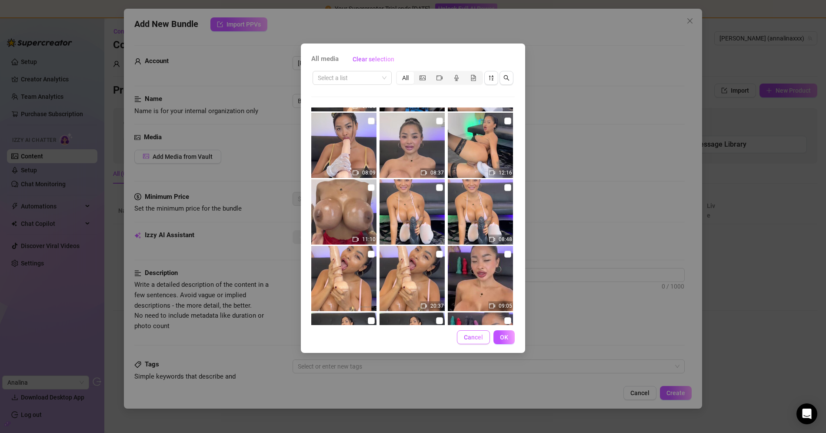
click at [464, 340] on span "Cancel" at bounding box center [473, 336] width 19 height 7
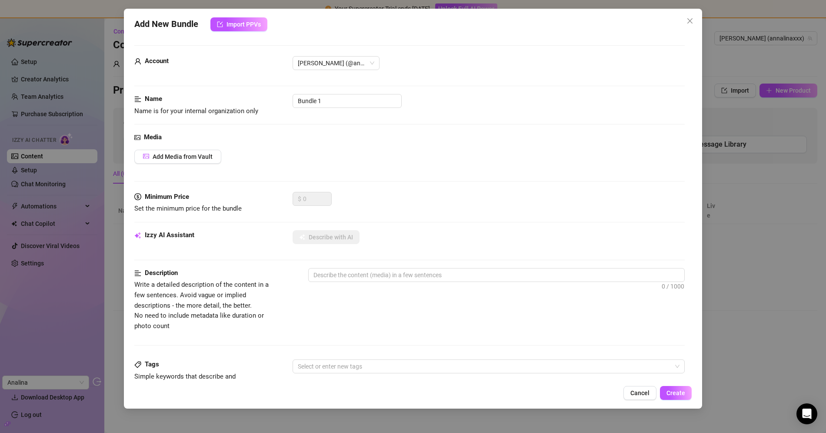
click at [697, 23] on div "Add New Bundle Import PPVs Account Annalina (@annalinaxxx) Name Name is for you…" at bounding box center [413, 209] width 578 height 400
click at [685, 20] on span "Close" at bounding box center [690, 20] width 14 height 7
